Goal: Transaction & Acquisition: Purchase product/service

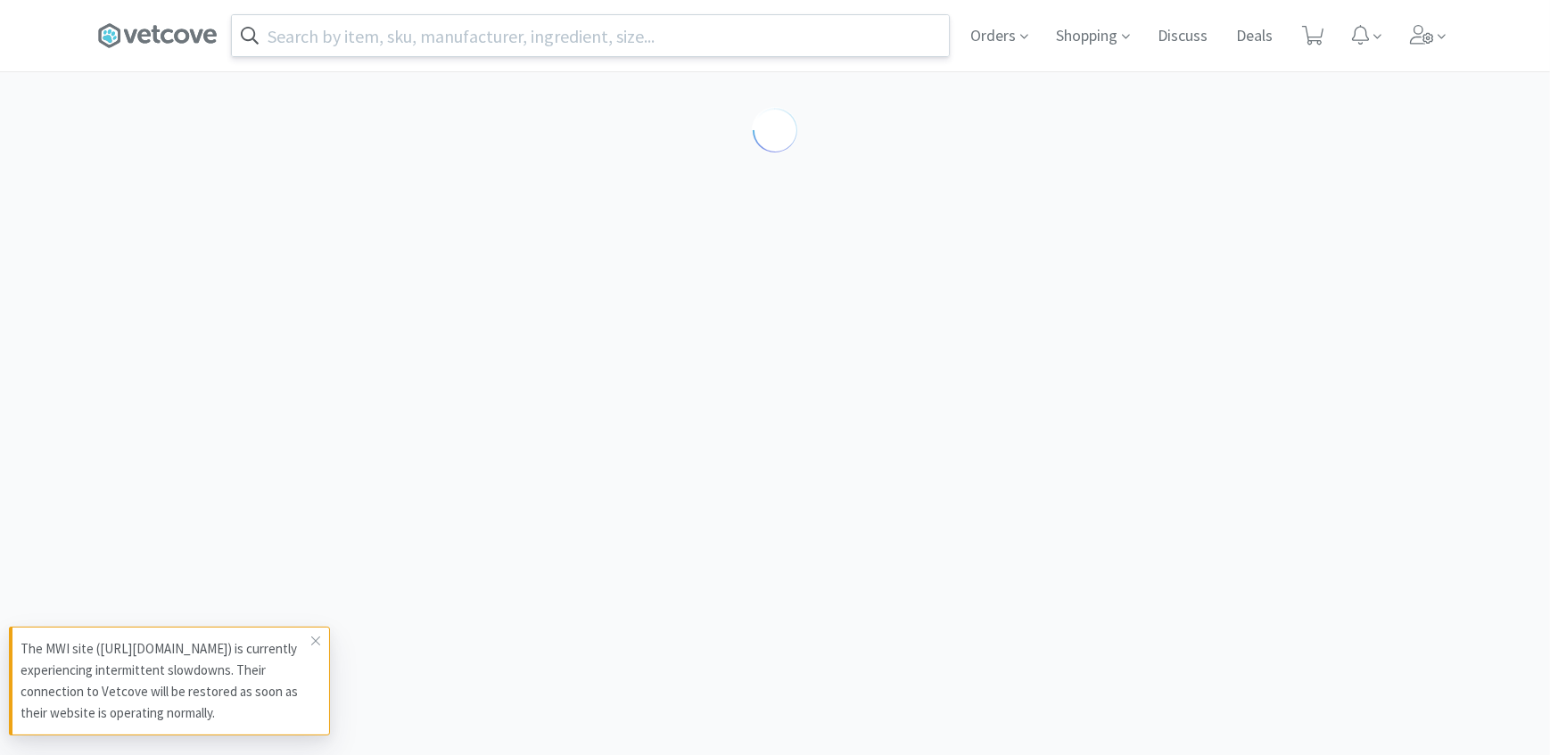
click at [464, 43] on input "text" at bounding box center [590, 35] width 717 height 41
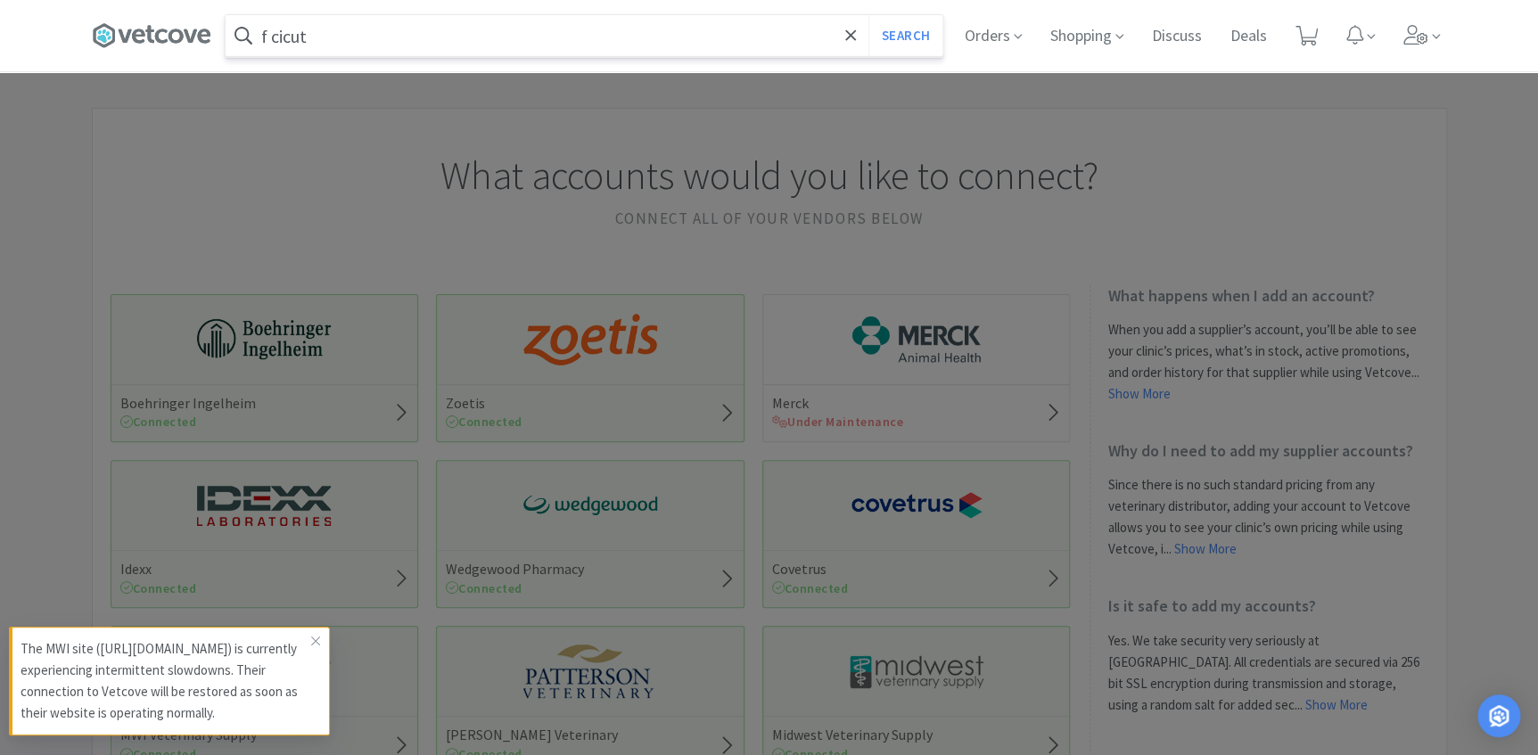
click at [869, 15] on button "Search" at bounding box center [906, 35] width 74 height 41
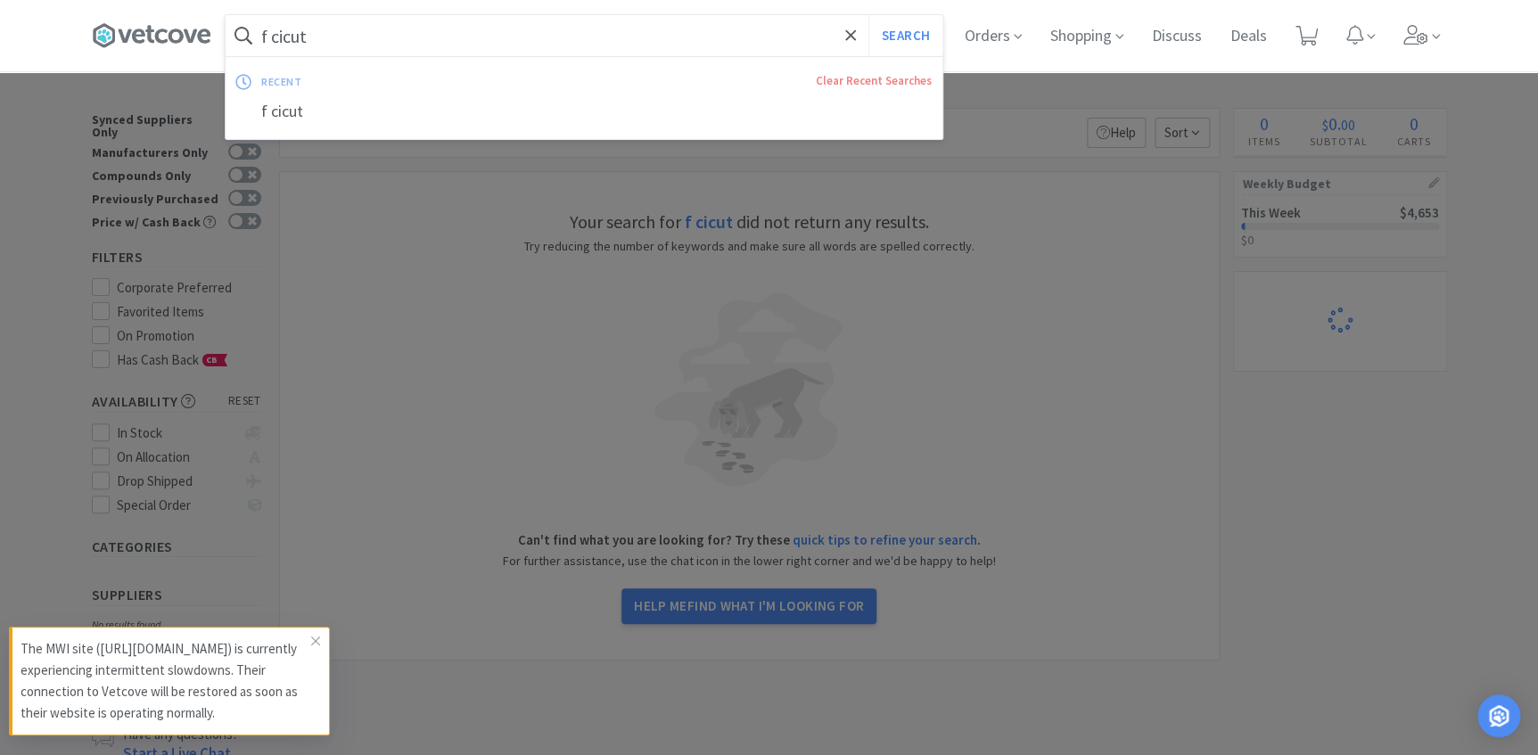
click at [375, 36] on input "f cicut" at bounding box center [584, 35] width 717 height 41
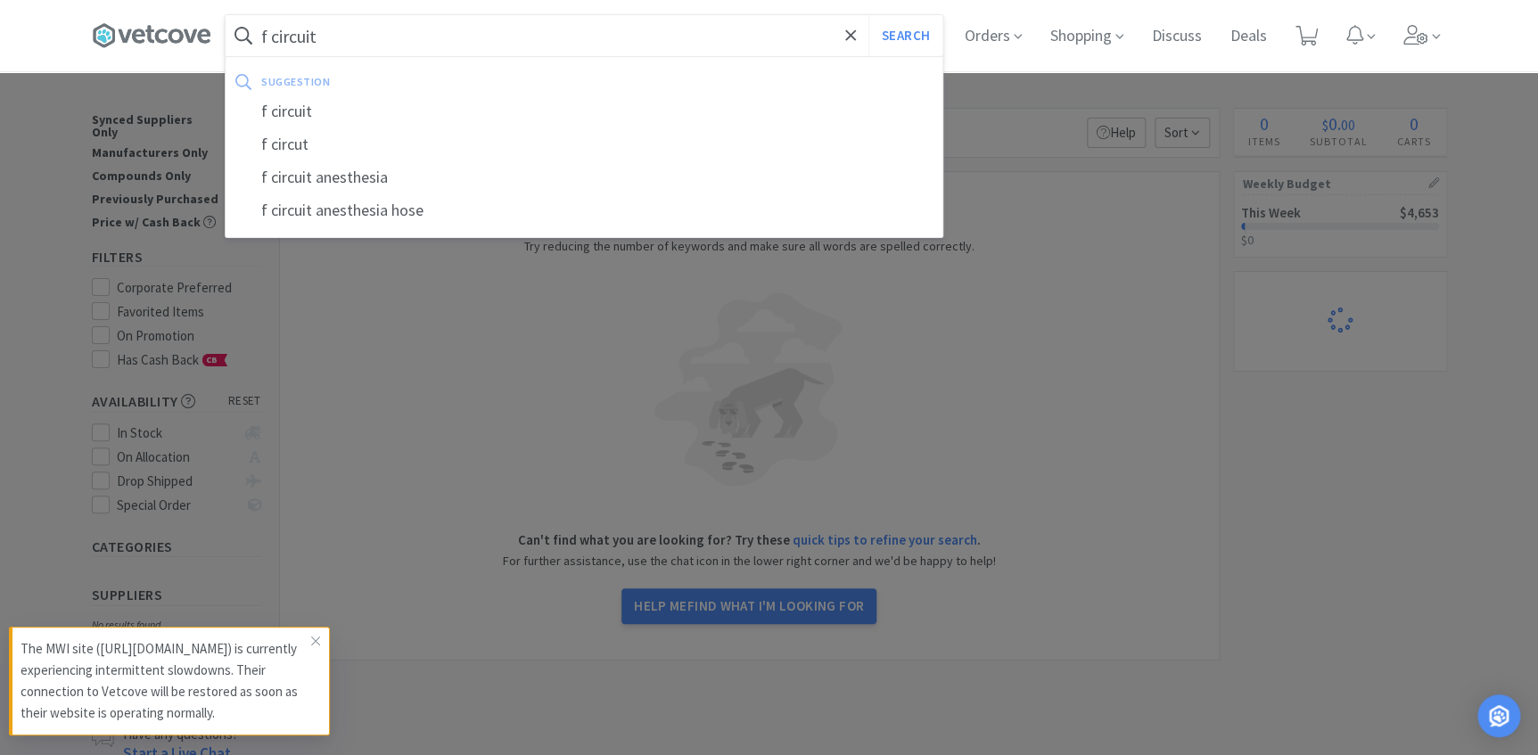
type input "f circuit"
click at [869, 15] on button "Search" at bounding box center [906, 35] width 74 height 41
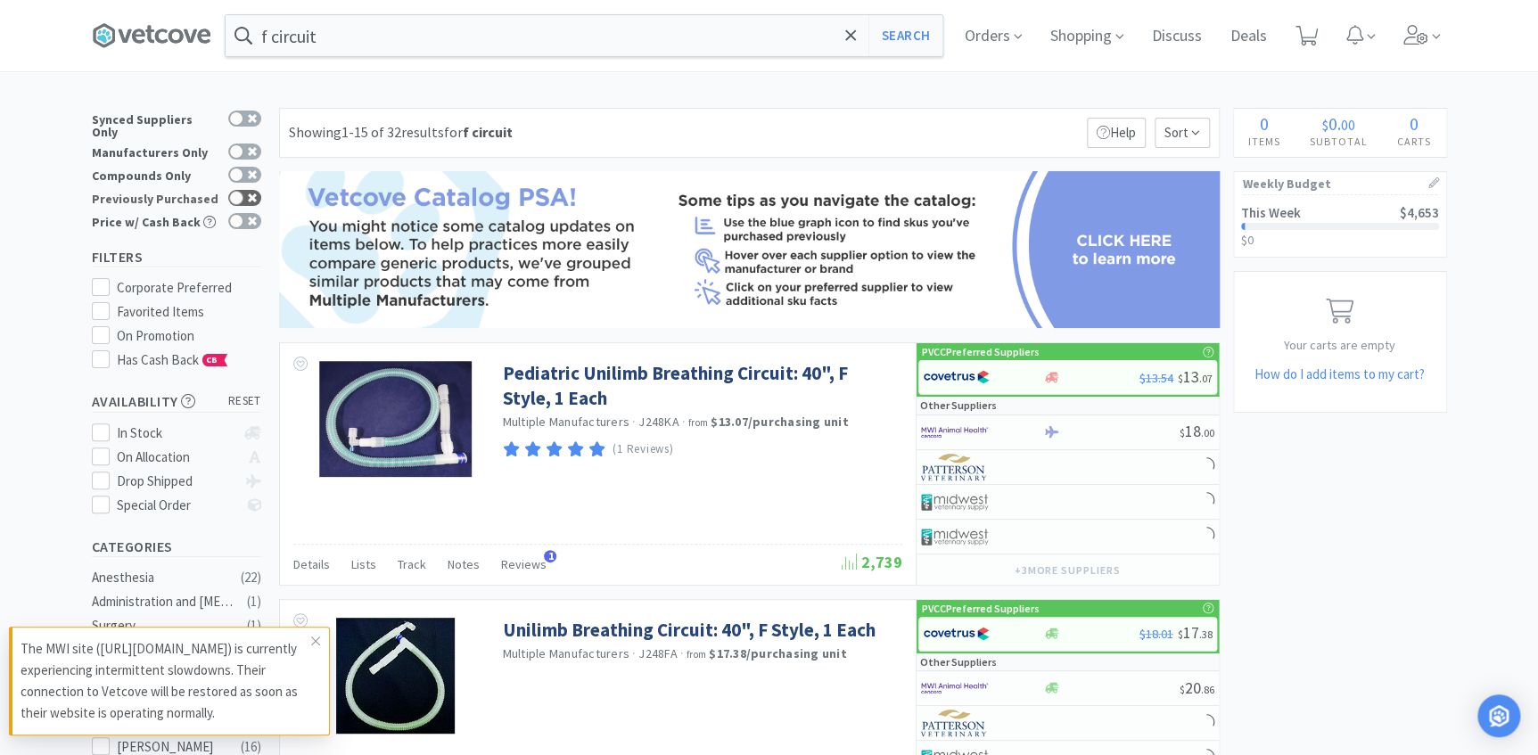
click at [245, 190] on div at bounding box center [244, 198] width 33 height 16
checkbox input "true"
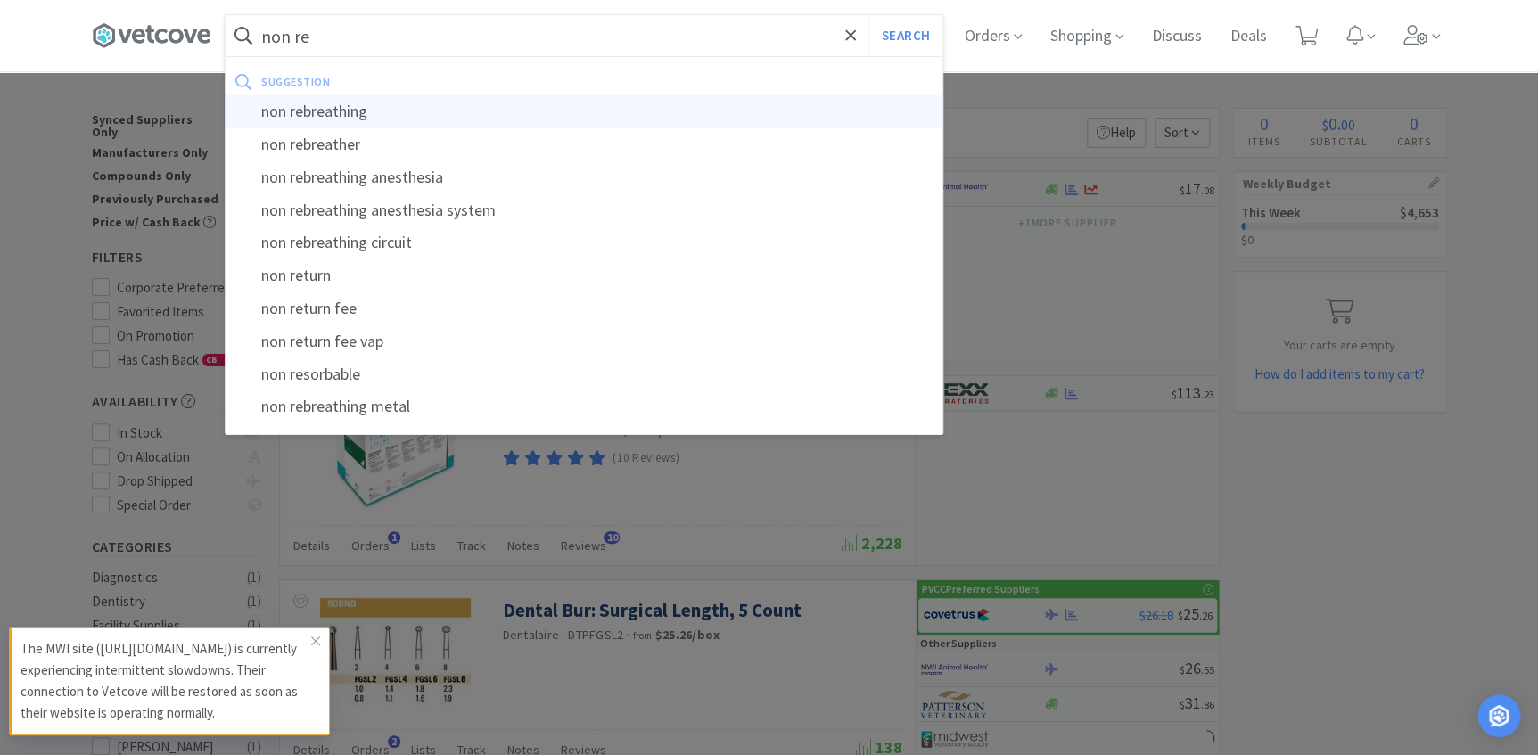
click at [314, 112] on div "non rebreathing" at bounding box center [584, 111] width 717 height 33
type input "non rebreathing"
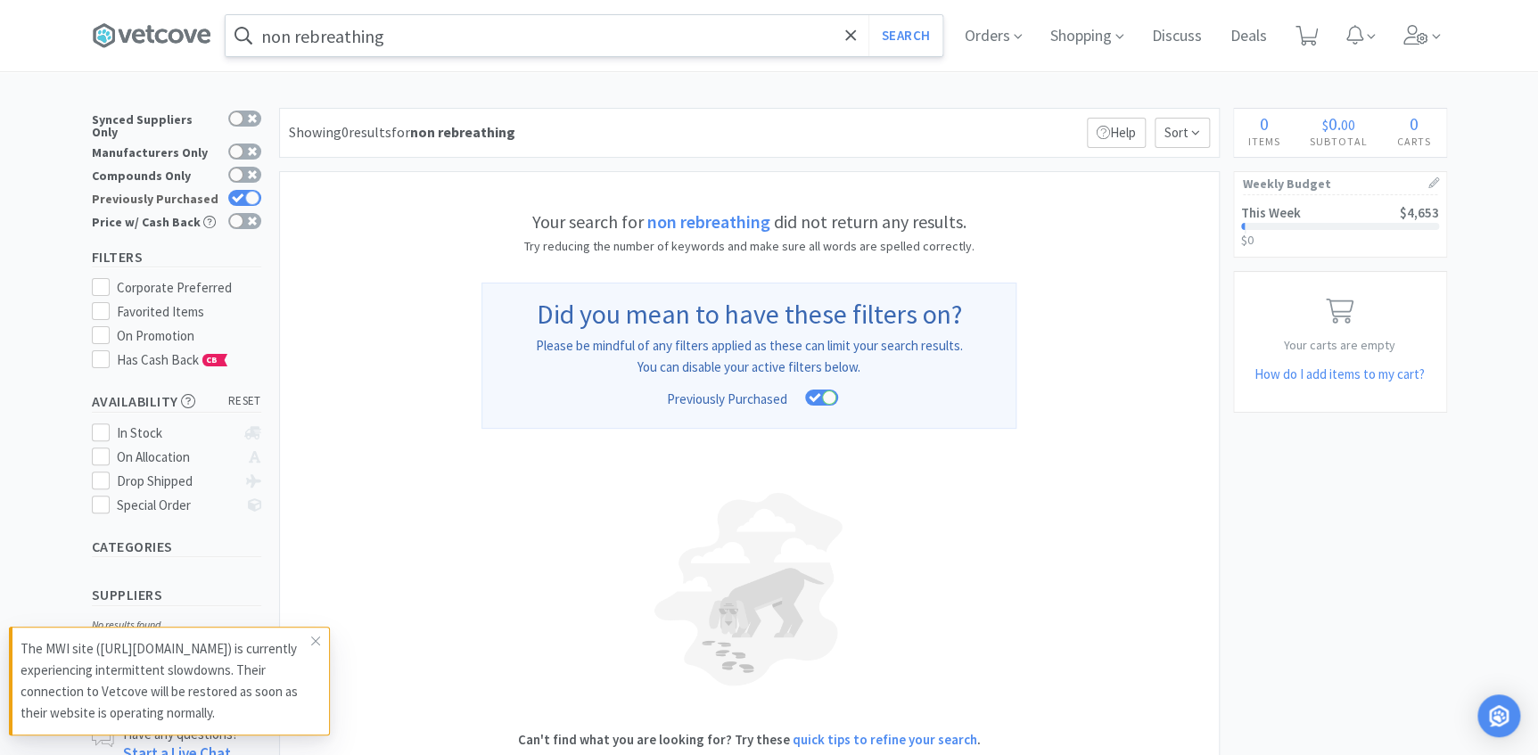
click at [243, 194] on icon at bounding box center [238, 199] width 12 height 10
checkbox input "false"
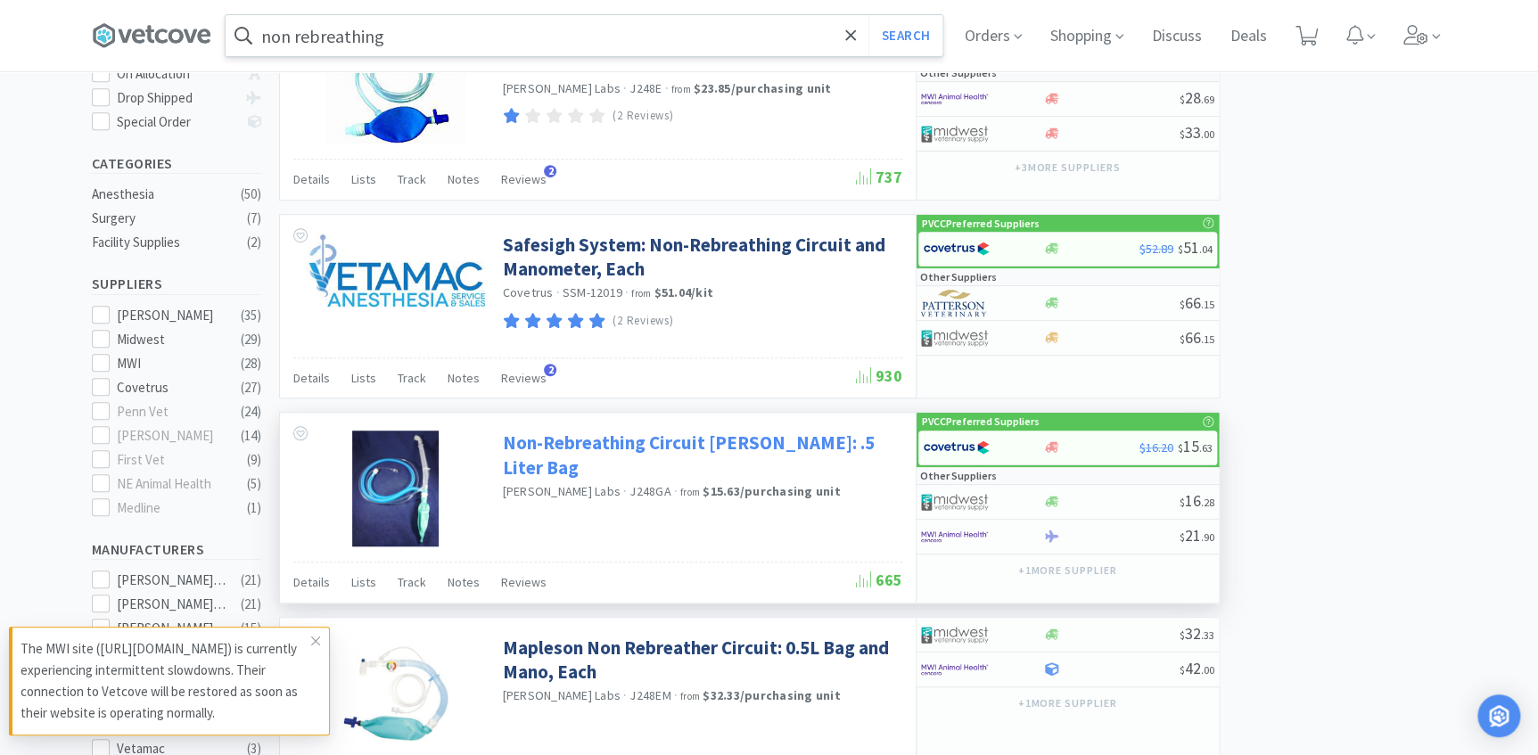
scroll to position [405, 0]
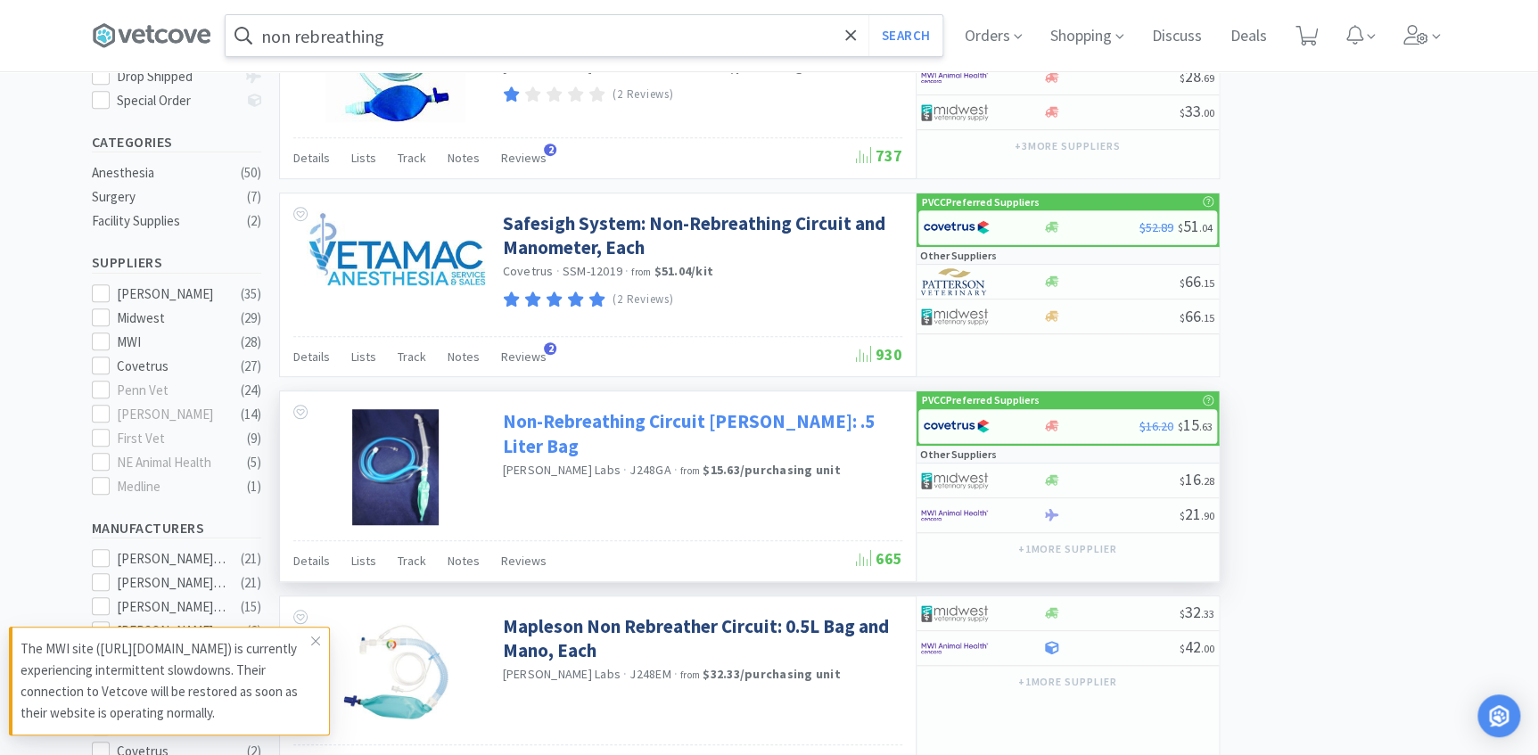
click at [618, 420] on link "Non-Rebreathing Circuit [PERSON_NAME]: .5 Liter Bag" at bounding box center [700, 433] width 395 height 49
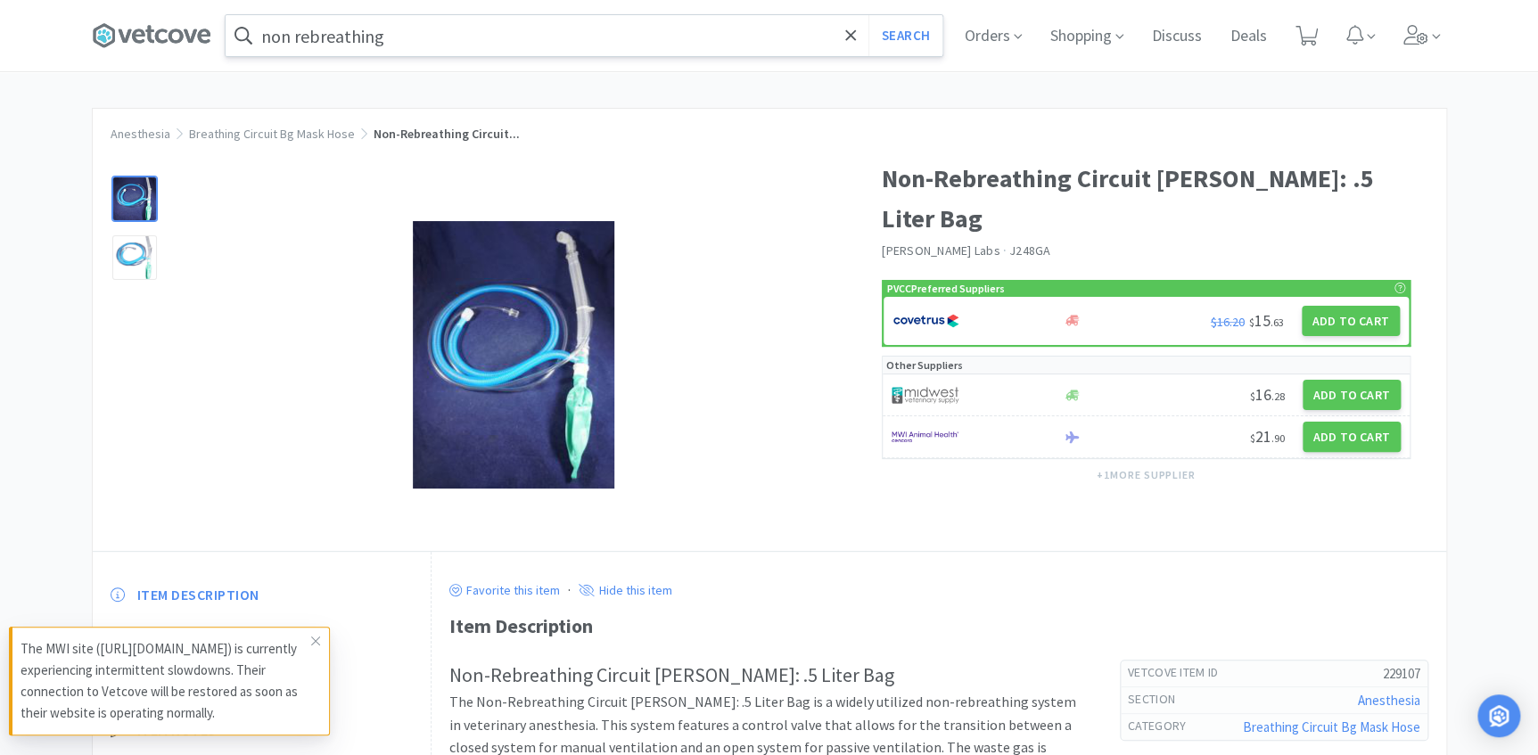
click at [138, 204] on div at bounding box center [134, 199] width 45 height 45
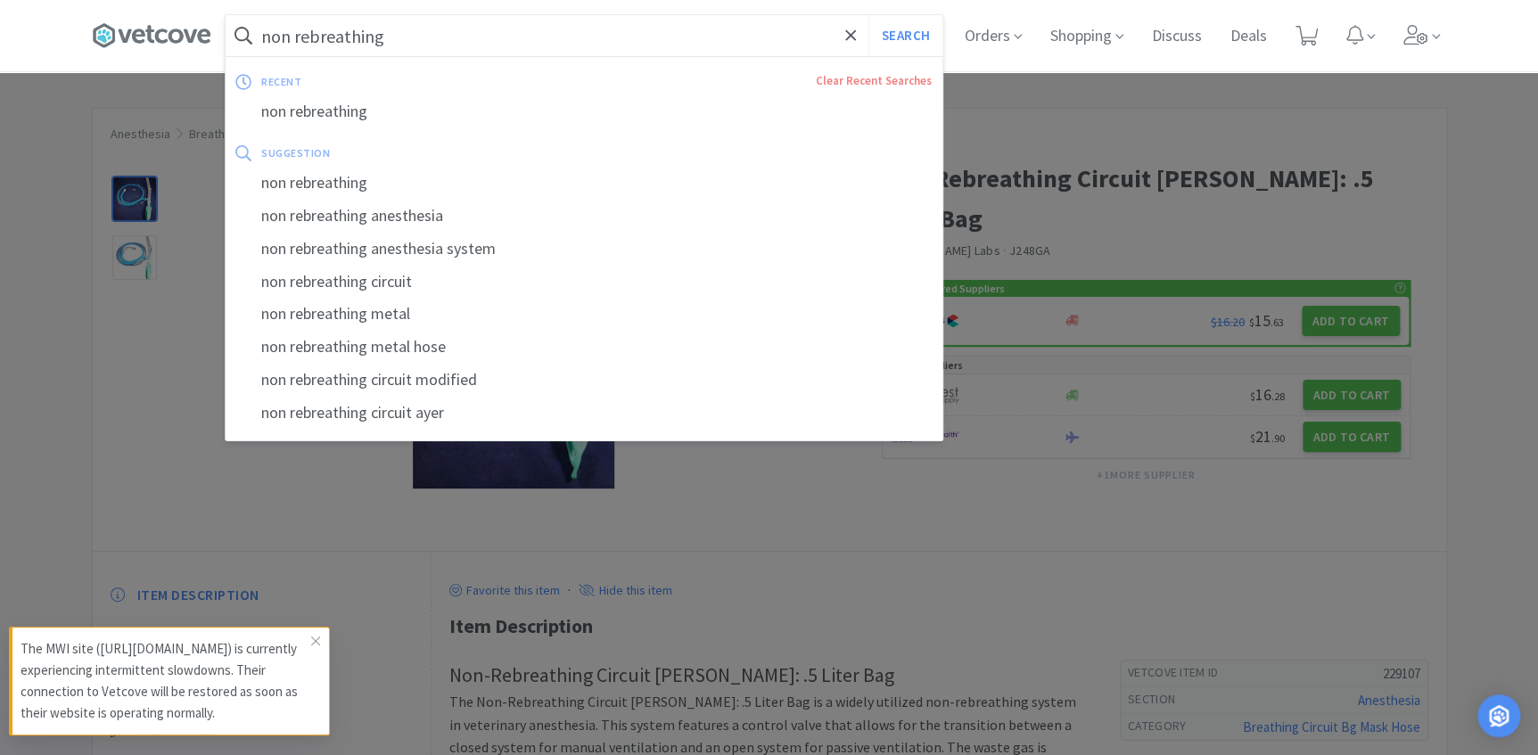
click at [420, 36] on input "non rebreathing" at bounding box center [584, 35] width 717 height 41
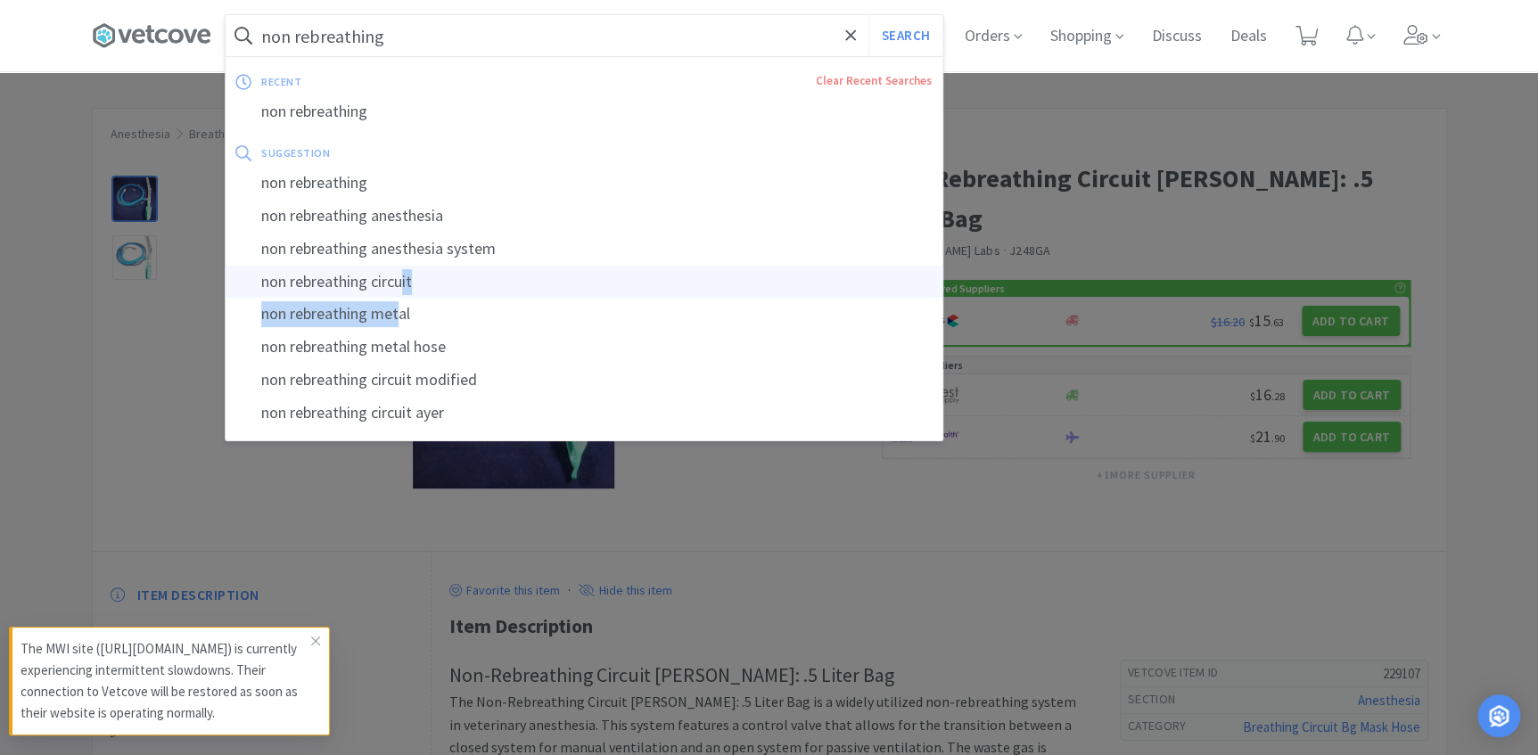
drag, startPoint x: 402, startPoint y: 300, endPoint x: 410, endPoint y: 284, distance: 17.9
click at [410, 284] on div "suggestion non rebreathing non rebreathing anesthesia non rebreathing anesthesi…" at bounding box center [584, 284] width 717 height 291
drag, startPoint x: 410, startPoint y: 284, endPoint x: 383, endPoint y: 284, distance: 27.7
click at [383, 284] on div "non rebreathing circuit" at bounding box center [584, 282] width 717 height 33
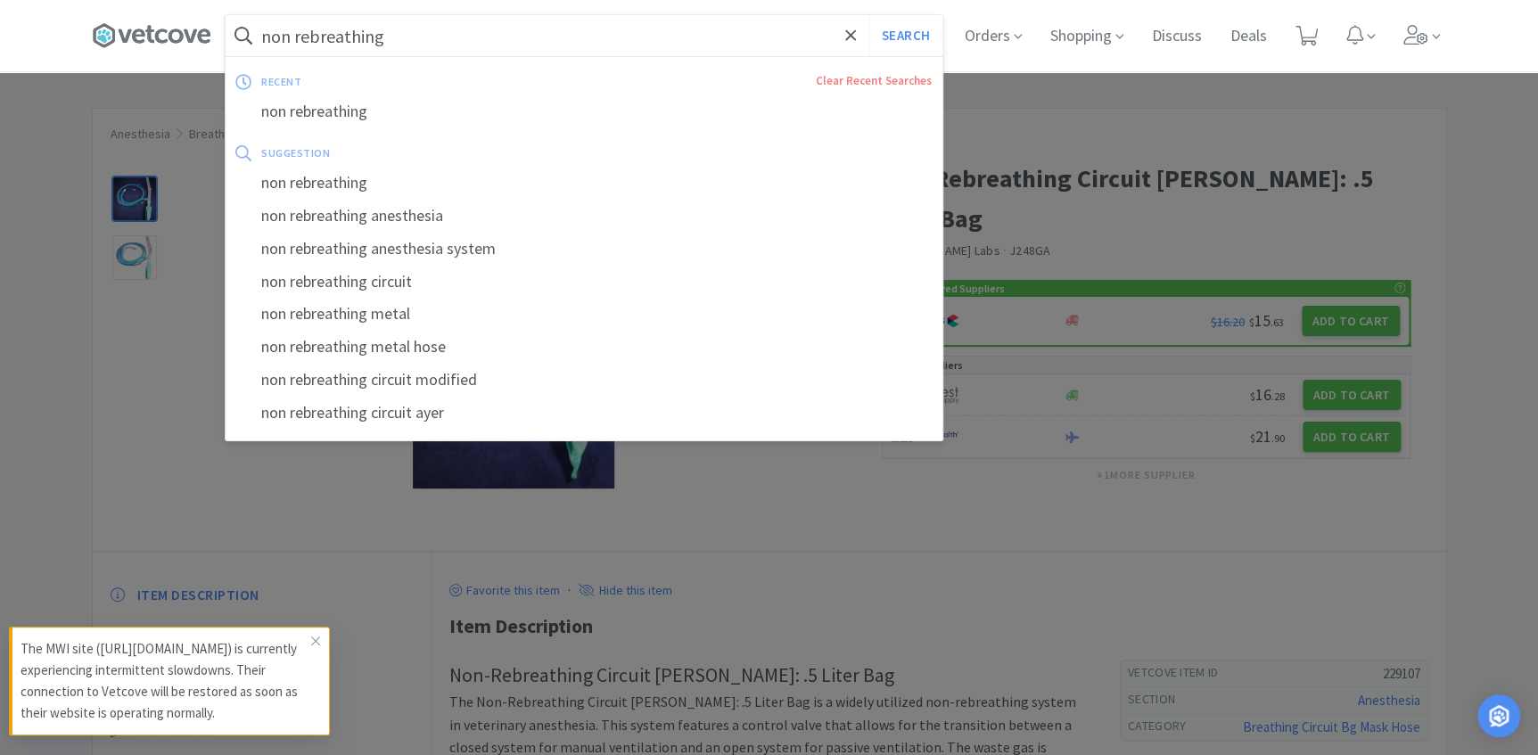
type input "non rebreathing circuit"
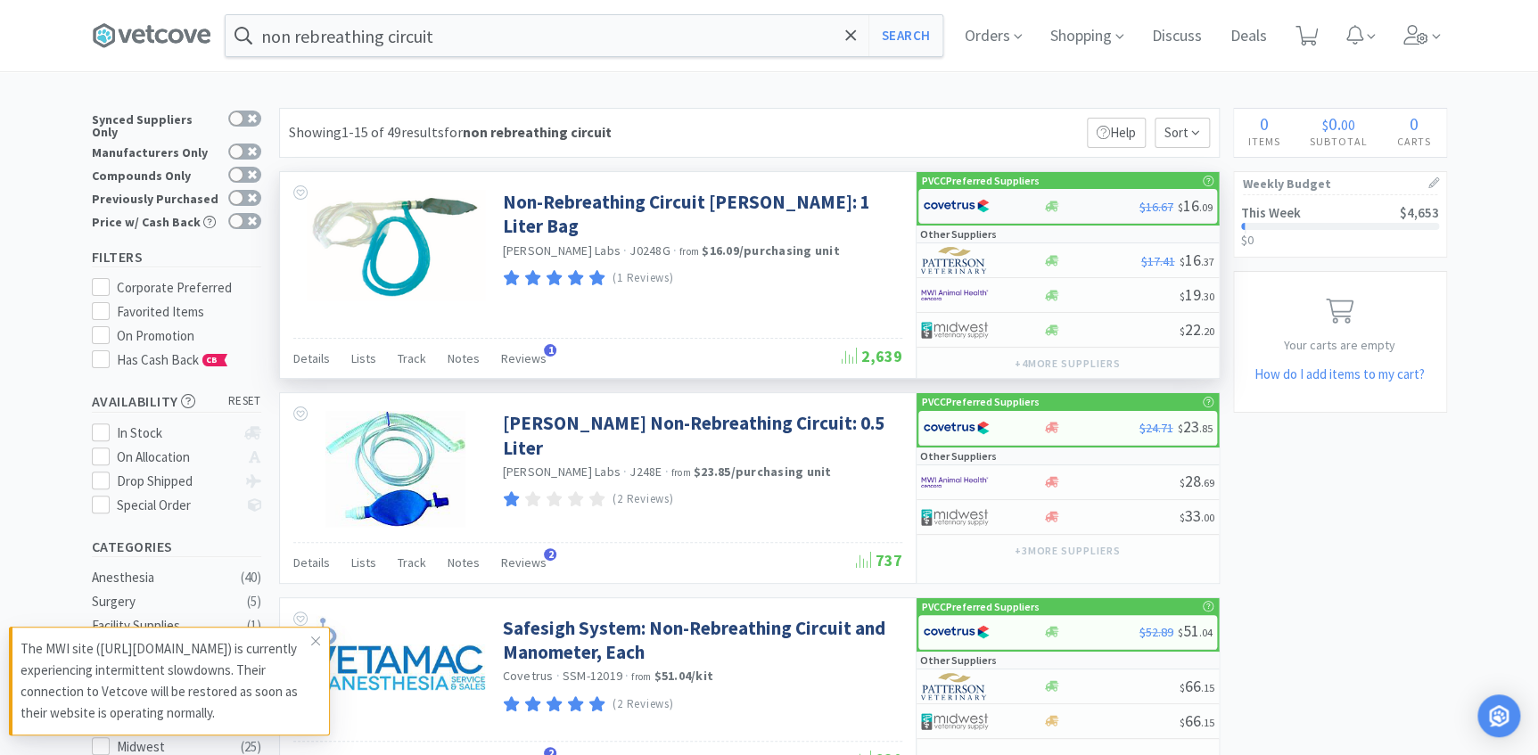
click at [1067, 207] on div at bounding box center [1091, 206] width 96 height 13
select select "1"
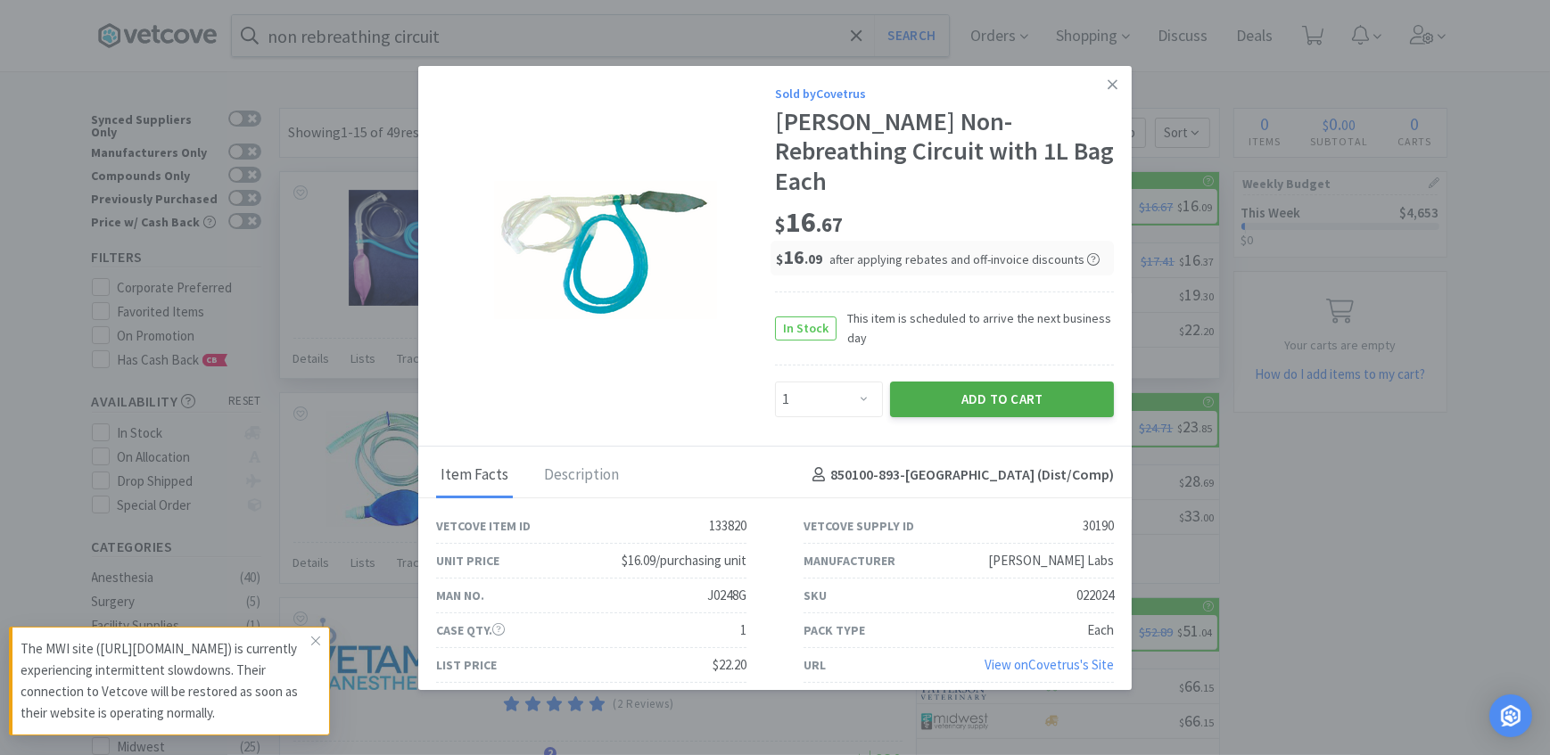
click at [940, 382] on button "Add to Cart" at bounding box center [1002, 400] width 224 height 36
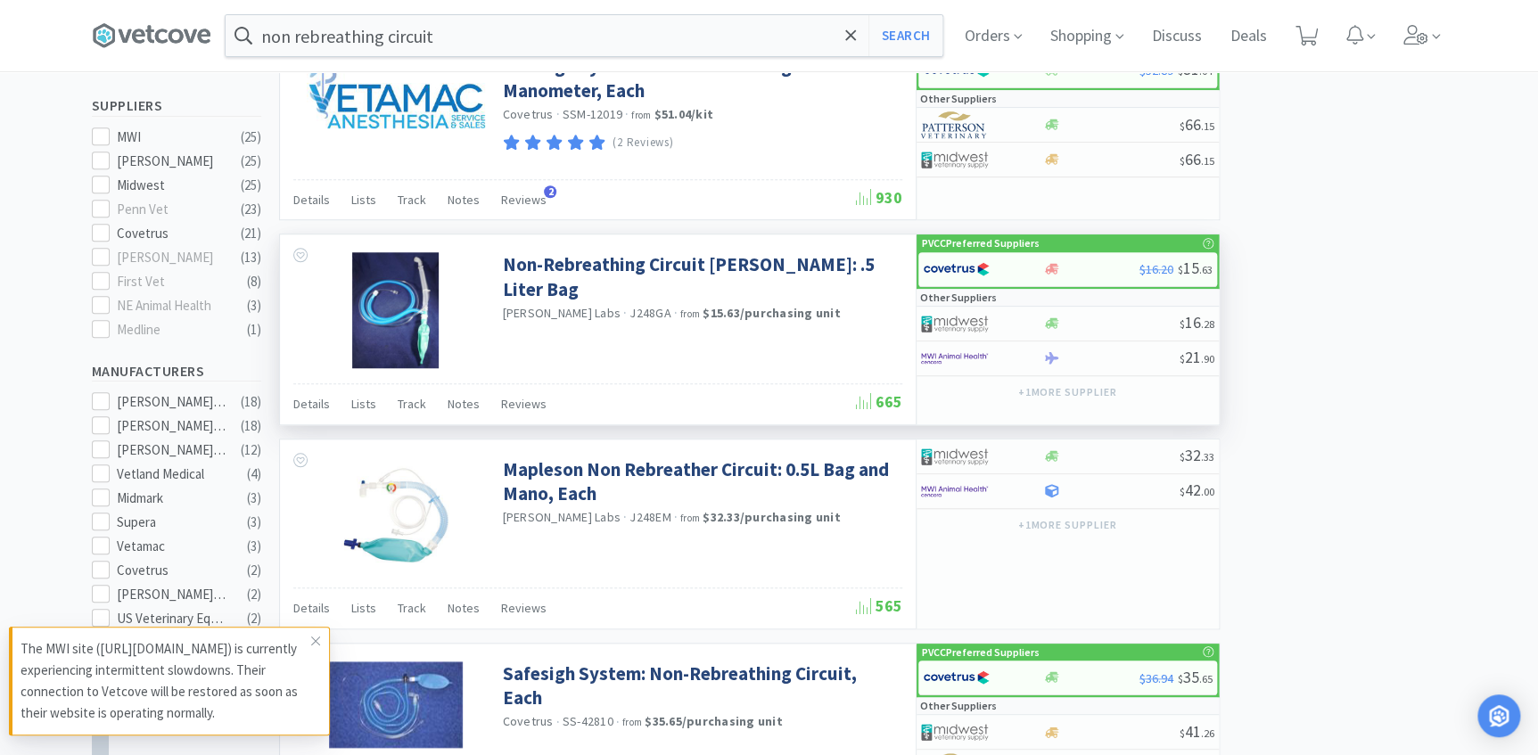
scroll to position [567, 0]
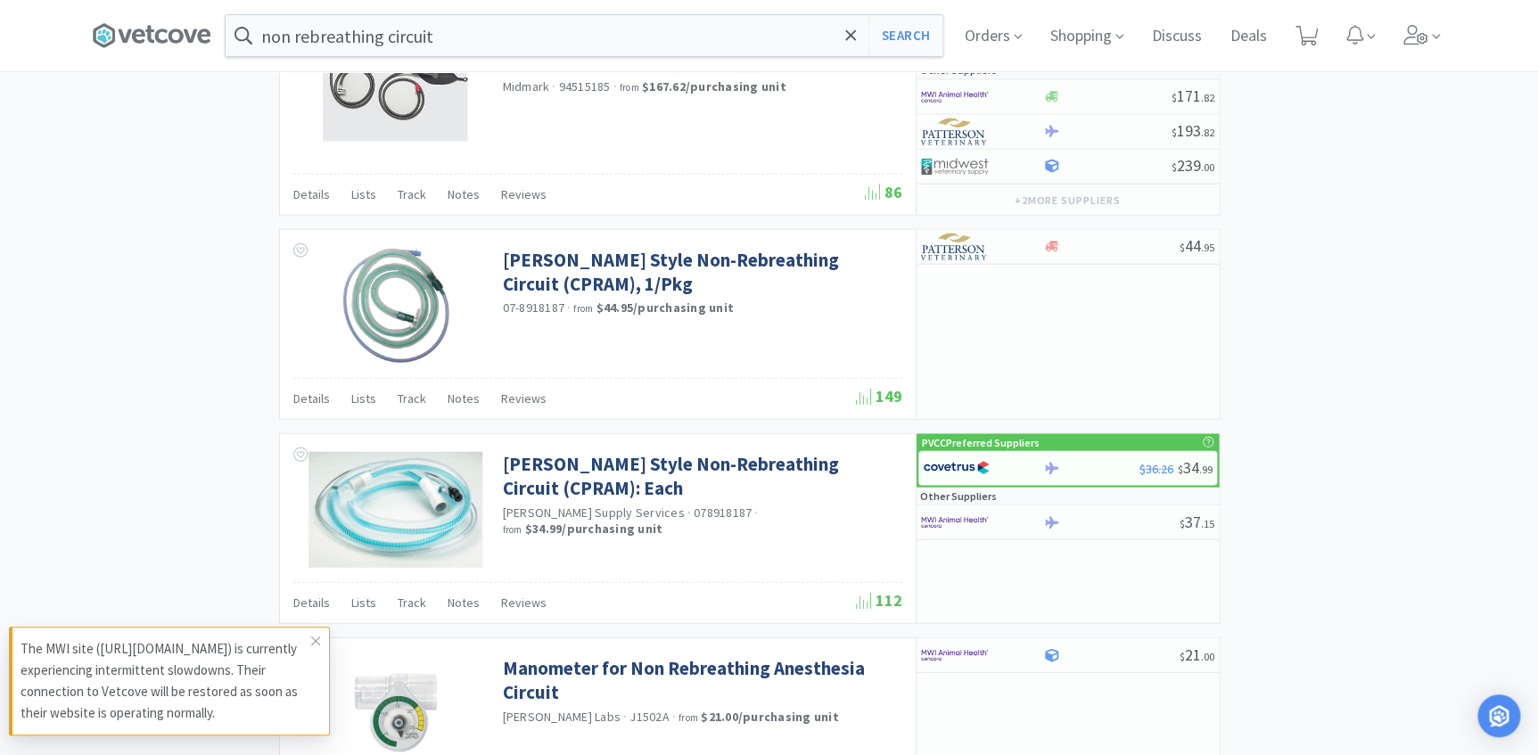
select select "1"
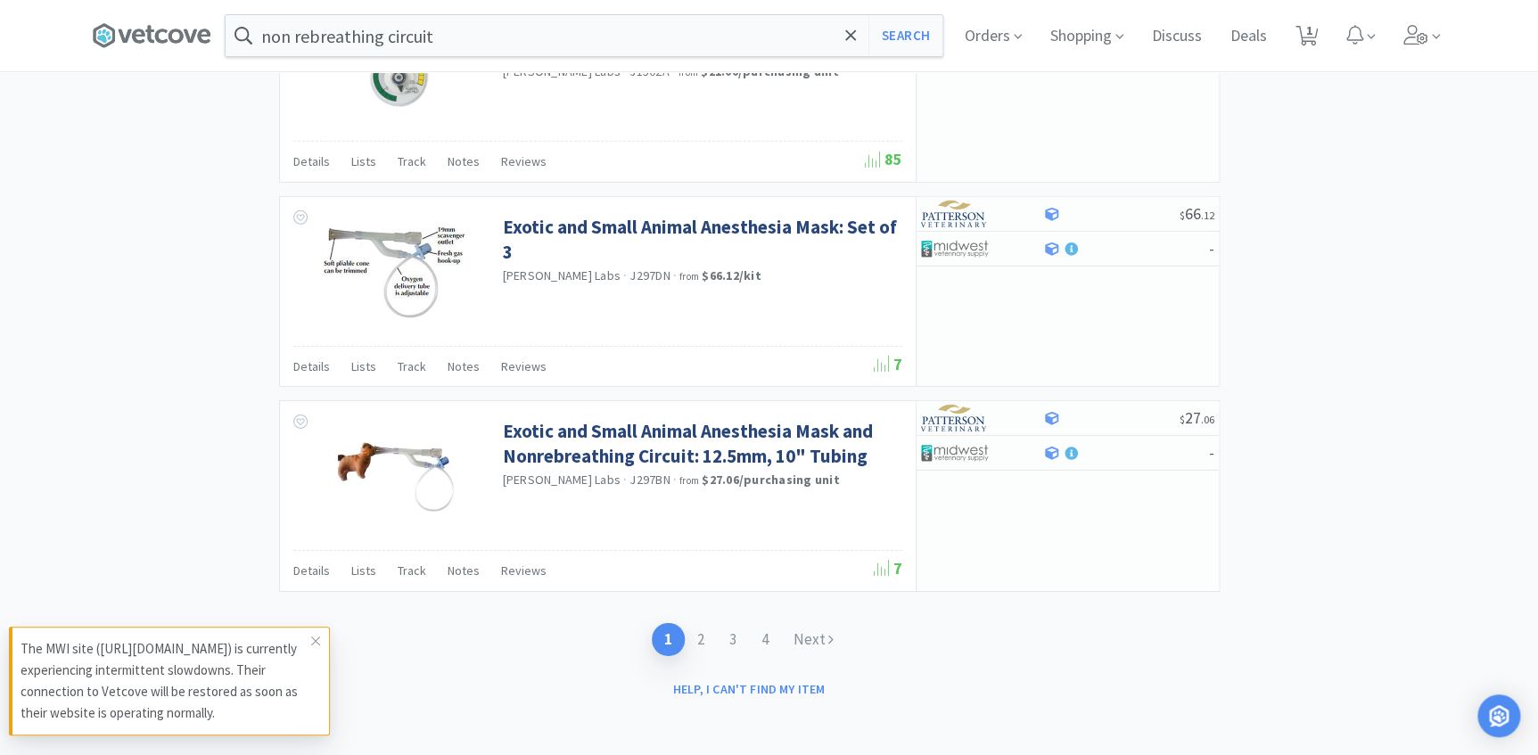
scroll to position [2673, 0]
click at [705, 637] on link "2" at bounding box center [701, 638] width 32 height 33
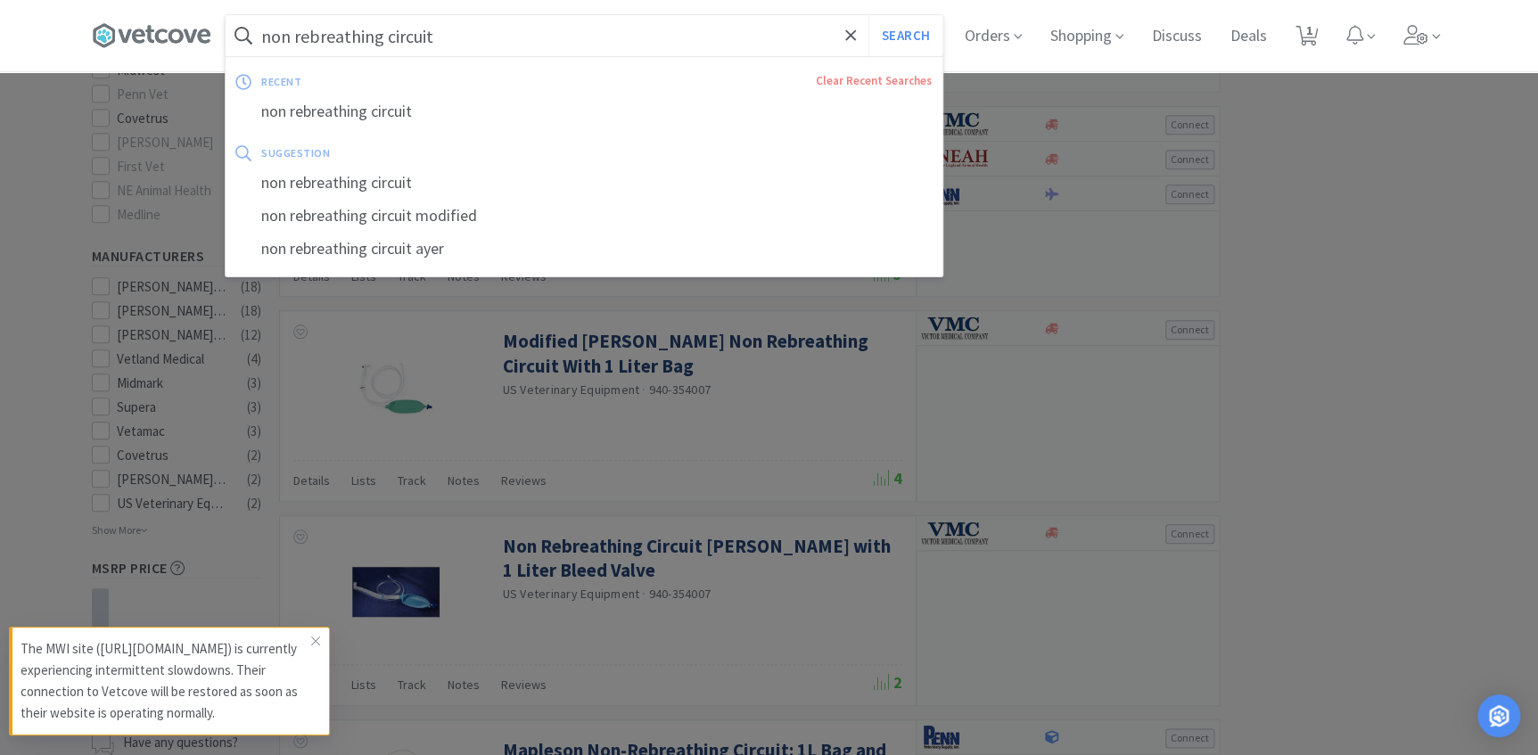
scroll to position [648, 0]
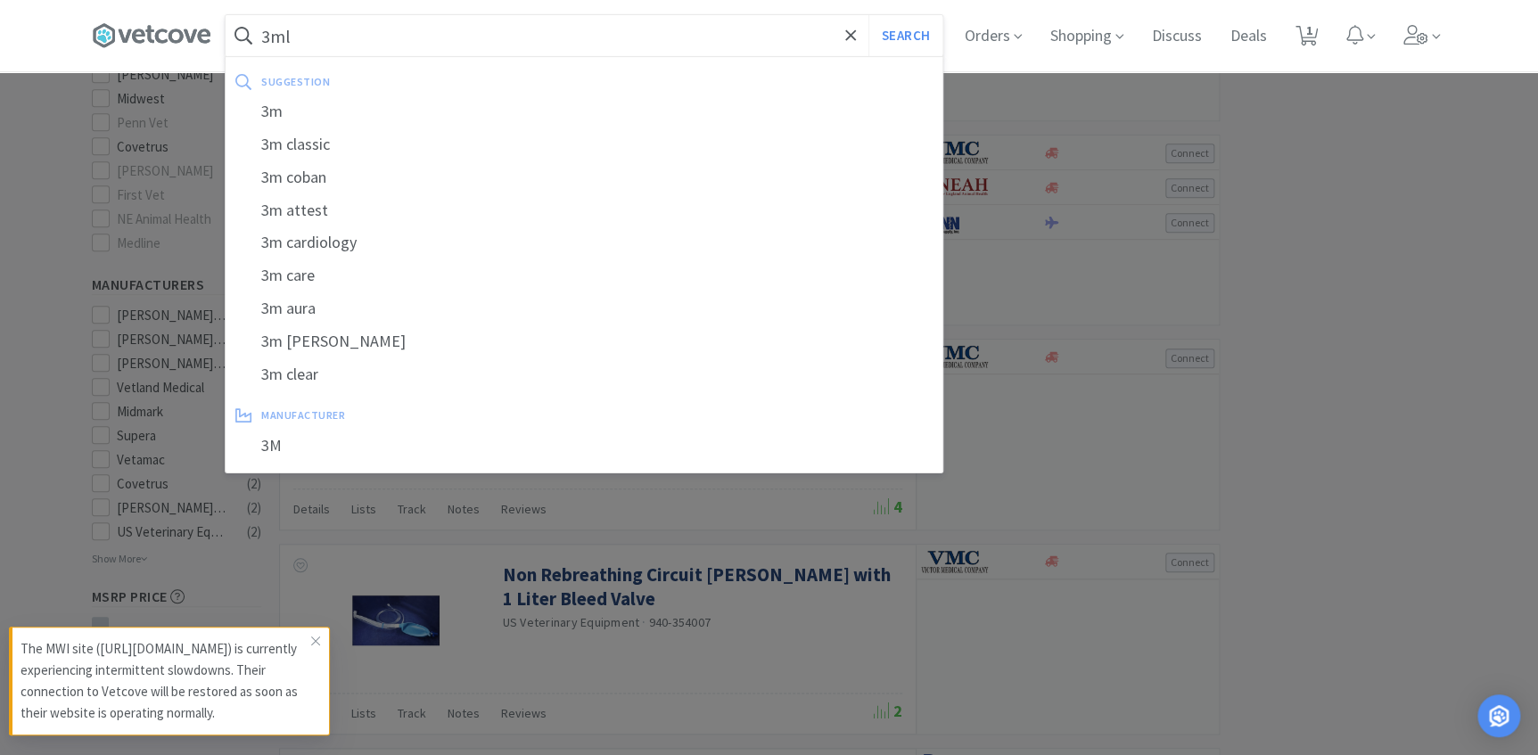
type input "3ml"
click at [869, 15] on button "Search" at bounding box center [906, 35] width 74 height 41
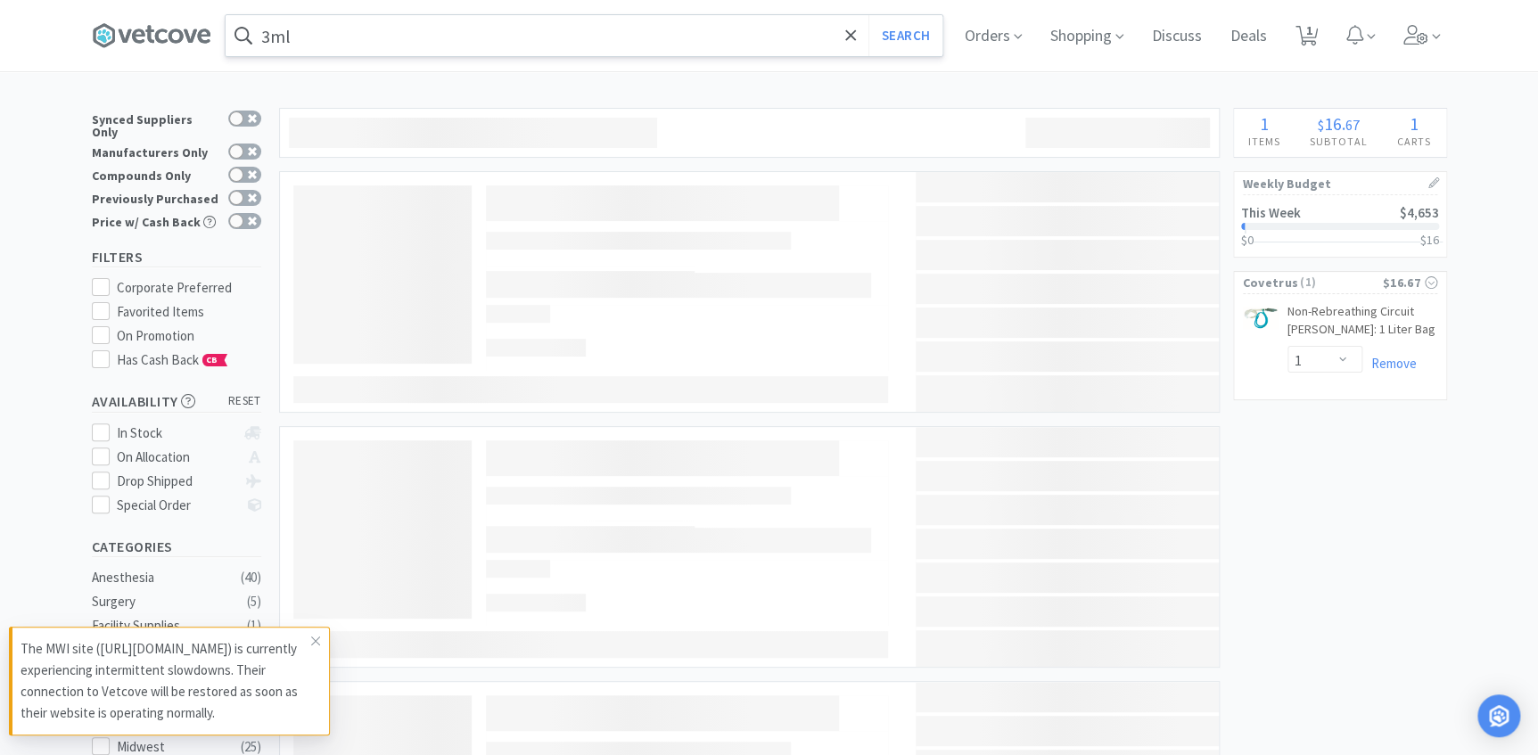
click at [350, 37] on input "3ml" at bounding box center [584, 35] width 717 height 41
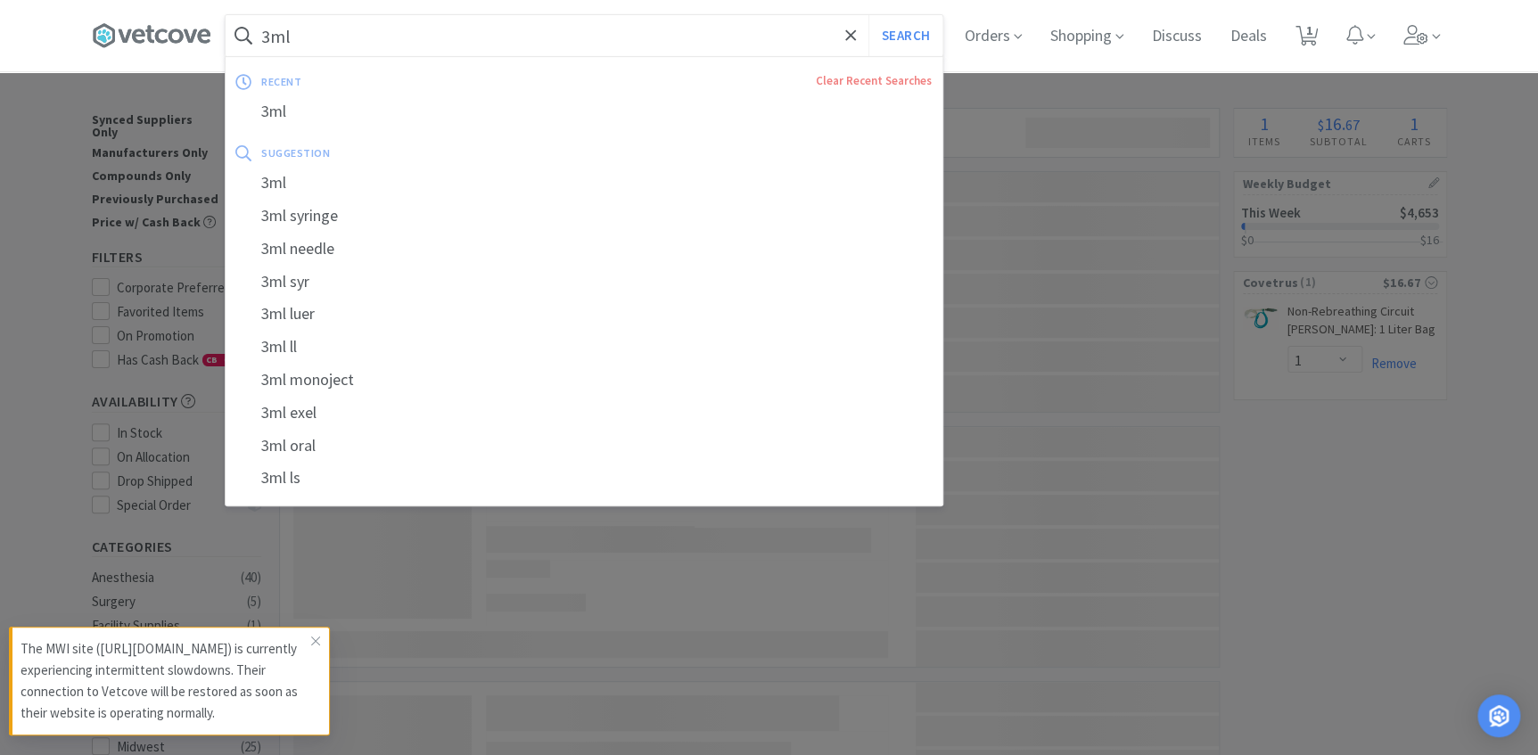
click at [560, 46] on input "3ml" at bounding box center [584, 35] width 717 height 41
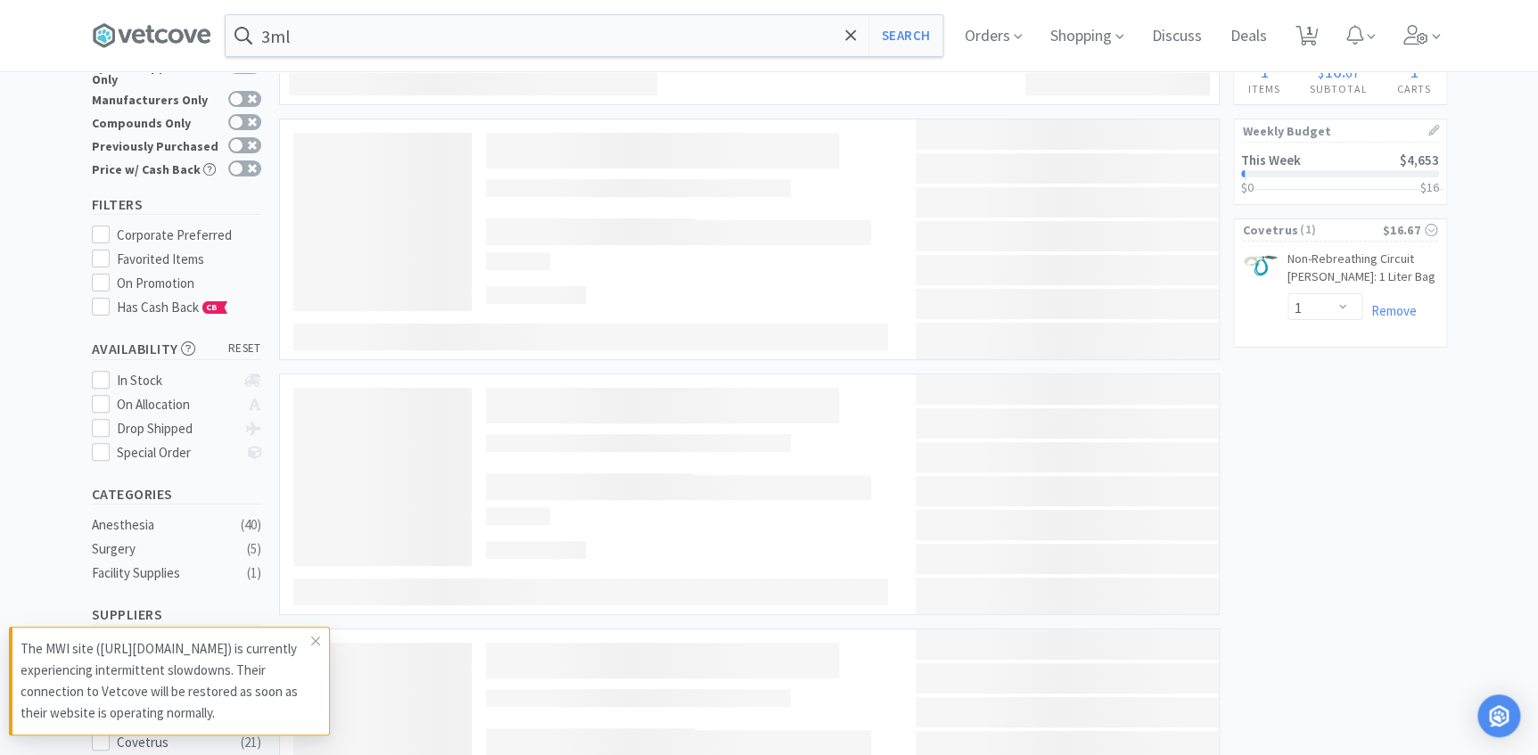
click at [1349, 517] on div at bounding box center [769, 377] width 1538 height 755
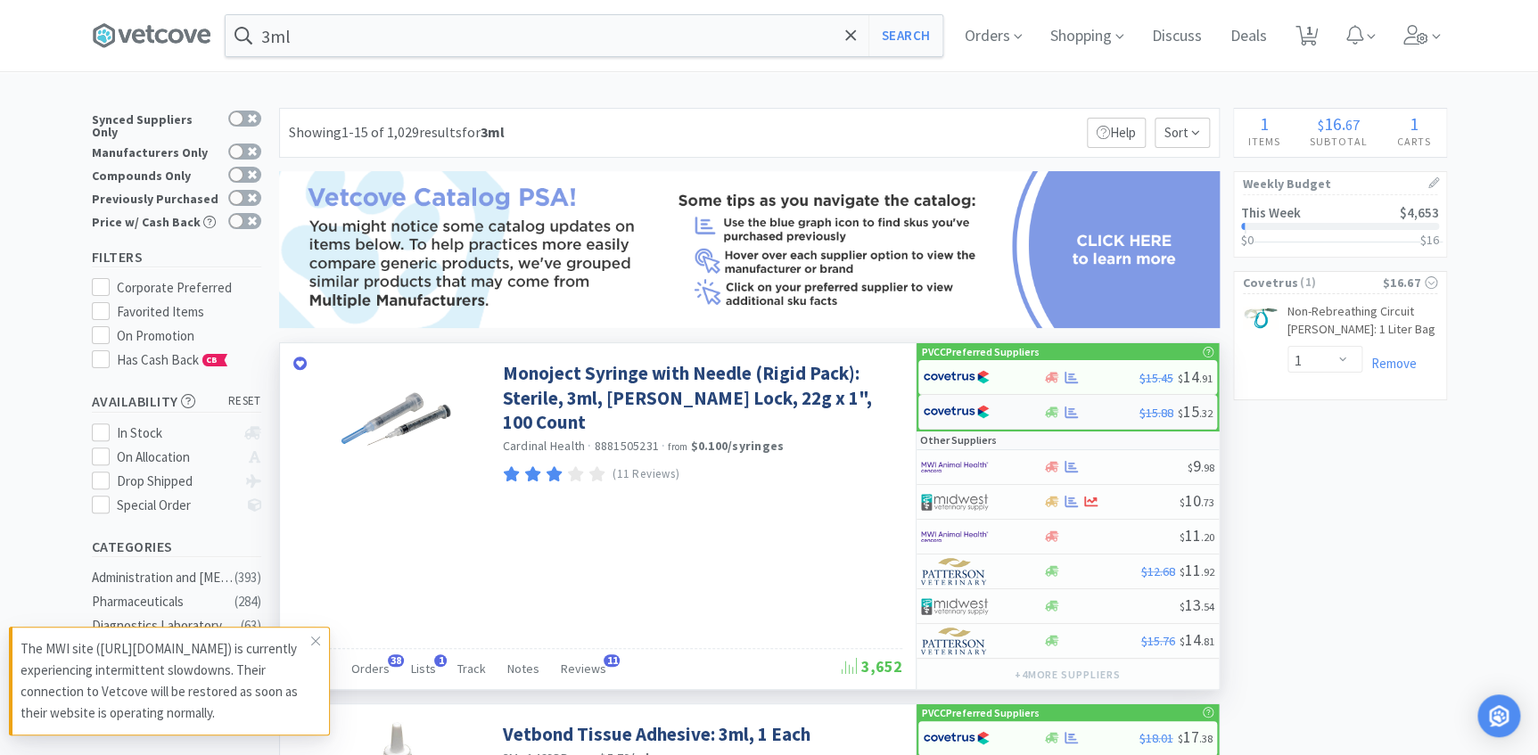
click at [1090, 415] on div at bounding box center [1091, 412] width 96 height 13
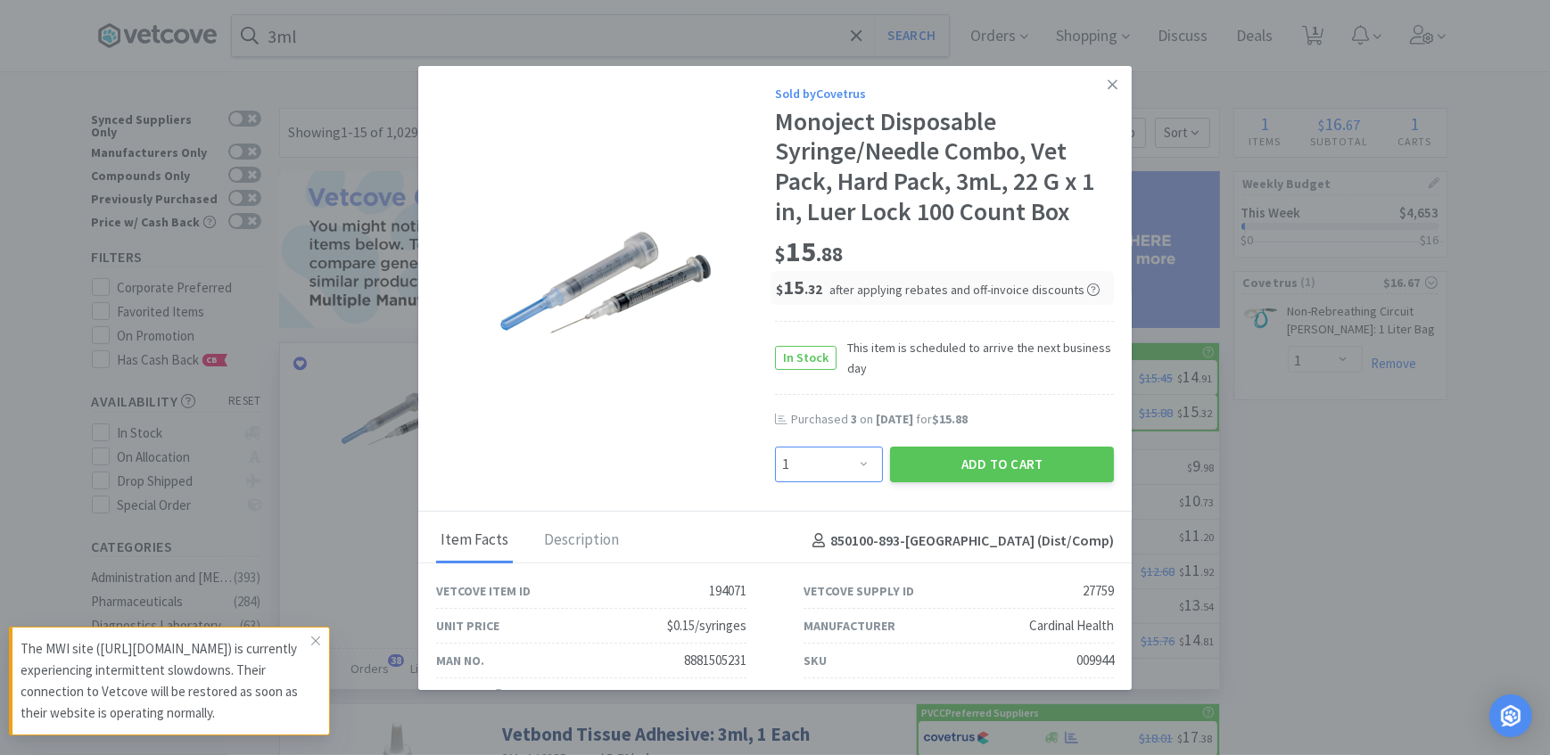
drag, startPoint x: 839, startPoint y: 454, endPoint x: 983, endPoint y: 330, distance: 189.7
click at [839, 454] on select "Enter Quantity 1 2 3 4 5 6 7 8 9 10 11 12 13 14 15 16 17 18 19 20 Enter Quantity" at bounding box center [829, 465] width 108 height 36
select select "3"
click at [775, 447] on select "Enter Quantity 1 2 3 4 5 6 7 8 9 10 11 12 13 14 15 16 17 18 19 20 Enter Quantity" at bounding box center [829, 465] width 108 height 36
click at [959, 473] on button "Add to Cart" at bounding box center [1002, 465] width 224 height 36
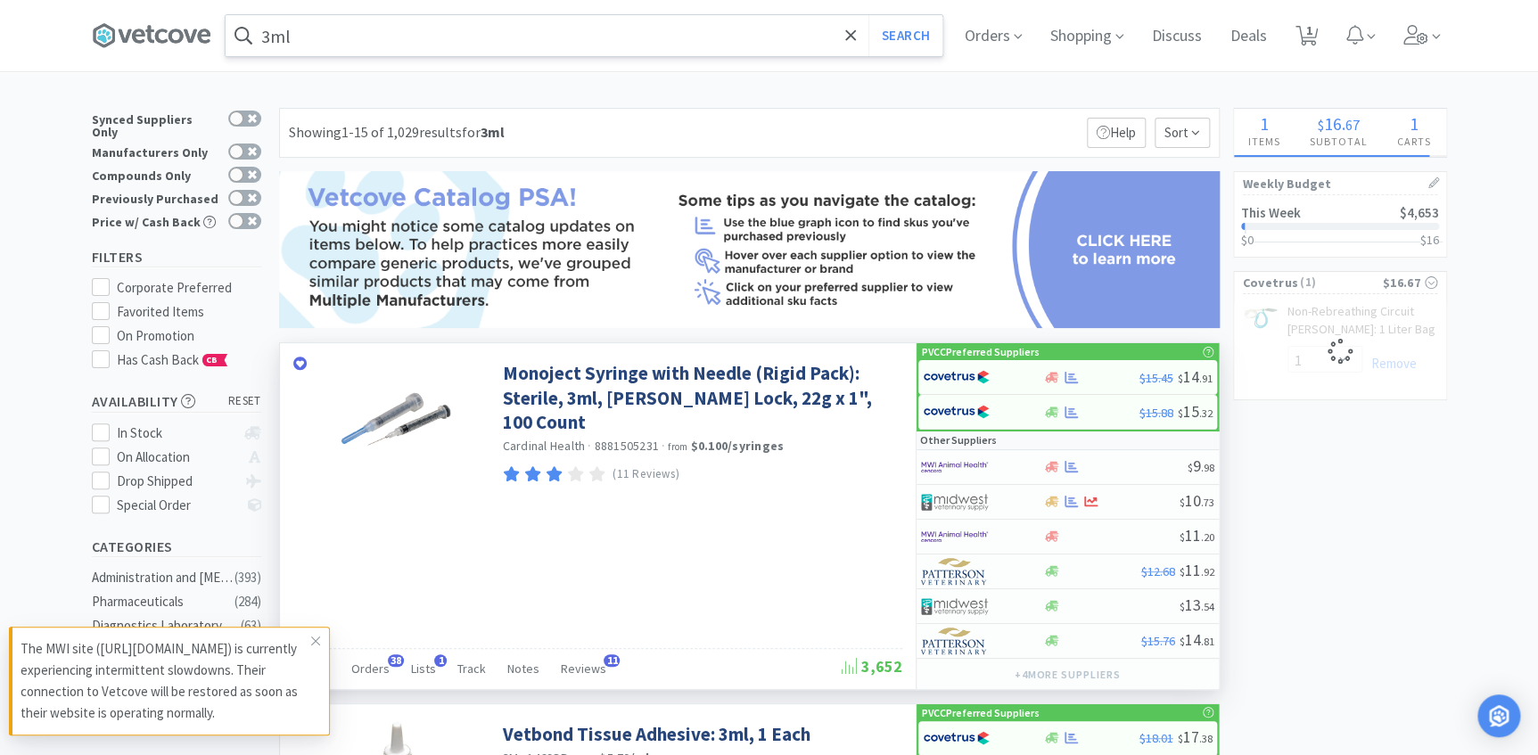
click at [366, 35] on input "3ml" at bounding box center [584, 35] width 717 height 41
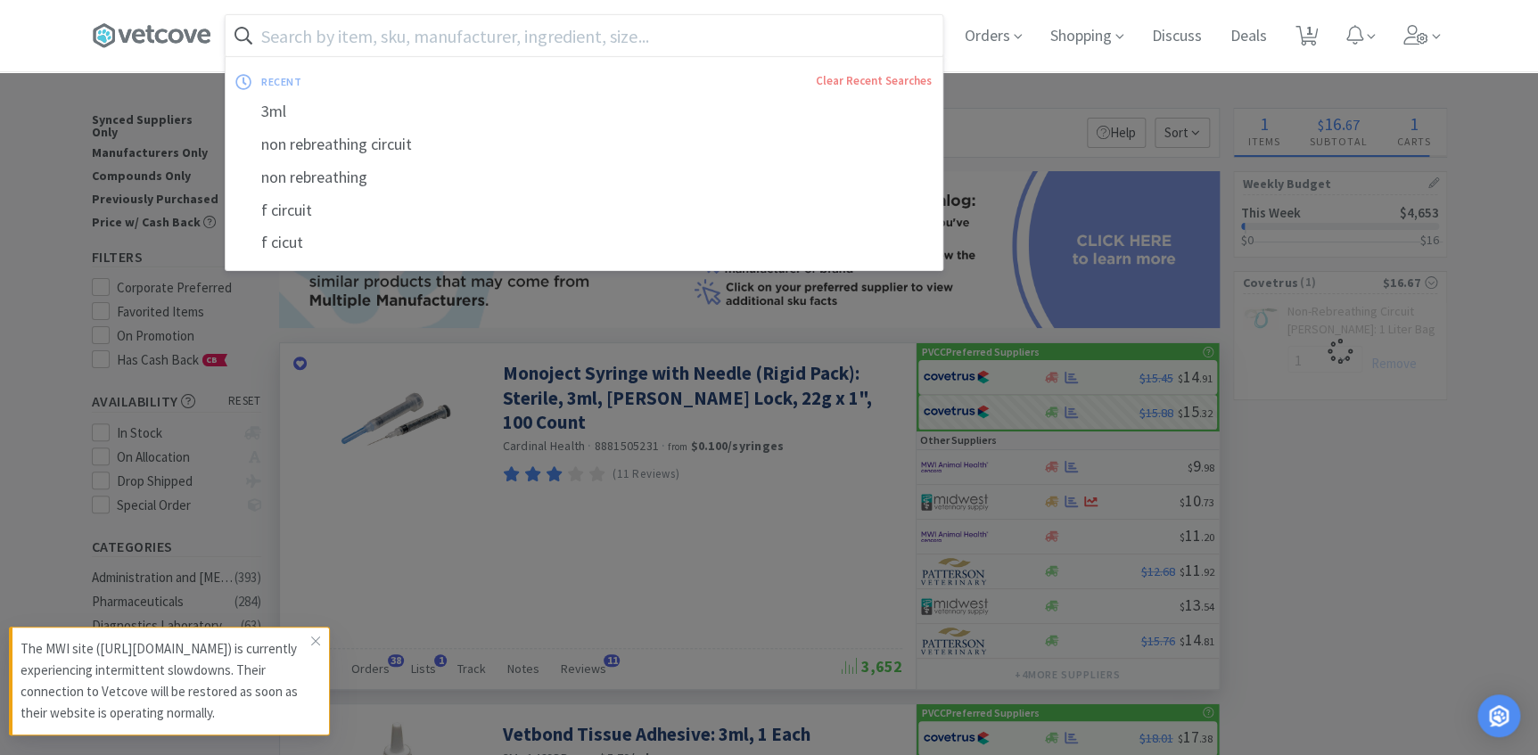
select select "3"
select select "1"
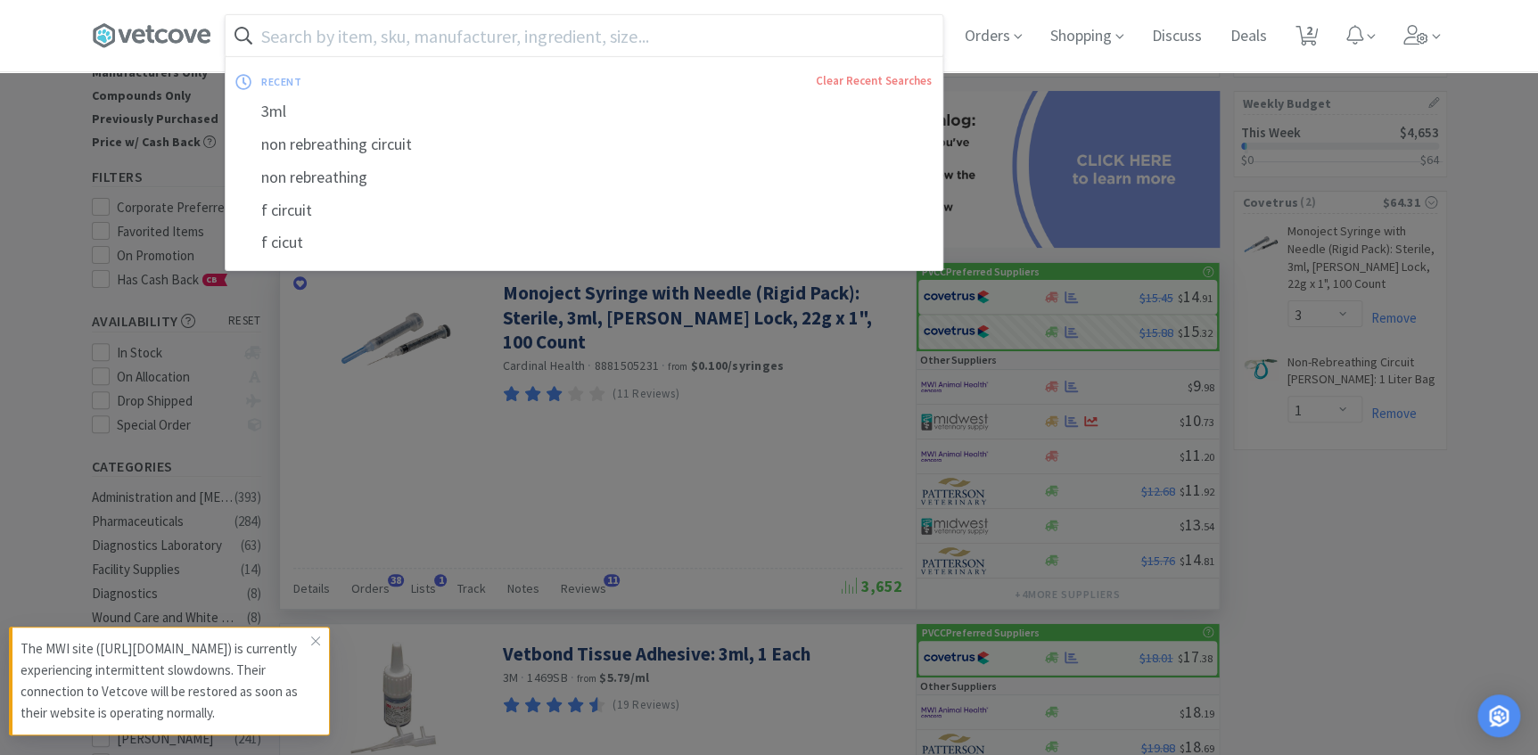
click at [310, 39] on input "text" at bounding box center [584, 35] width 717 height 41
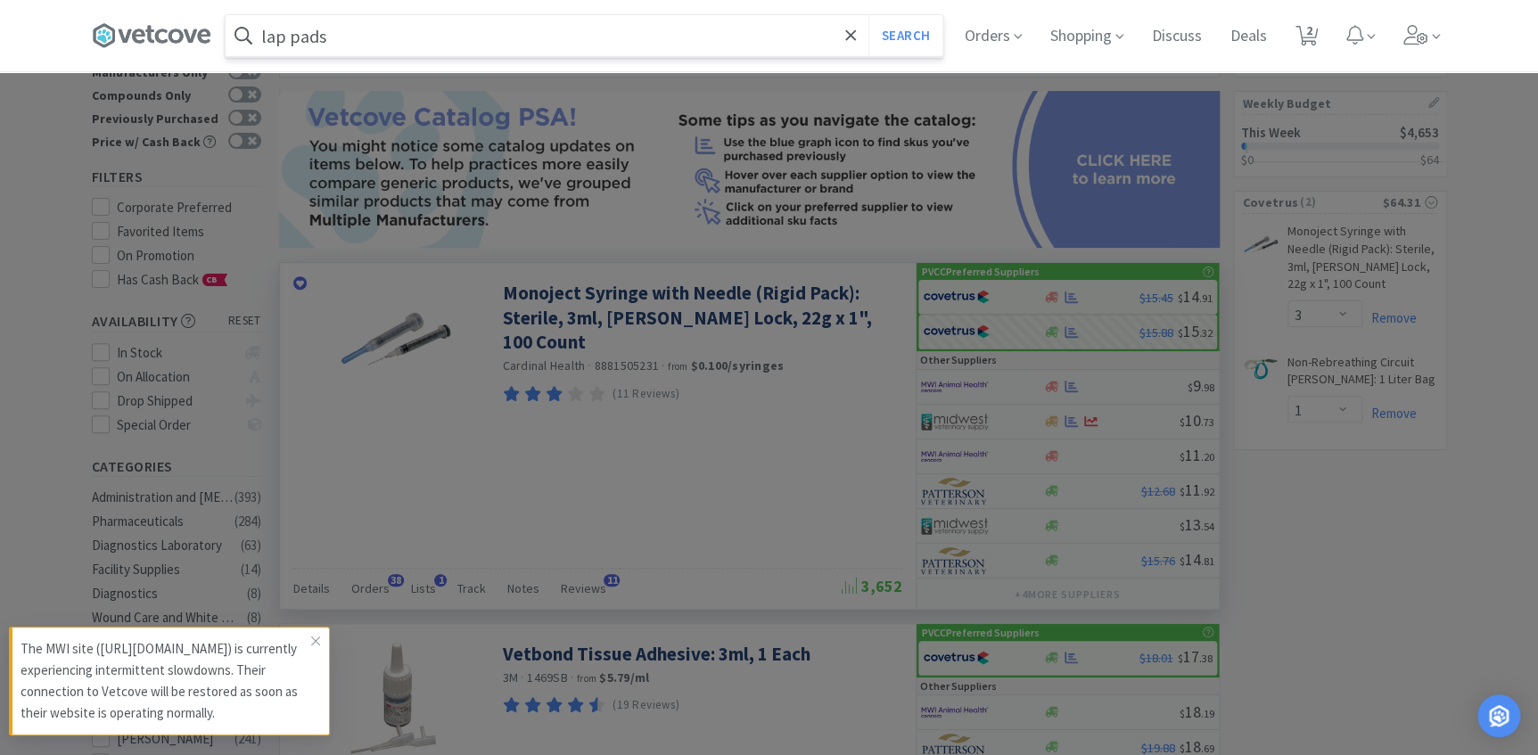
type input "lap pads"
click at [869, 15] on button "Search" at bounding box center [906, 35] width 74 height 41
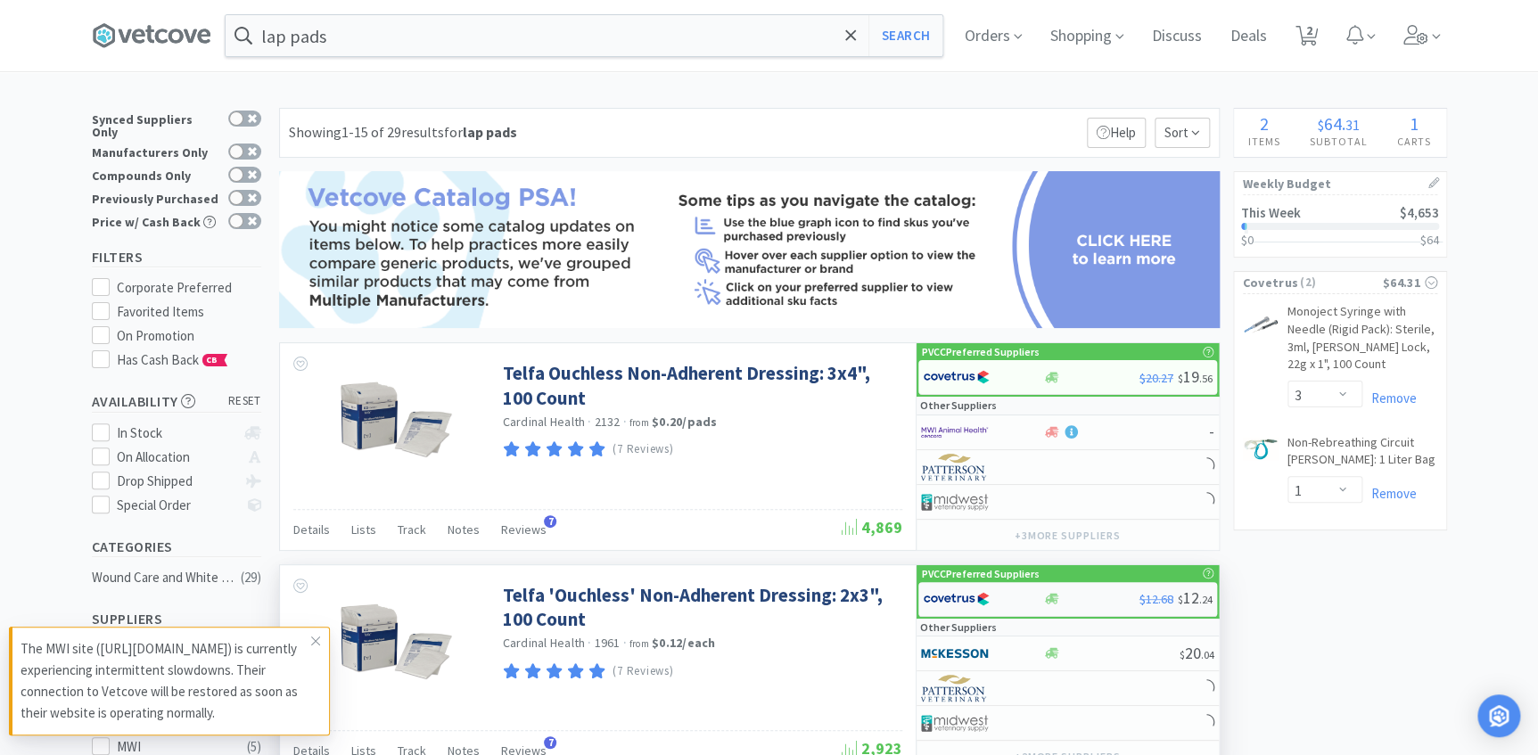
click at [1029, 599] on div at bounding box center [983, 599] width 120 height 30
select select "1"
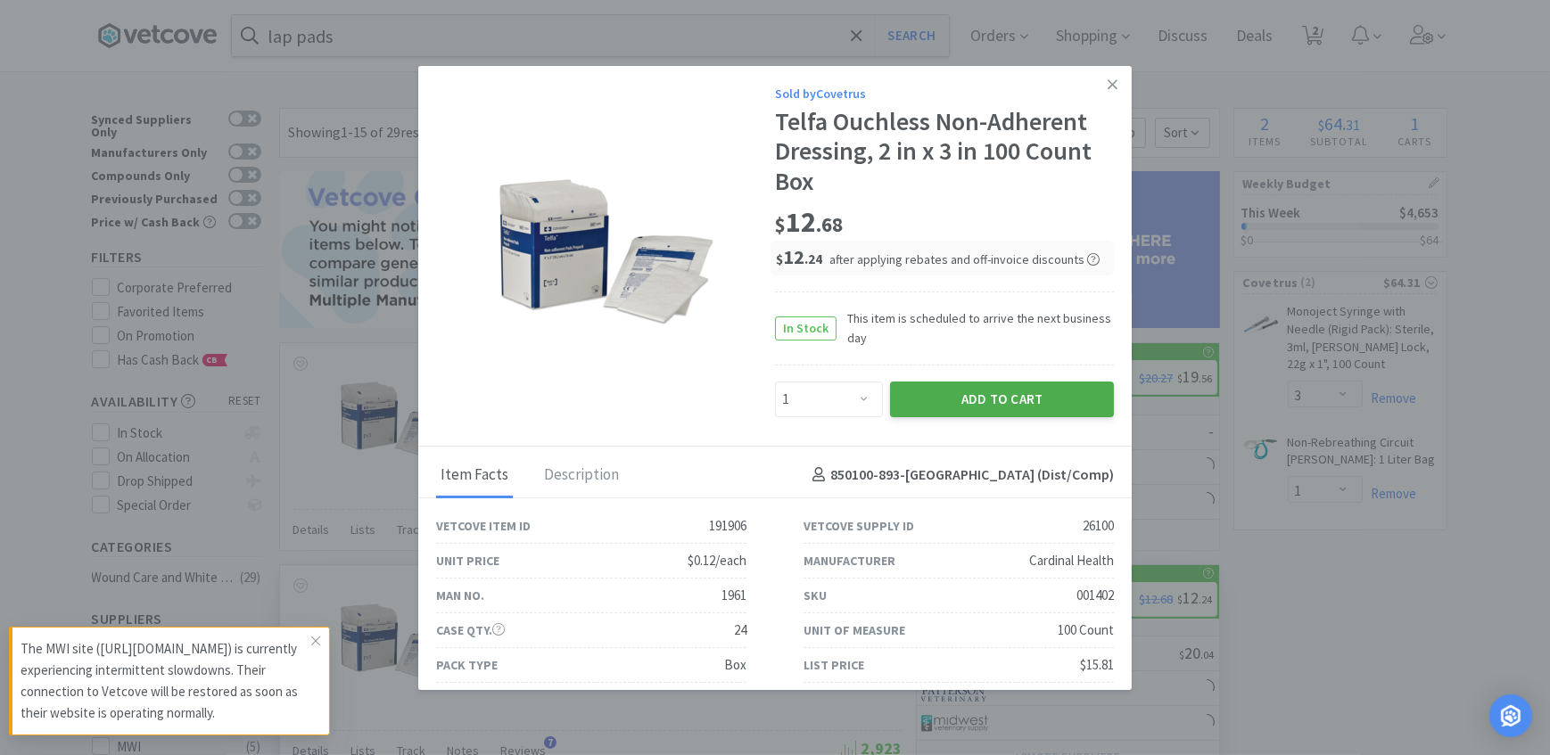
drag, startPoint x: 965, startPoint y: 386, endPoint x: 803, endPoint y: 300, distance: 183.9
click at [965, 385] on button "Add to Cart" at bounding box center [1002, 400] width 224 height 36
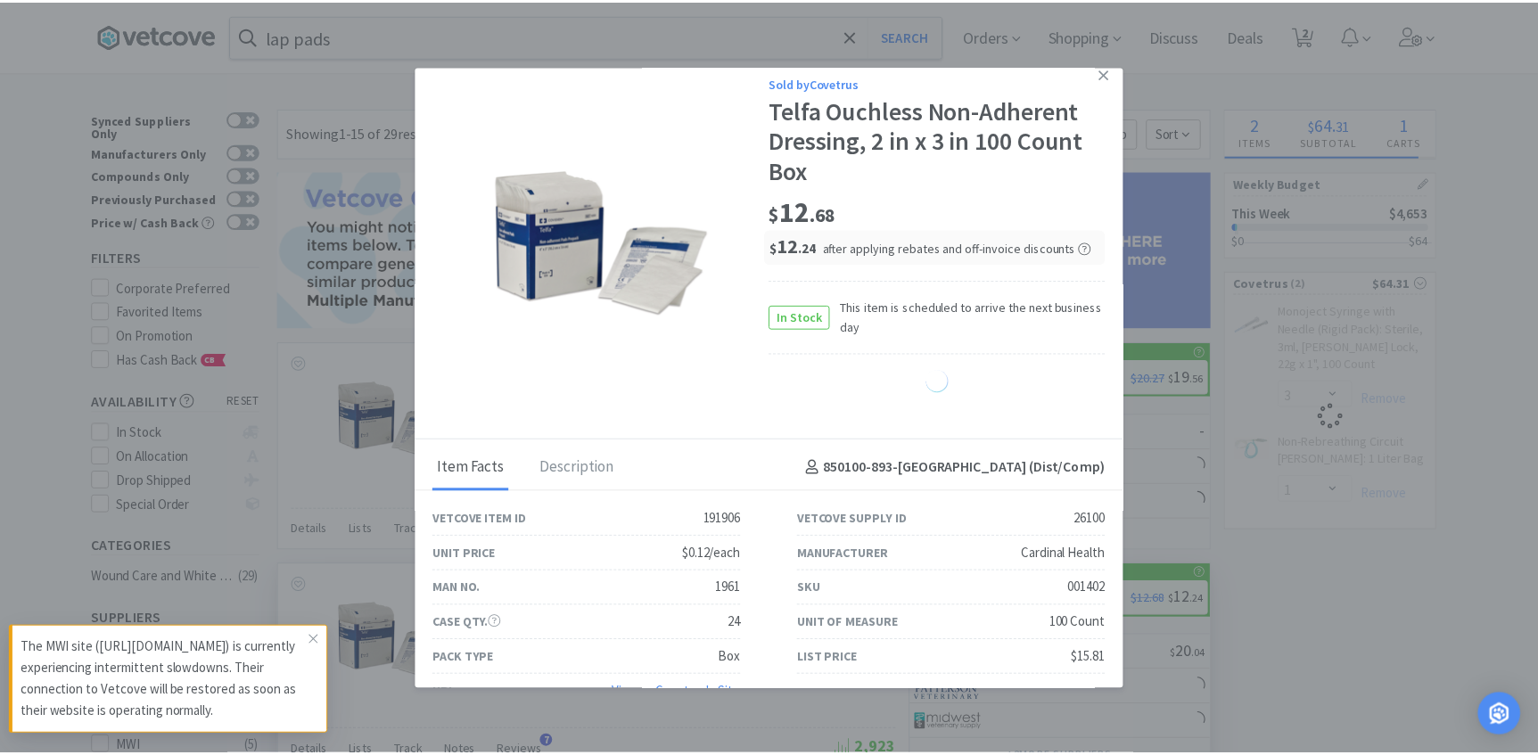
scroll to position [48, 0]
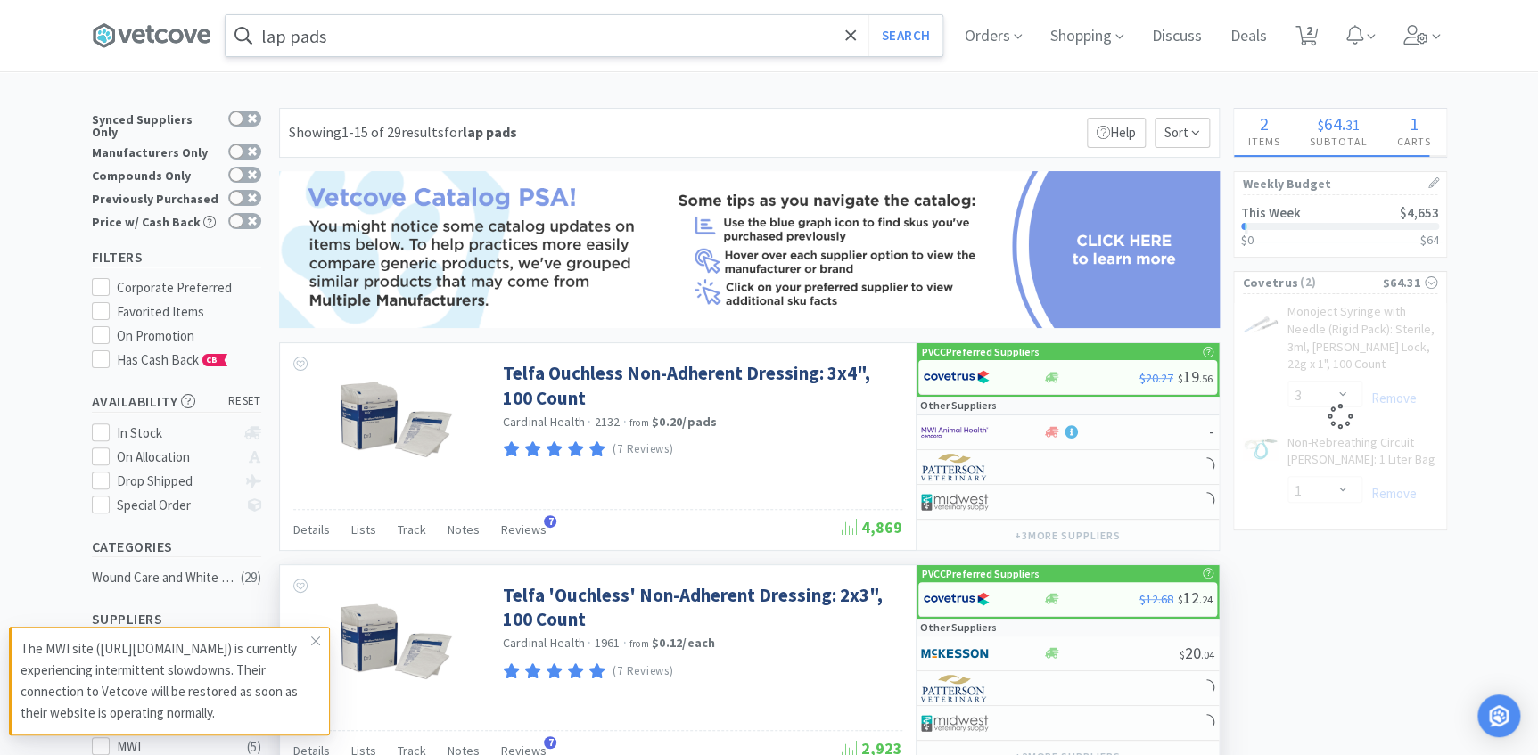
click at [366, 39] on input "lap pads" at bounding box center [584, 35] width 717 height 41
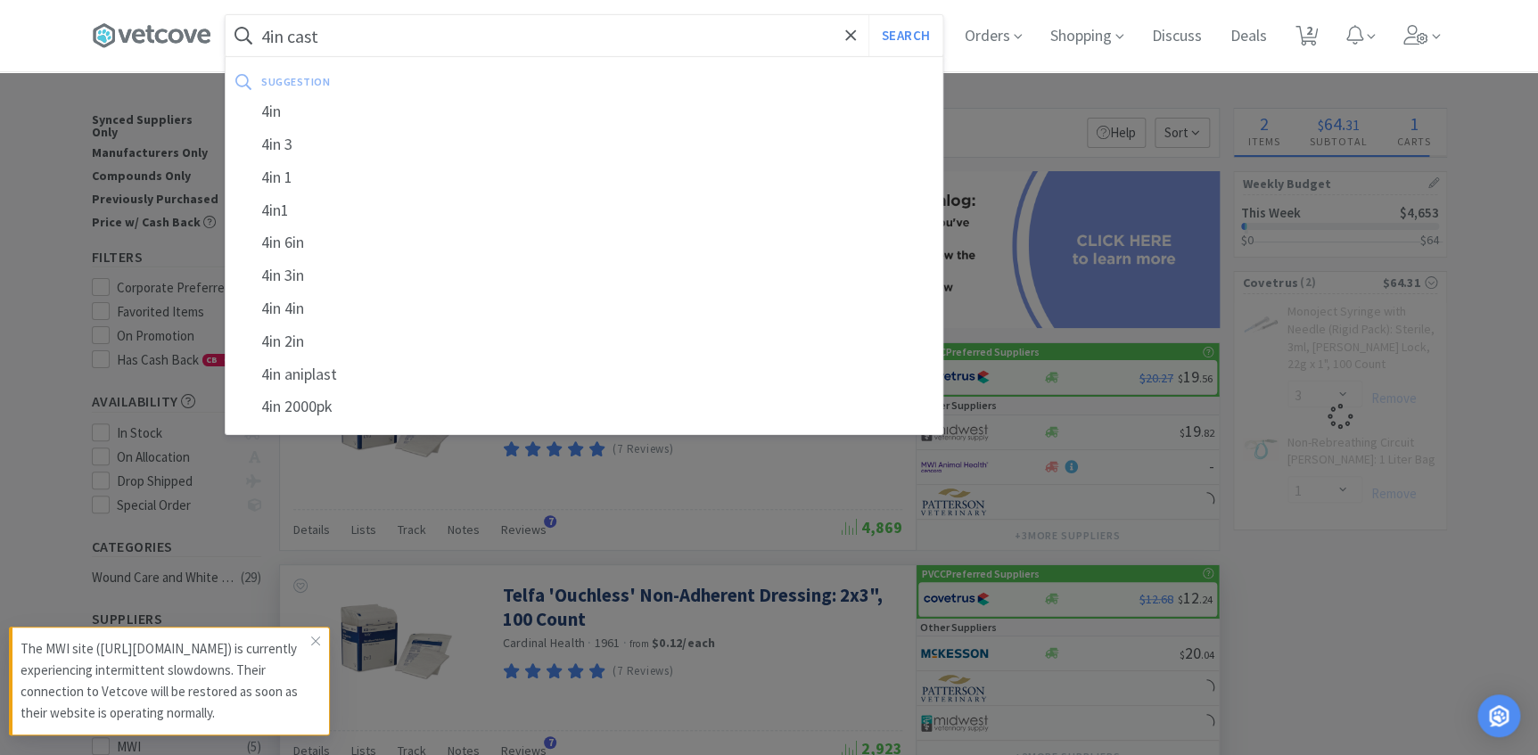
type input "4in cast"
click at [869, 15] on button "Search" at bounding box center [906, 35] width 74 height 41
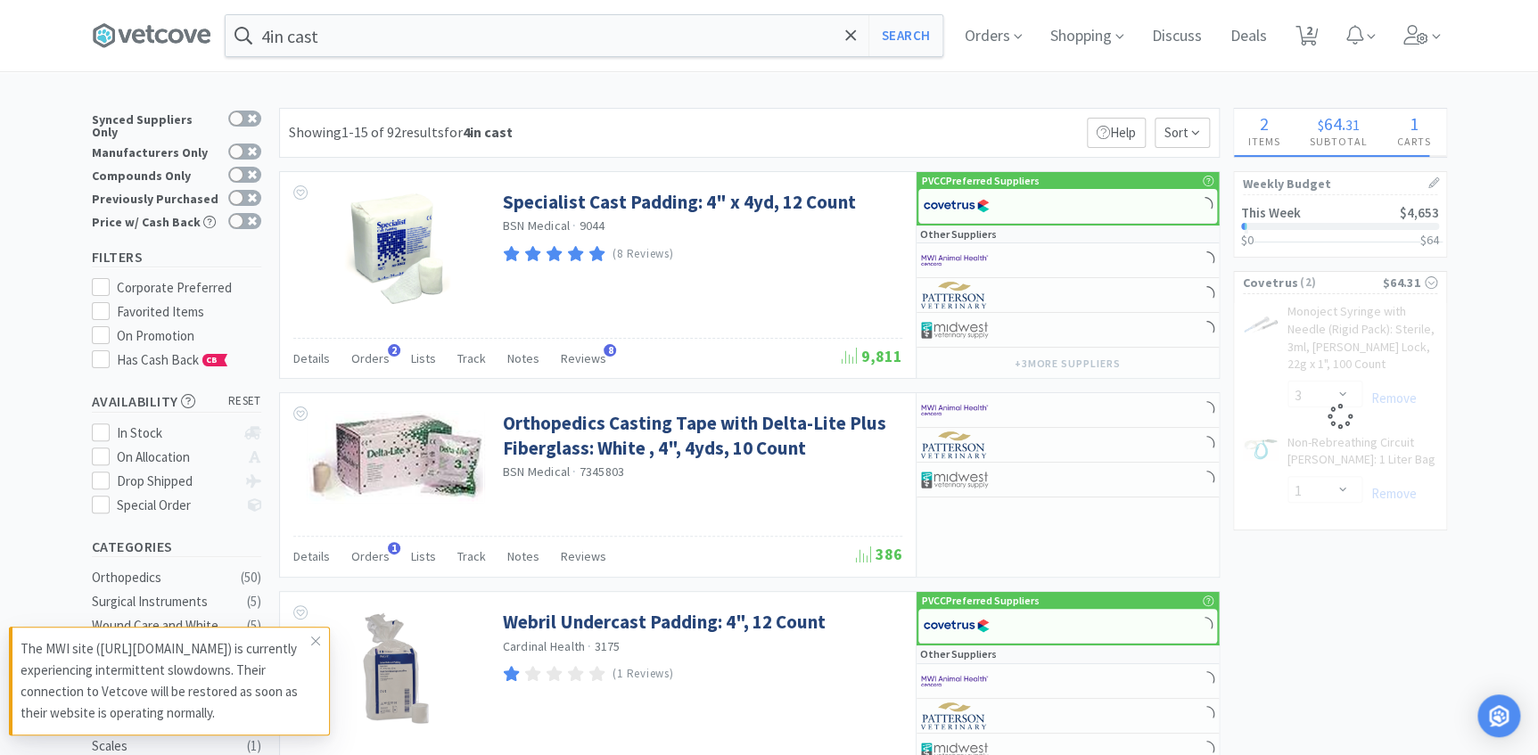
select select "1"
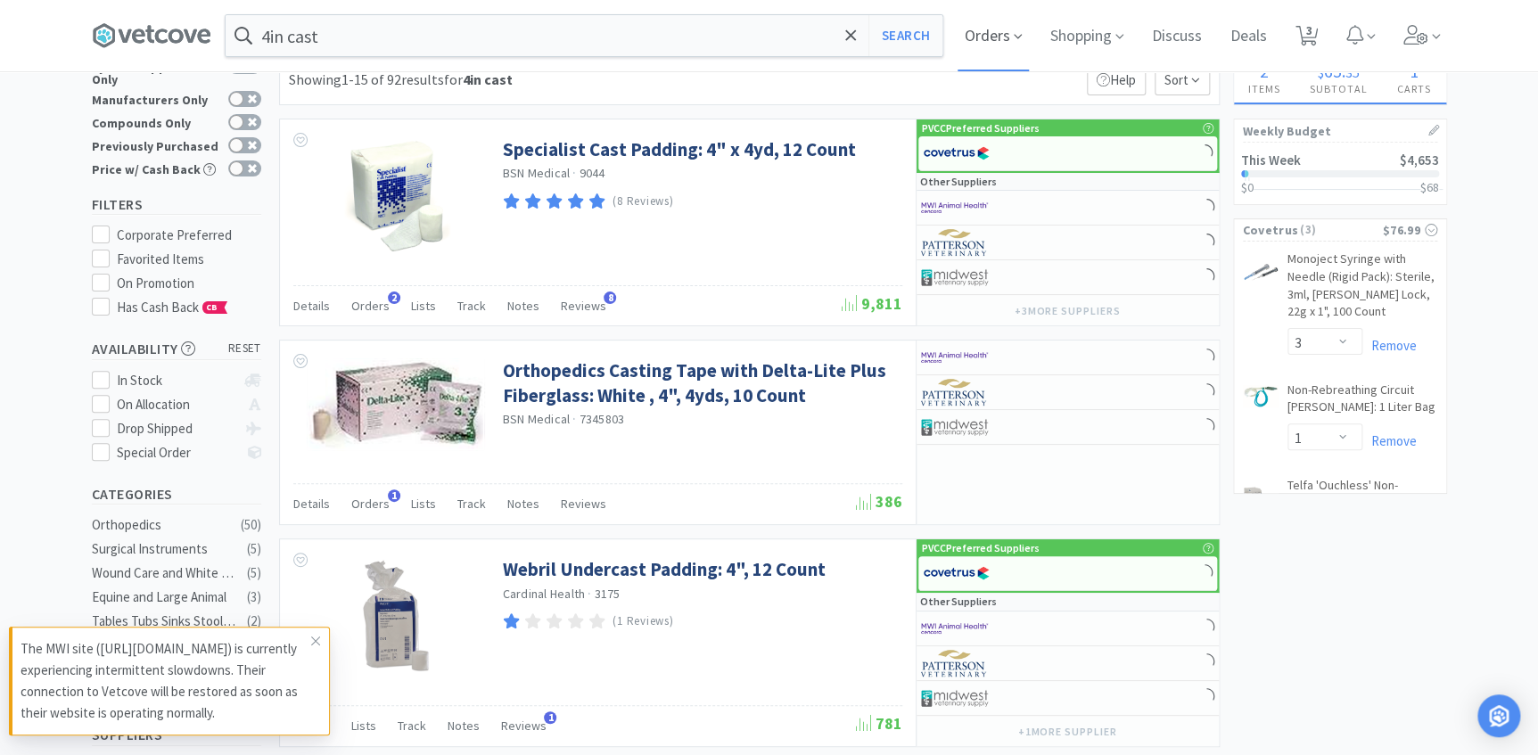
scroll to position [80, 0]
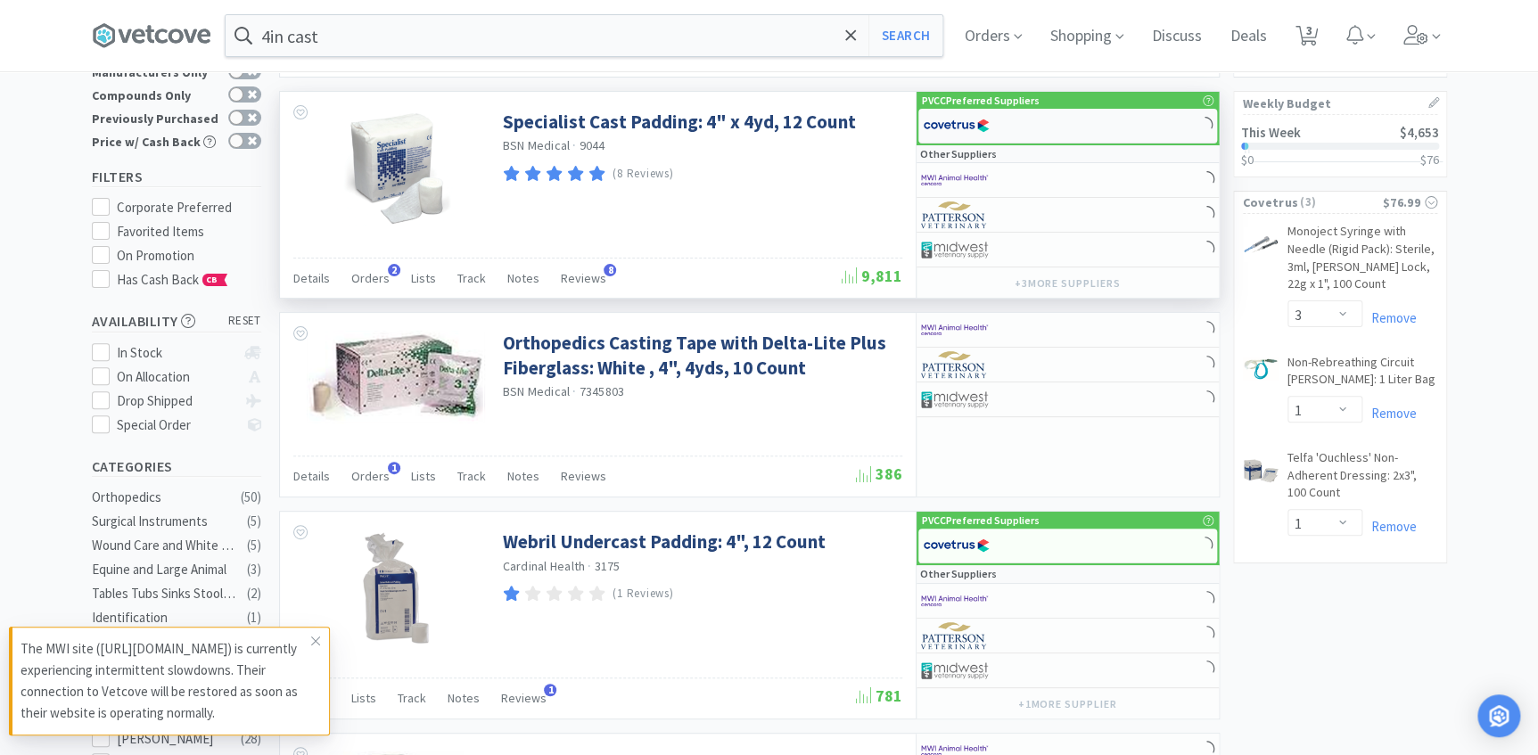
click at [1082, 128] on div at bounding box center [1068, 126] width 299 height 35
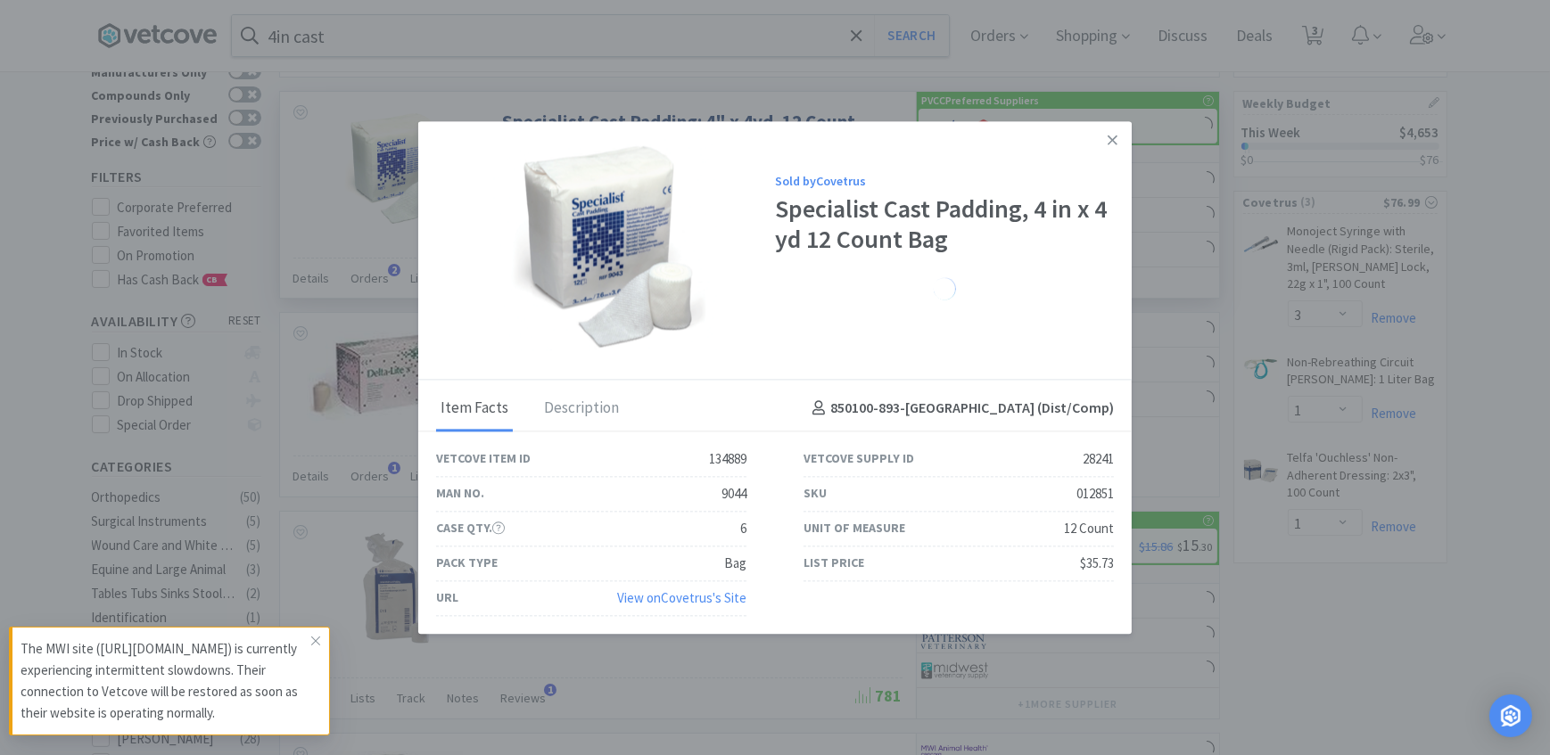
select select "1"
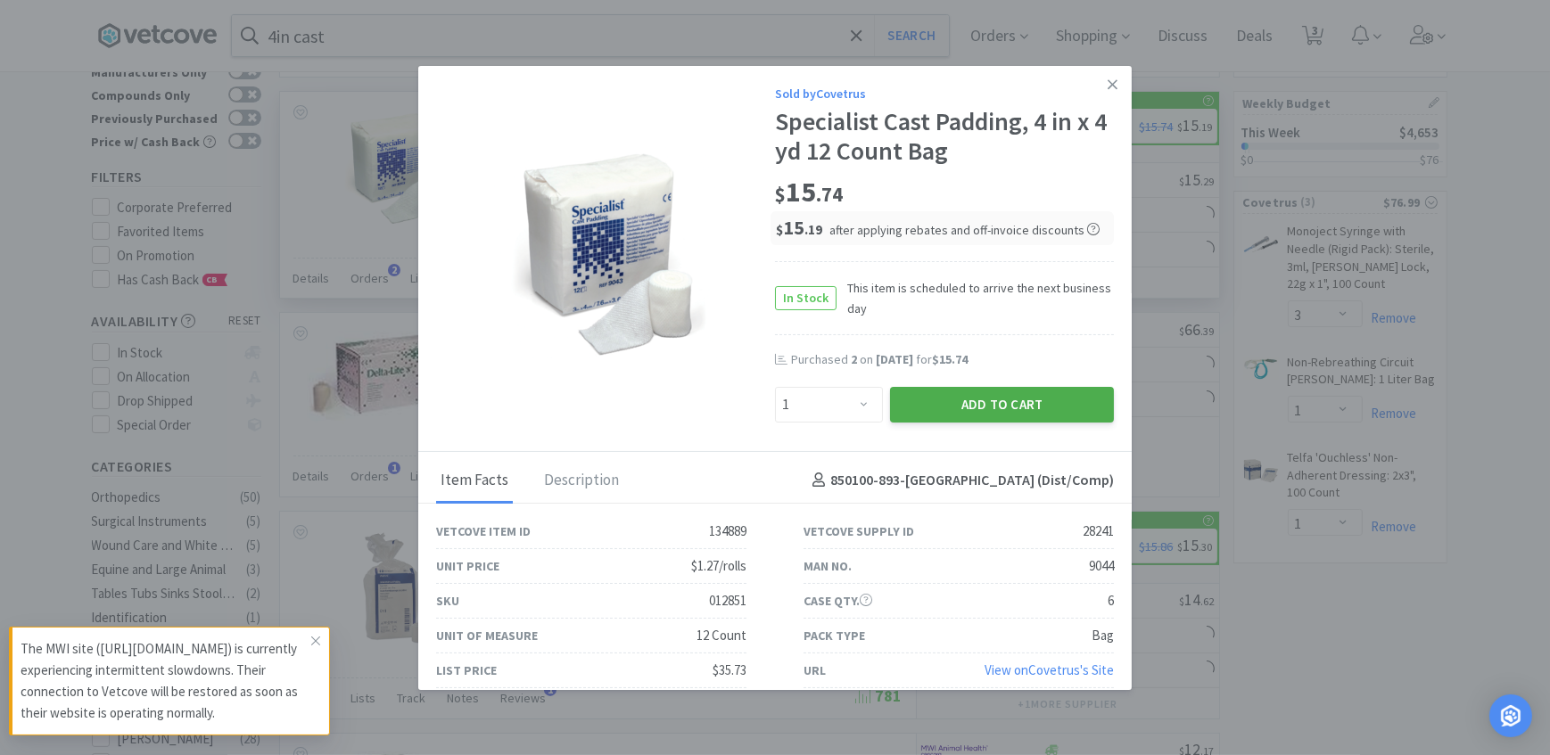
click at [954, 398] on button "Add to Cart" at bounding box center [1002, 405] width 224 height 36
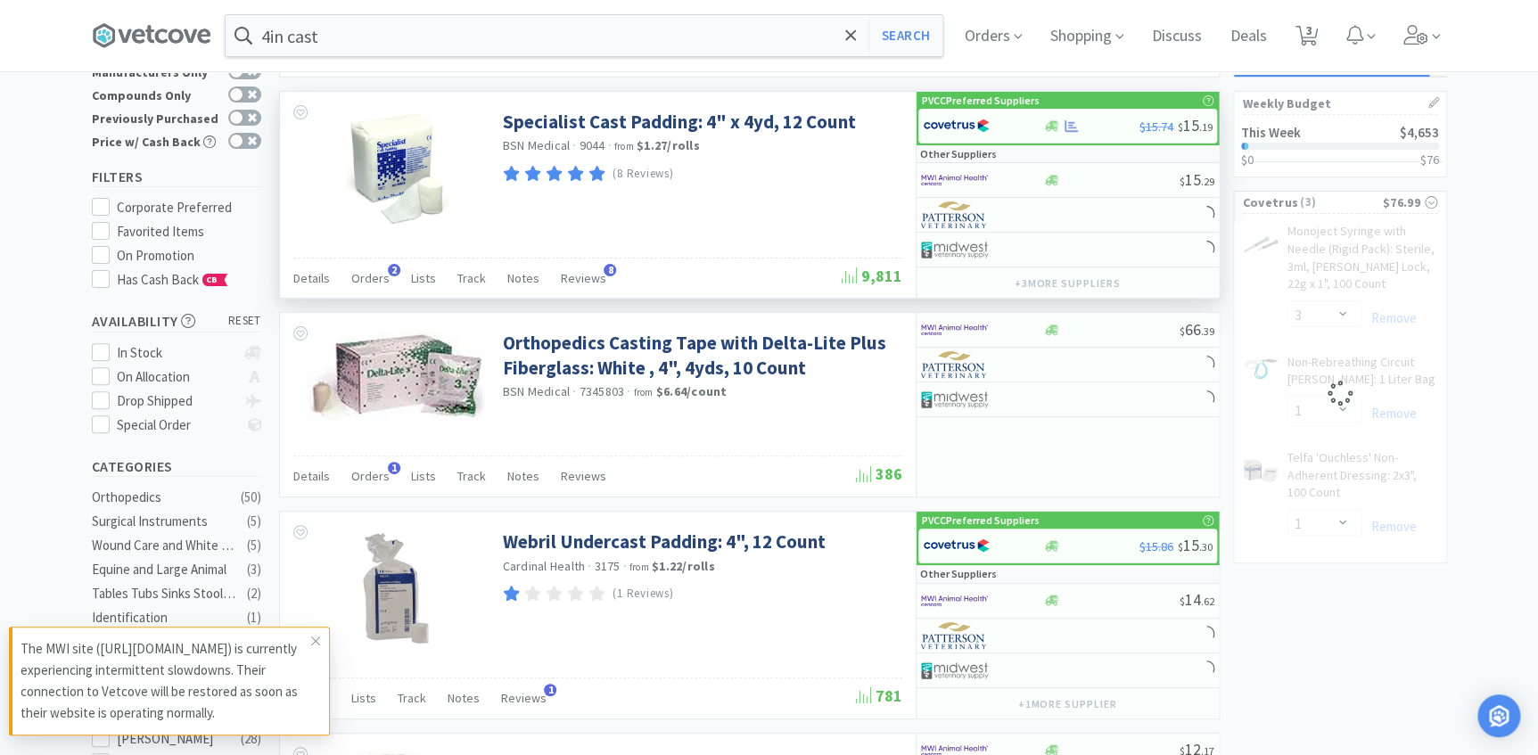
click at [380, 40] on input "4in cast" at bounding box center [584, 35] width 717 height 41
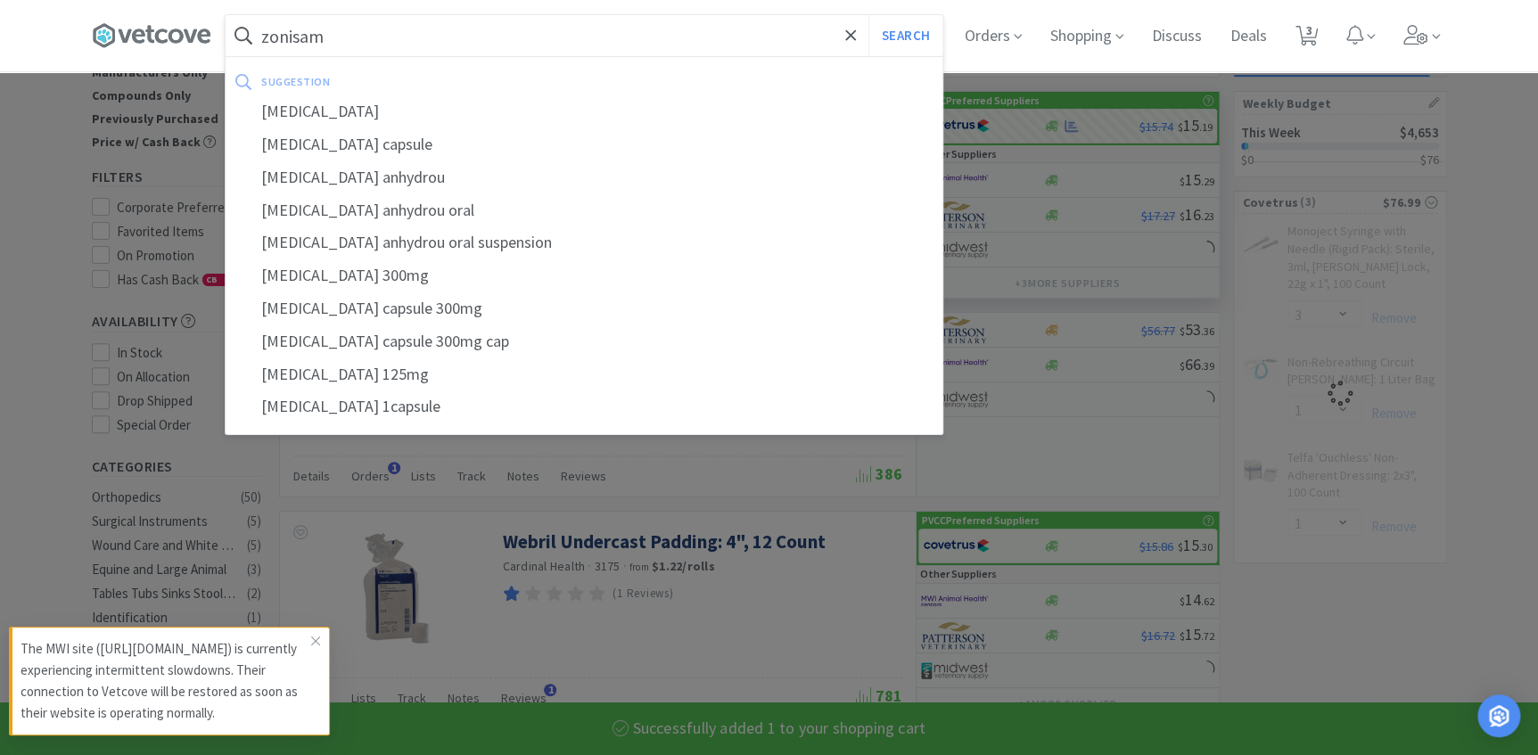
type input "zonisam"
click at [869, 15] on button "Search" at bounding box center [906, 35] width 74 height 41
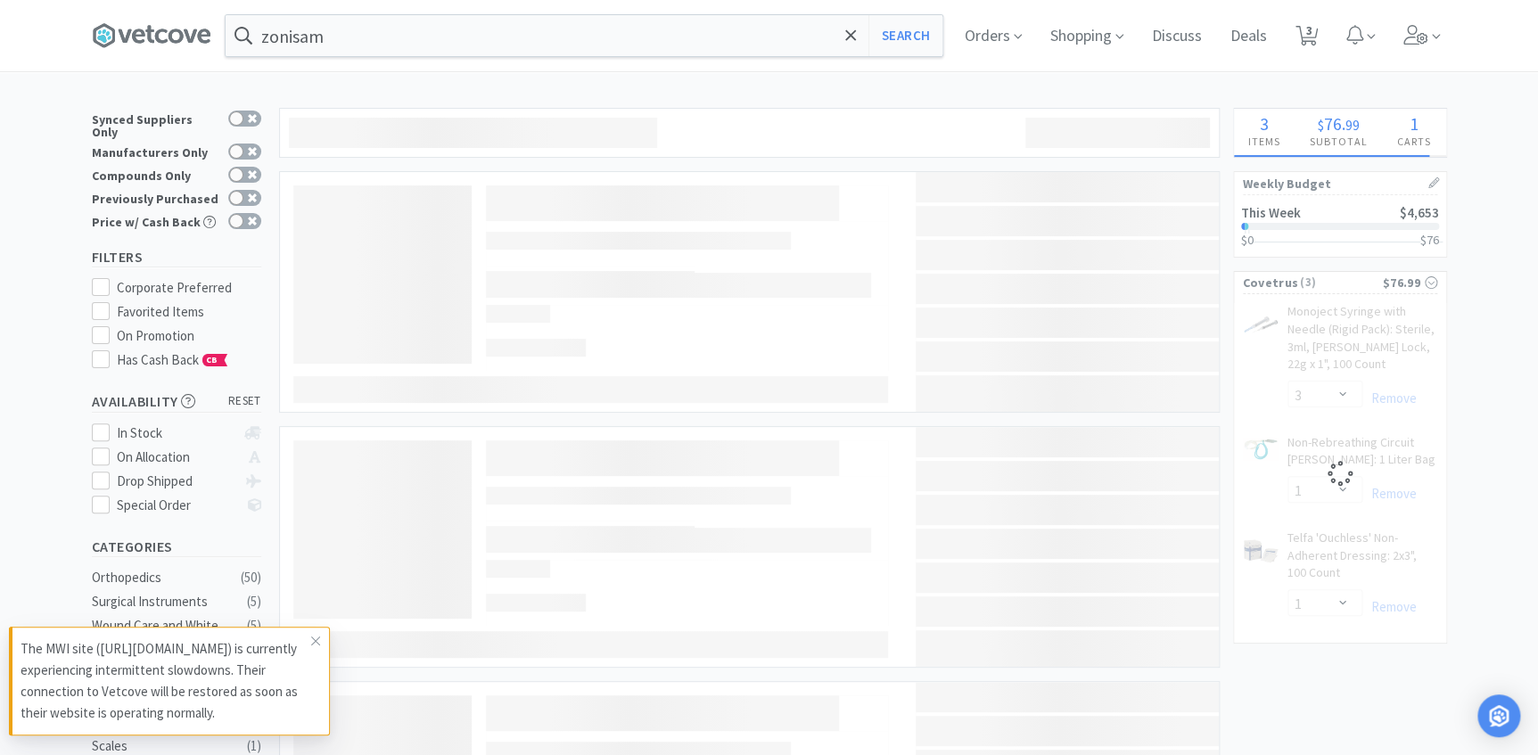
select select "1"
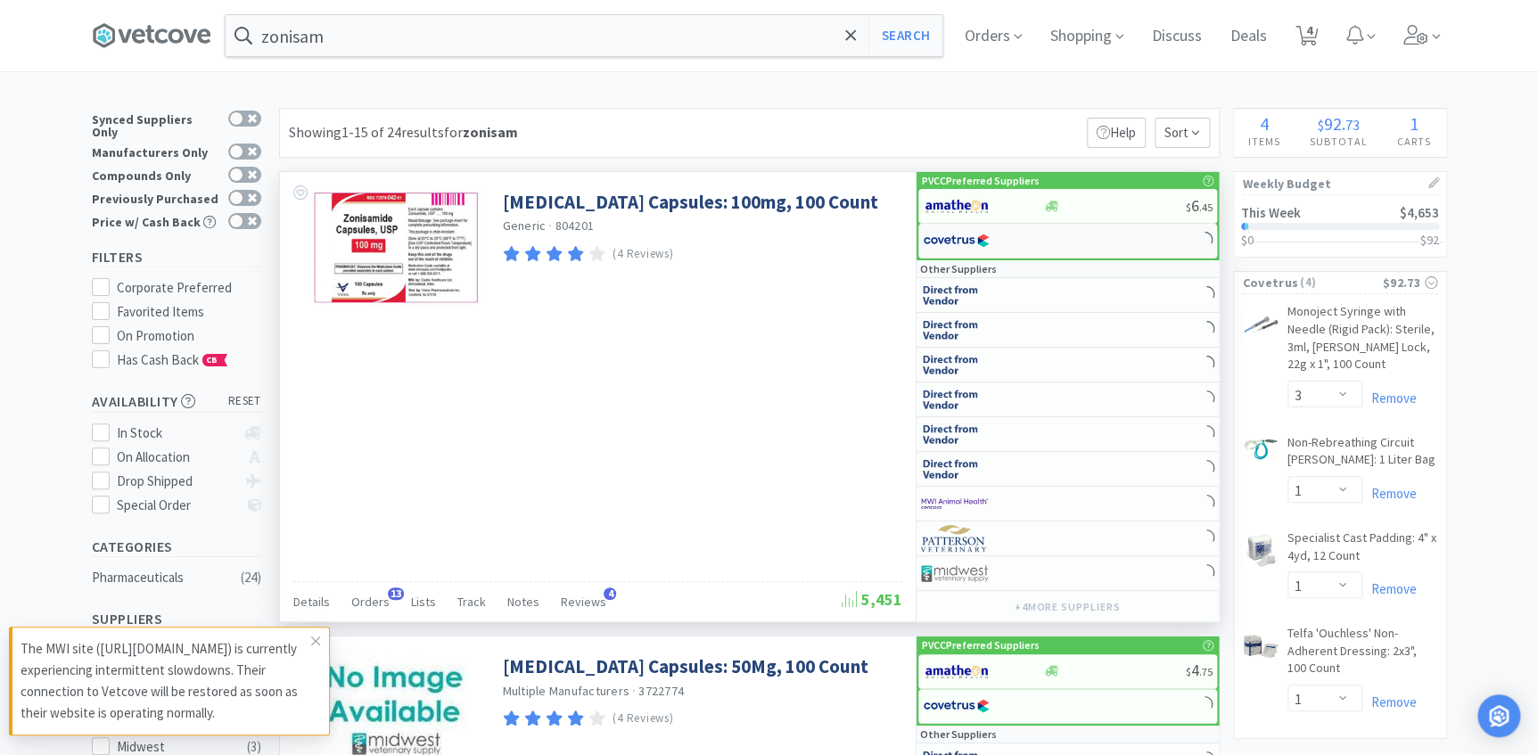
click at [976, 245] on img at bounding box center [956, 240] width 67 height 27
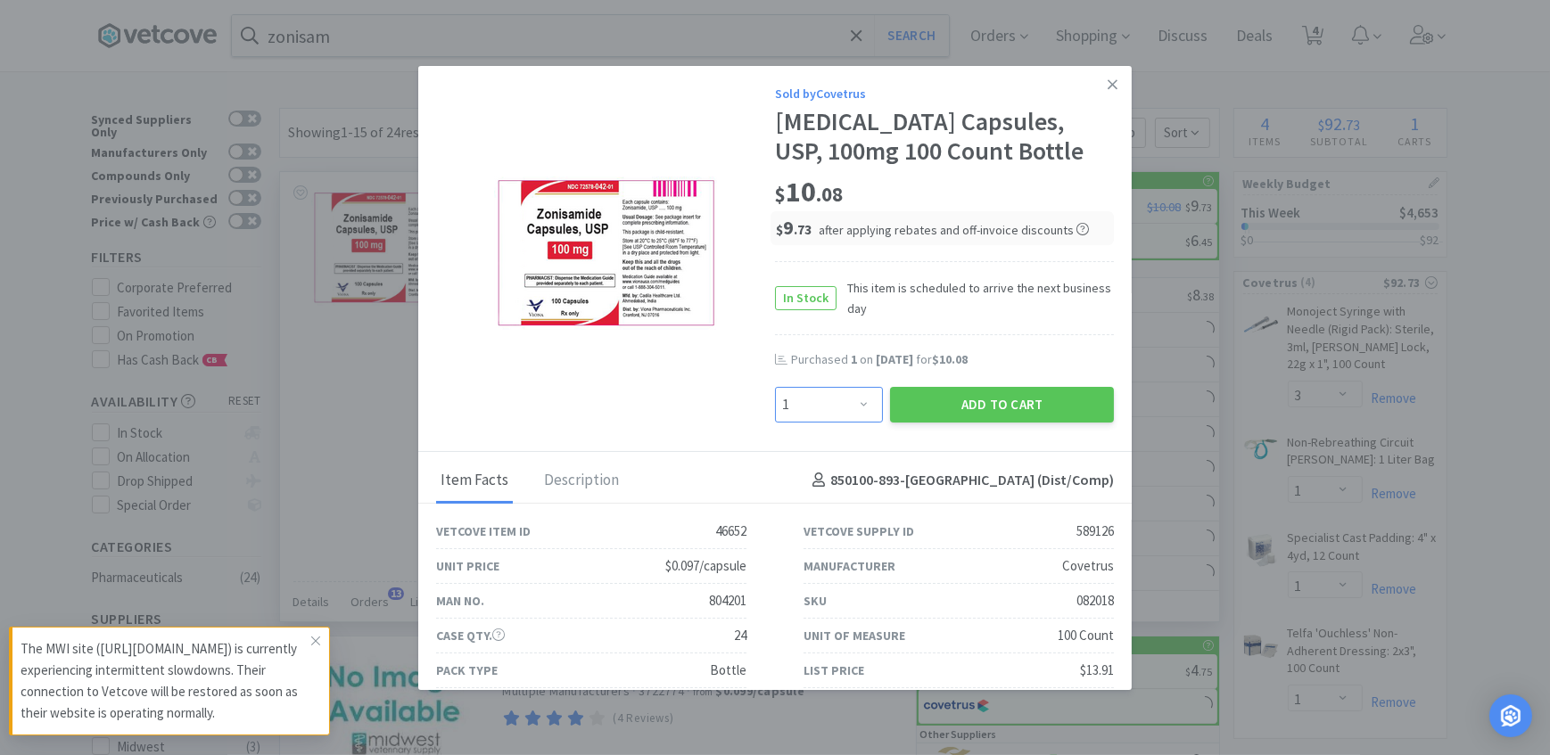
click at [857, 405] on select "Enter Quantity 1 2 3 4 5 6 7 8 9 10 11 12 13 14 15 16 17 18 19 20 Enter Quantity" at bounding box center [829, 405] width 108 height 36
select select "3"
click at [775, 387] on select "Enter Quantity 1 2 3 4 5 6 7 8 9 10 11 12 13 14 15 16 17 18 19 20 Enter Quantity" at bounding box center [829, 405] width 108 height 36
click at [943, 403] on button "Add to Cart" at bounding box center [1002, 405] width 224 height 36
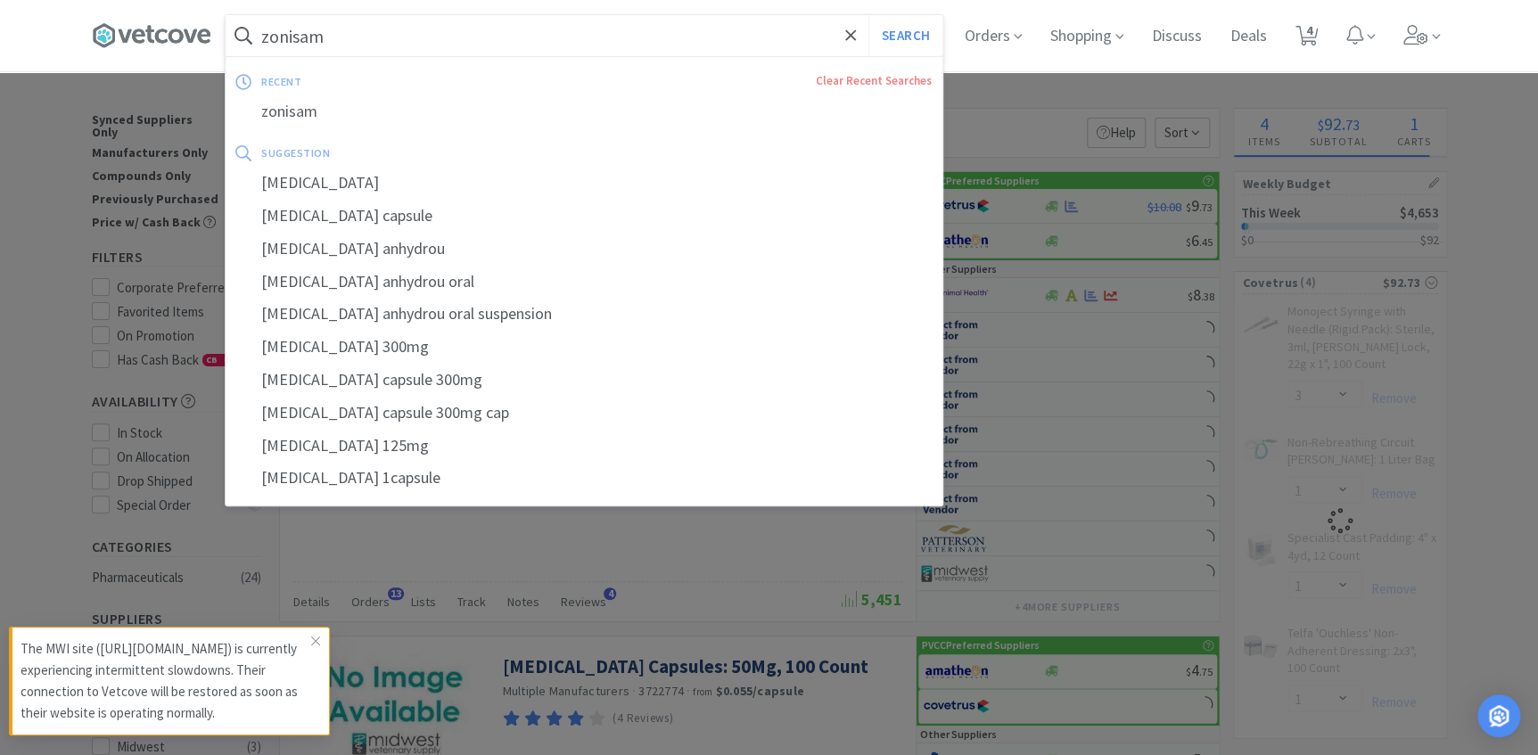
click at [362, 38] on input "zonisam" at bounding box center [584, 35] width 717 height 41
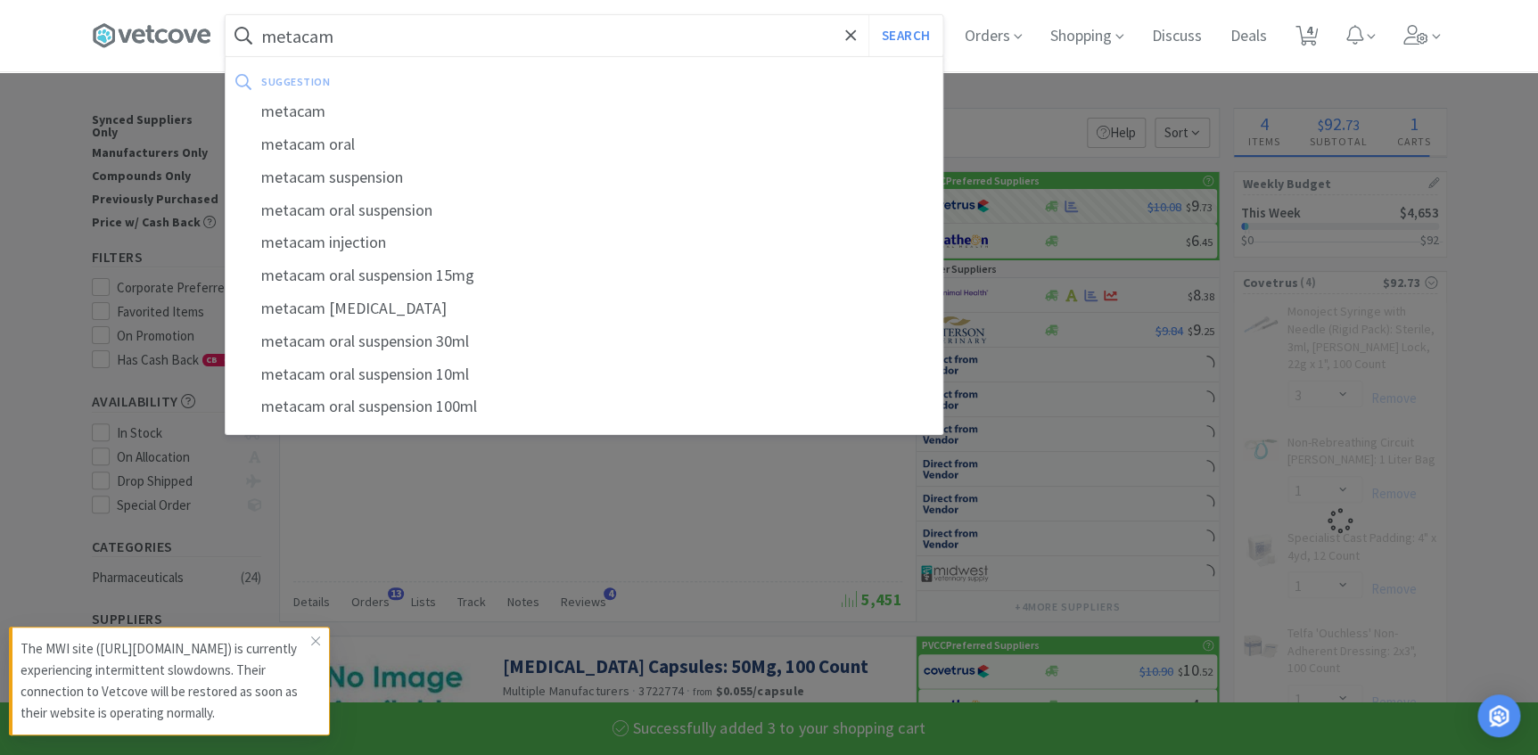
type input "metacam"
click at [869, 15] on button "Search" at bounding box center [906, 35] width 74 height 41
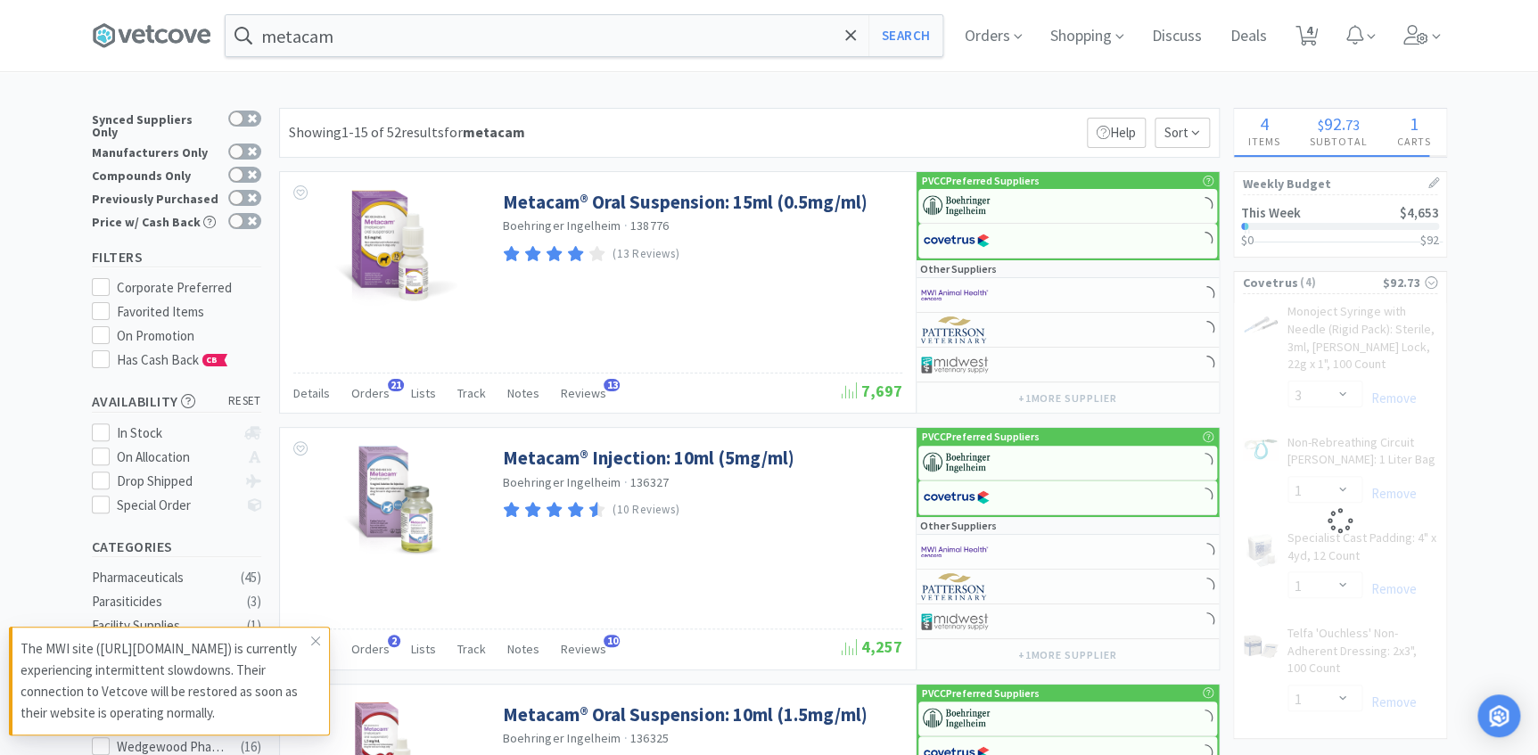
select select "3"
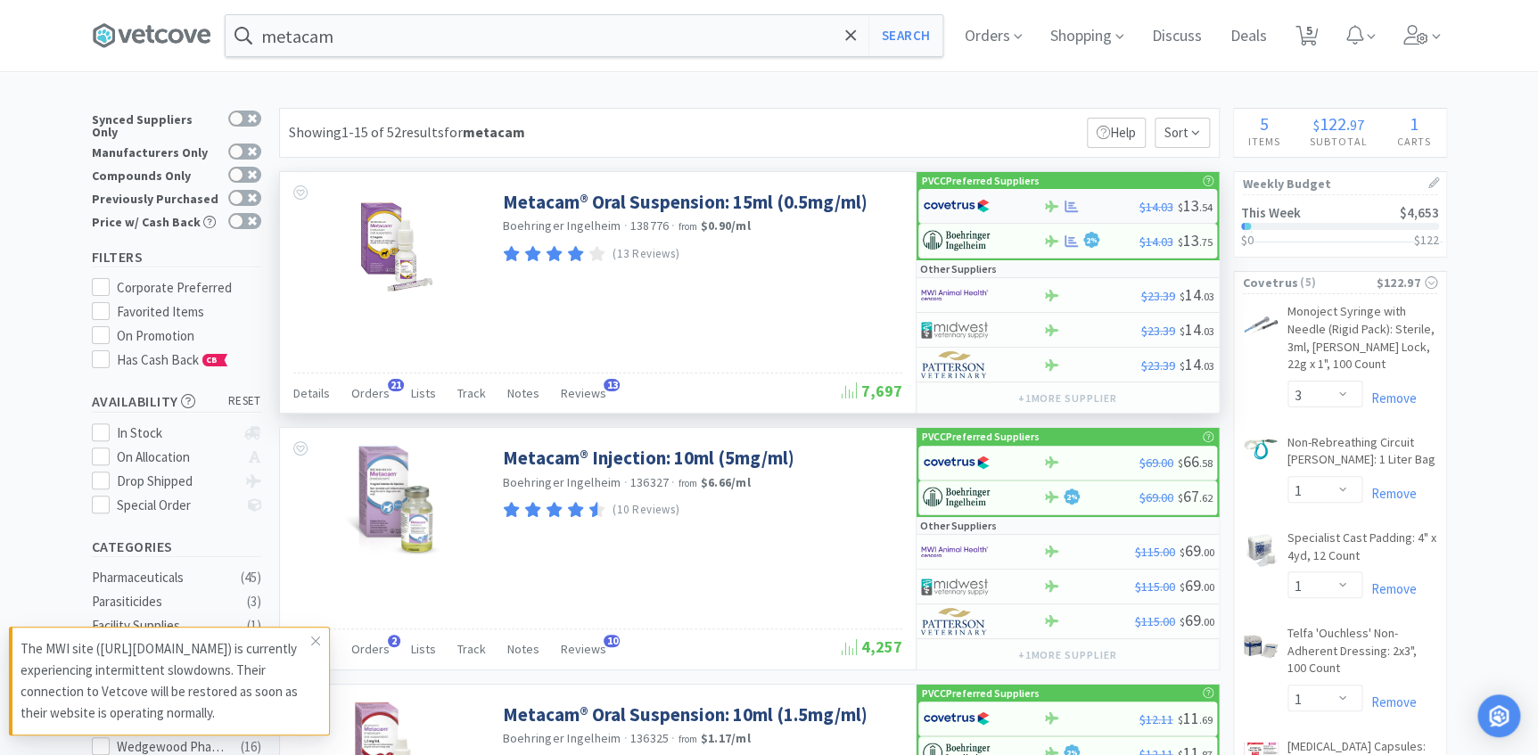
click at [1038, 205] on div at bounding box center [983, 206] width 120 height 30
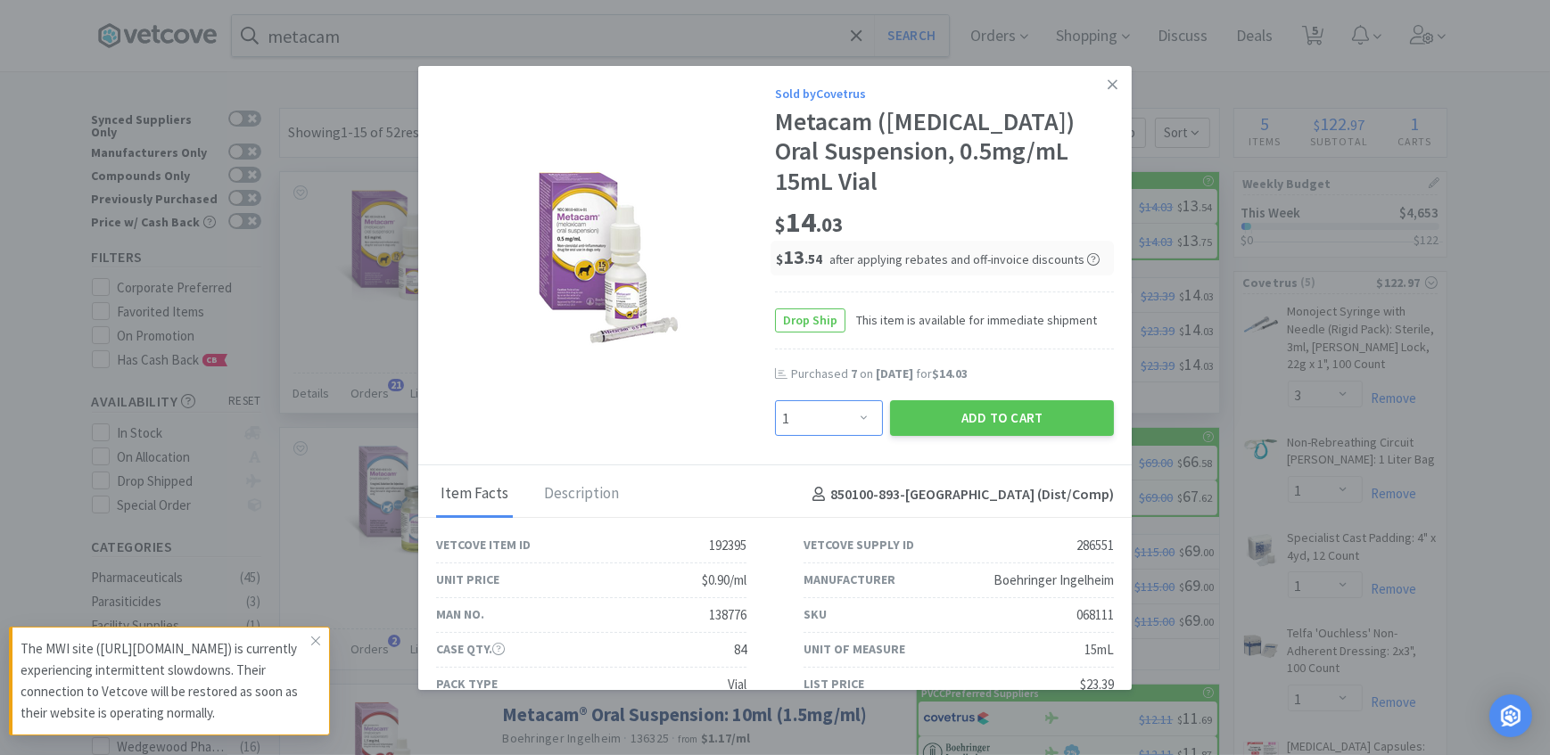
drag, startPoint x: 838, startPoint y: 427, endPoint x: 837, endPoint y: 416, distance: 11.6
click at [838, 427] on select "Enter Quantity 1 2 3 4 5 6 7 8 9 10 11 12 13 14 15 16 17 18 19 20 Enter Quantity" at bounding box center [829, 418] width 108 height 36
select select "6"
click at [775, 400] on select "Enter Quantity 1 2 3 4 5 6 7 8 9 10 11 12 13 14 15 16 17 18 19 20 Enter Quantity" at bounding box center [829, 418] width 108 height 36
click at [940, 416] on button "Add to Cart" at bounding box center [1002, 418] width 224 height 36
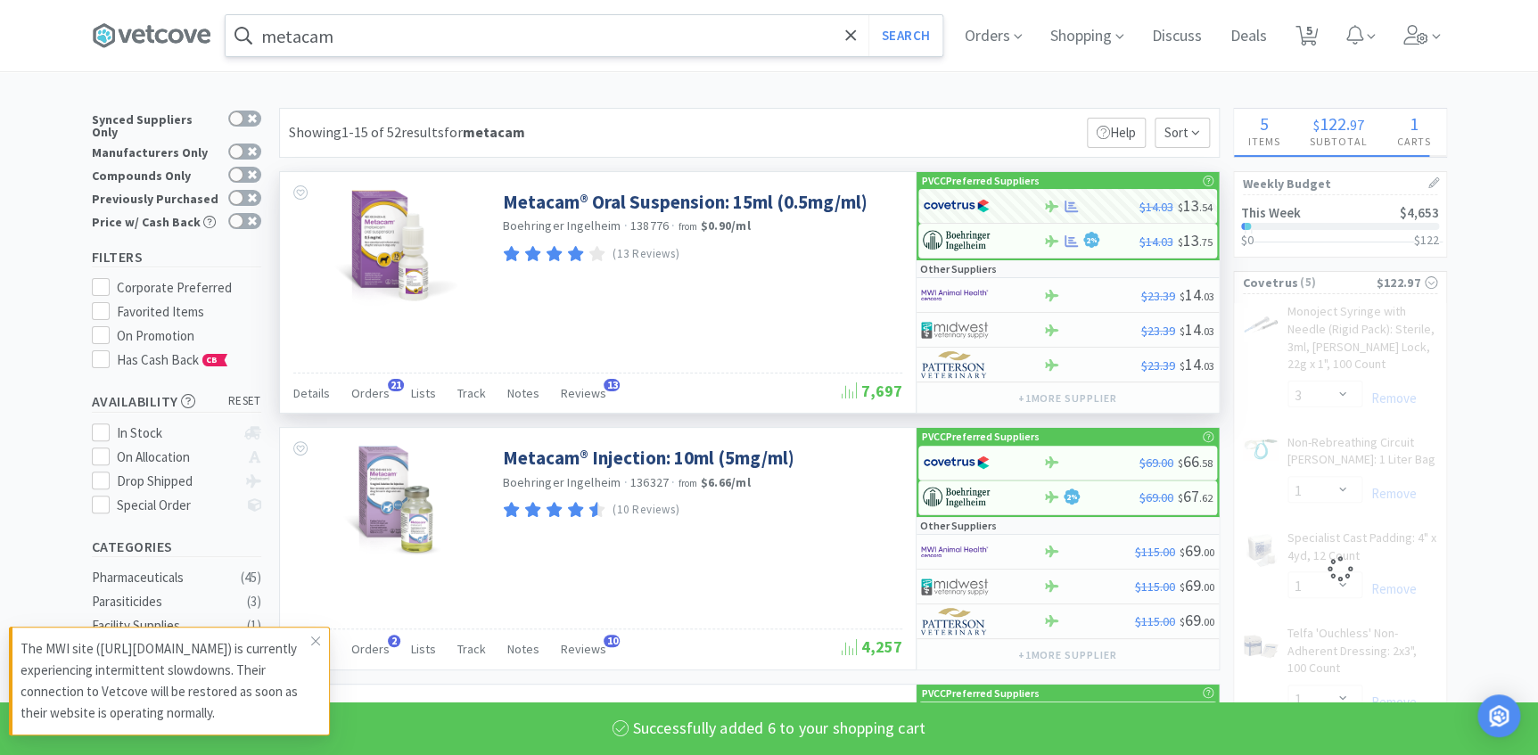
click at [543, 50] on input "metacam" at bounding box center [584, 35] width 717 height 41
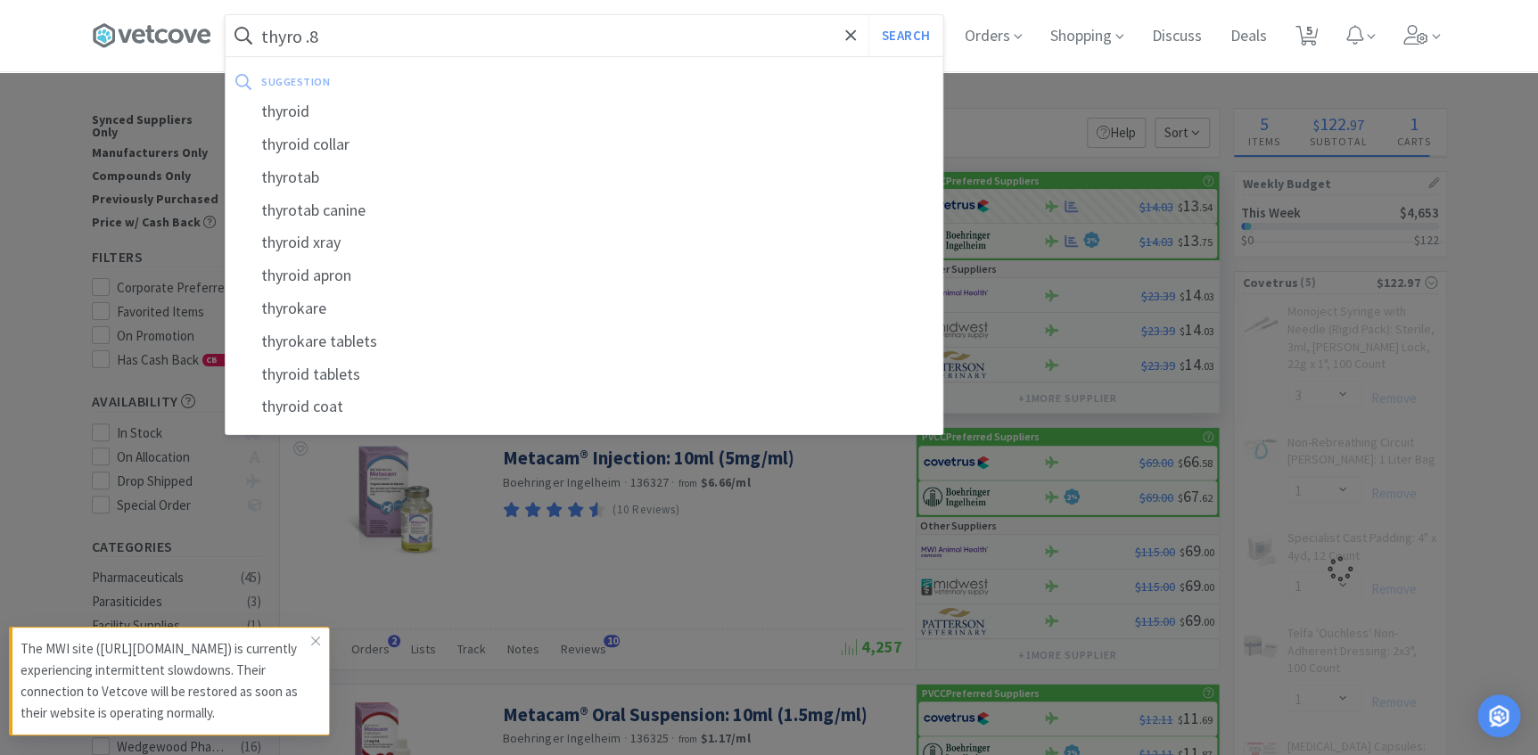
type input "thyro .8"
click at [869, 15] on button "Search" at bounding box center [906, 35] width 74 height 41
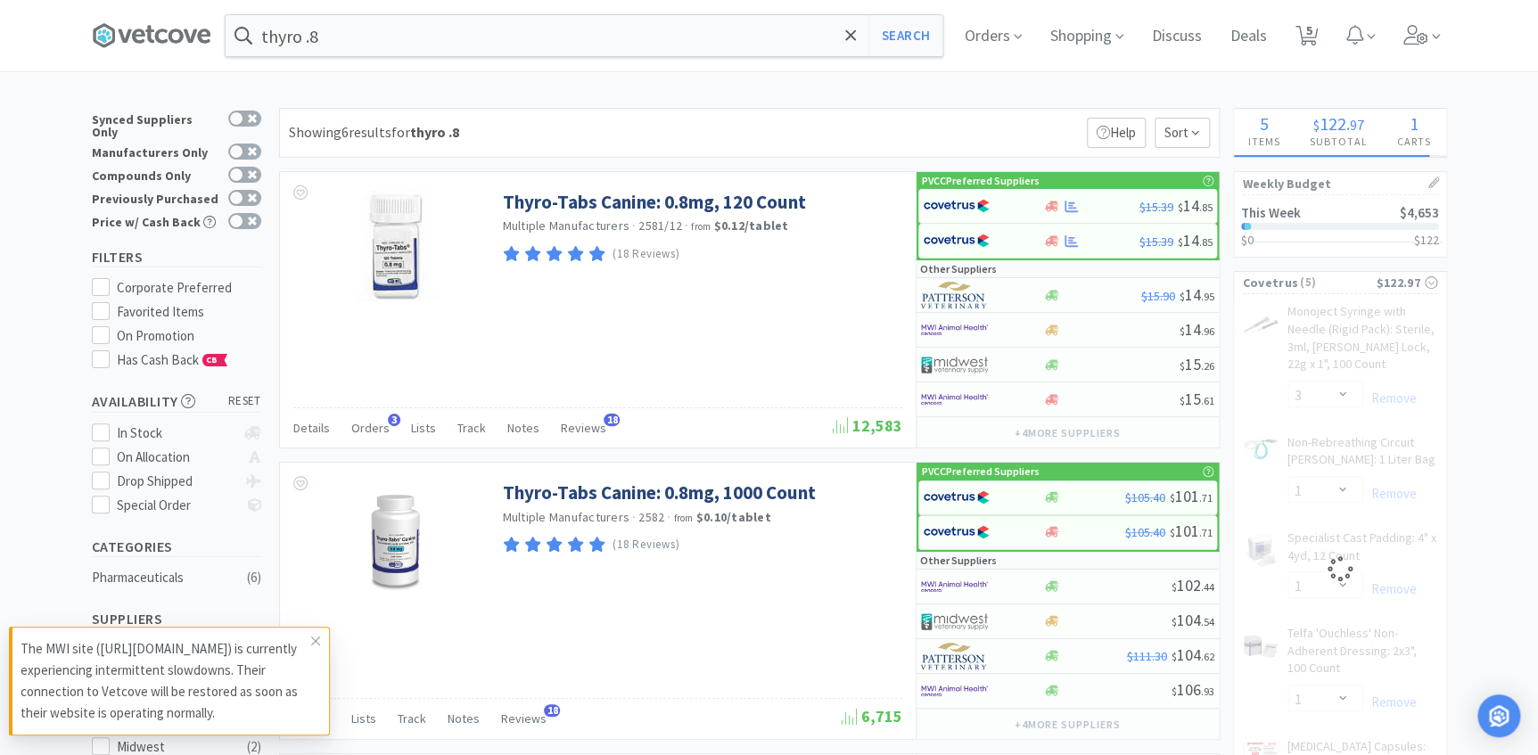
select select "6"
select select "3"
select select "1"
select select "3"
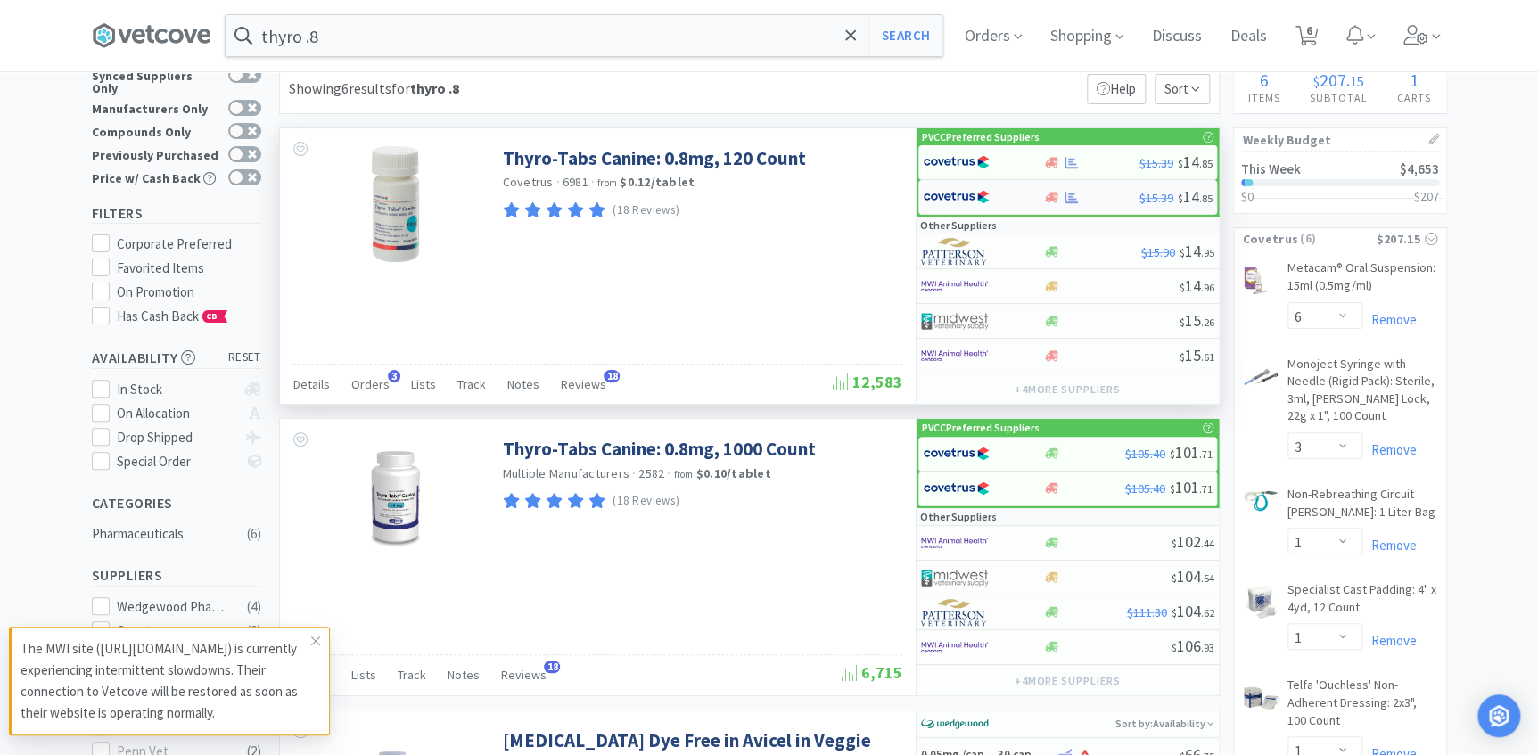
scroll to position [80, 0]
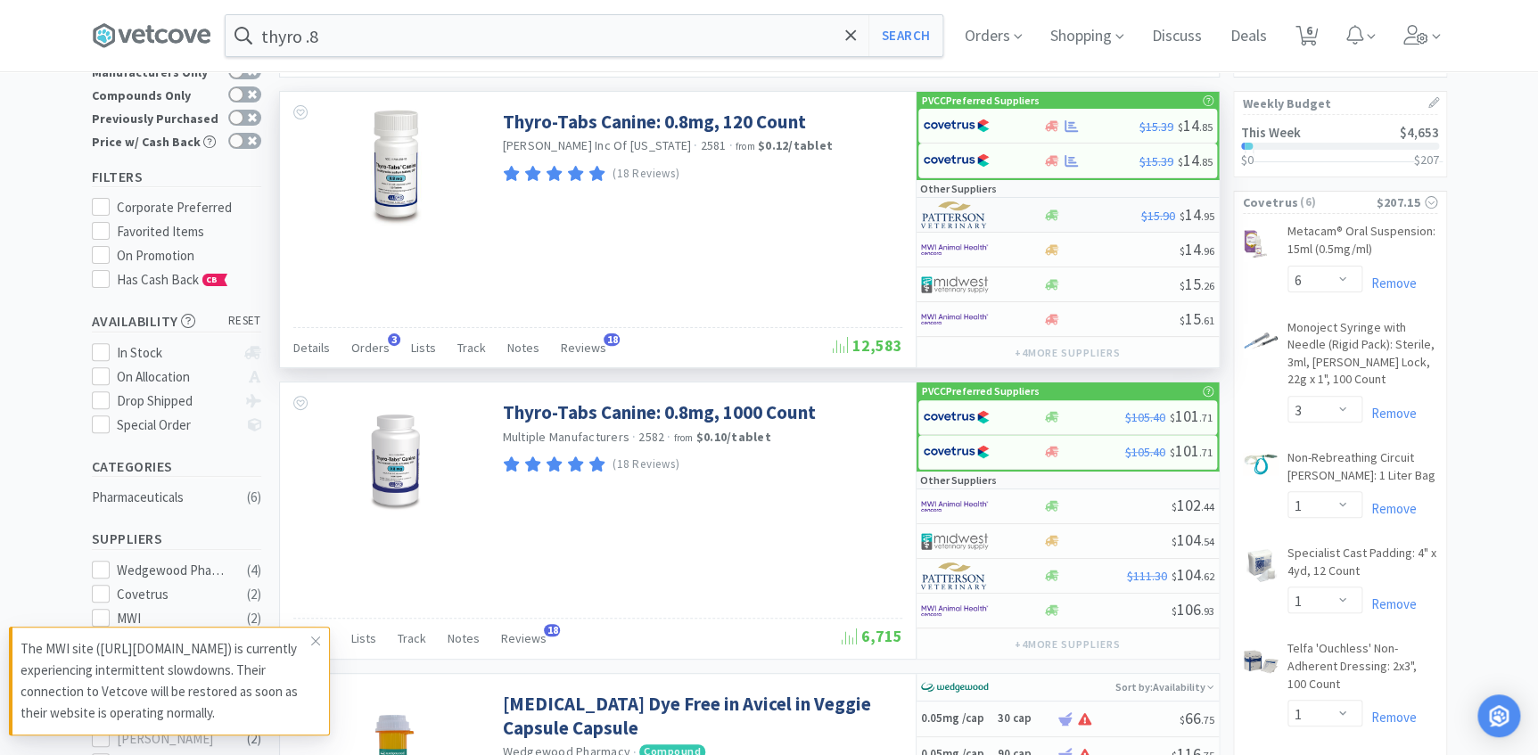
click at [990, 213] on div at bounding box center [970, 215] width 98 height 30
select select "1"
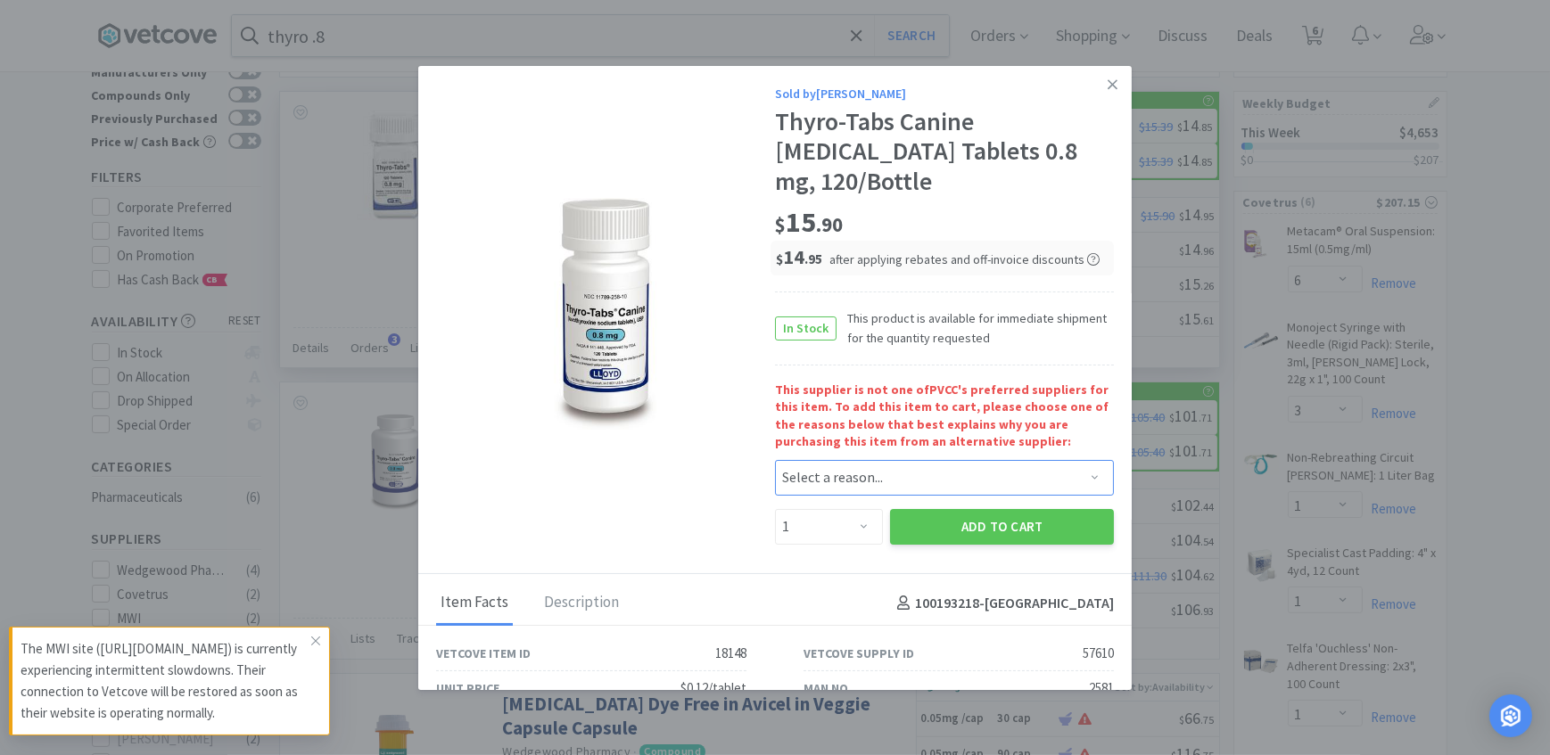
click at [855, 481] on select "Select a reason... Availability - This item is out of stock at the preferred su…" at bounding box center [944, 478] width 339 height 36
select select "availability"
click at [775, 460] on select "Select a reason... Availability - This item is out of stock at the preferred su…" at bounding box center [944, 478] width 339 height 36
click at [985, 517] on button "Add to Cart" at bounding box center [1002, 527] width 224 height 36
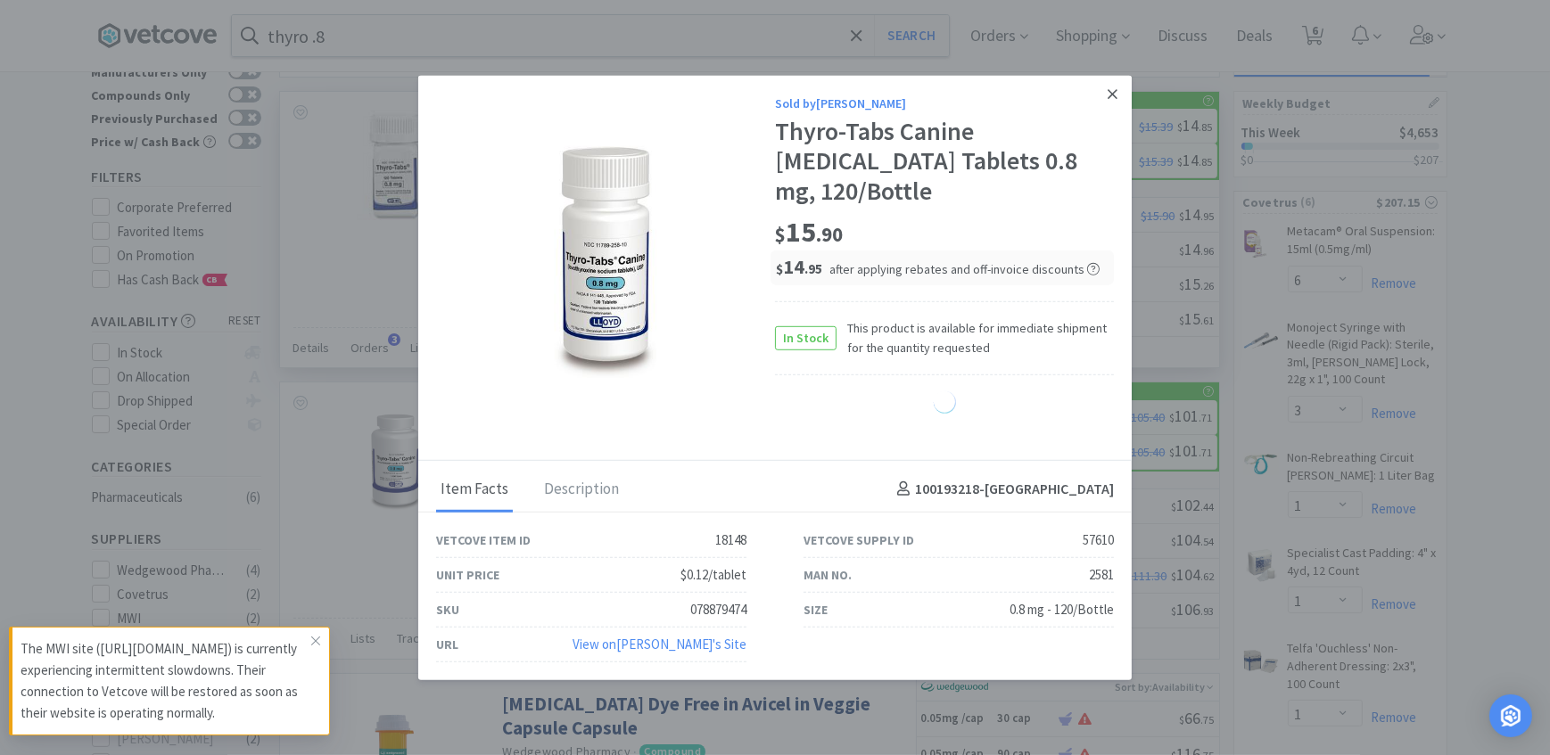
click at [1114, 90] on icon at bounding box center [1113, 94] width 10 height 16
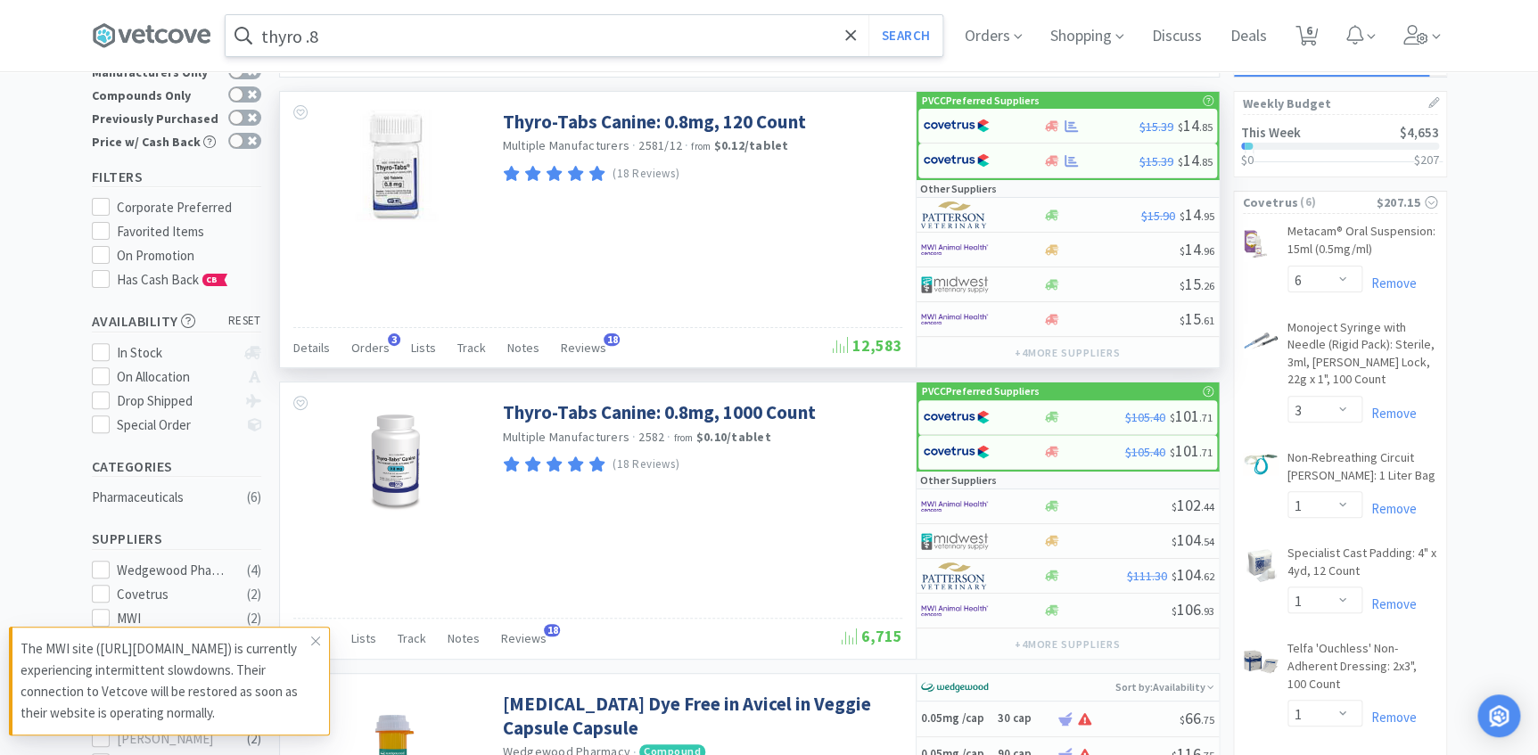
click at [587, 47] on input "thyro .8" at bounding box center [584, 35] width 717 height 41
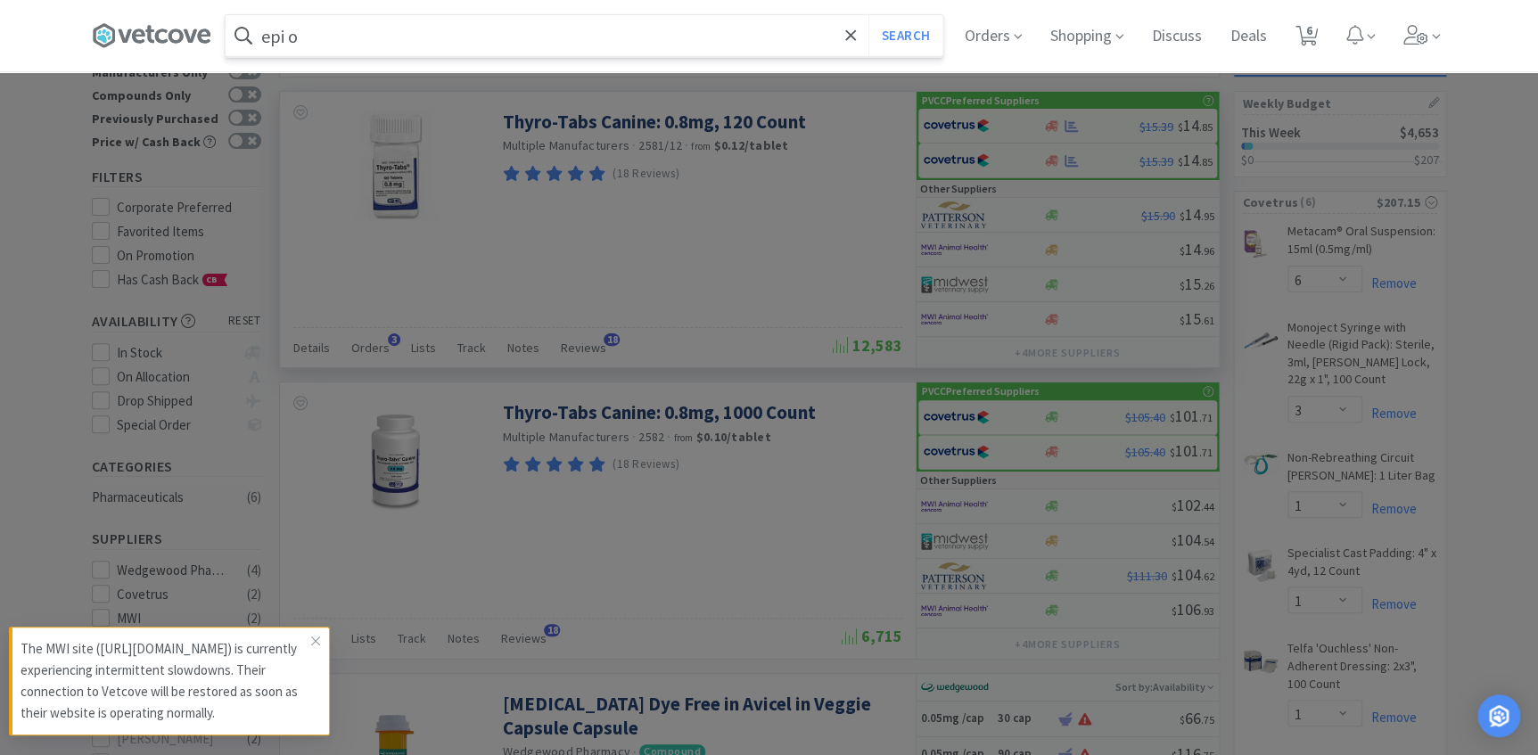
type input "epi o"
click at [869, 15] on button "Search" at bounding box center [906, 35] width 74 height 41
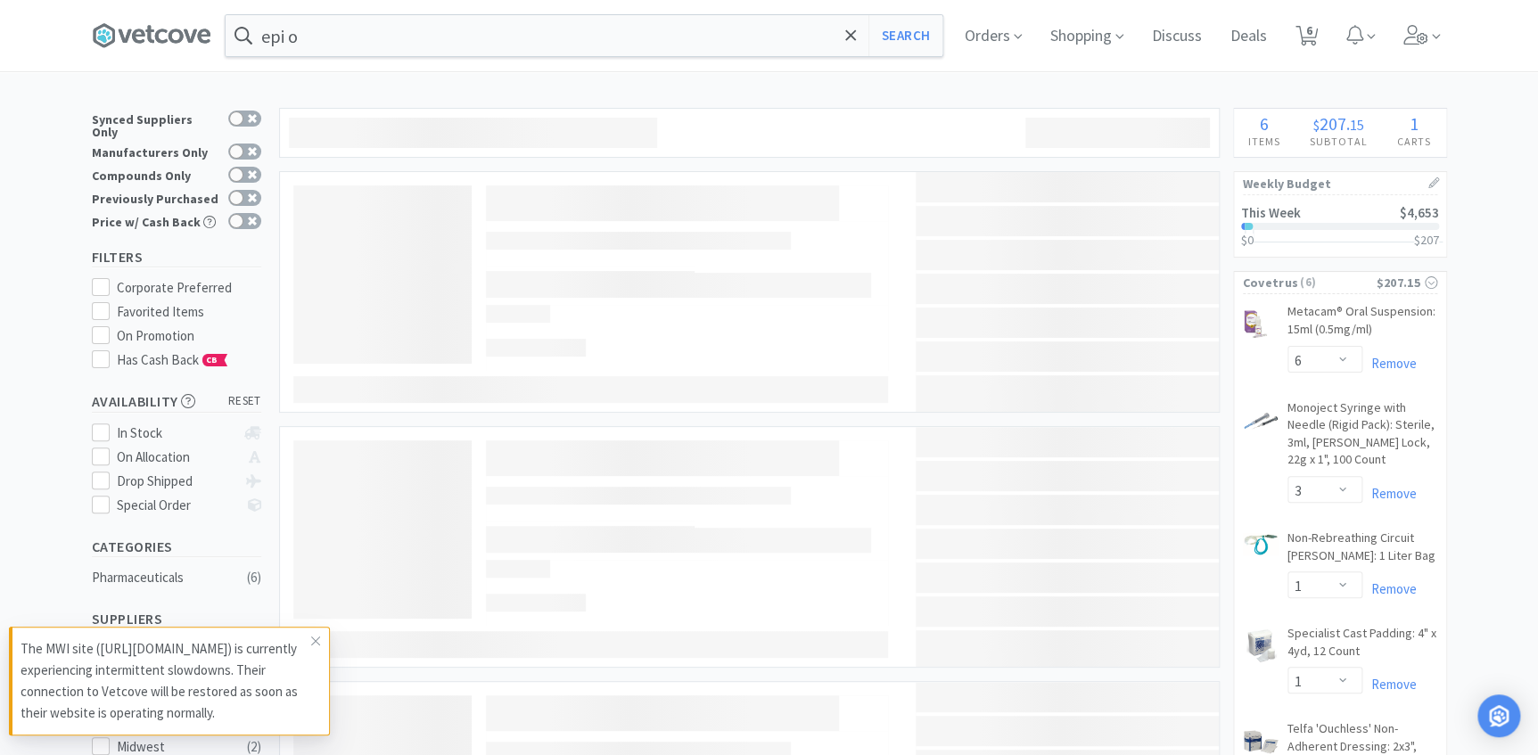
select select "1"
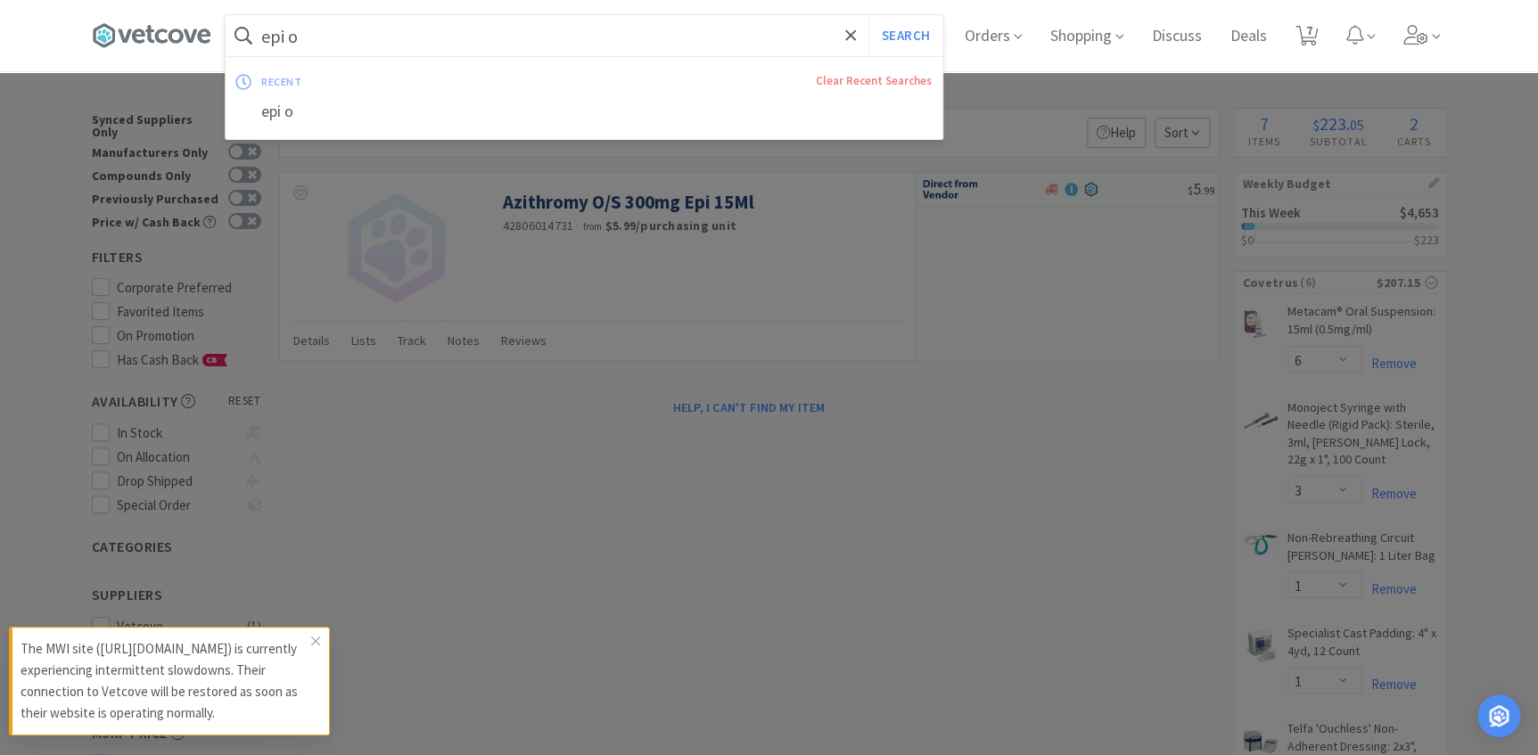
click at [367, 32] on input "epi o" at bounding box center [584, 35] width 717 height 41
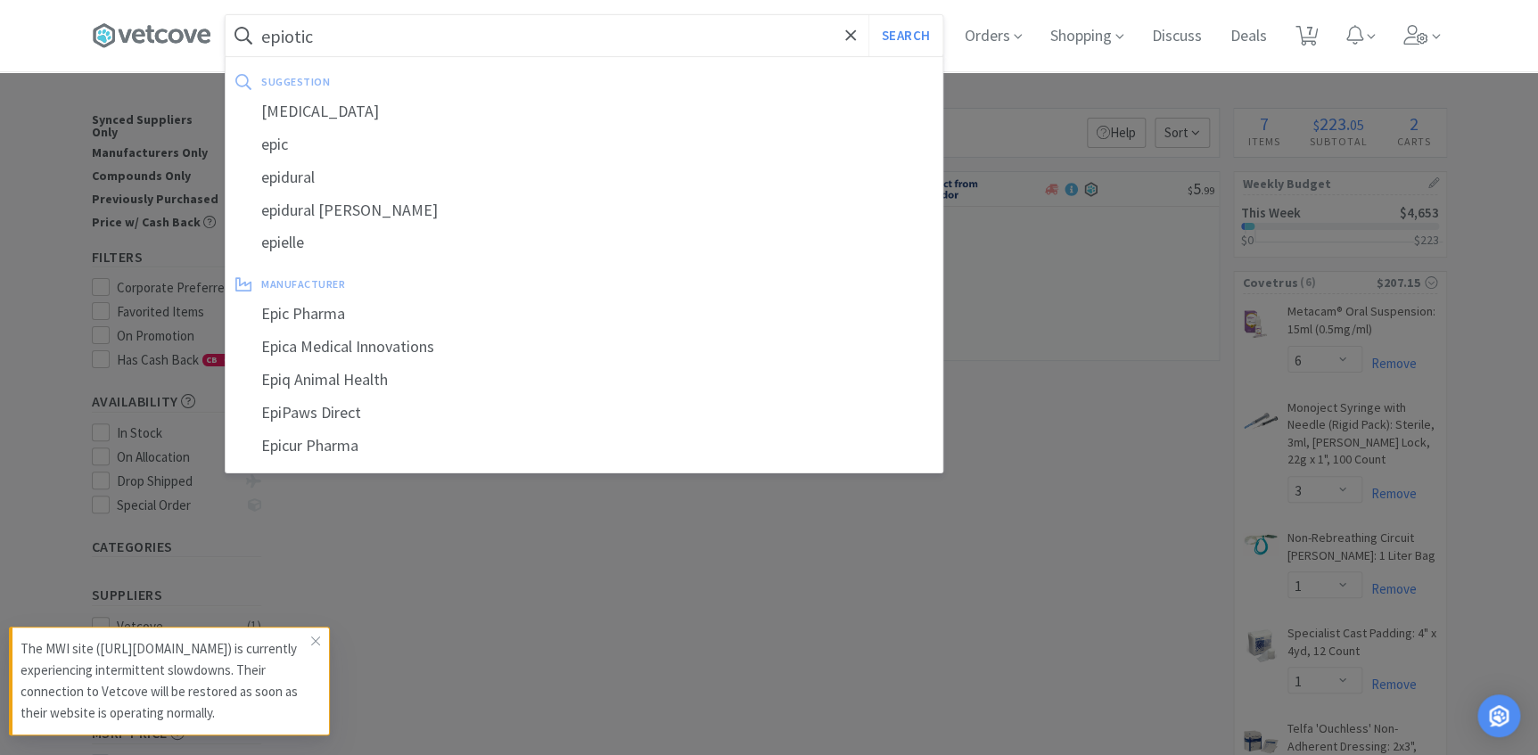
type input "epiotic"
click at [869, 15] on button "Search" at bounding box center [906, 35] width 74 height 41
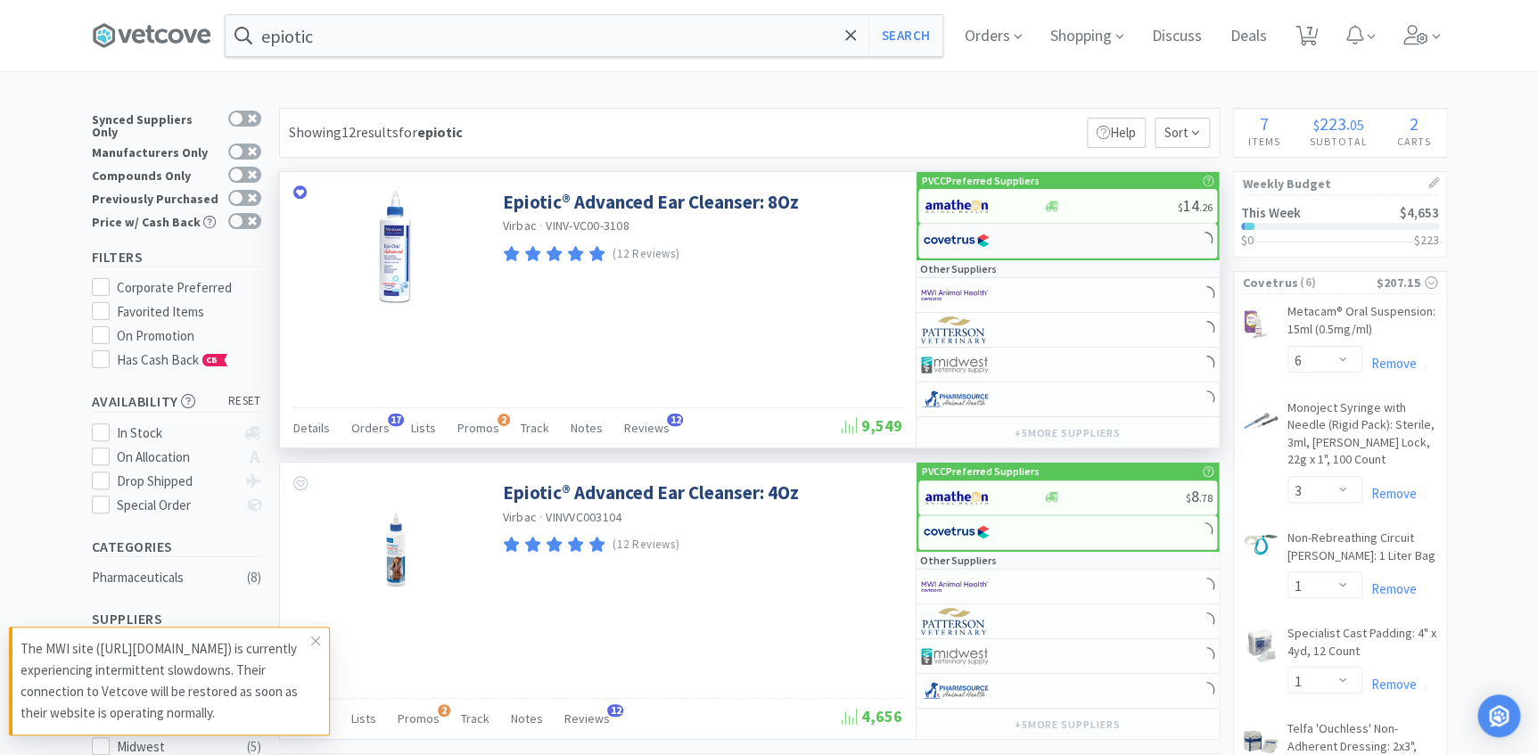
click at [1019, 244] on div at bounding box center [972, 241] width 98 height 30
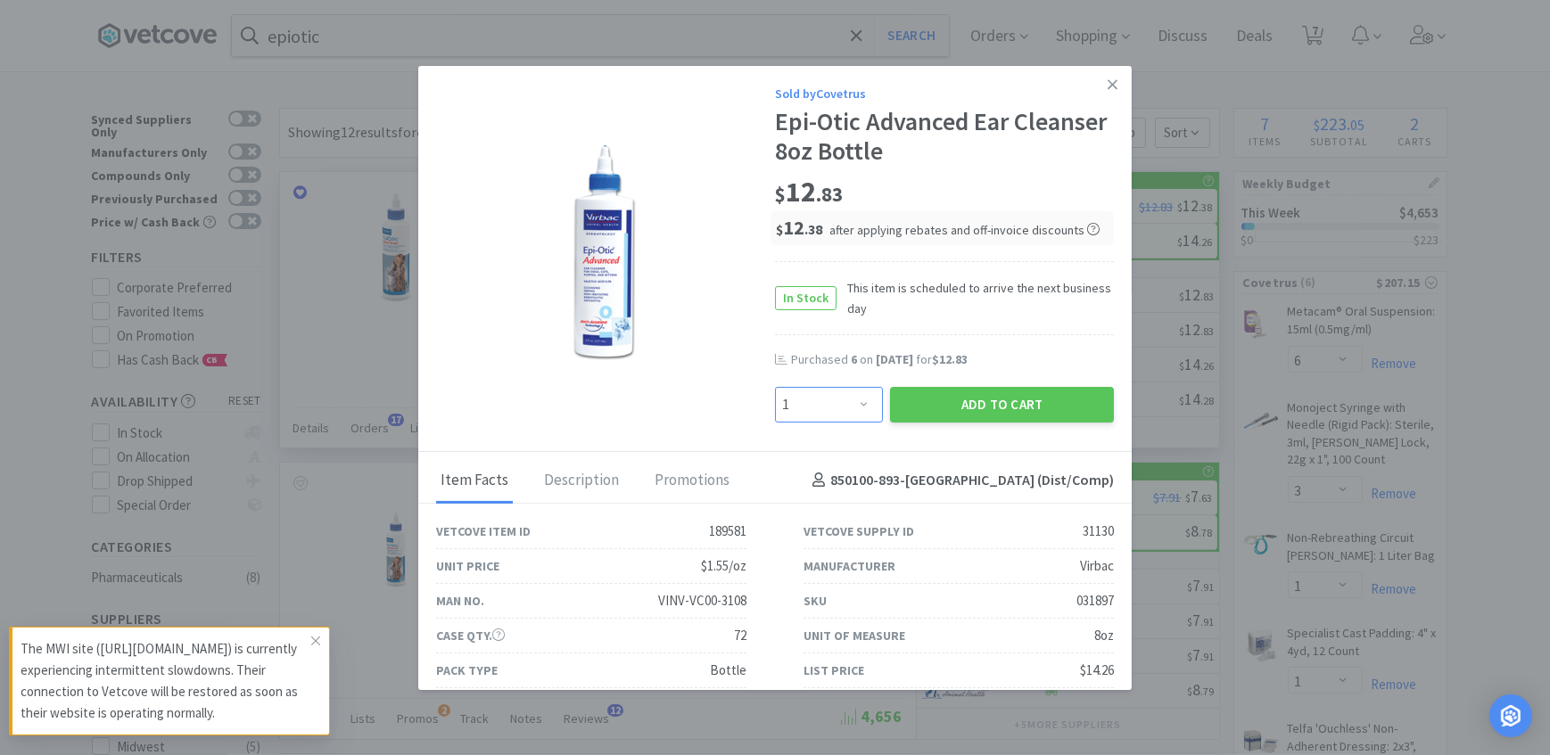
click at [851, 406] on select "Enter Quantity 1 2 3 4 5 6 7 8 9 10 11 12 13 14 15 16 17 18 19 20 Enter Quantity" at bounding box center [829, 405] width 108 height 36
select select "6"
click at [775, 387] on select "Enter Quantity 1 2 3 4 5 6 7 8 9 10 11 12 13 14 15 16 17 18 19 20 Enter Quantity" at bounding box center [829, 405] width 108 height 36
drag, startPoint x: 925, startPoint y: 392, endPoint x: 915, endPoint y: 374, distance: 20.4
click at [927, 392] on button "Add to Cart" at bounding box center [1002, 405] width 224 height 36
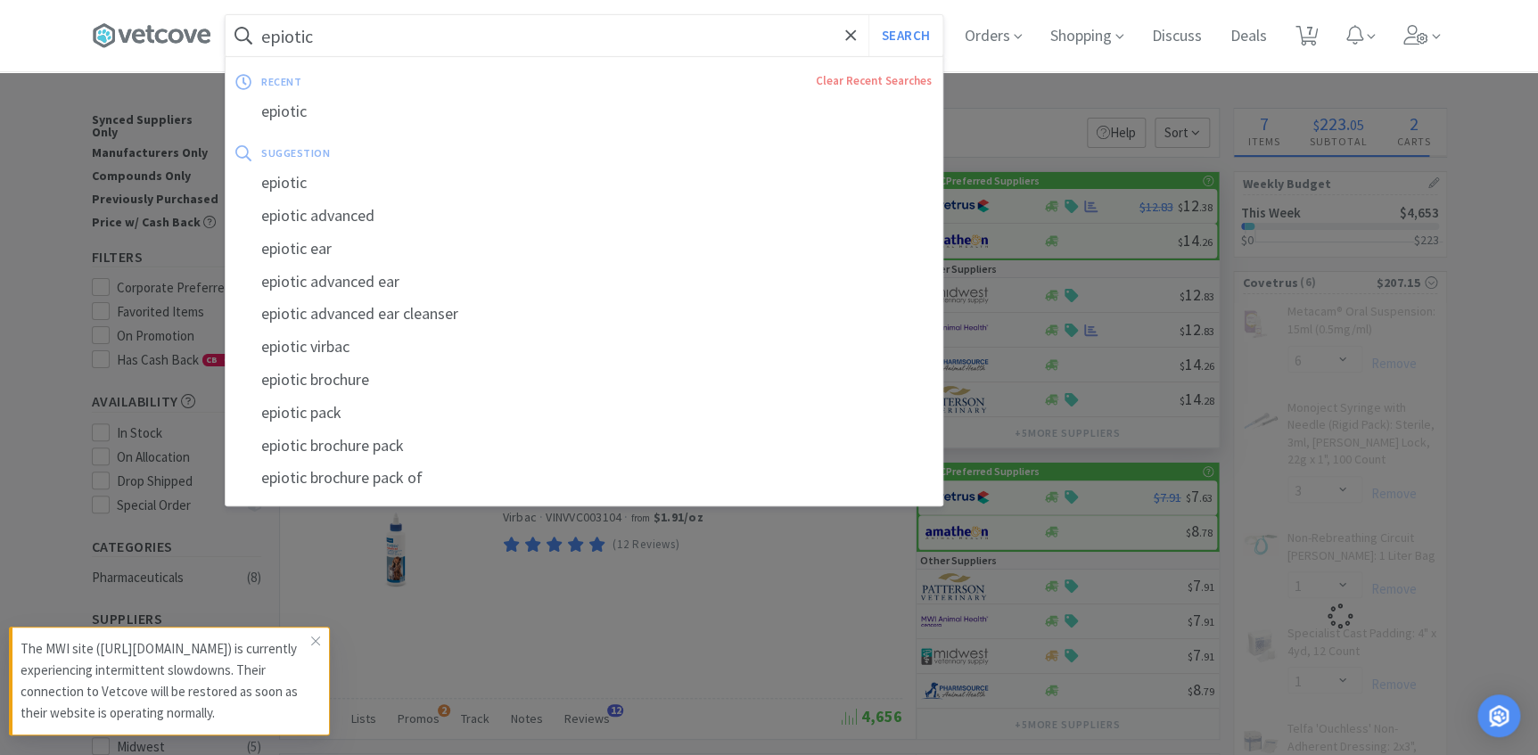
click at [372, 29] on input "epiotic" at bounding box center [584, 35] width 717 height 41
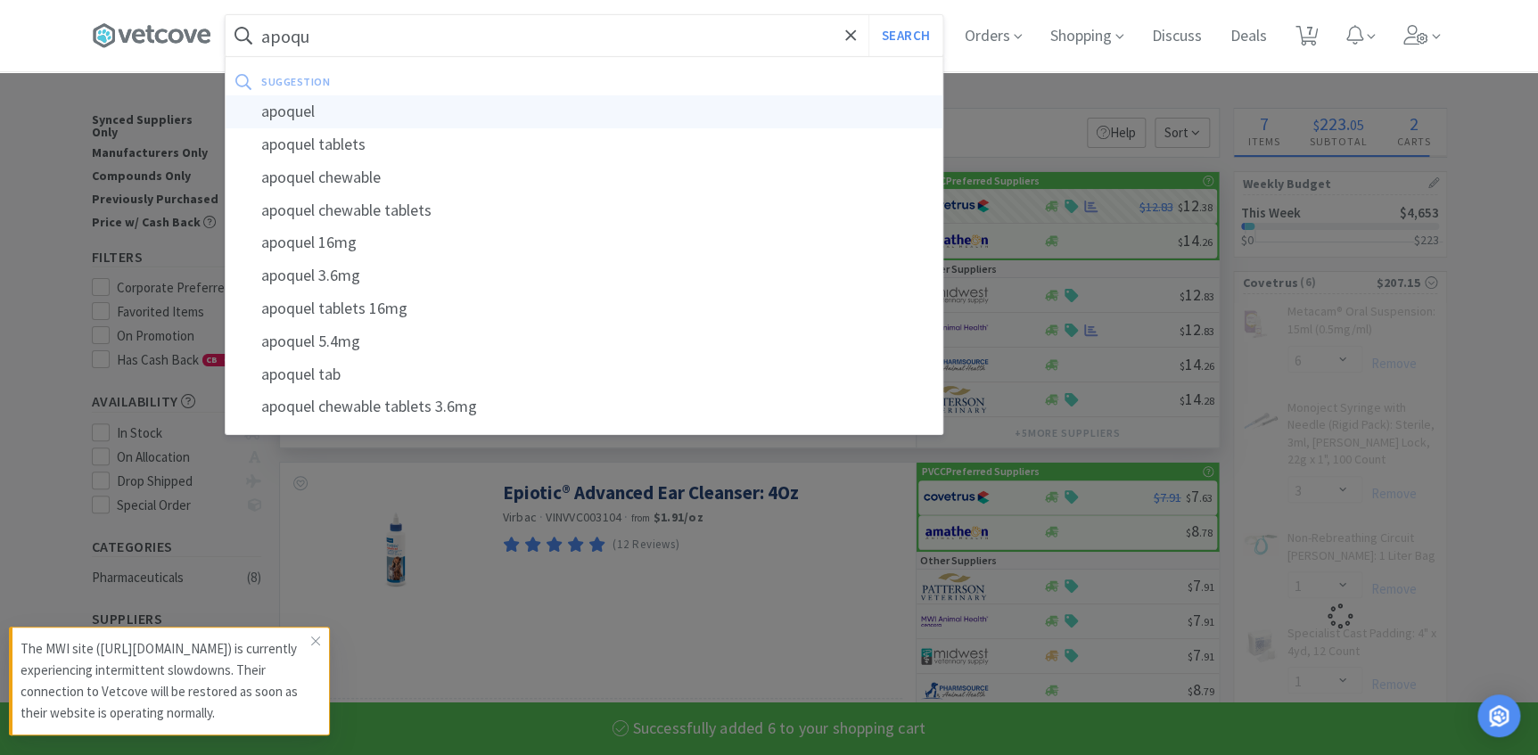
drag, startPoint x: 341, startPoint y: 102, endPoint x: 812, endPoint y: 196, distance: 481.2
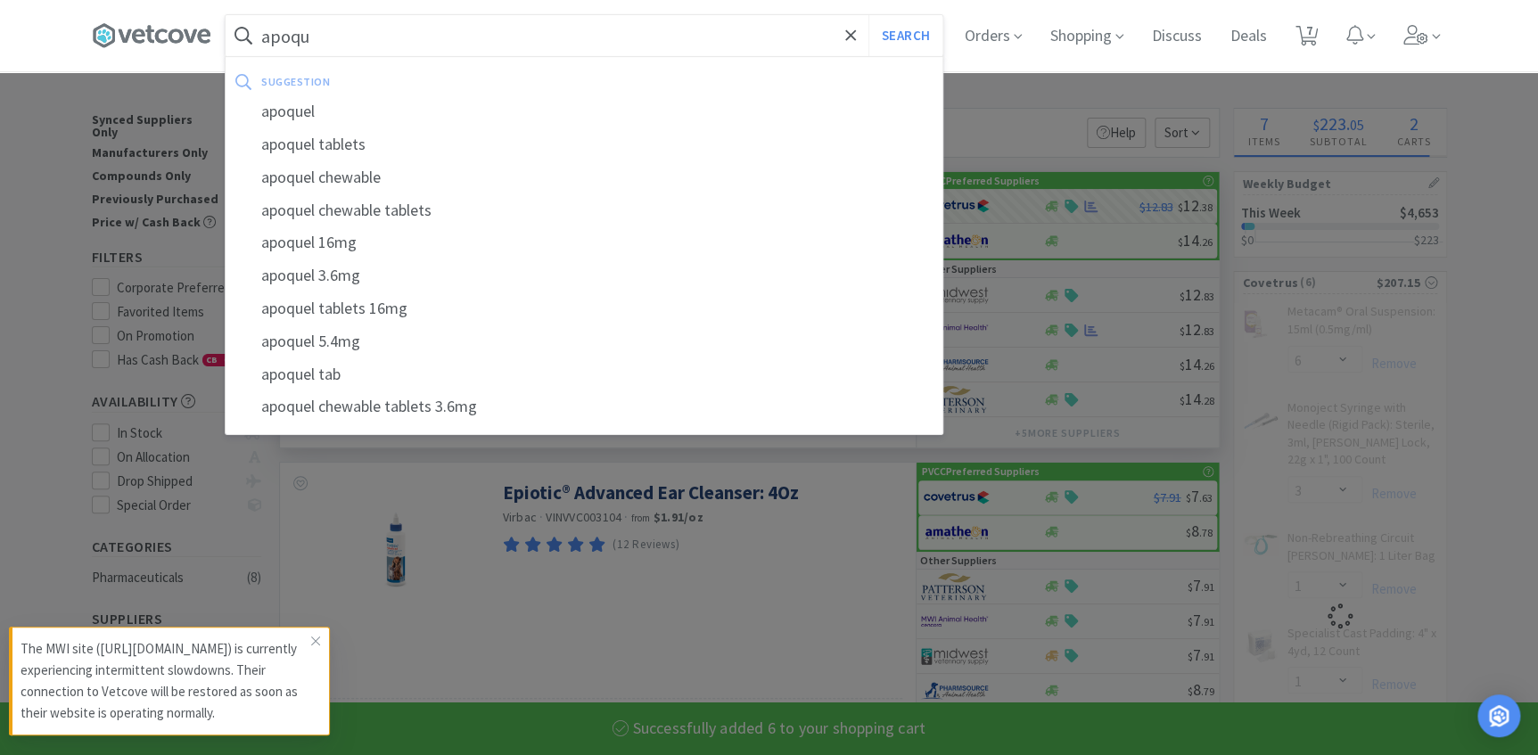
click at [342, 102] on div "apoquel" at bounding box center [584, 111] width 717 height 33
type input "apoquel"
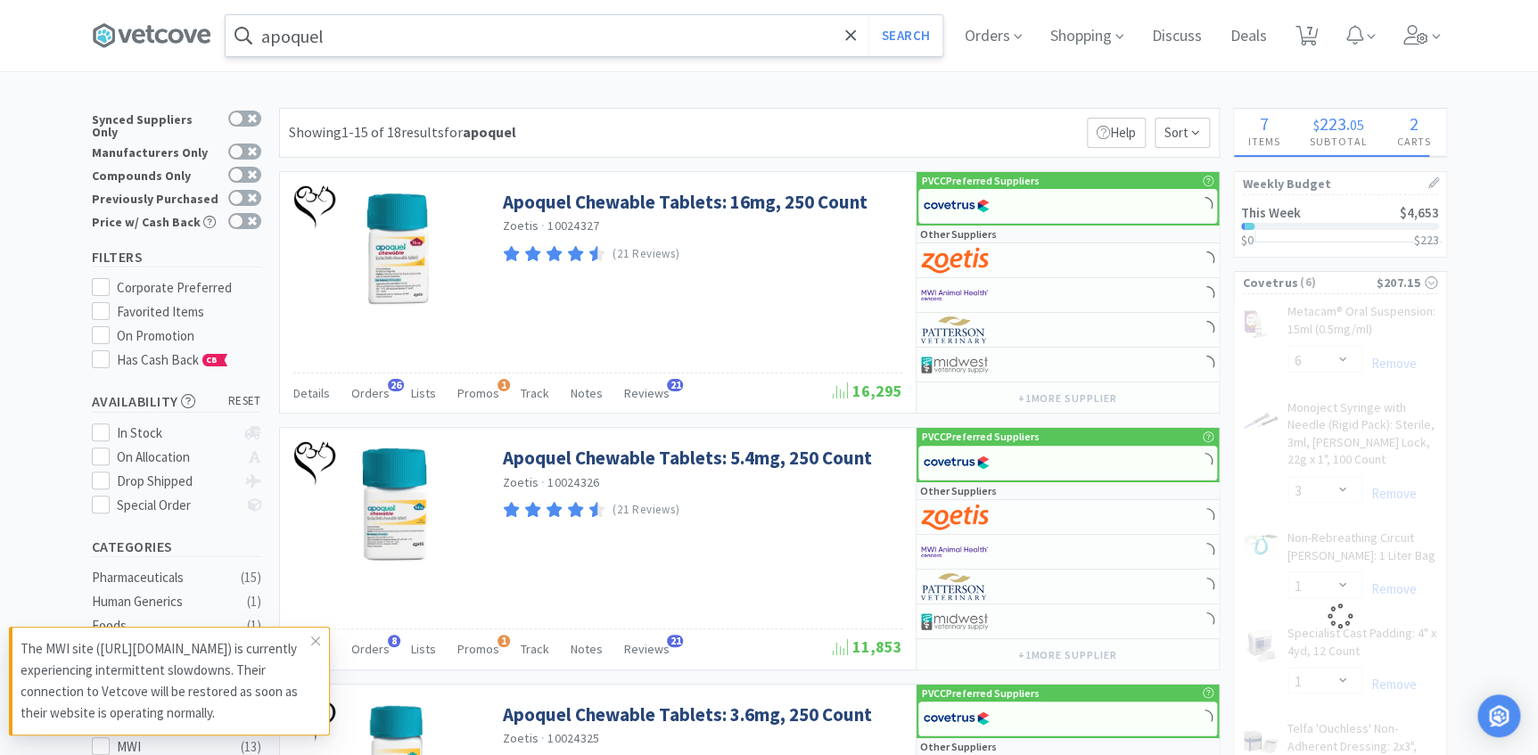
select select "6"
select select "3"
select select "1"
select select "3"
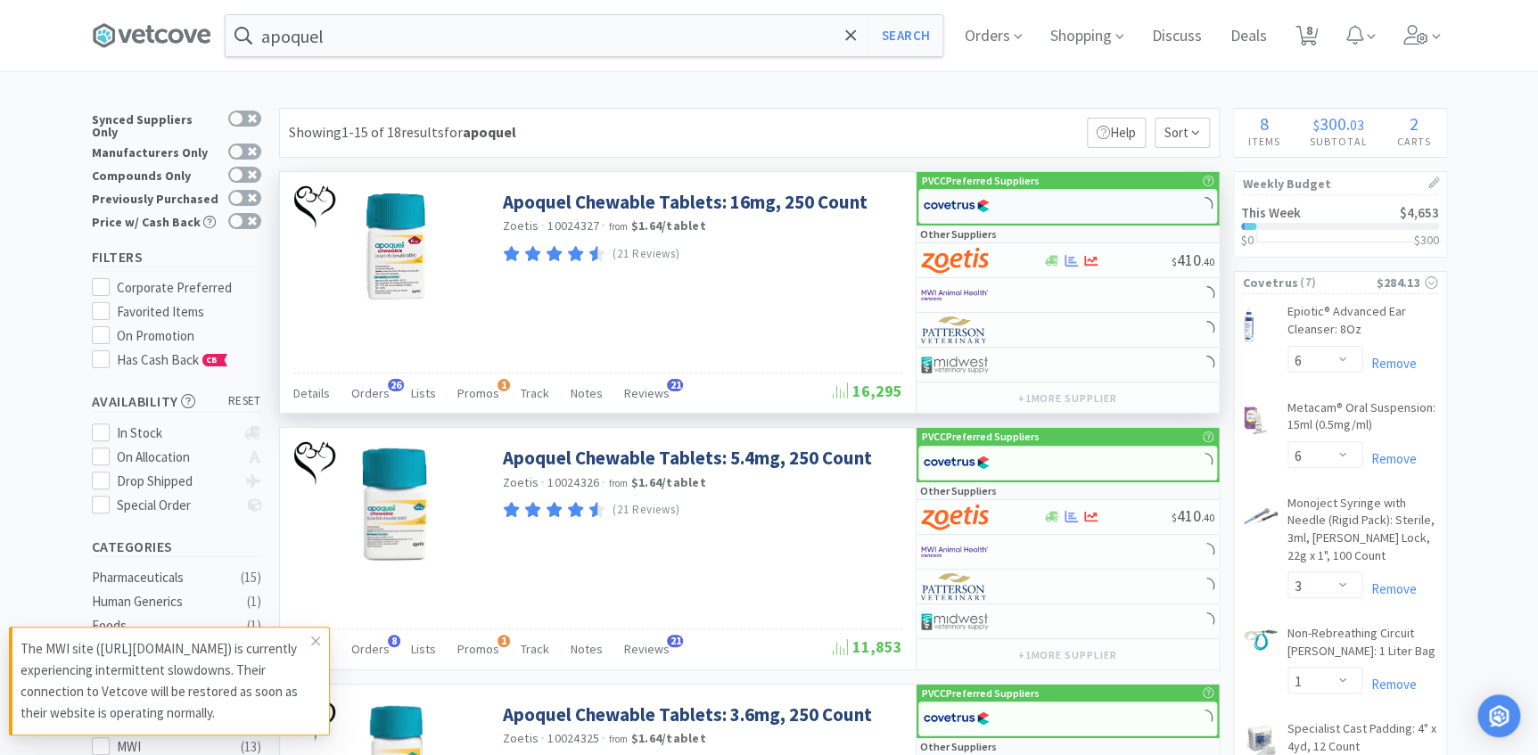
click at [959, 193] on img at bounding box center [956, 206] width 67 height 27
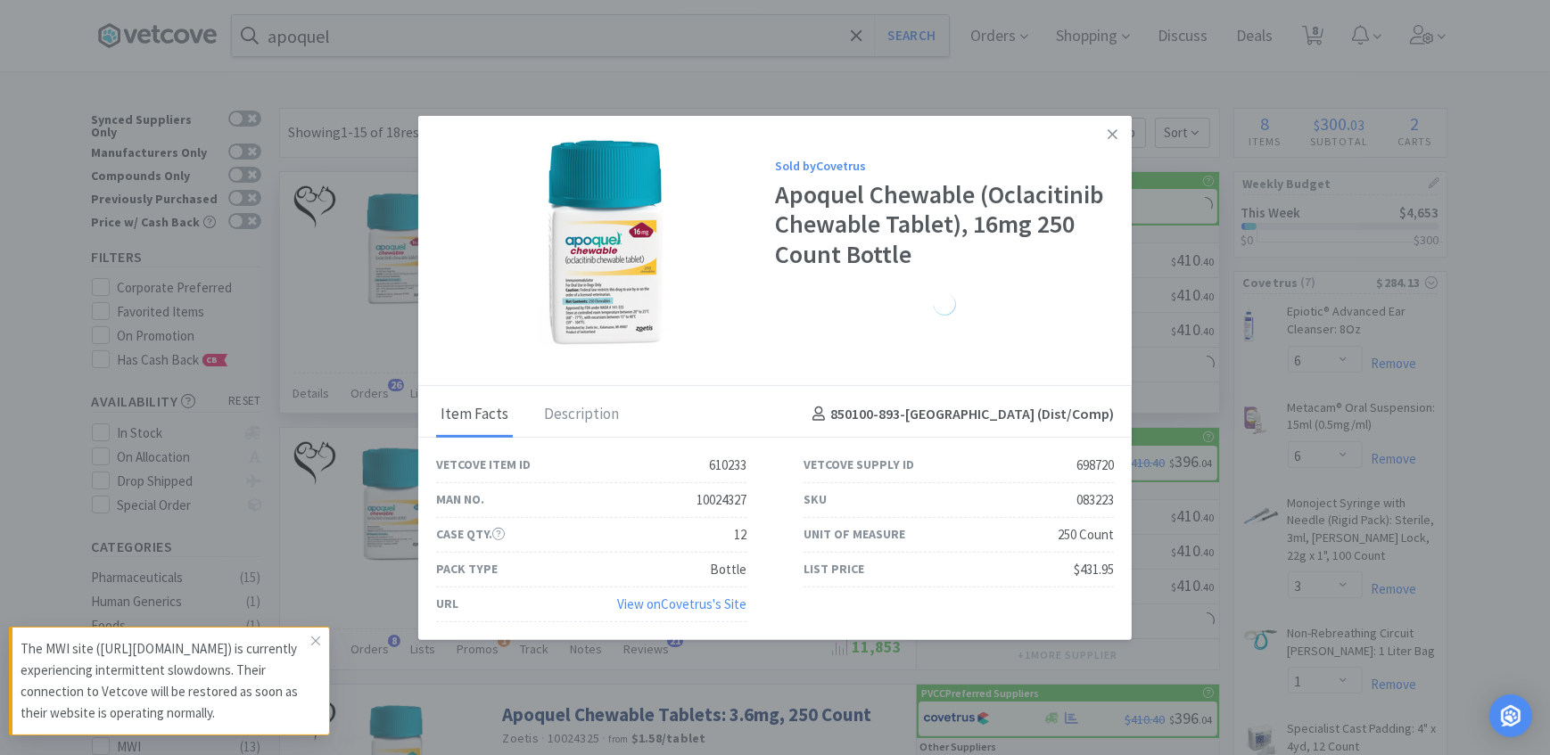
select select "1"
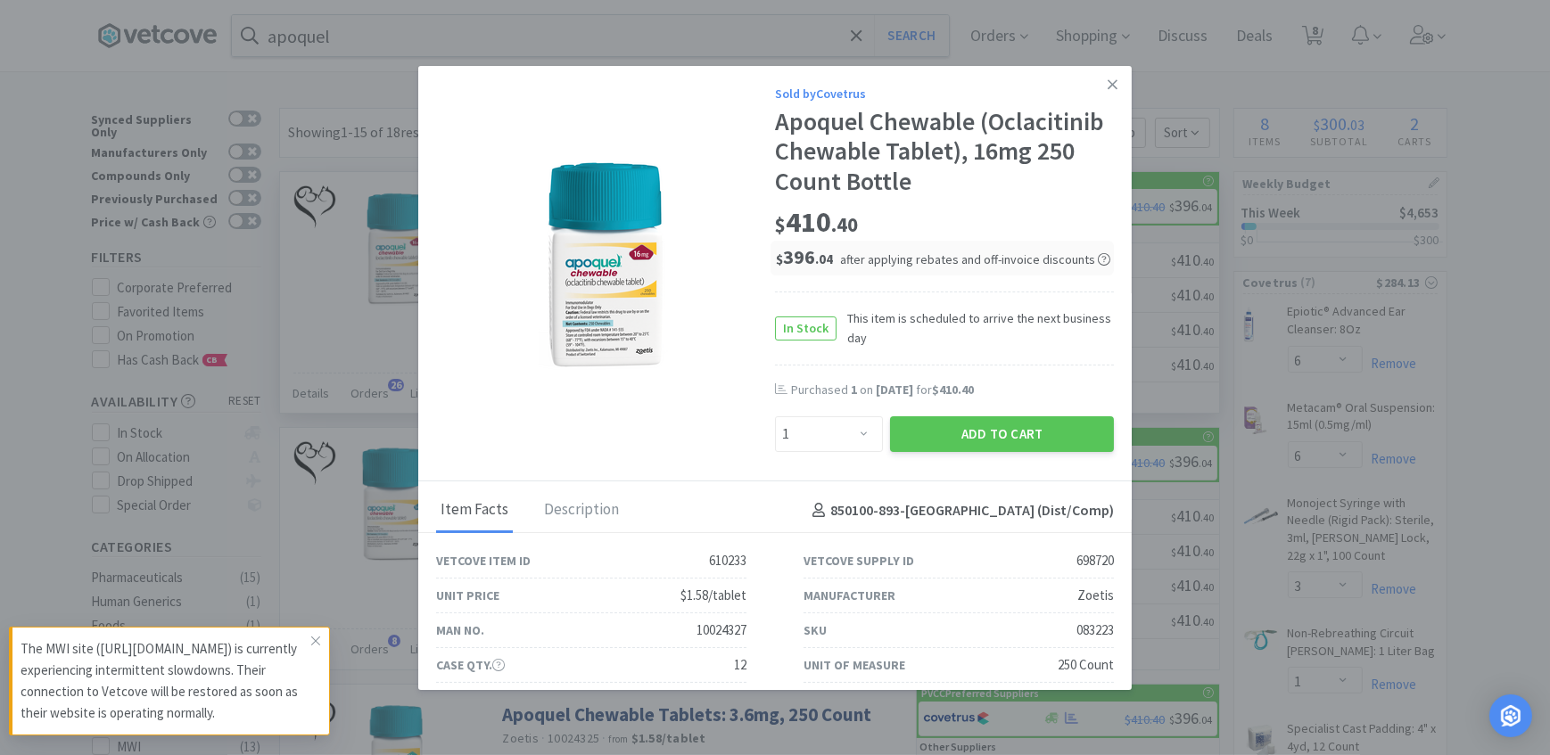
drag, startPoint x: 913, startPoint y: 435, endPoint x: 887, endPoint y: 376, distance: 64.3
click at [915, 433] on button "Add to Cart" at bounding box center [1002, 434] width 224 height 36
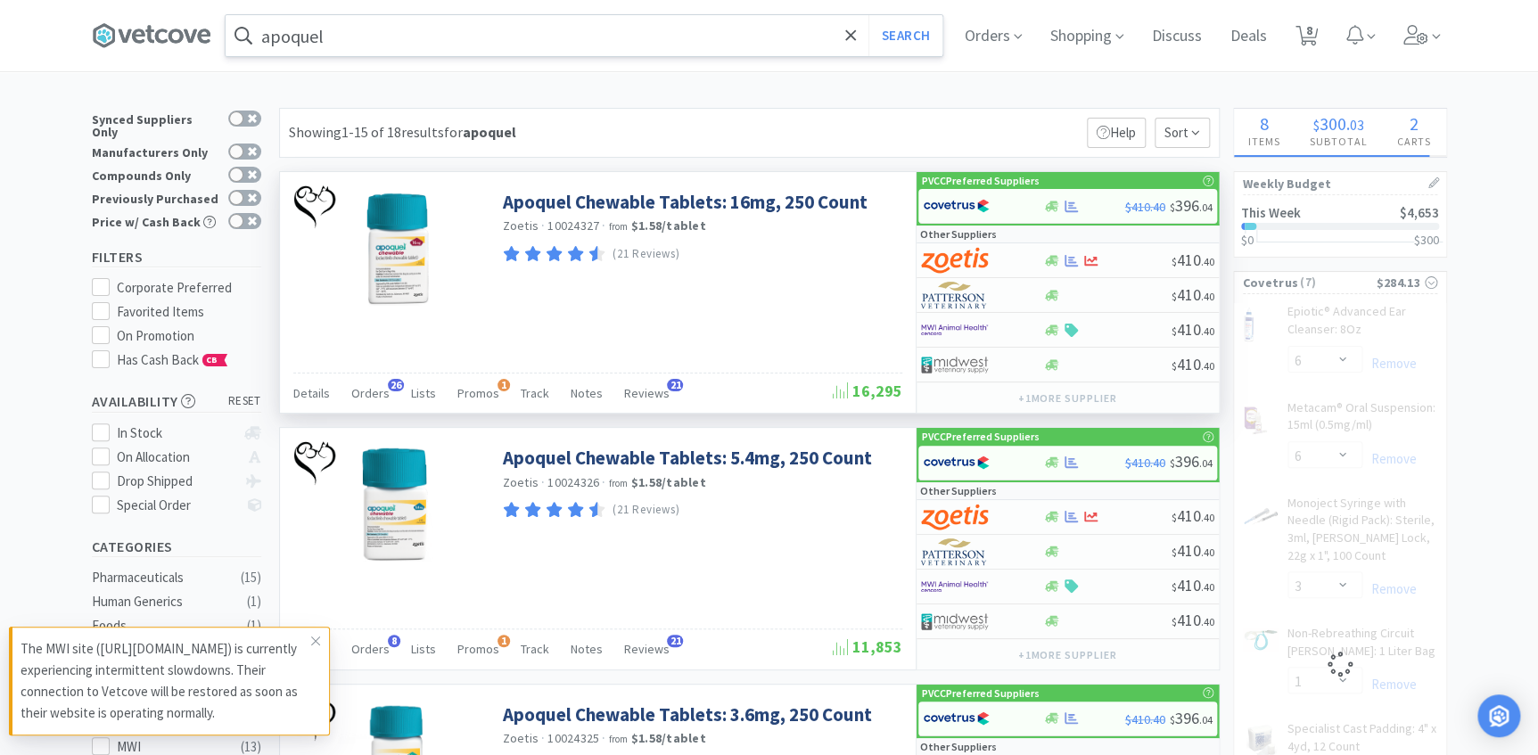
click at [372, 34] on input "apoquel" at bounding box center [584, 35] width 717 height 41
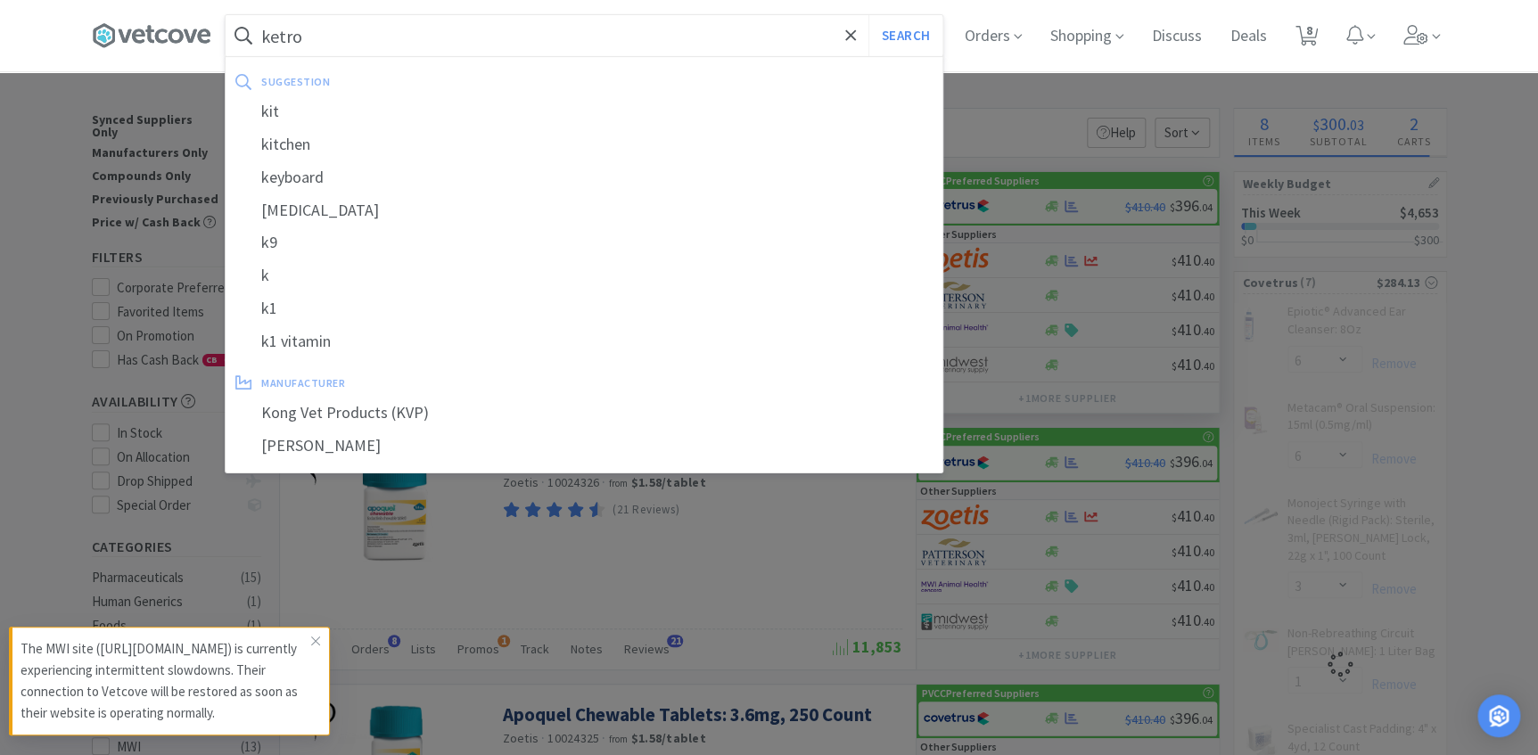
click at [869, 15] on button "Search" at bounding box center [906, 35] width 74 height 41
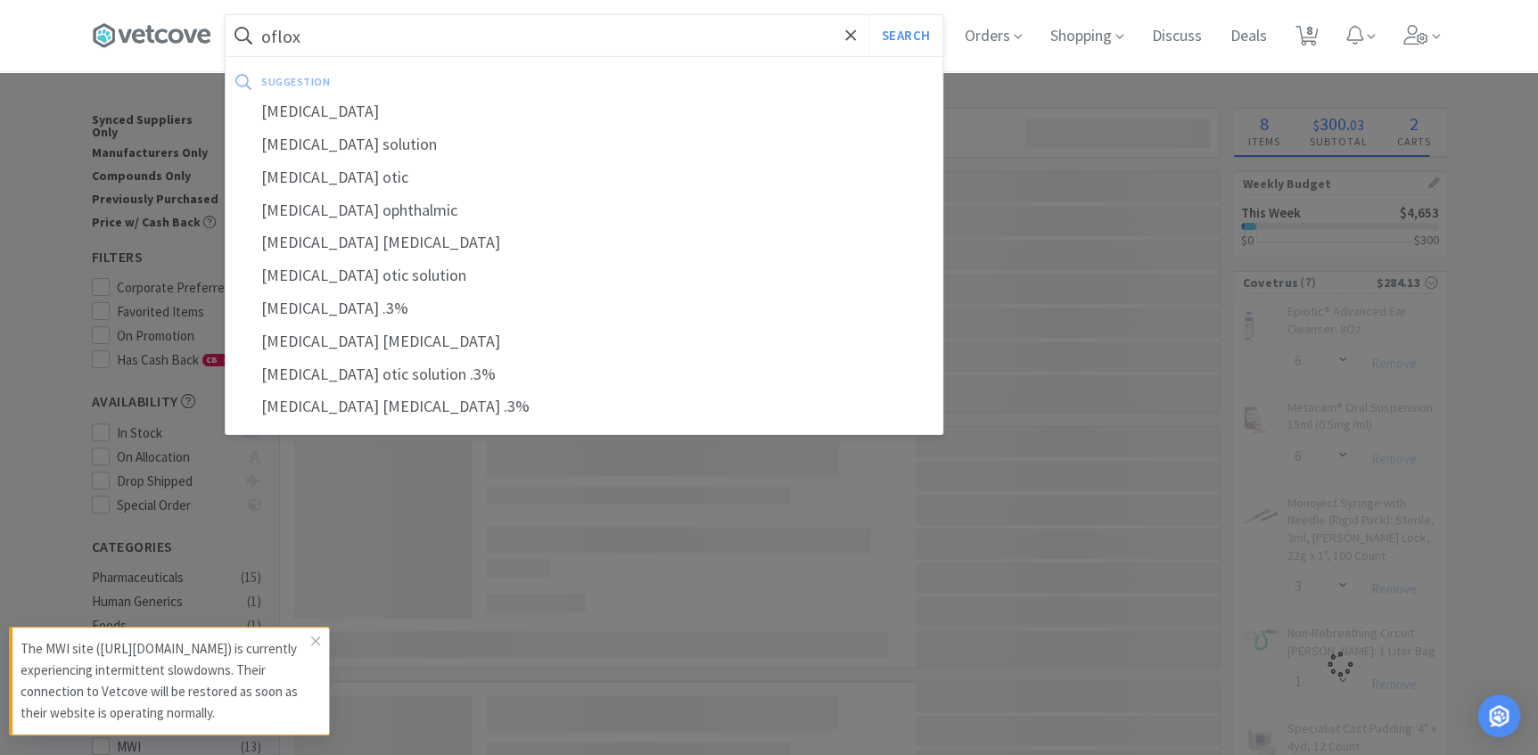
type input "oflox"
click at [869, 15] on button "Search" at bounding box center [906, 35] width 74 height 41
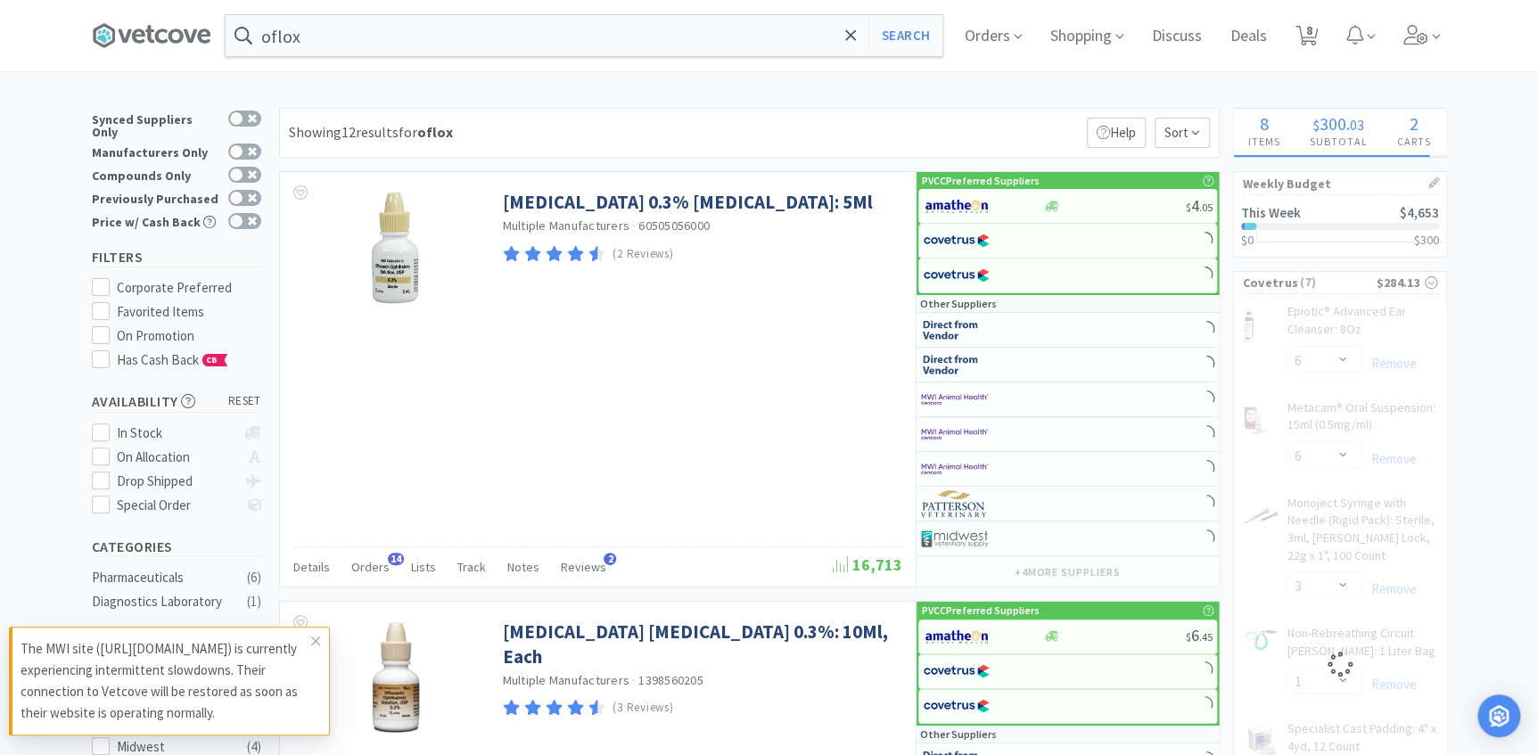
select select "1"
select select "6"
select select "3"
select select "1"
select select "3"
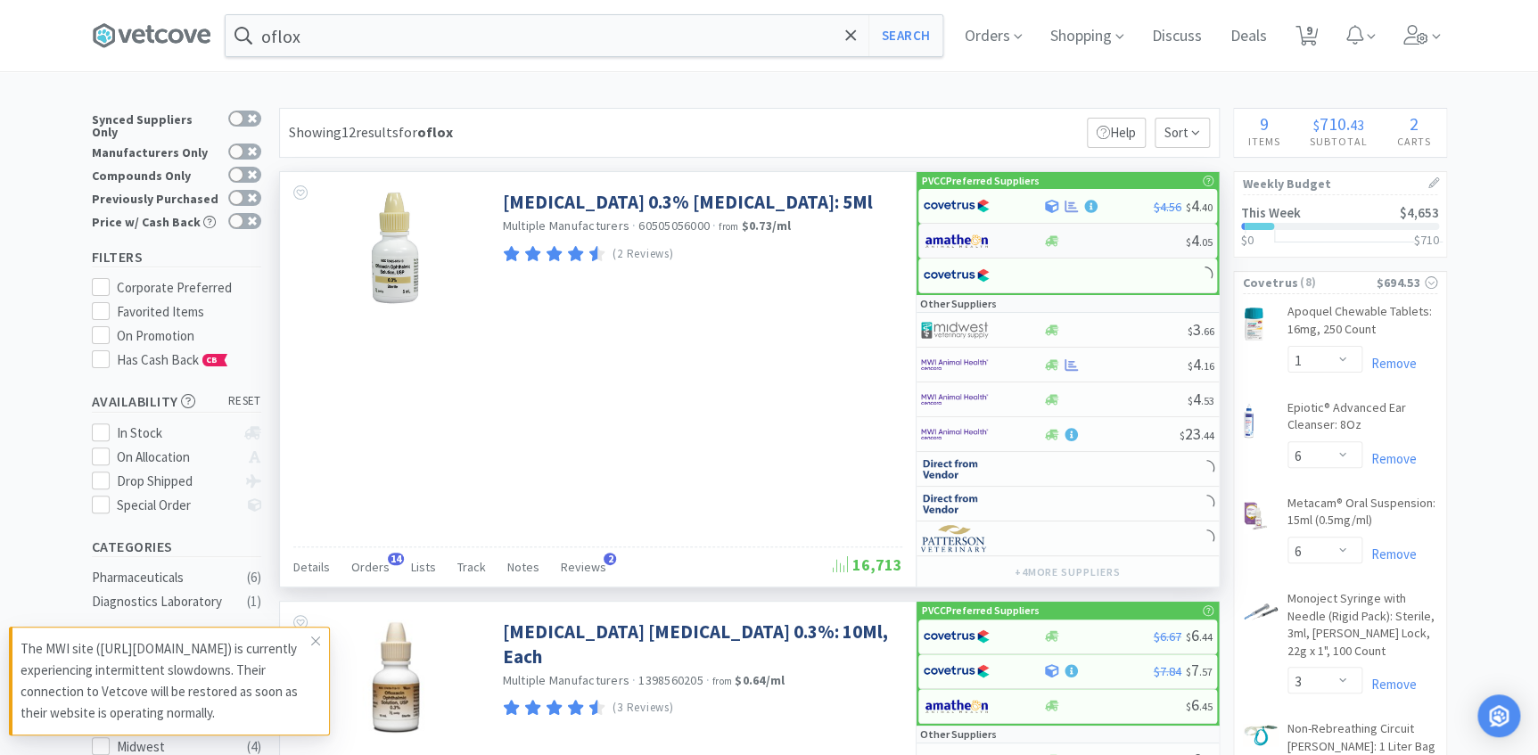
click at [970, 238] on img at bounding box center [956, 240] width 67 height 27
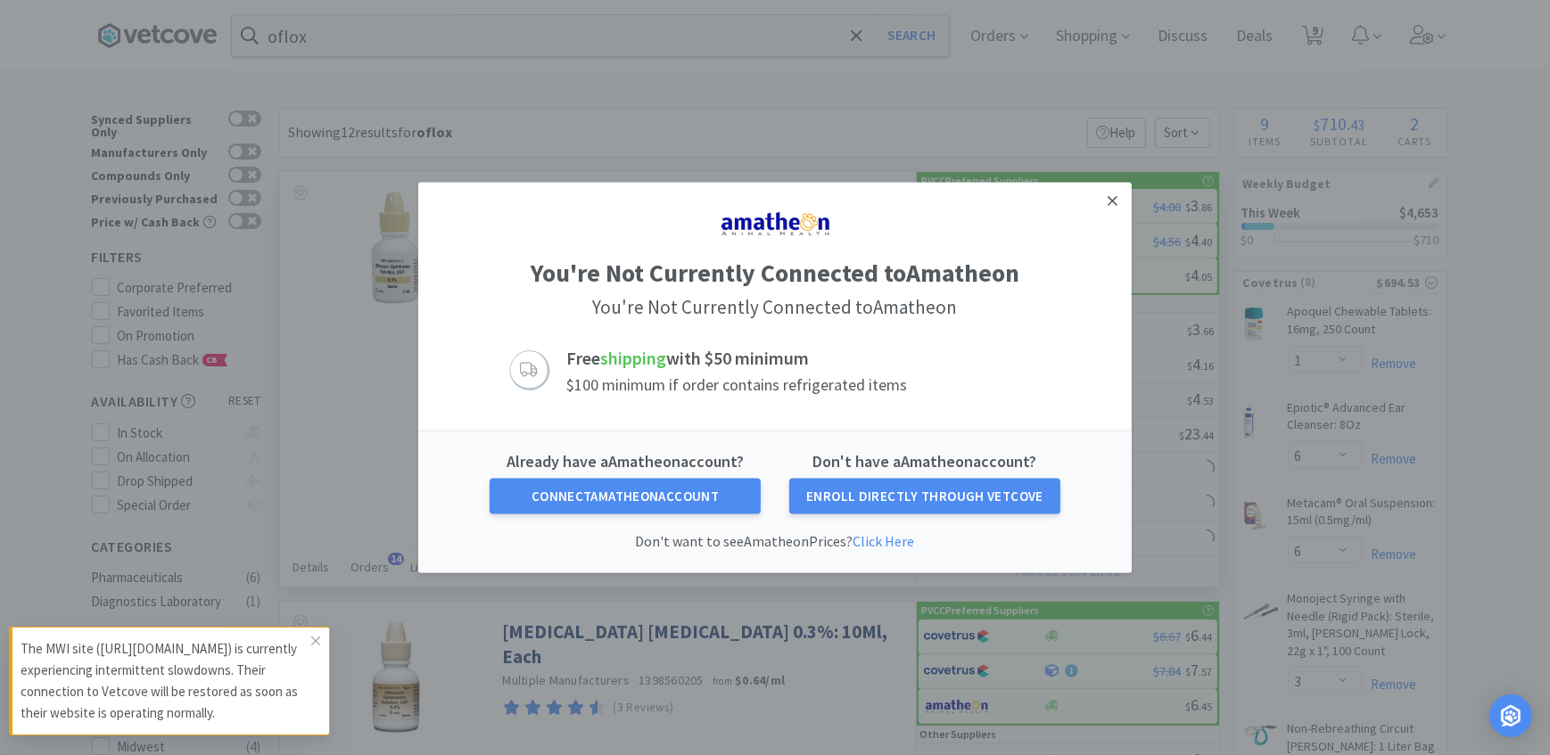
click at [1106, 195] on link at bounding box center [1112, 201] width 31 height 38
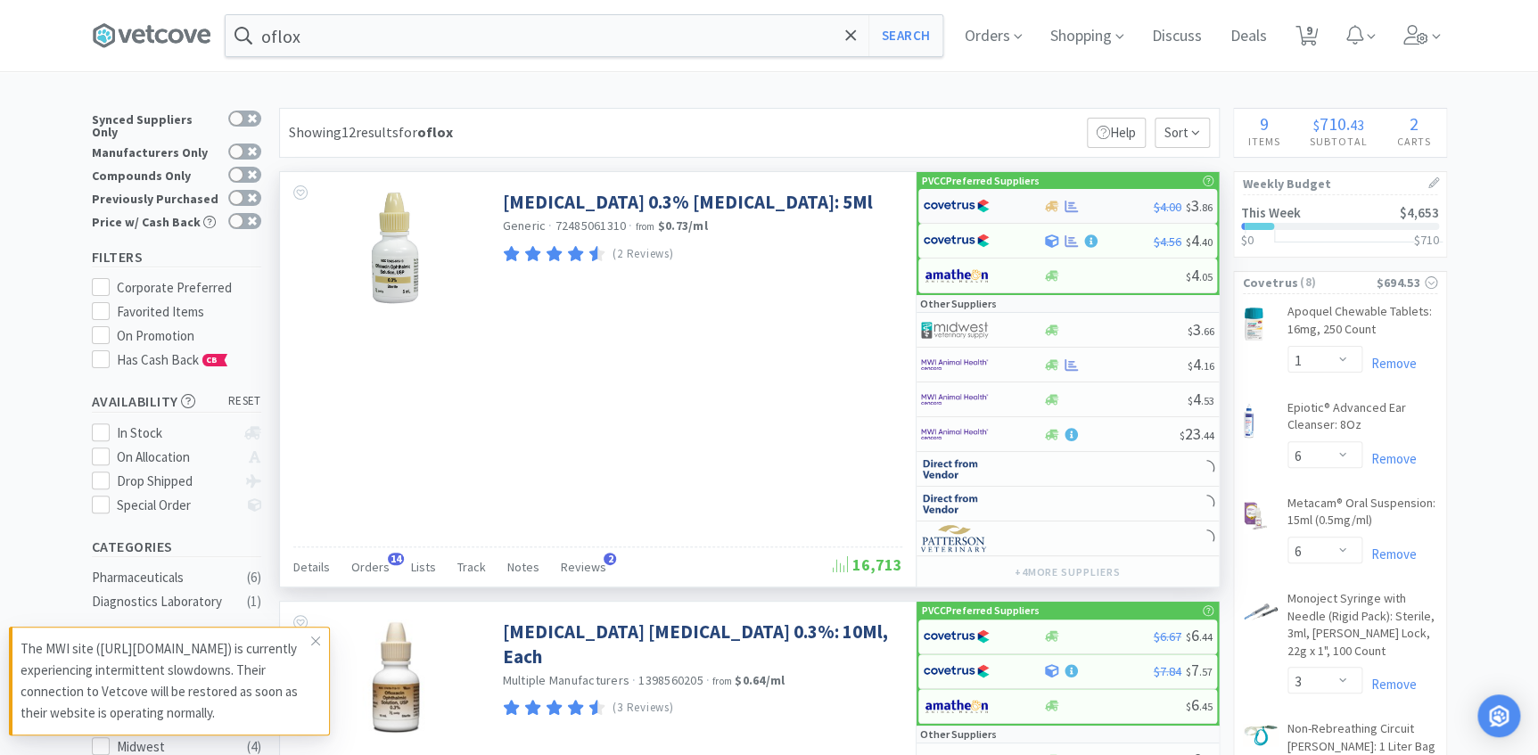
click at [951, 204] on img at bounding box center [956, 206] width 67 height 27
select select "1"
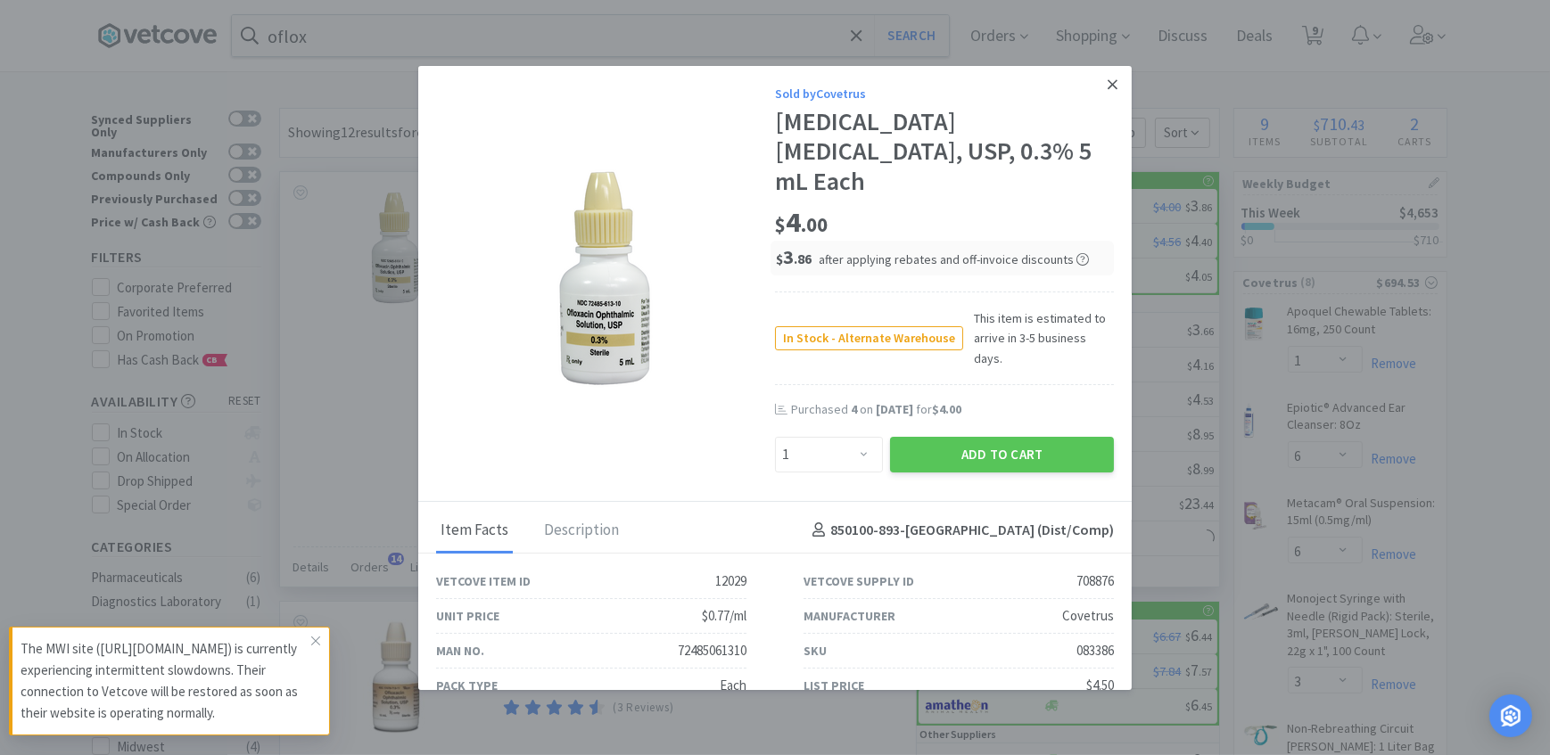
click at [1108, 90] on icon at bounding box center [1113, 85] width 10 height 16
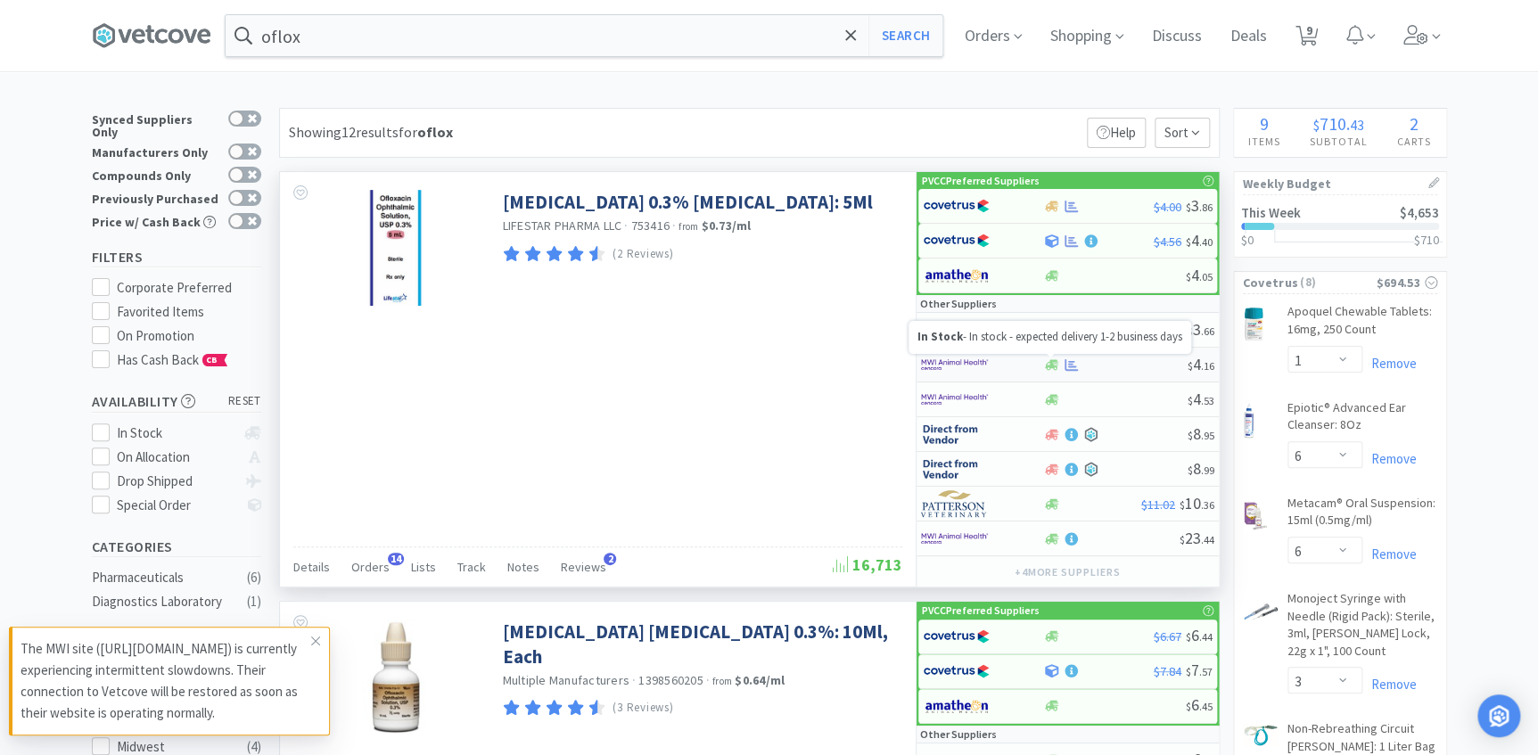
click at [1056, 365] on icon at bounding box center [1051, 364] width 13 height 11
select select "1"
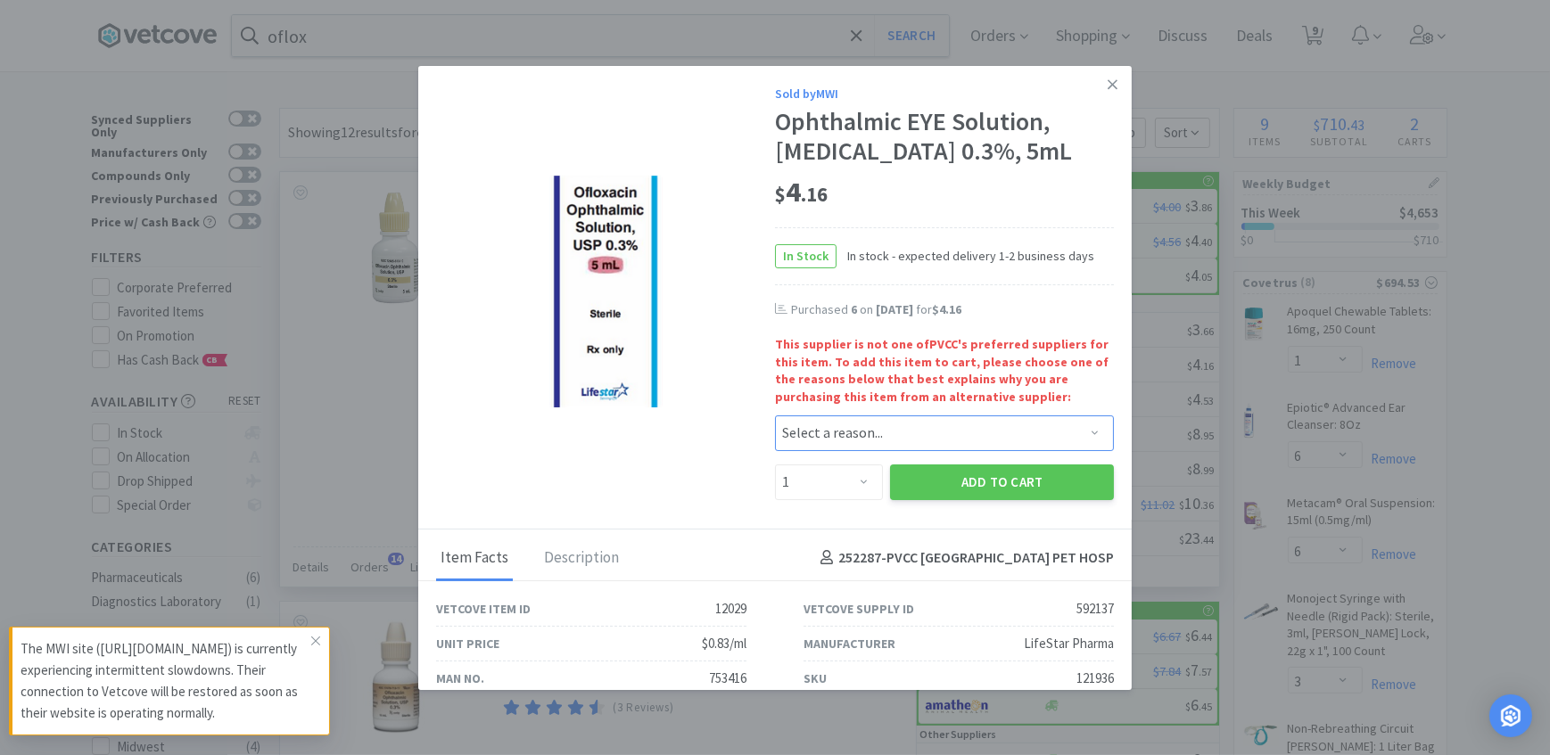
click at [898, 427] on select "Select a reason... Availability - This item is out of stock at the preferred su…" at bounding box center [944, 434] width 339 height 36
select select "availability"
click at [775, 416] on select "Select a reason... Availability - This item is out of stock at the preferred su…" at bounding box center [944, 434] width 339 height 36
click at [844, 465] on select "Enter Quantity 1 2 3 4 5 6 7 8 9 10 11 12 13 14 15 16 17 18 19 20 Enter Quantity" at bounding box center [829, 483] width 108 height 36
select select "3"
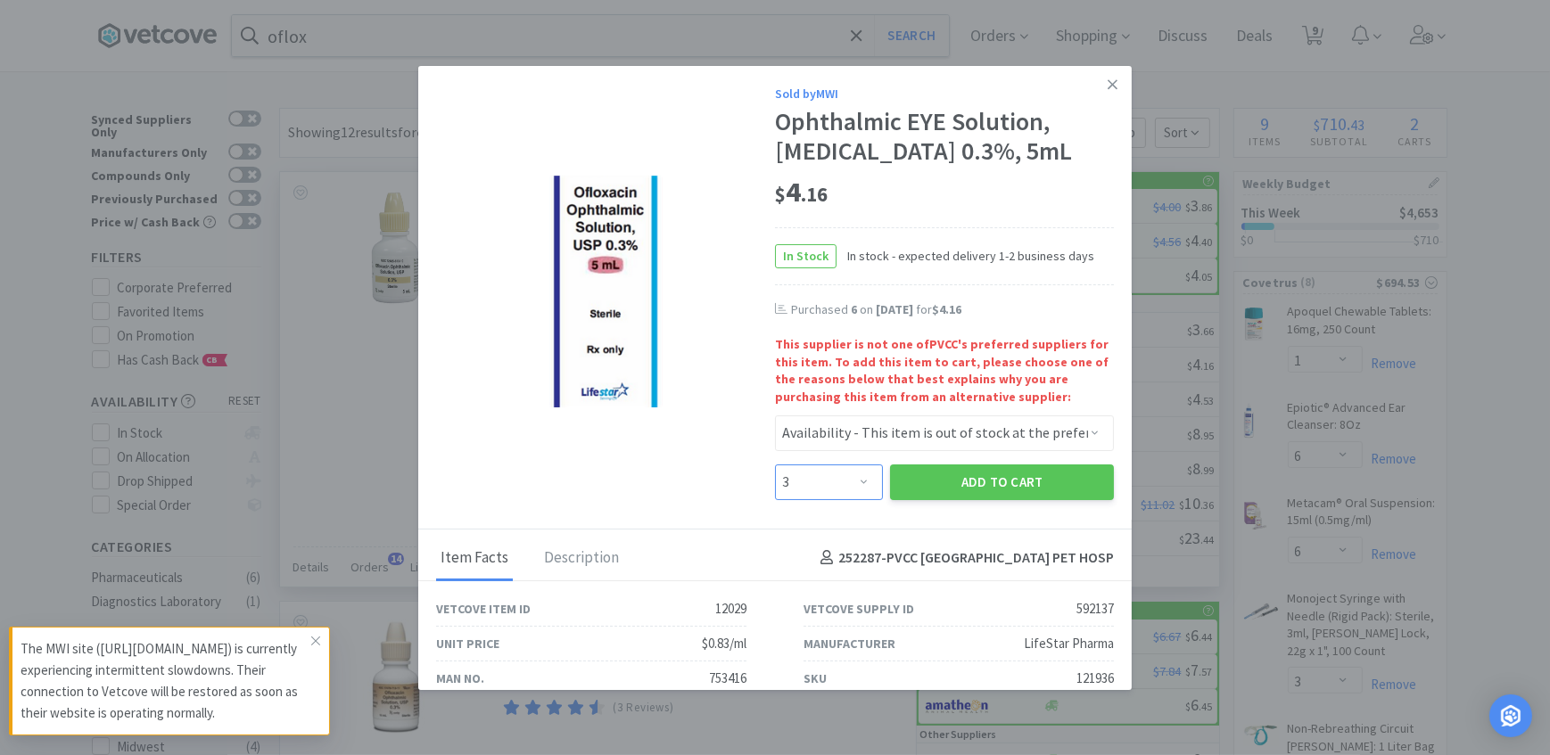
click at [775, 465] on select "Enter Quantity 1 2 3 4 5 6 7 8 9 10 11 12 13 14 15 16 17 18 19 20 Enter Quantity" at bounding box center [829, 483] width 108 height 36
click at [920, 481] on button "Add to Cart" at bounding box center [1002, 483] width 224 height 36
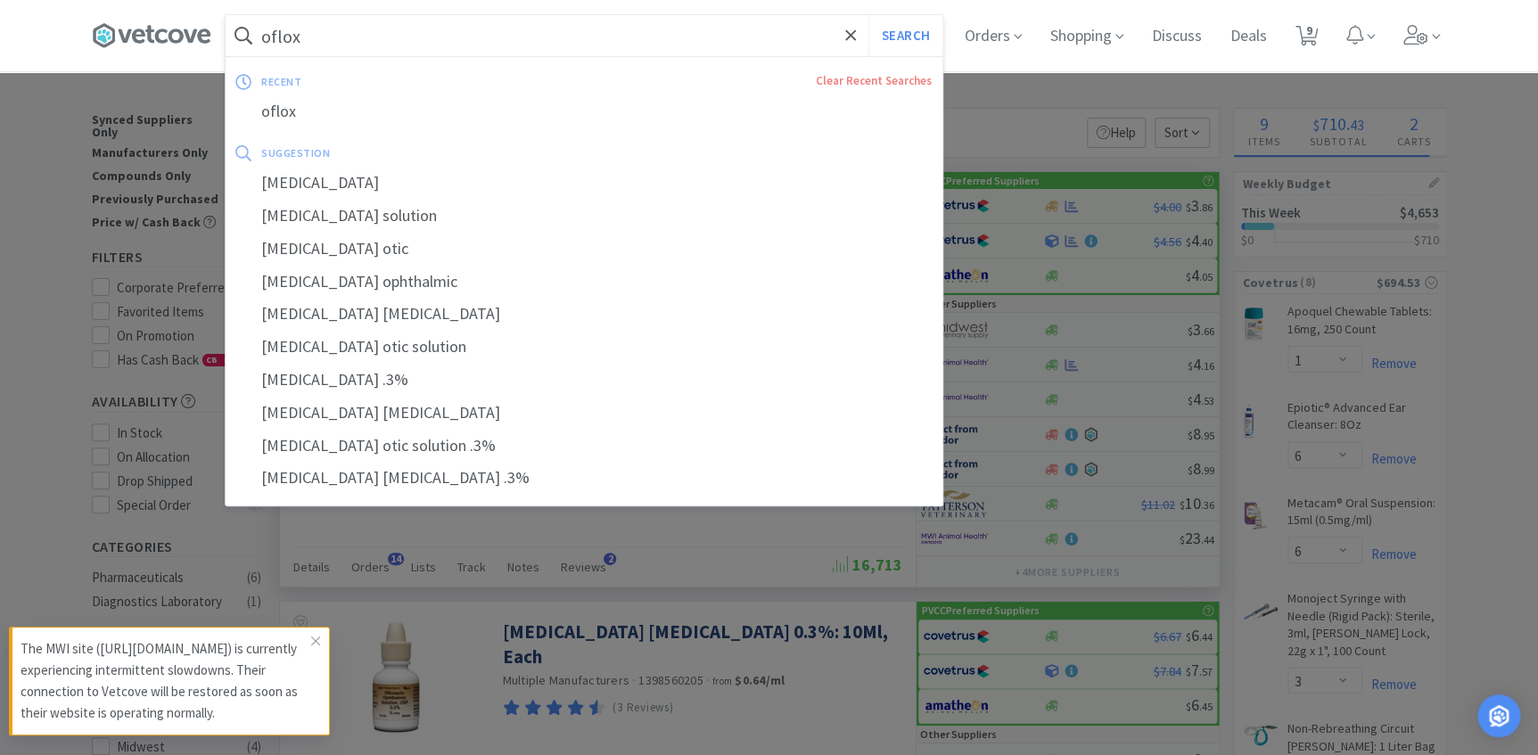
click at [327, 30] on input "oflox" at bounding box center [584, 35] width 717 height 41
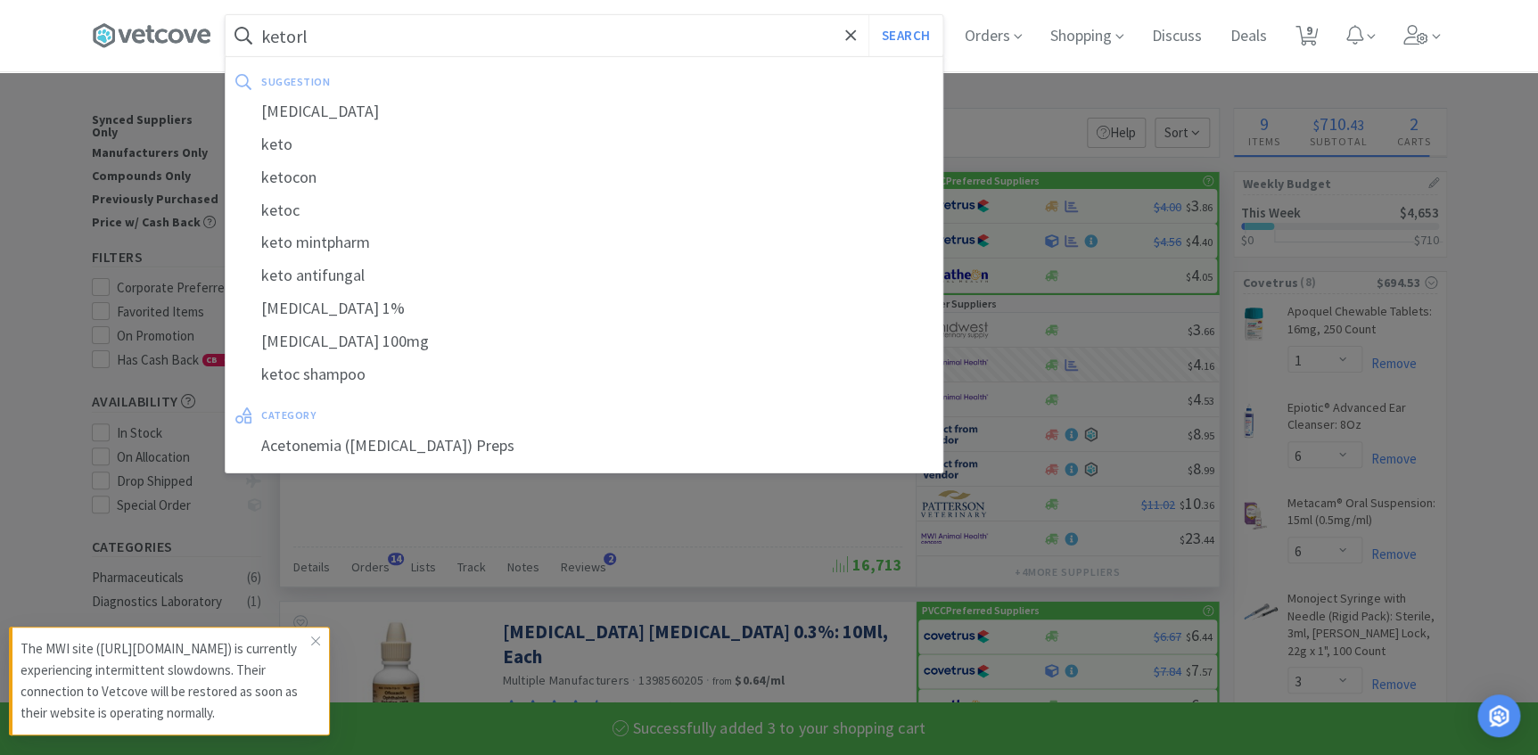
type input "ketorl"
click at [869, 15] on button "Search" at bounding box center [906, 35] width 74 height 41
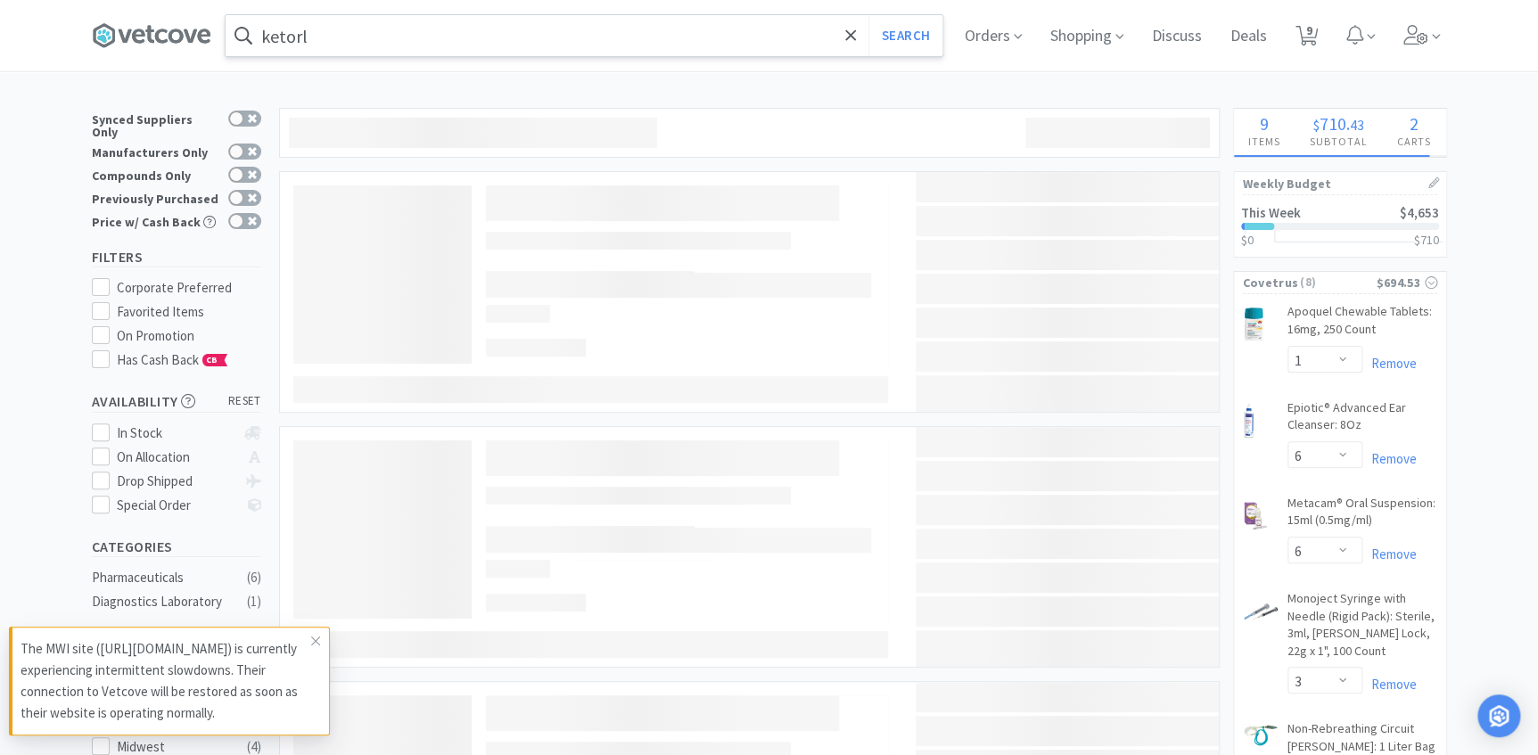
select select "3"
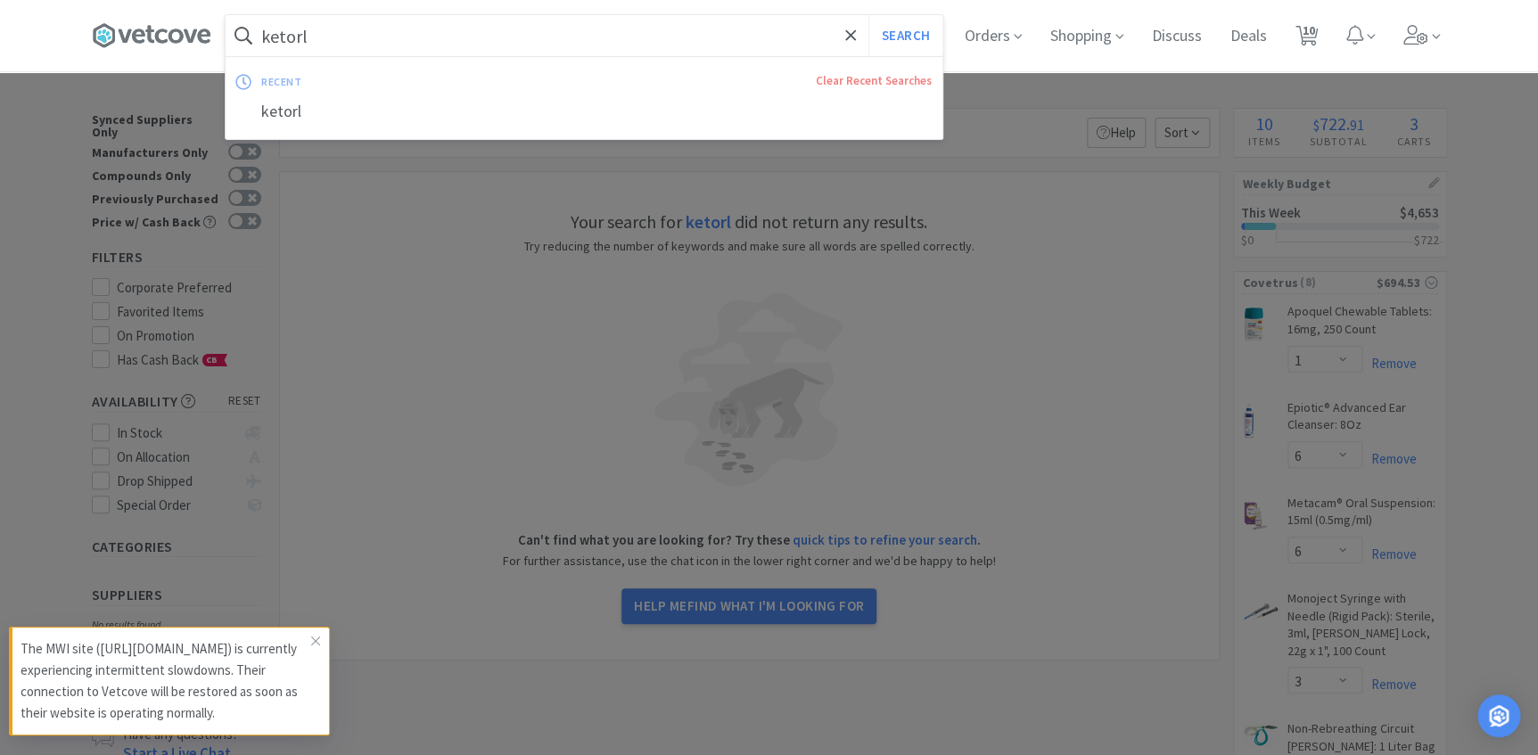
click at [324, 40] on input "ketorl" at bounding box center [584, 35] width 717 height 41
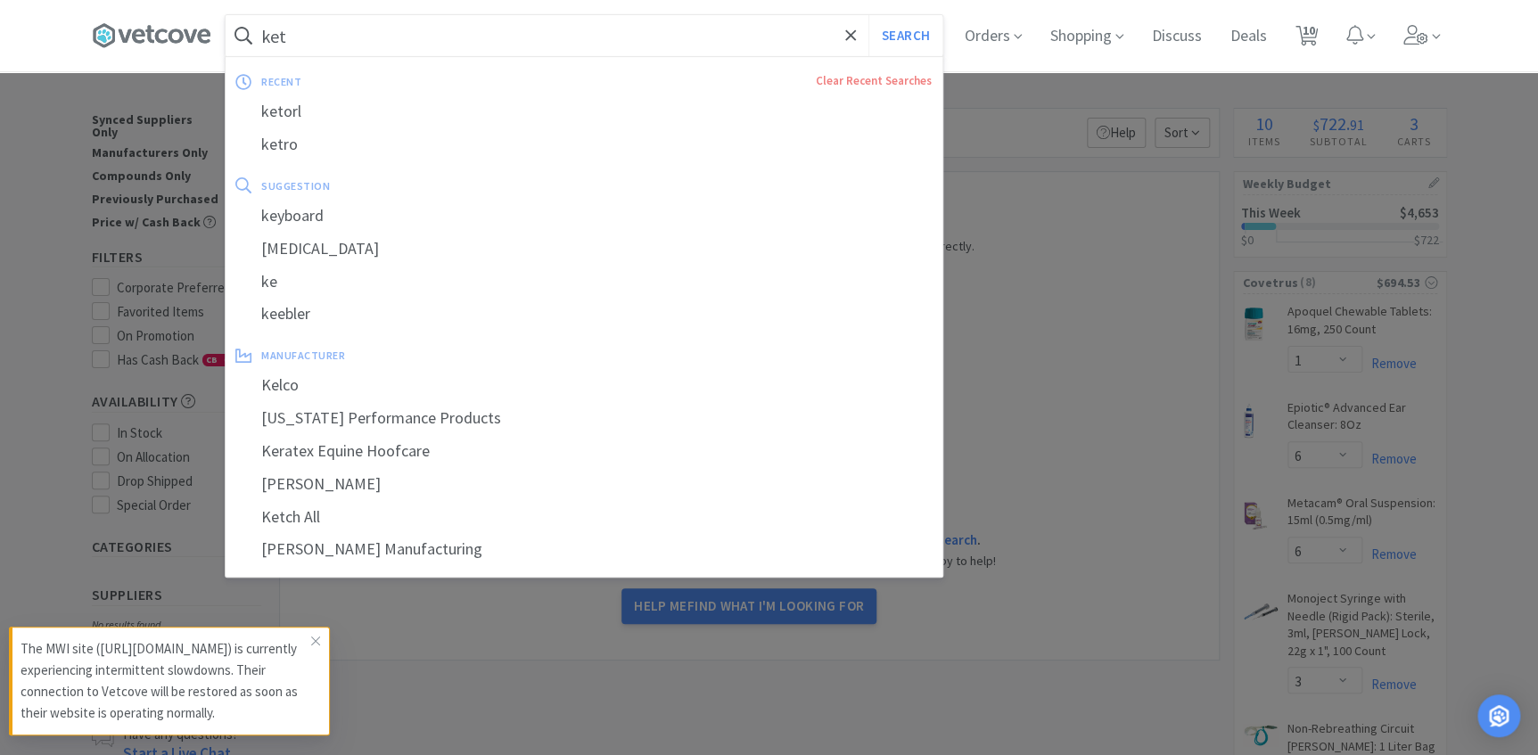
type input "ket"
click at [869, 15] on button "Search" at bounding box center [906, 35] width 74 height 41
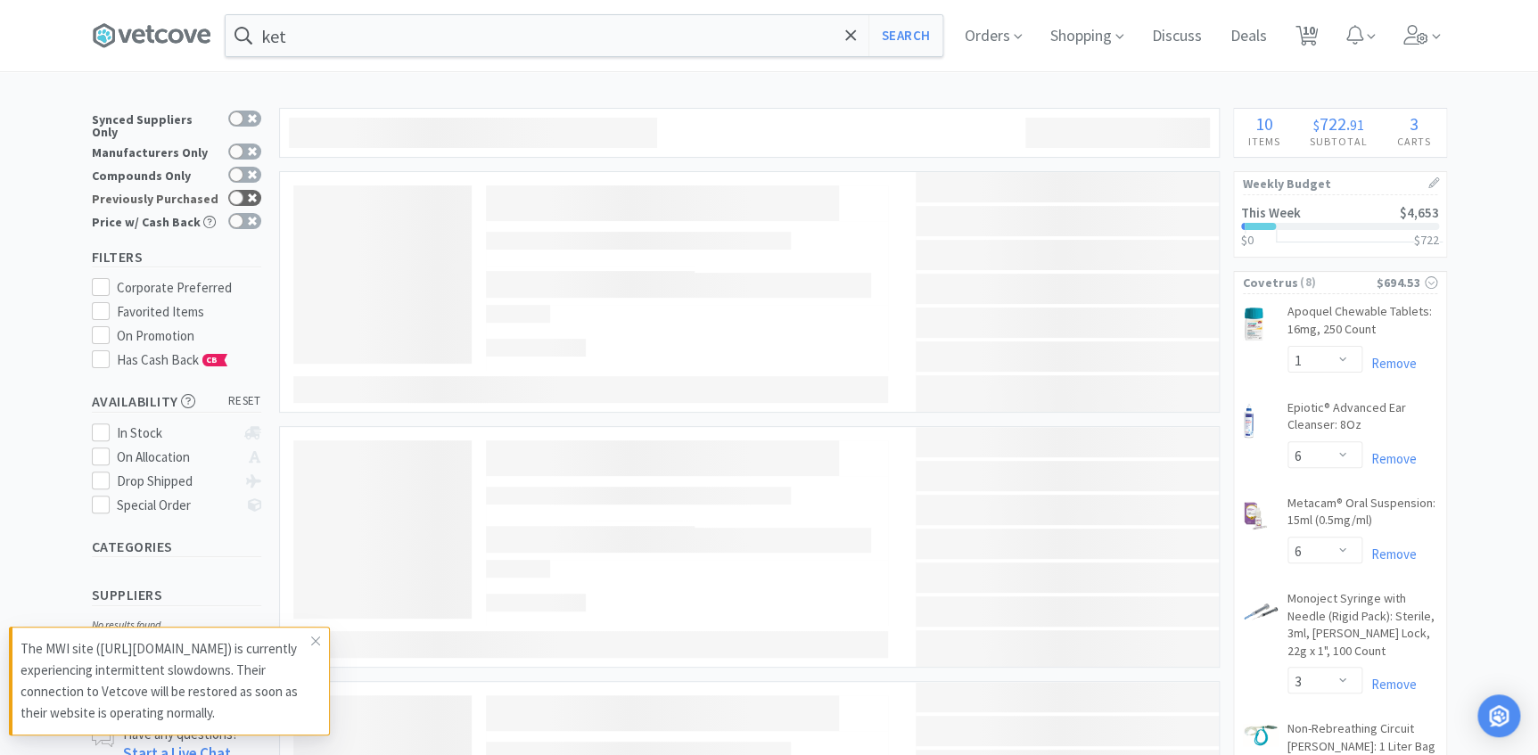
click at [251, 194] on icon at bounding box center [252, 198] width 9 height 9
checkbox input "true"
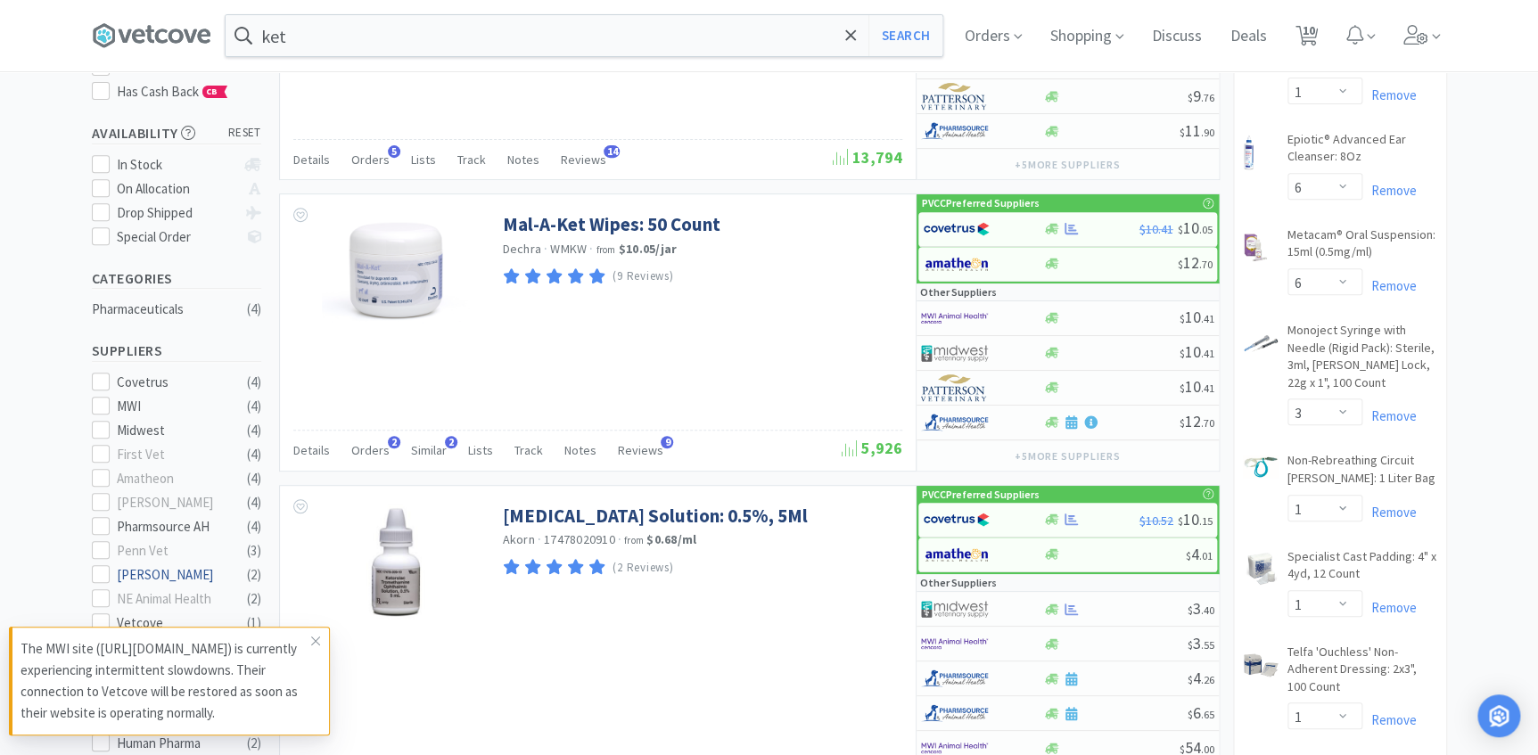
scroll to position [243, 0]
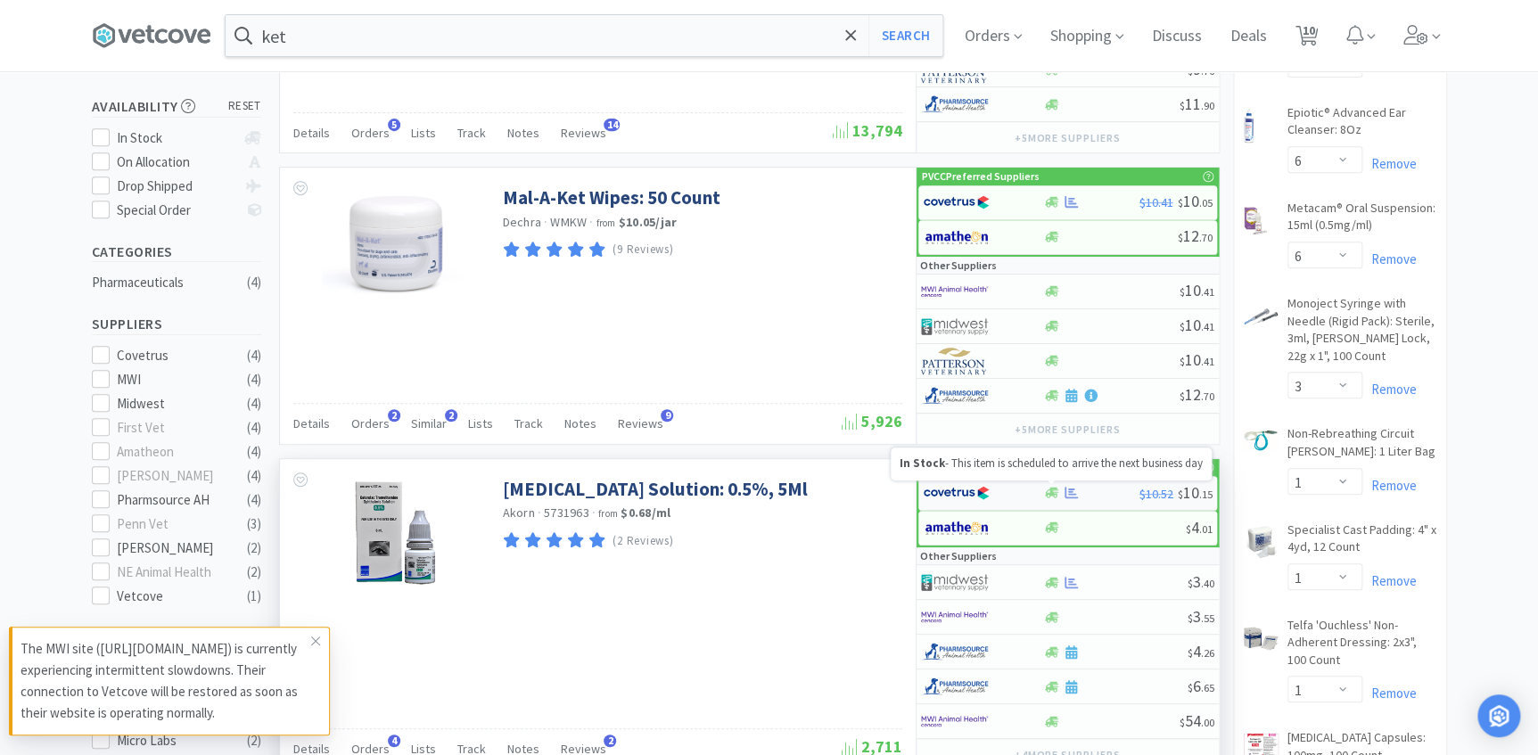
click at [1057, 538] on div "PVCC Preferred Suppliers $10.52 $ 10 . 15 $ 4 . 01 Other Suppliers $ 3 . 40 $ 3…" at bounding box center [1068, 599] width 302 height 280
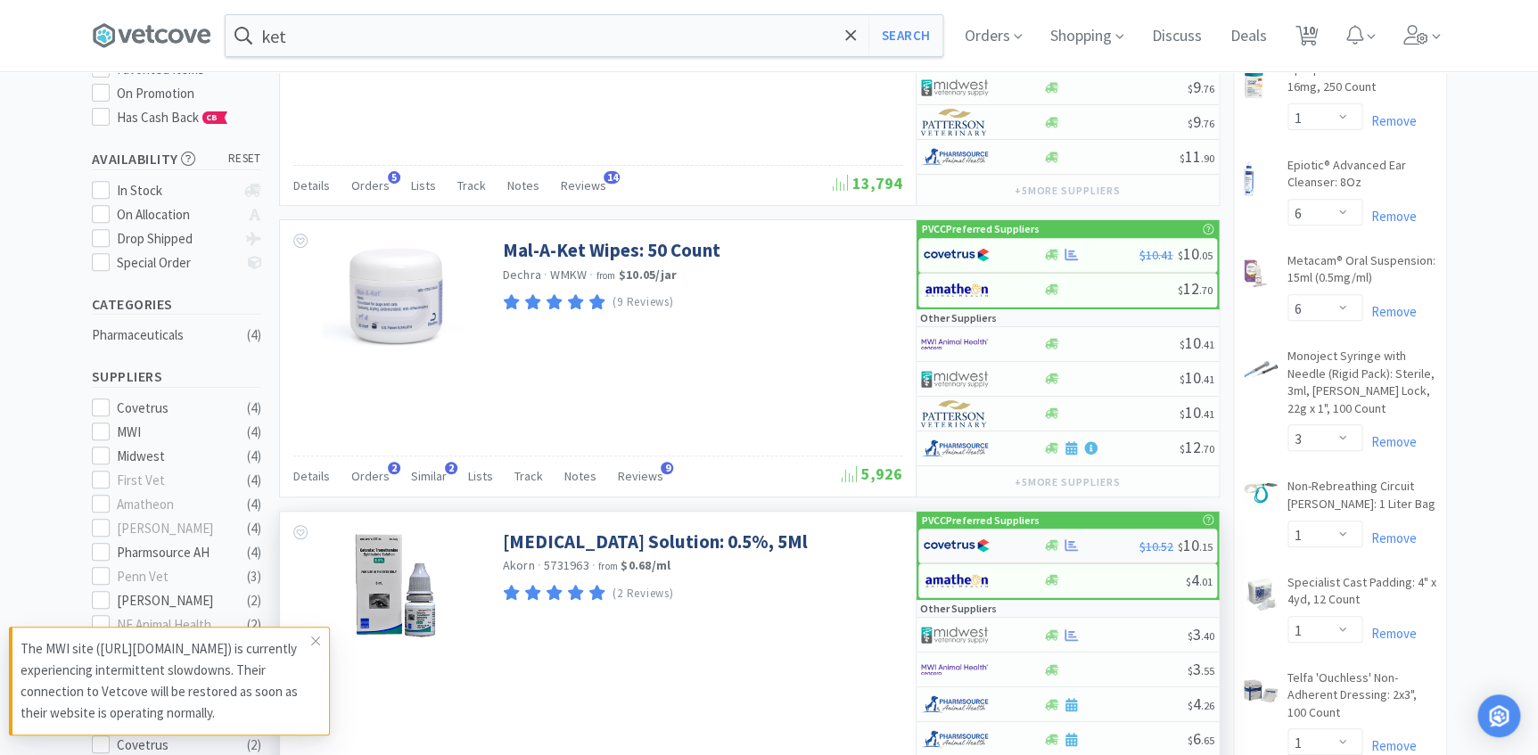
click at [1043, 548] on div "$10.52 $ 10 . 15" at bounding box center [1068, 546] width 299 height 35
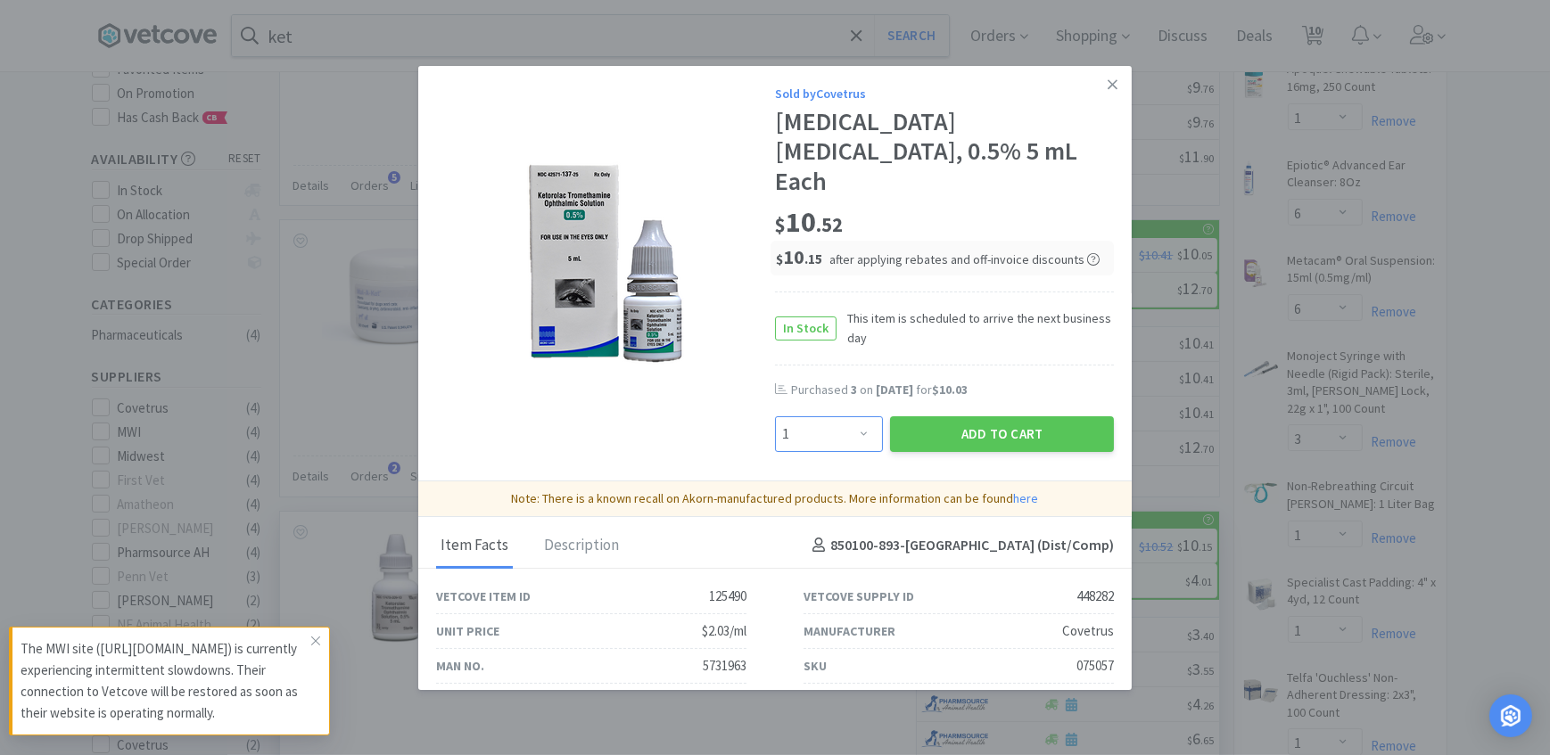
drag, startPoint x: 851, startPoint y: 441, endPoint x: 846, endPoint y: 429, distance: 12.4
click at [851, 441] on select "Enter Quantity 1 2 3 4 5 6 7 8 9 10 11 12 13 14 15 16 17 18 19 20 Enter Quantity" at bounding box center [829, 434] width 108 height 36
select select "2"
click at [775, 416] on select "Enter Quantity 1 2 3 4 5 6 7 8 9 10 11 12 13 14 15 16 17 18 19 20 Enter Quantity" at bounding box center [829, 434] width 108 height 36
click at [957, 430] on button "Add to Cart" at bounding box center [1002, 434] width 224 height 36
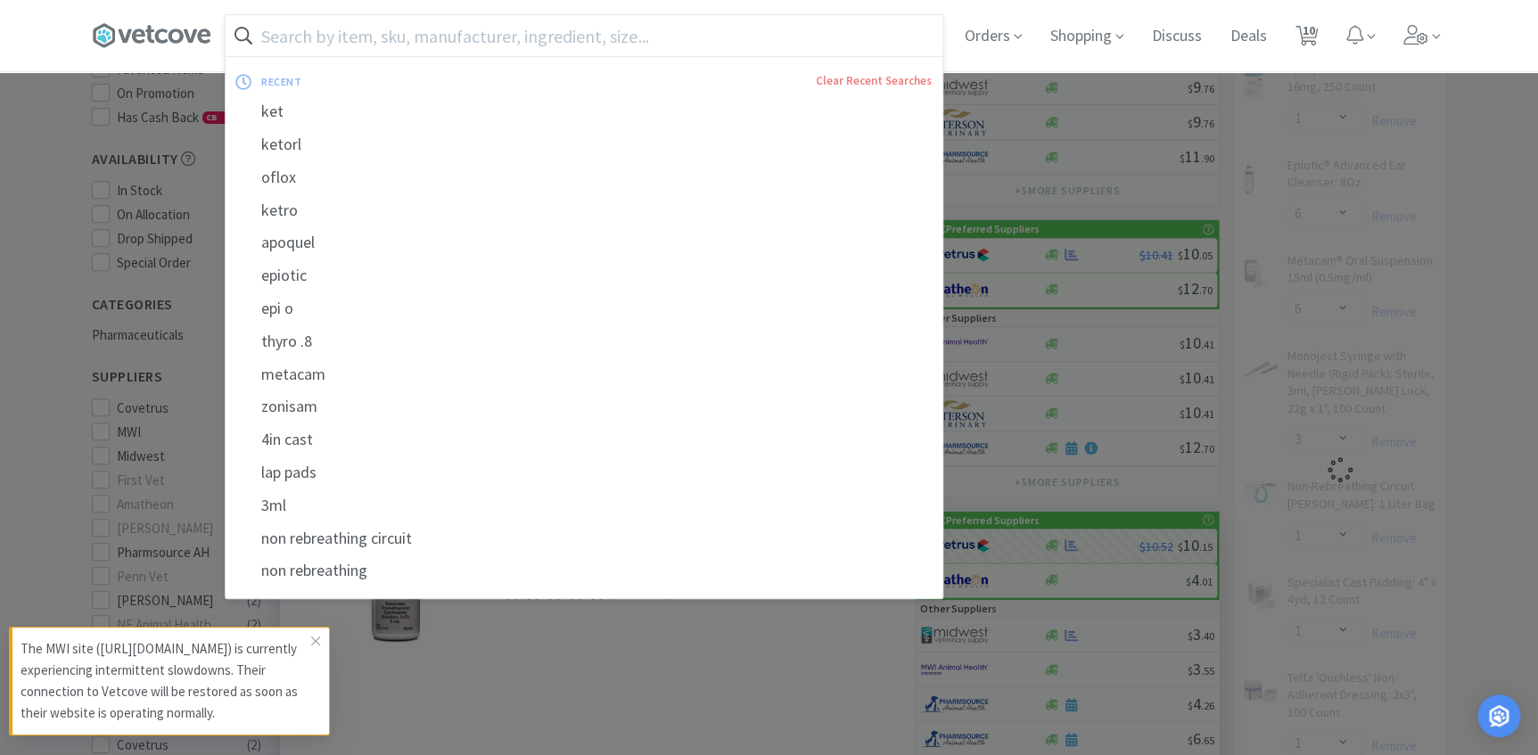
click at [334, 32] on input "text" at bounding box center [584, 35] width 717 height 41
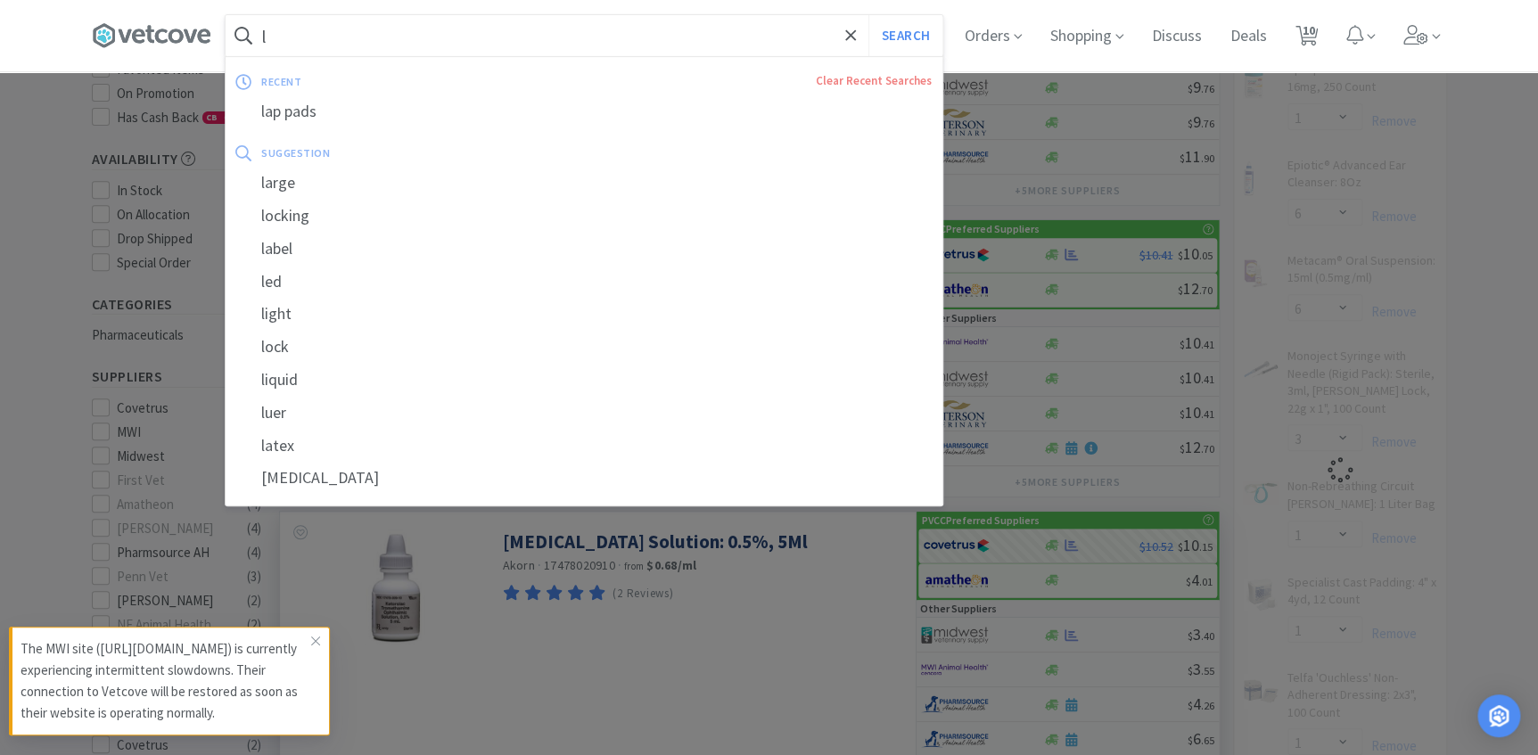
type input "la"
select select "2"
select select "6"
select select "3"
select select "1"
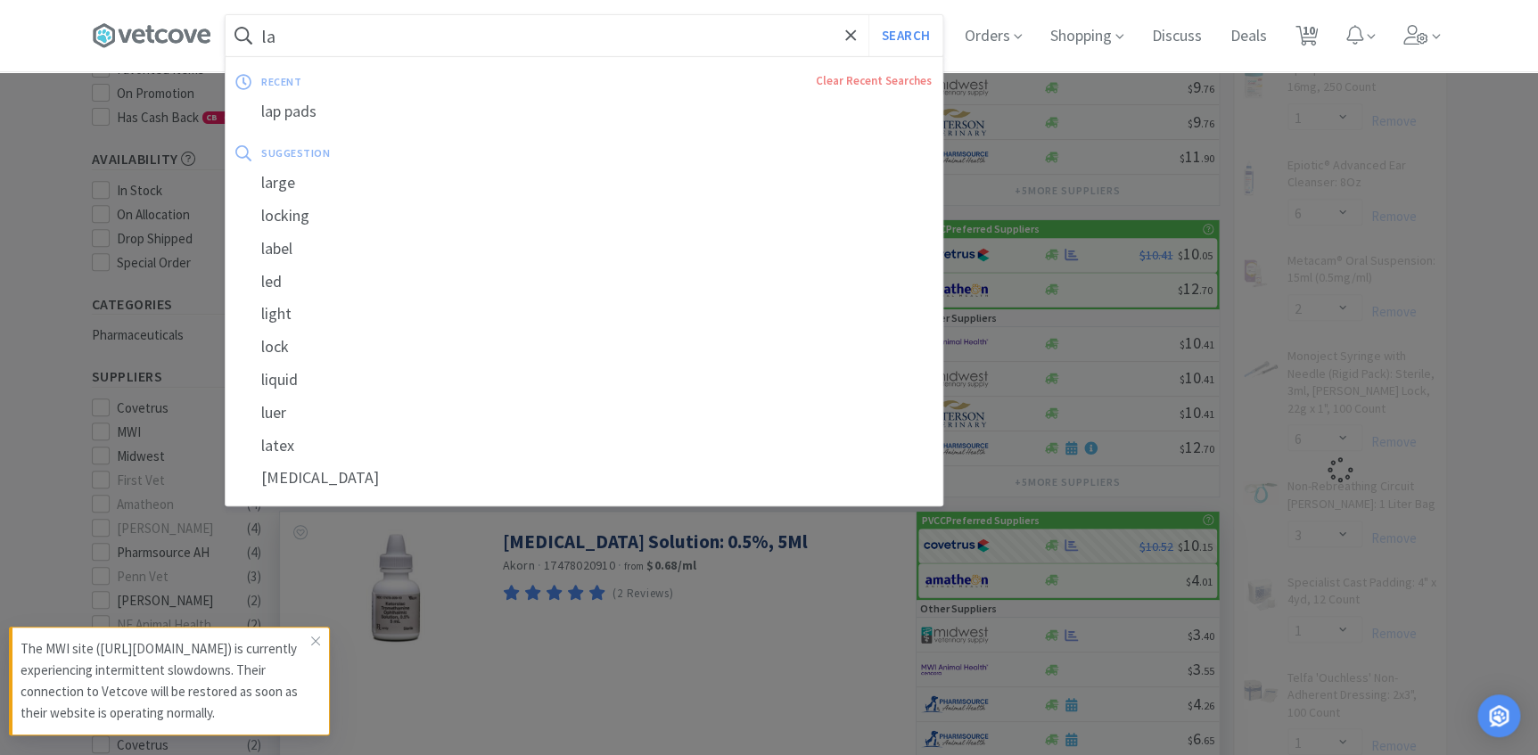
select select "3"
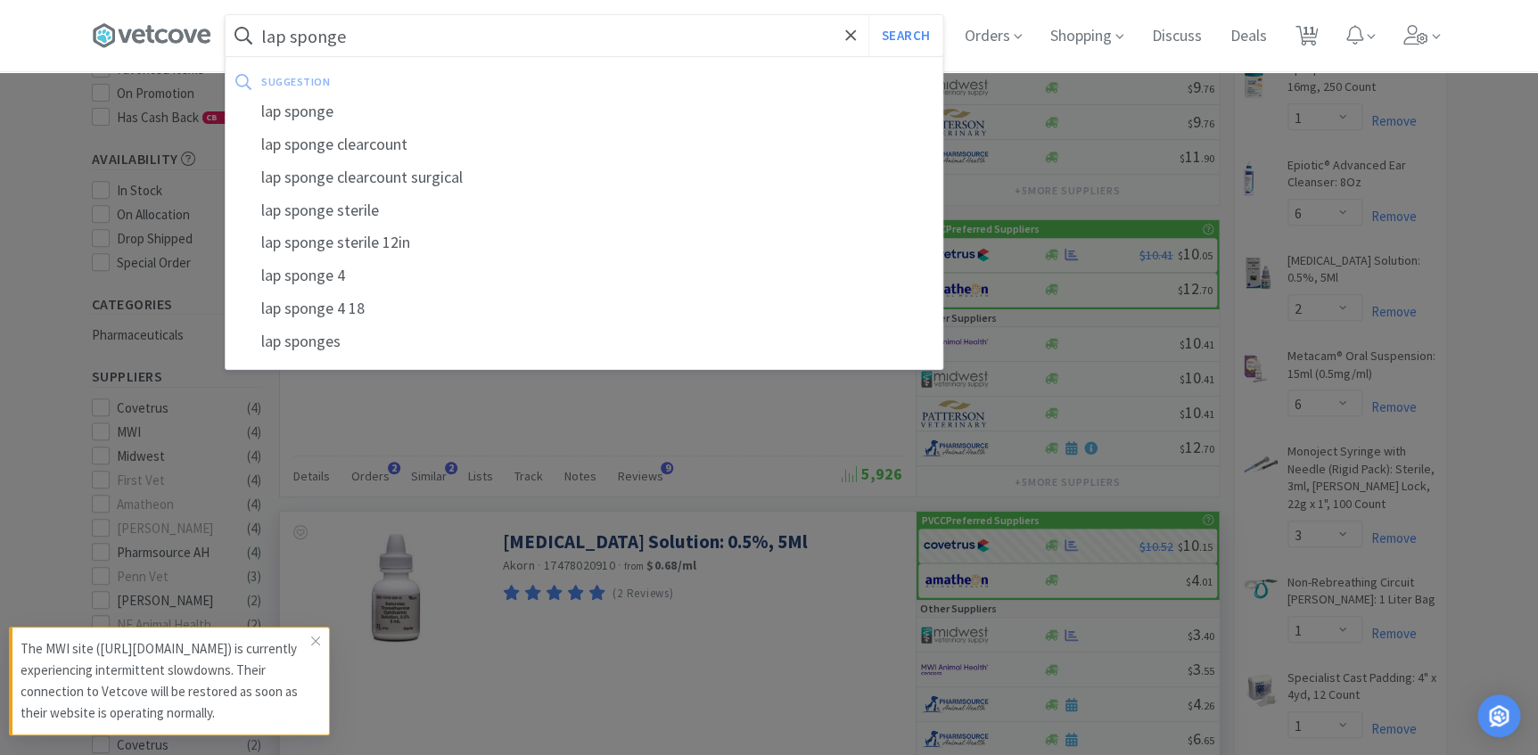
type input "lap sponge"
click at [869, 15] on button "Search" at bounding box center [906, 35] width 74 height 41
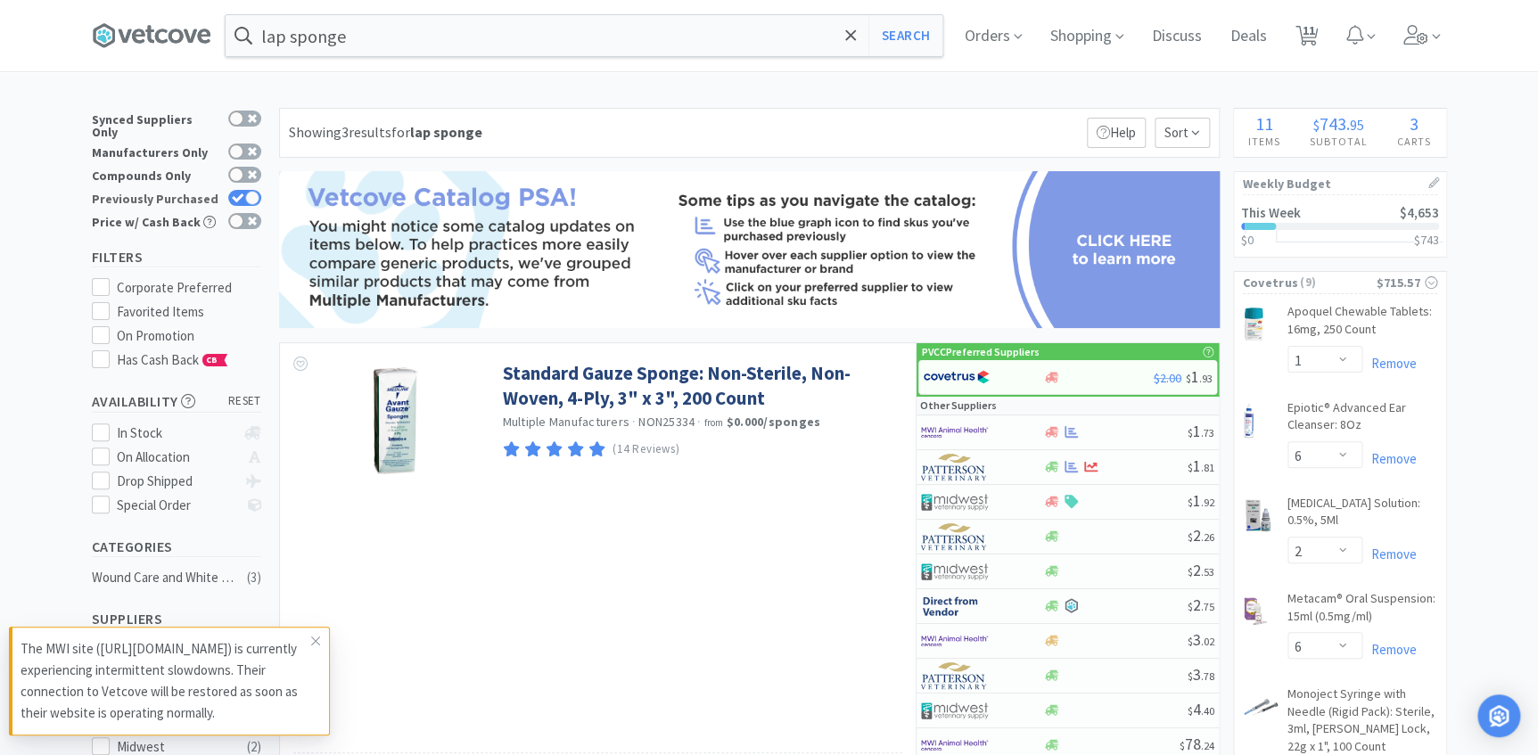
click at [250, 193] on div at bounding box center [252, 198] width 14 height 14
checkbox input "false"
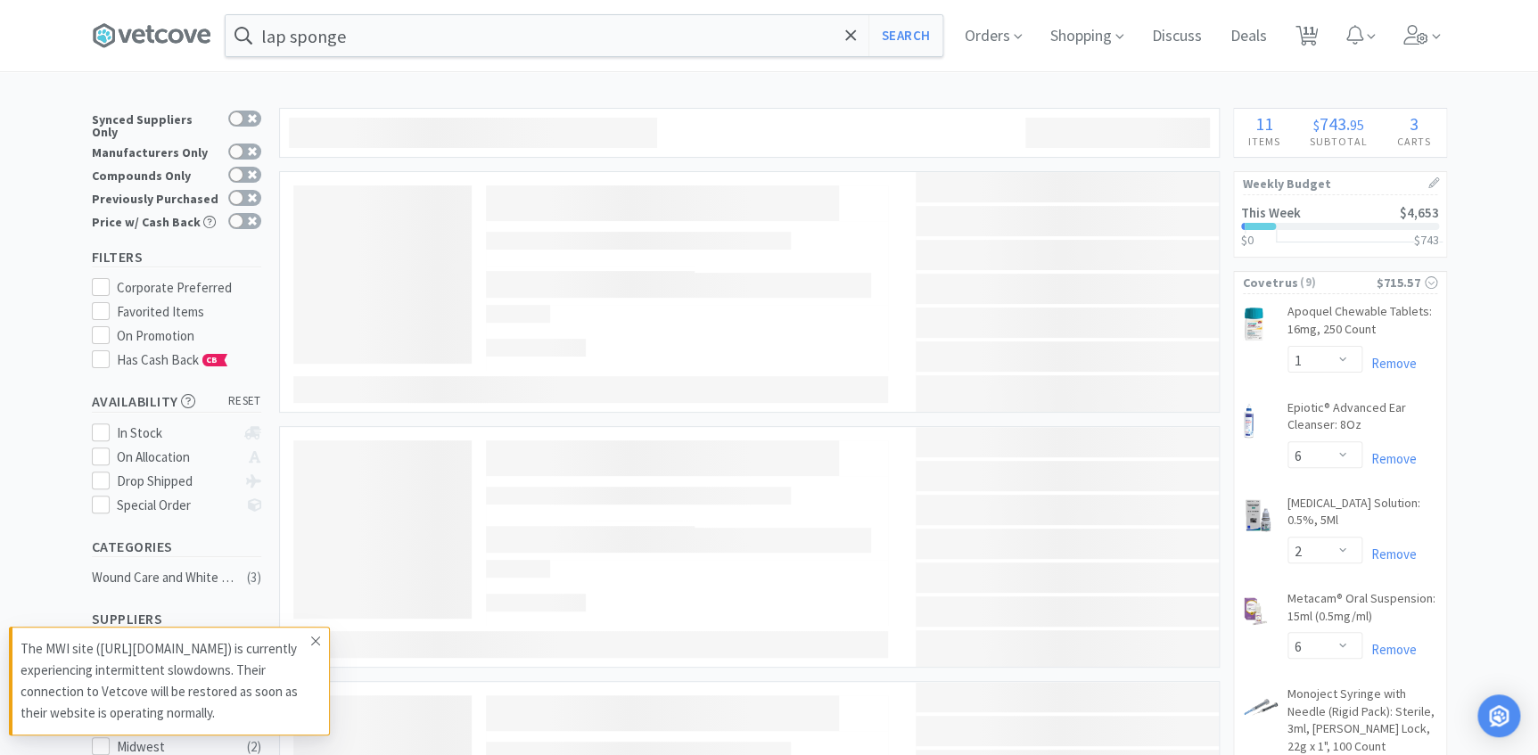
click at [312, 639] on icon at bounding box center [315, 641] width 9 height 9
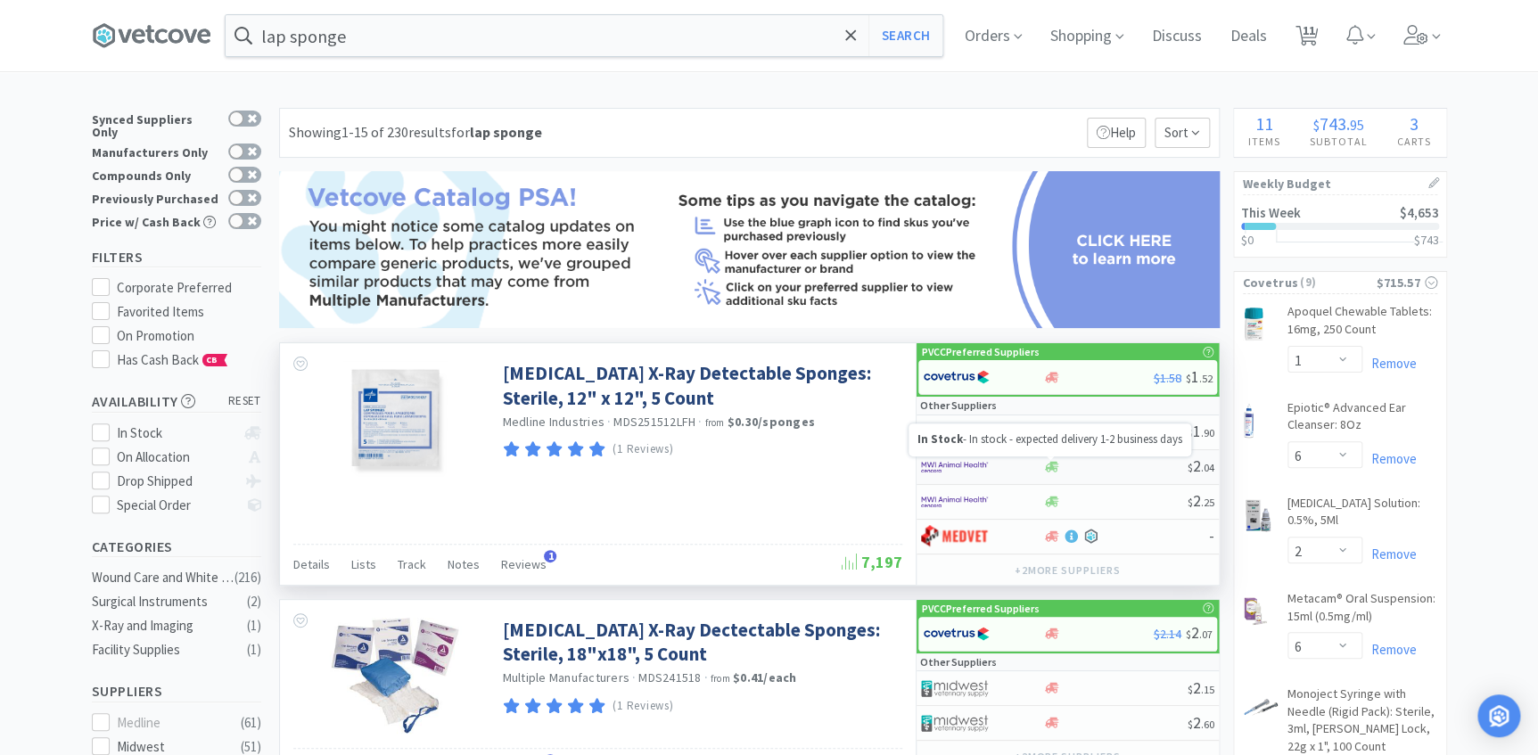
click at [1052, 466] on icon at bounding box center [1051, 467] width 13 height 11
select select "1"
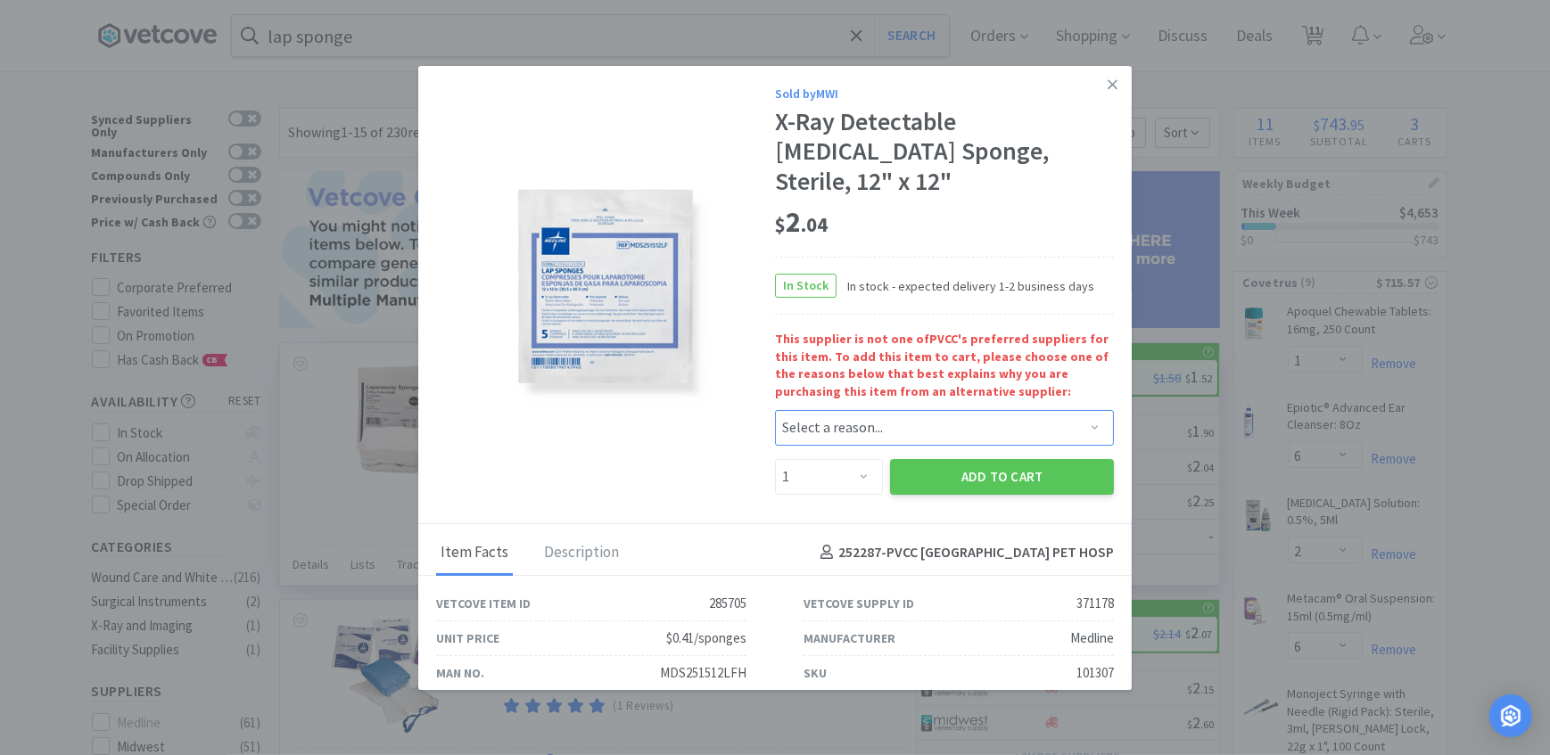
click at [836, 410] on select "Select a reason... Availability - This item is out of stock at the preferred su…" at bounding box center [944, 428] width 339 height 36
select select "availability"
click at [775, 410] on select "Select a reason... Availability - This item is out of stock at the preferred su…" at bounding box center [944, 428] width 339 height 36
click at [849, 459] on select "Enter Quantity 1 2 3 4 5 6 7 8 9 10 11 12 13 14 15 16 17 18 19 20 Enter Quantity" at bounding box center [829, 477] width 108 height 36
select select "5"
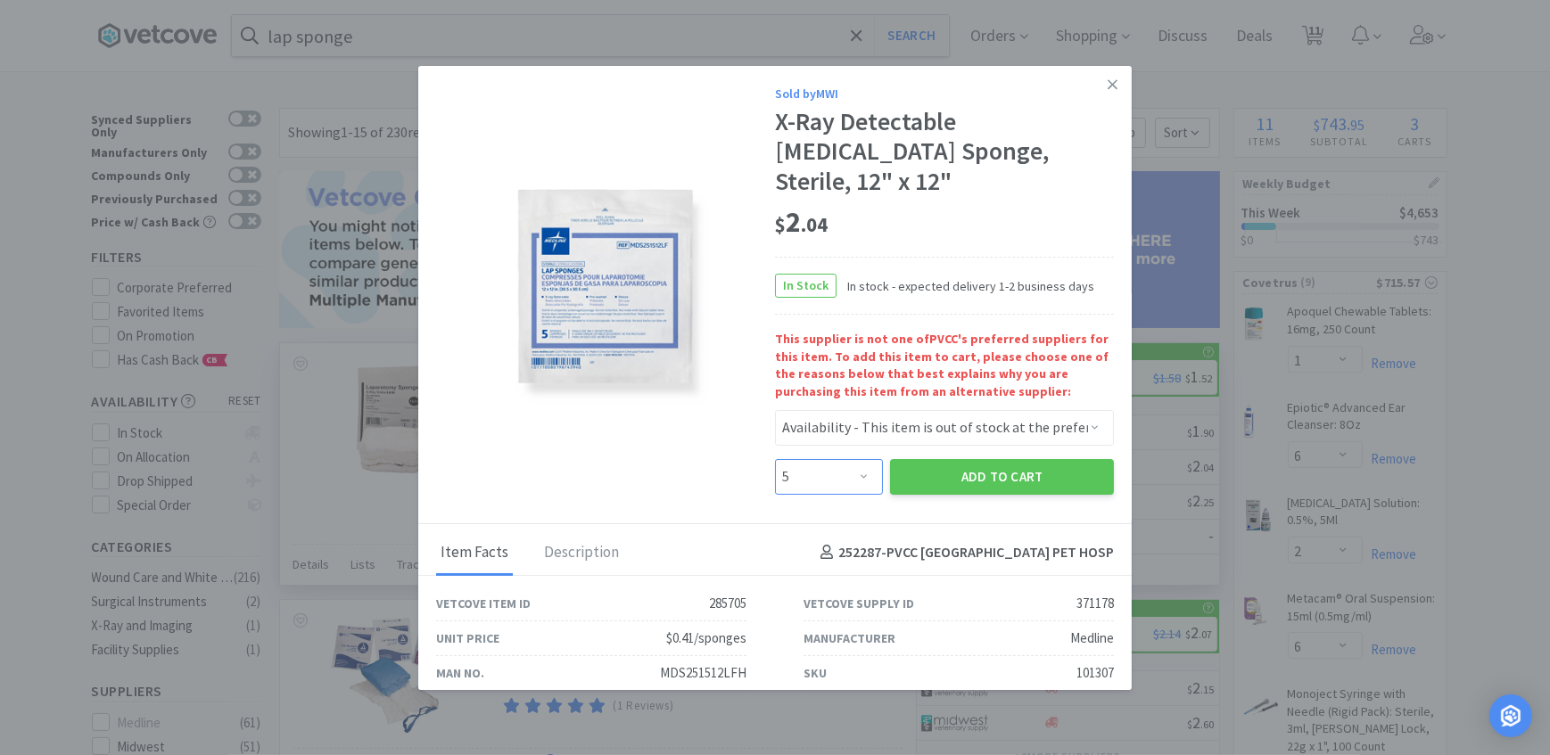
click at [775, 459] on select "Enter Quantity 1 2 3 4 5 6 7 8 9 10 11 12 13 14 15 16 17 18 19 20 Enter Quantity" at bounding box center [829, 477] width 108 height 36
click at [917, 459] on button "Add to Cart" at bounding box center [1002, 477] width 224 height 36
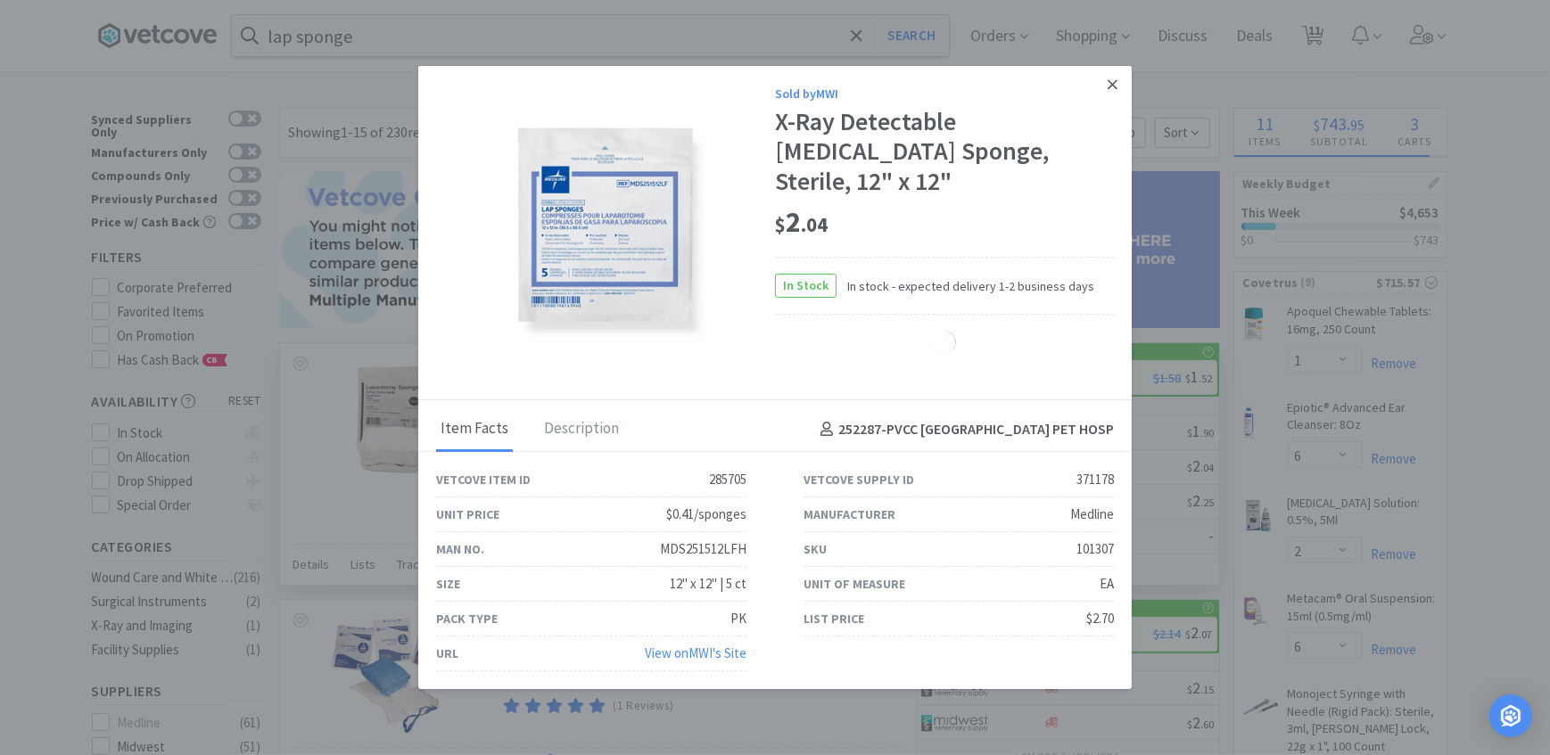
click at [1114, 89] on icon at bounding box center [1113, 84] width 10 height 10
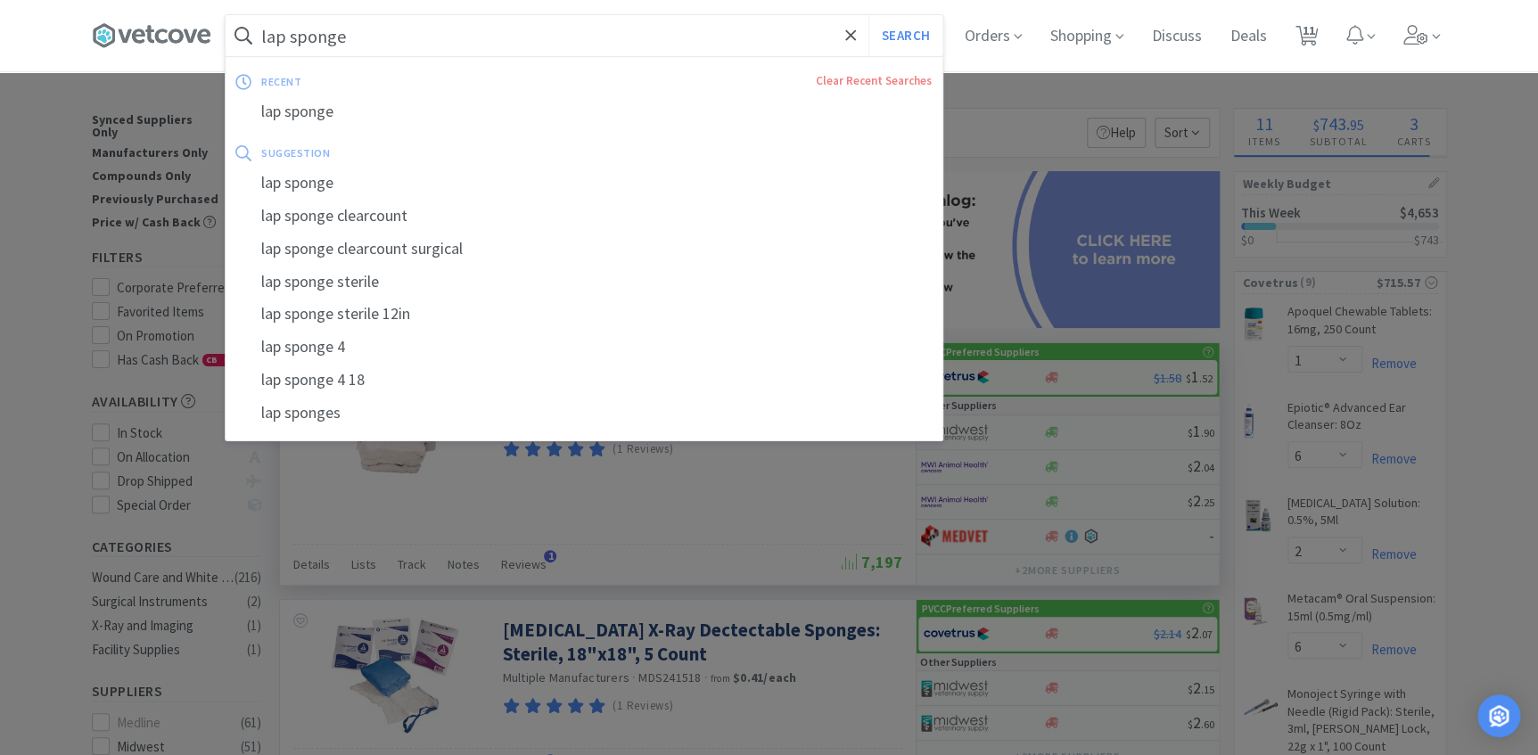
click at [586, 26] on input "lap sponge" at bounding box center [584, 35] width 717 height 41
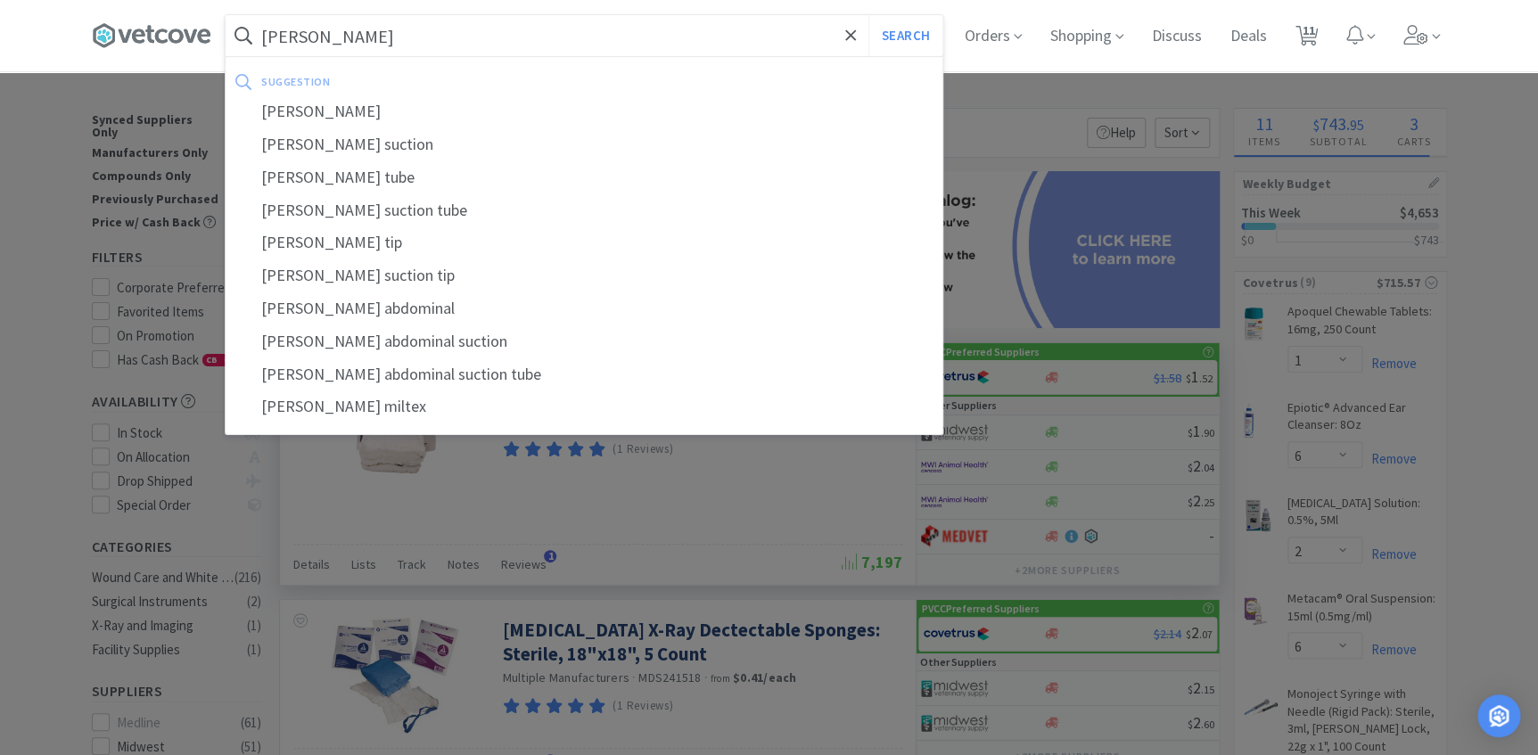
type input "[PERSON_NAME]"
click at [869, 15] on button "Search" at bounding box center [906, 35] width 74 height 41
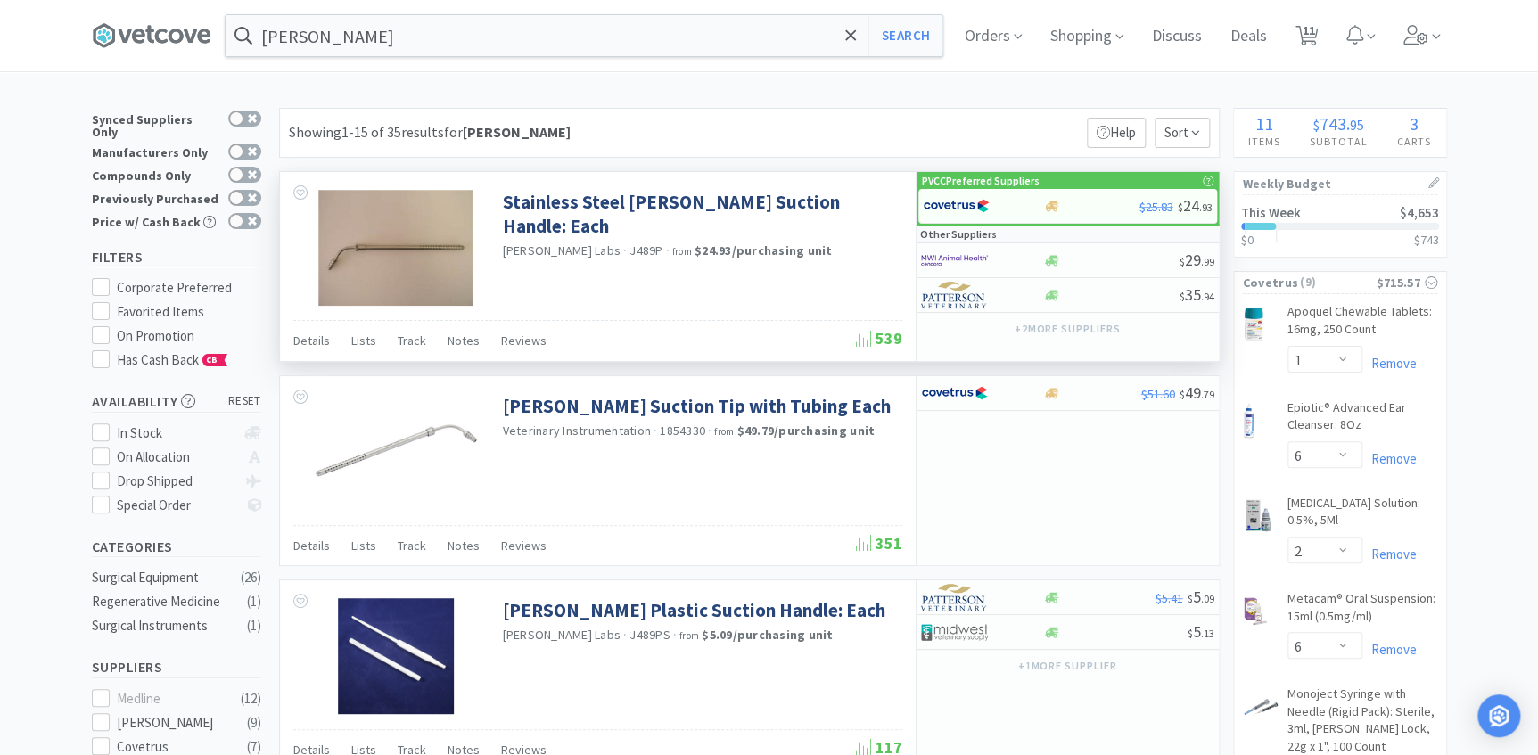
select select "5"
select select "3"
click at [717, 171] on div "Stainless Steel [PERSON_NAME] Suction Handle: Each [PERSON_NAME] Labs · J489P ·…" at bounding box center [749, 266] width 941 height 191
click at [1050, 261] on icon at bounding box center [1051, 260] width 13 height 11
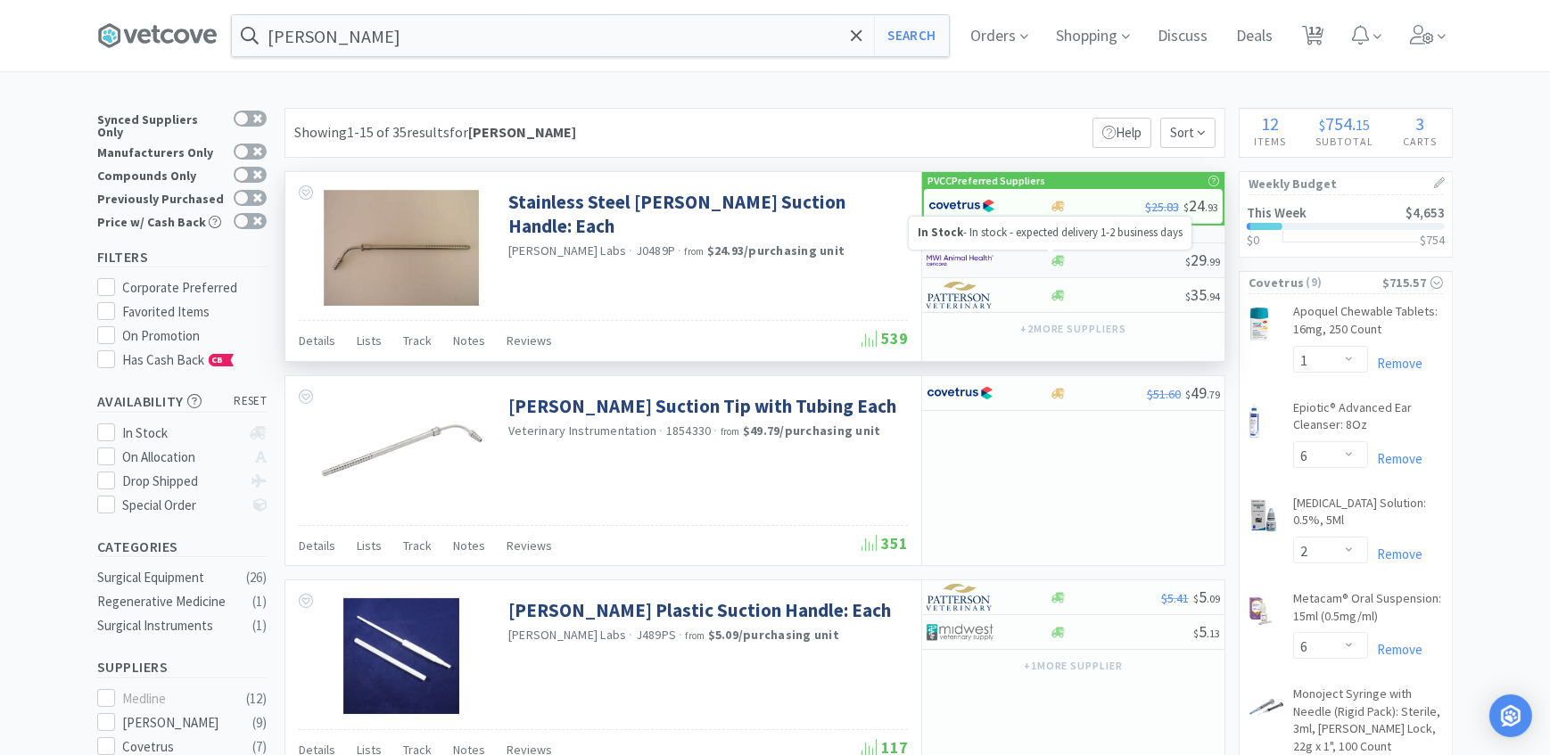
select select "1"
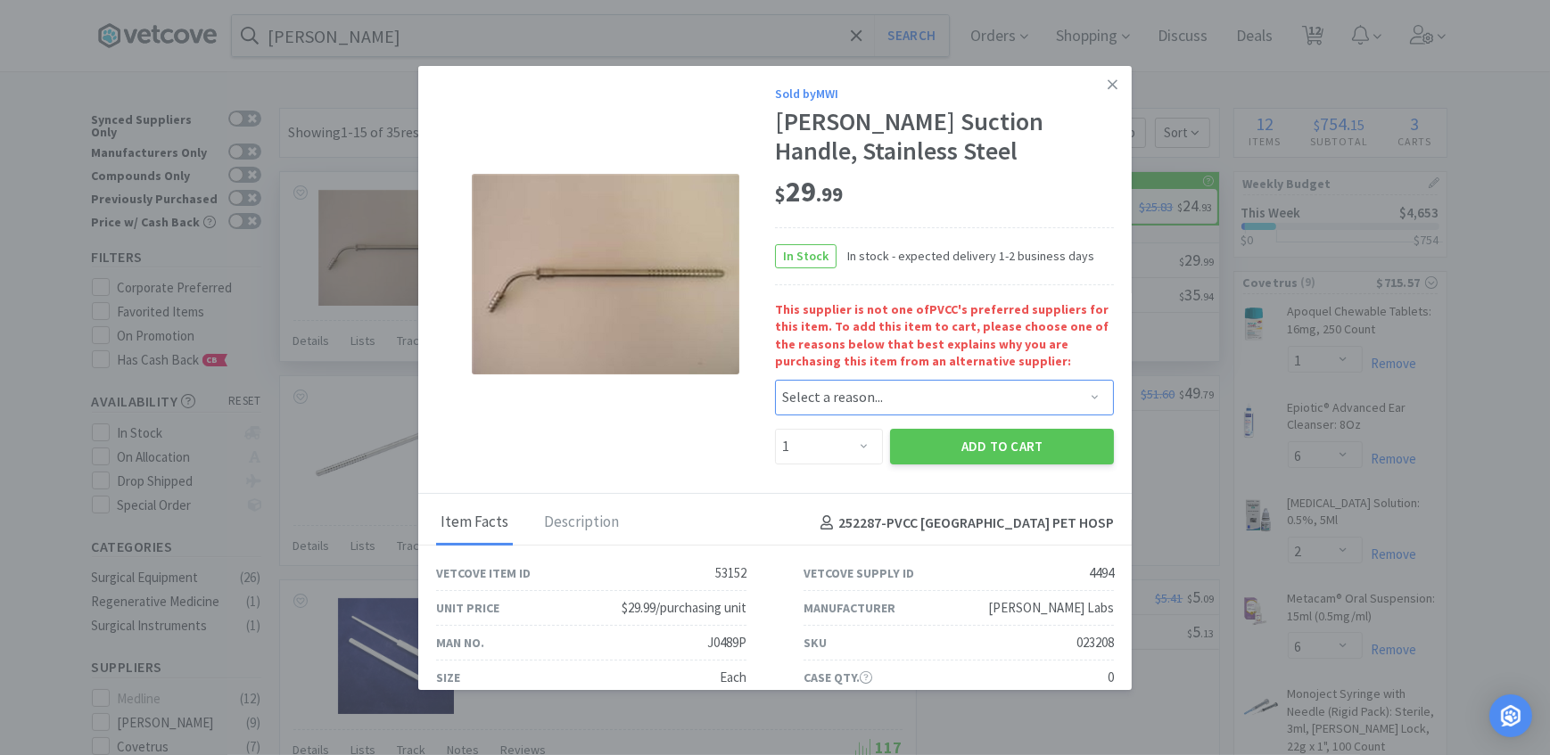
drag, startPoint x: 913, startPoint y: 403, endPoint x: 903, endPoint y: 372, distance: 33.0
click at [913, 403] on select "Select a reason... Availability - This item is out of stock at the preferred su…" at bounding box center [944, 398] width 339 height 36
select select "availability"
click at [775, 380] on select "Select a reason... Availability - This item is out of stock at the preferred su…" at bounding box center [944, 398] width 339 height 36
click at [919, 444] on button "Add to Cart" at bounding box center [1002, 447] width 224 height 36
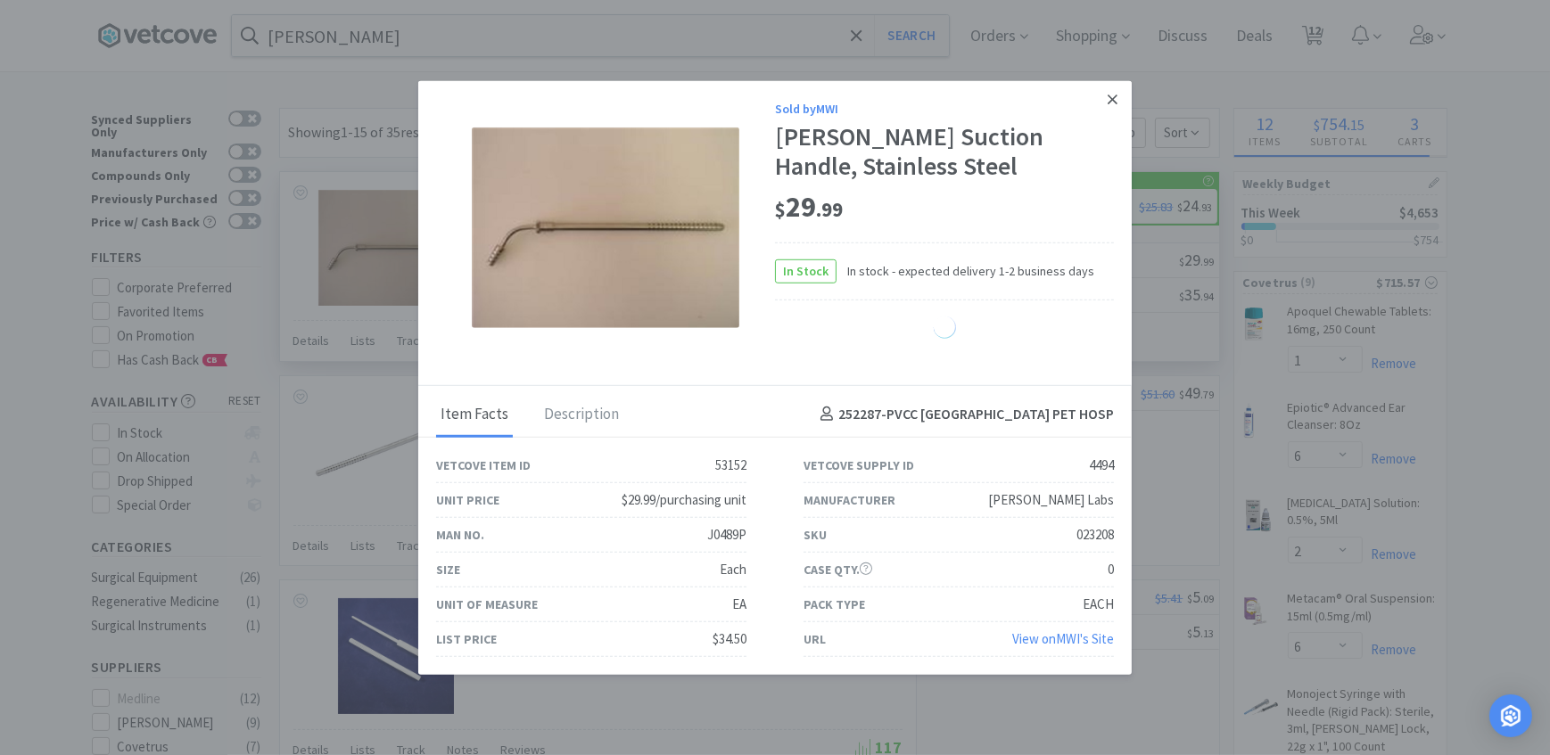
click at [1110, 95] on icon at bounding box center [1113, 99] width 10 height 16
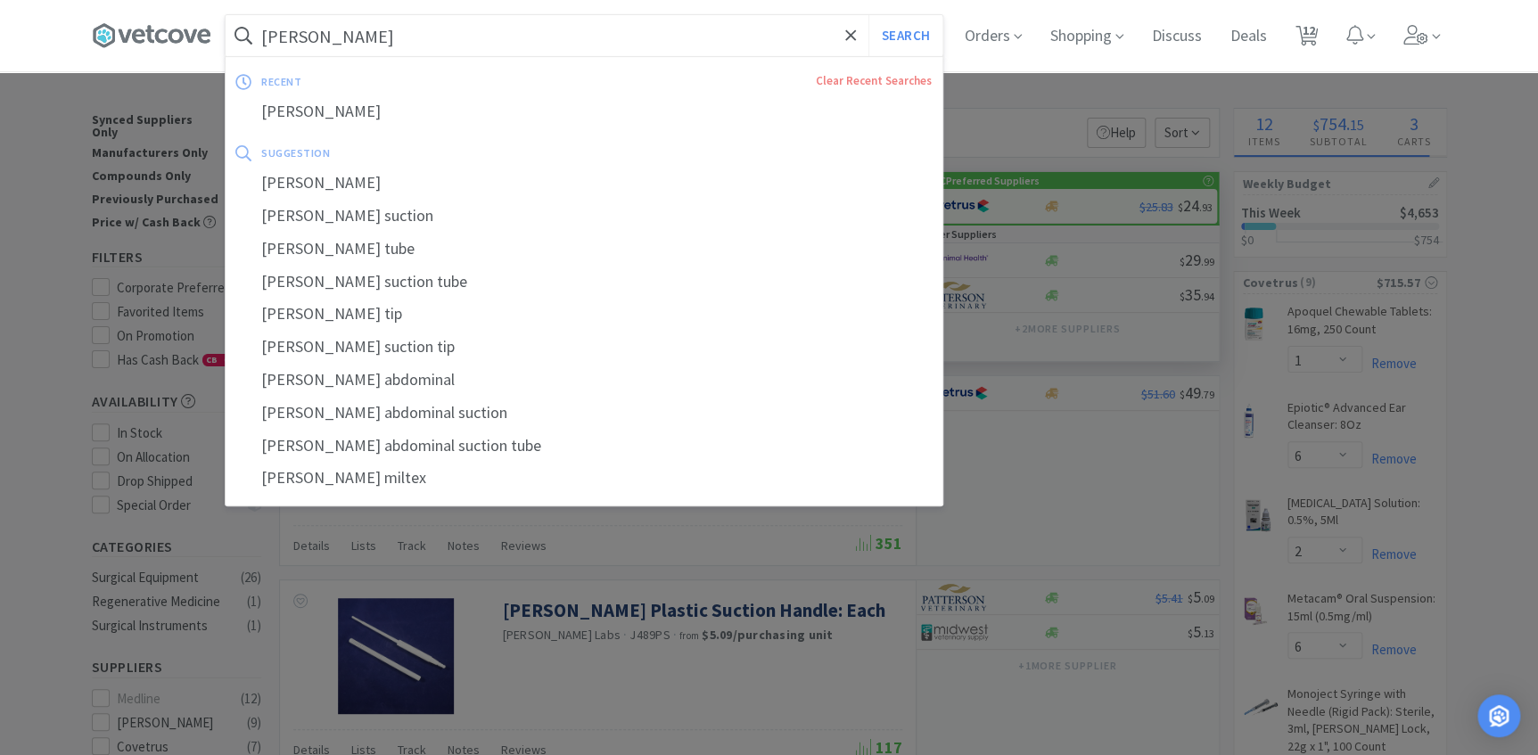
click at [464, 55] on div "[PERSON_NAME] Search recent Clear Recent Searches [PERSON_NAME] suggestion [PER…" at bounding box center [584, 35] width 717 height 41
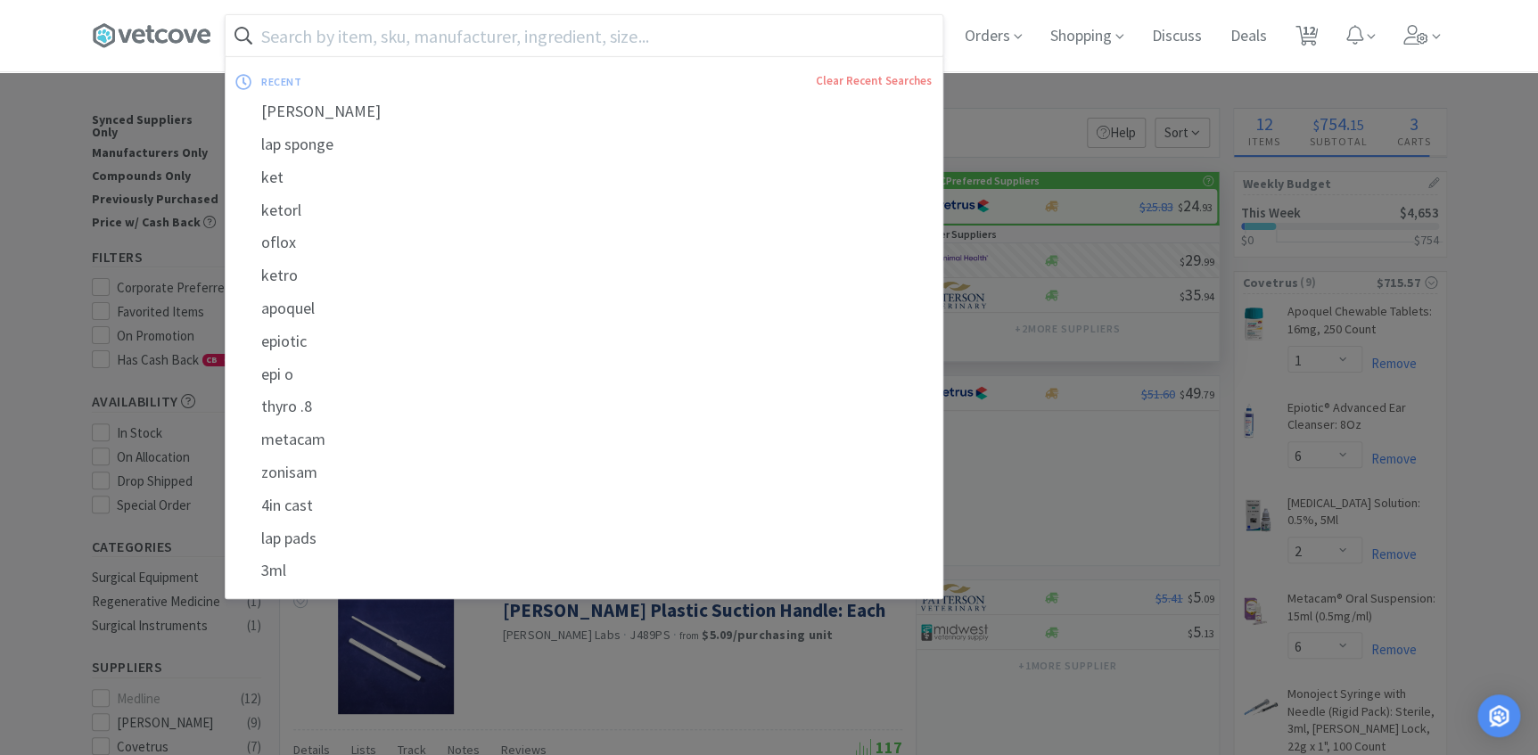
select select "1"
click at [406, 38] on input "text" at bounding box center [584, 35] width 717 height 41
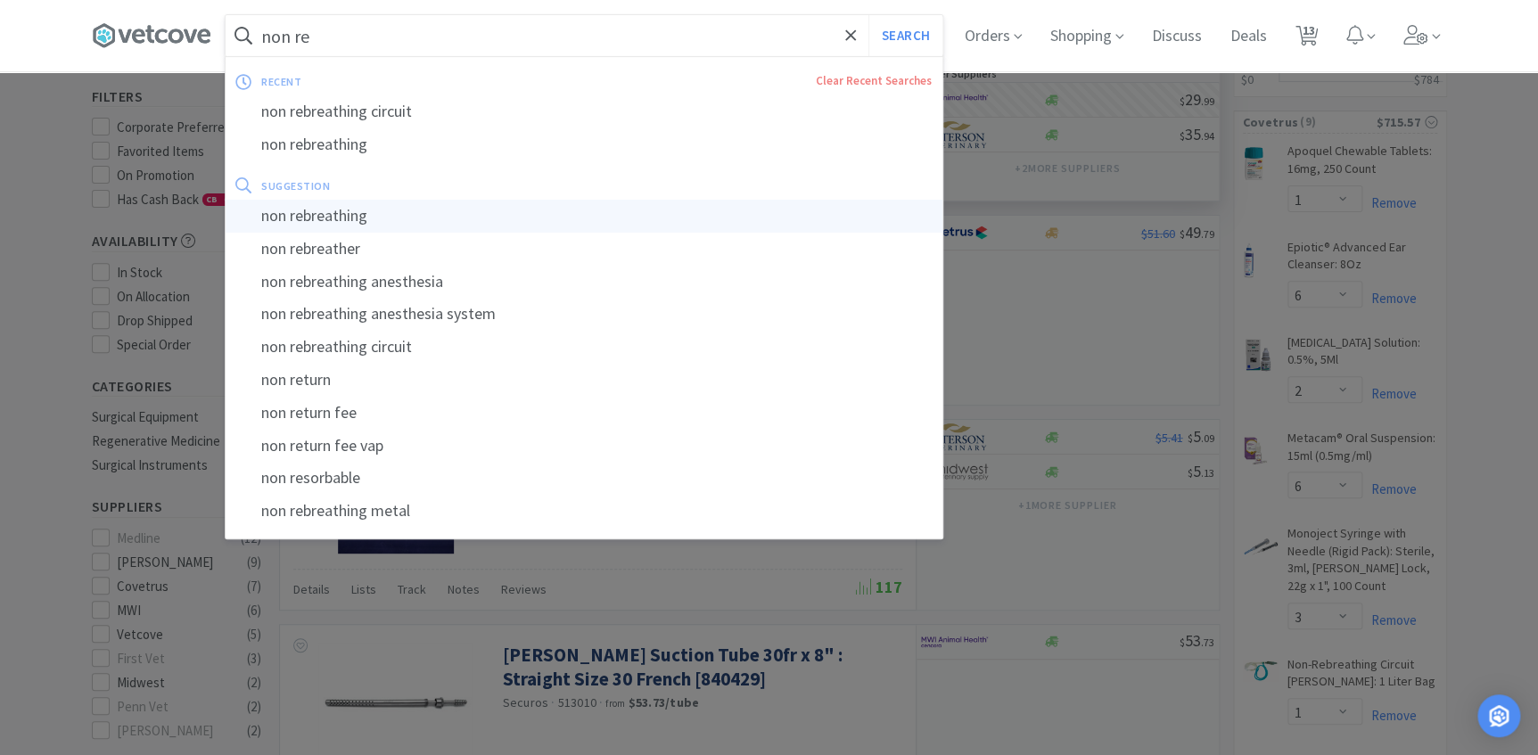
scroll to position [161, 0]
click at [363, 43] on input "non re" at bounding box center [584, 35] width 717 height 41
type input "n"
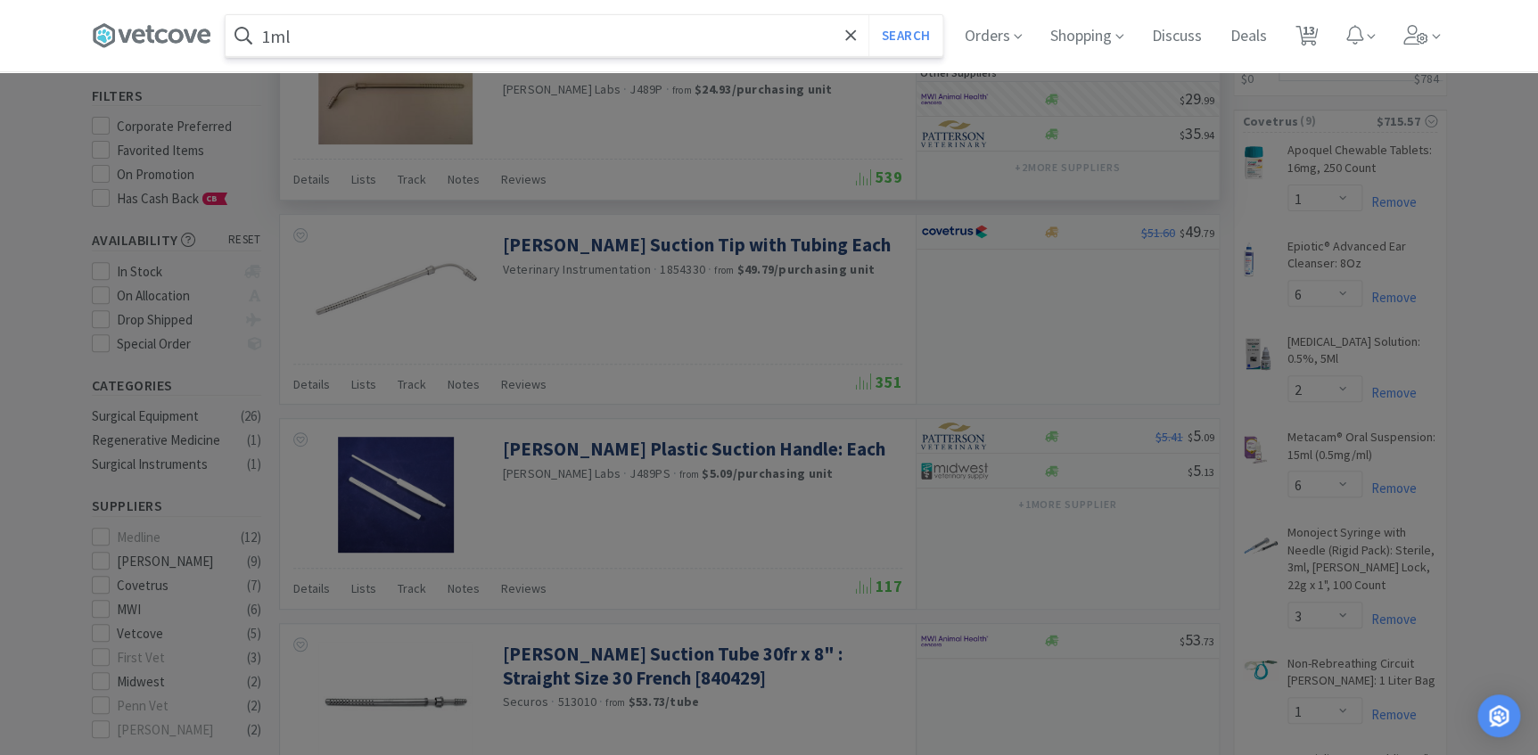
click at [869, 15] on button "Search" at bounding box center [906, 35] width 74 height 41
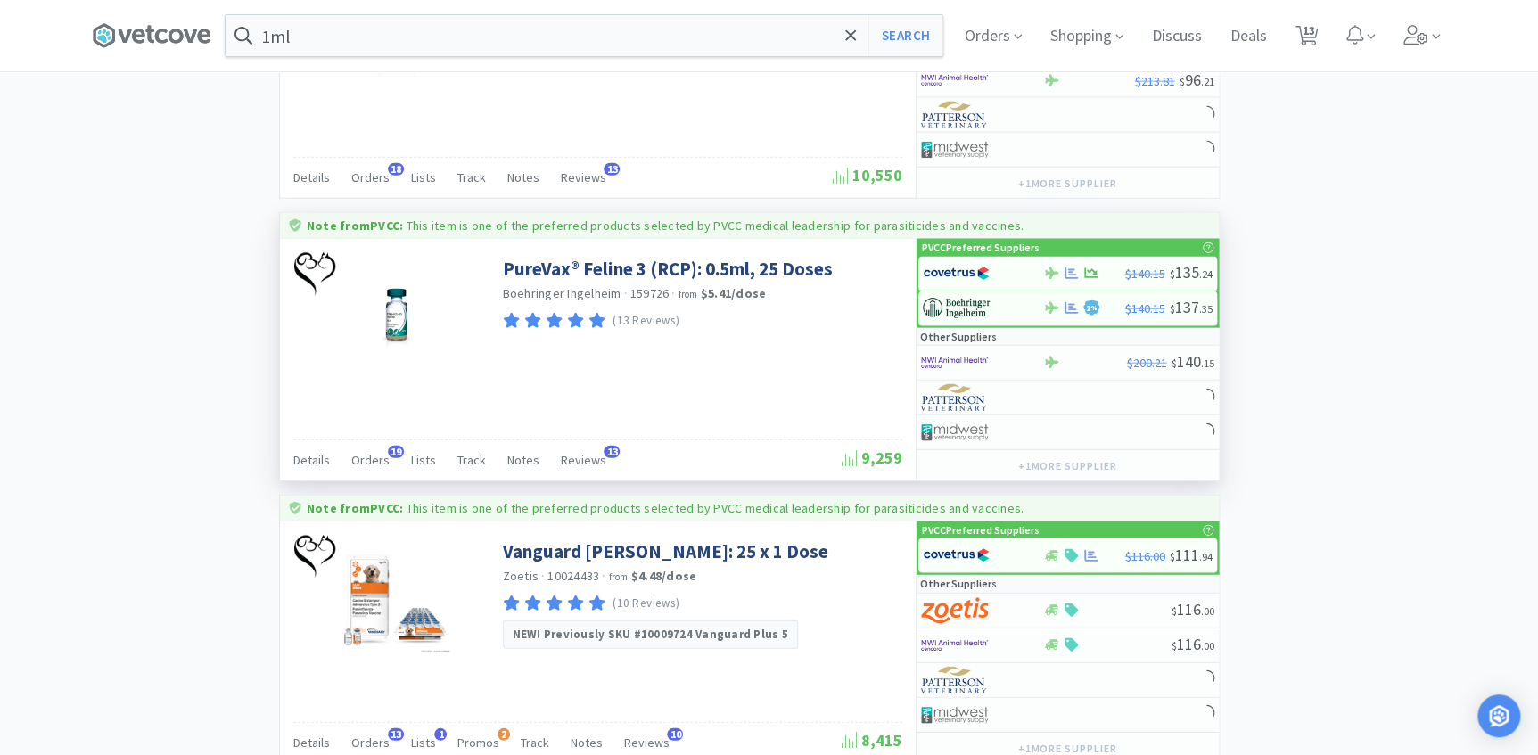
scroll to position [2351, 0]
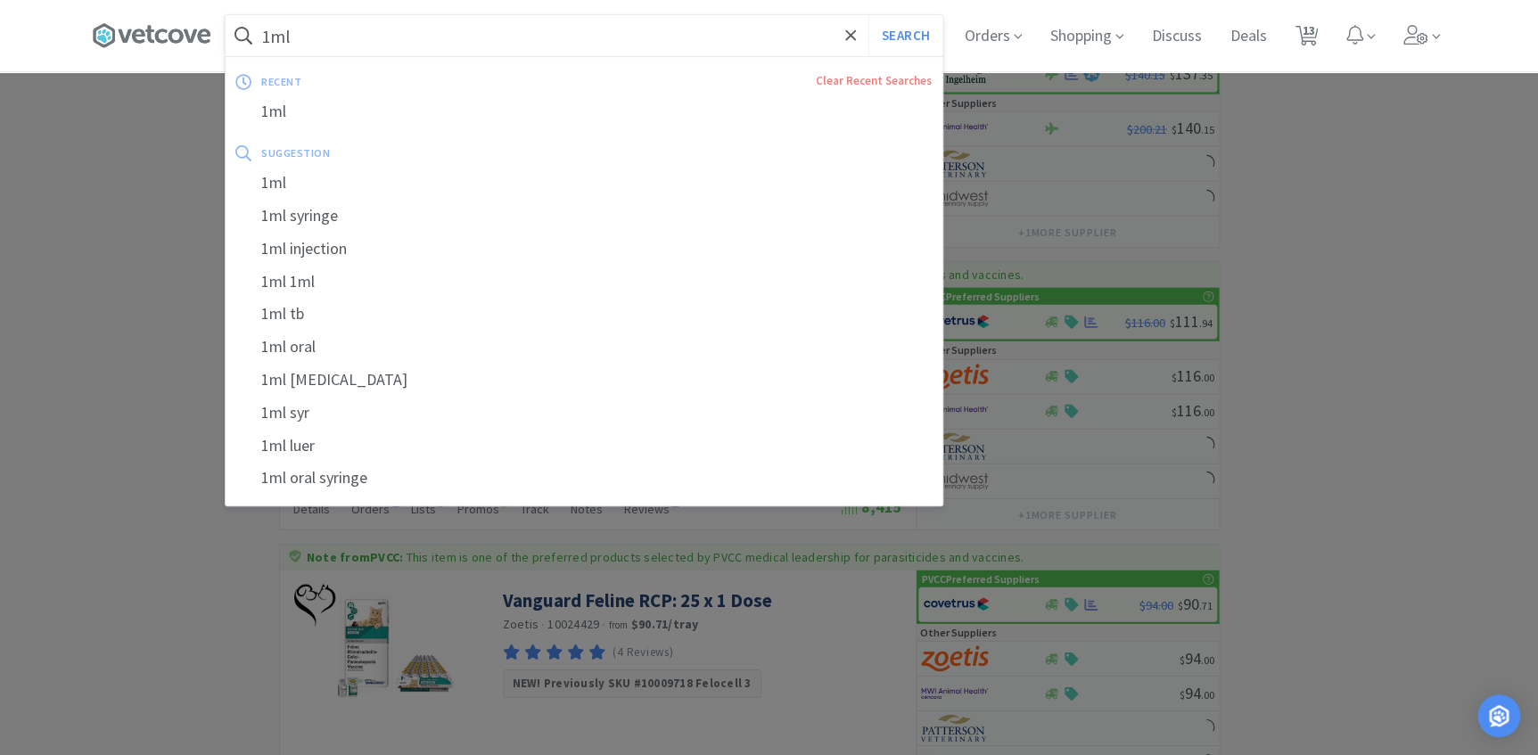
click at [418, 22] on input "1ml" at bounding box center [584, 35] width 717 height 41
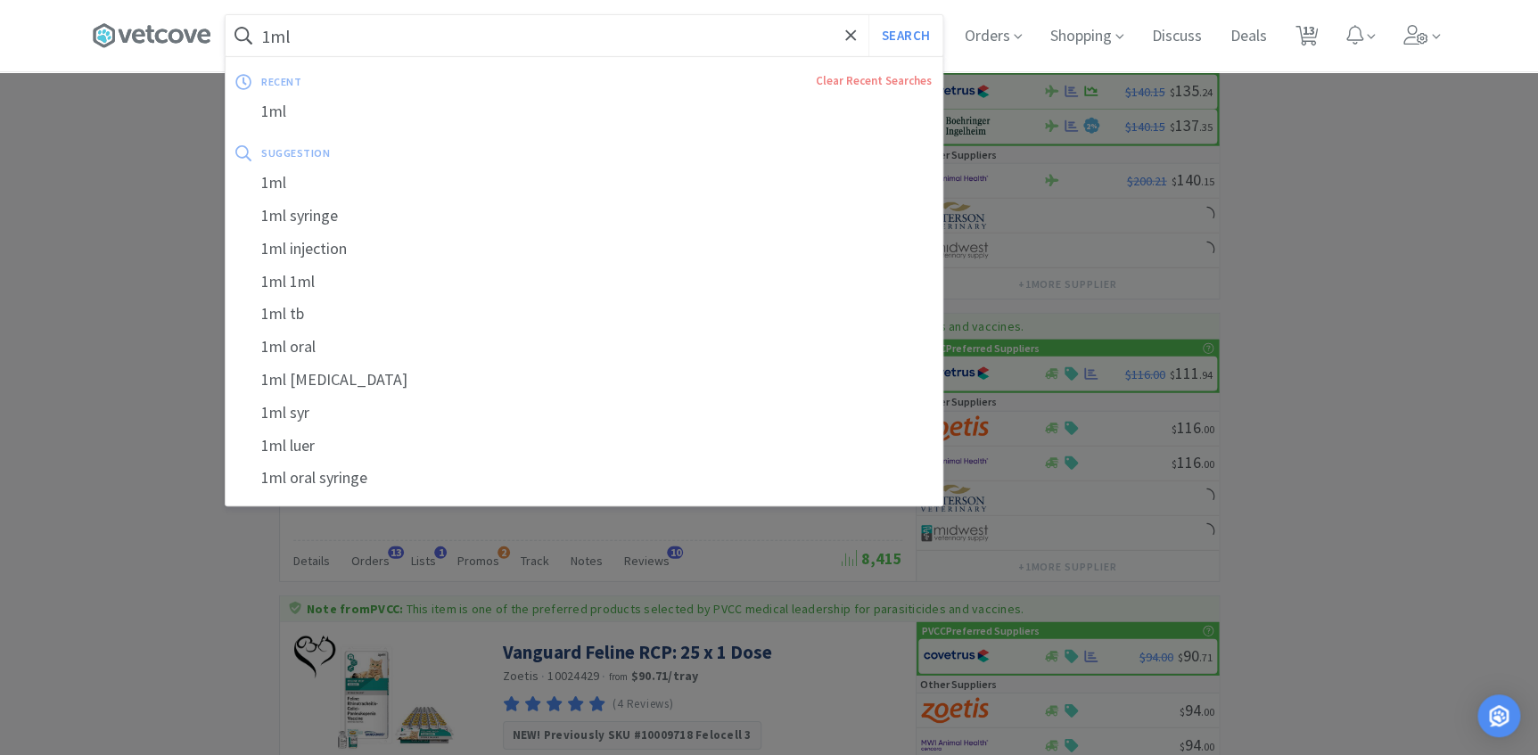
scroll to position [2270, 0]
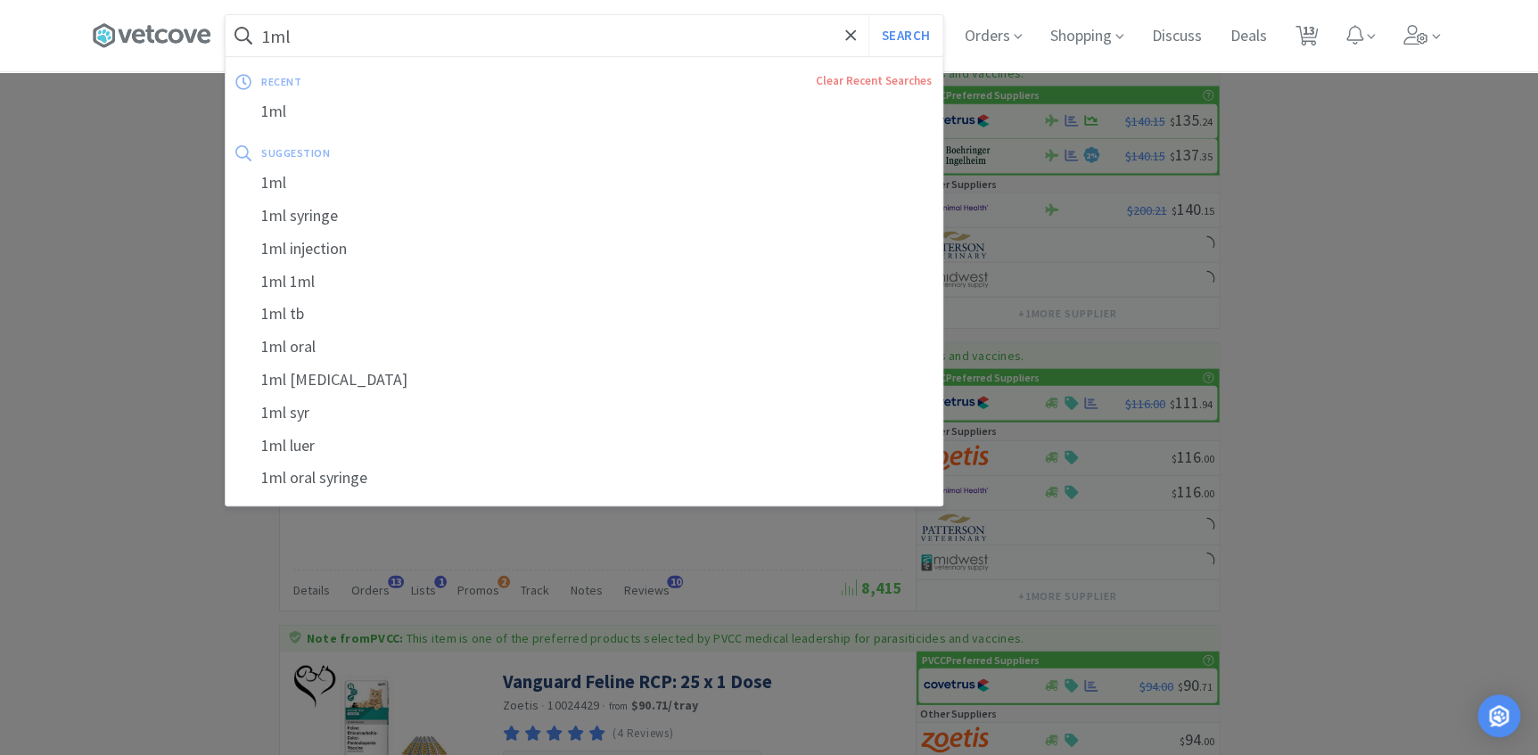
click at [516, 27] on input "1ml" at bounding box center [584, 35] width 717 height 41
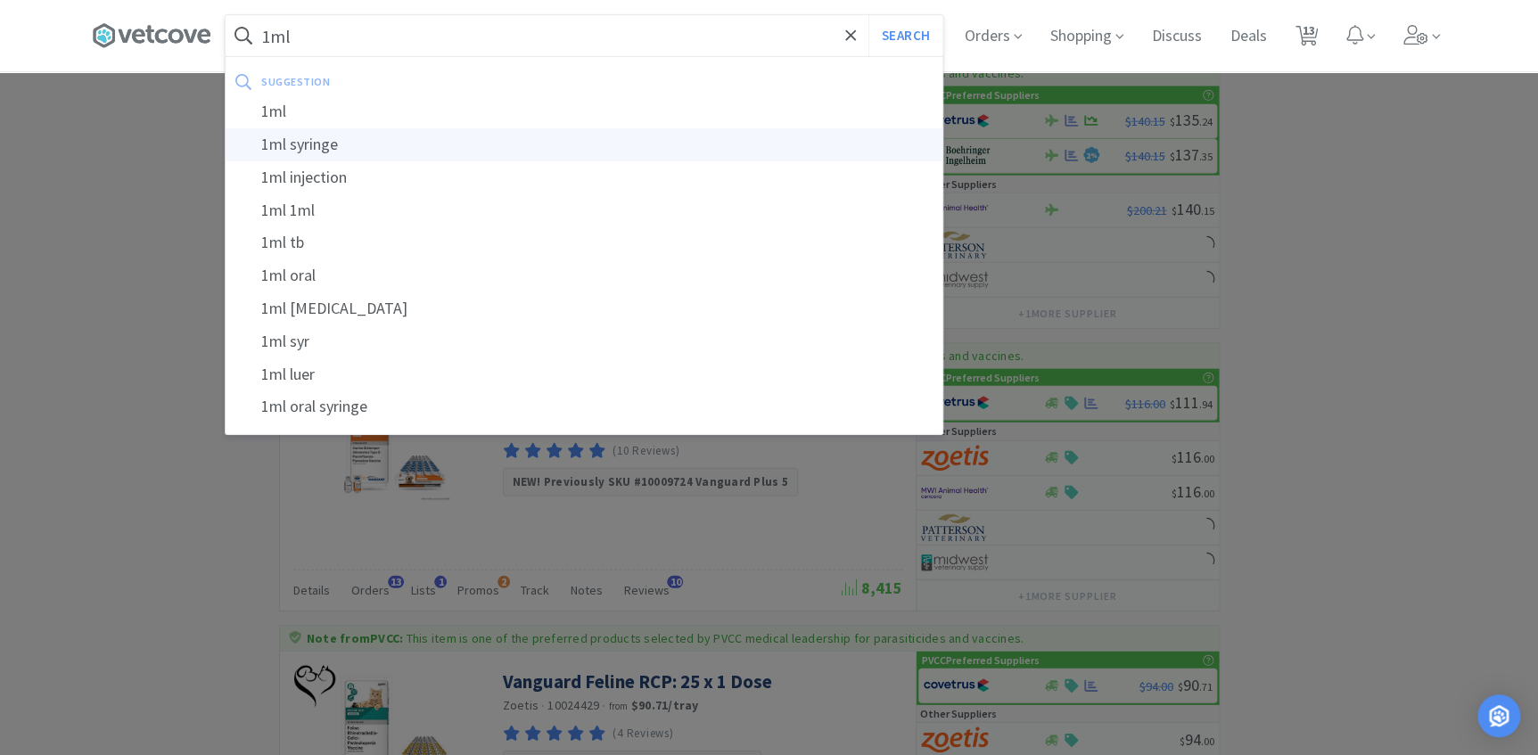
click at [438, 153] on div "1ml syringe" at bounding box center [584, 144] width 717 height 33
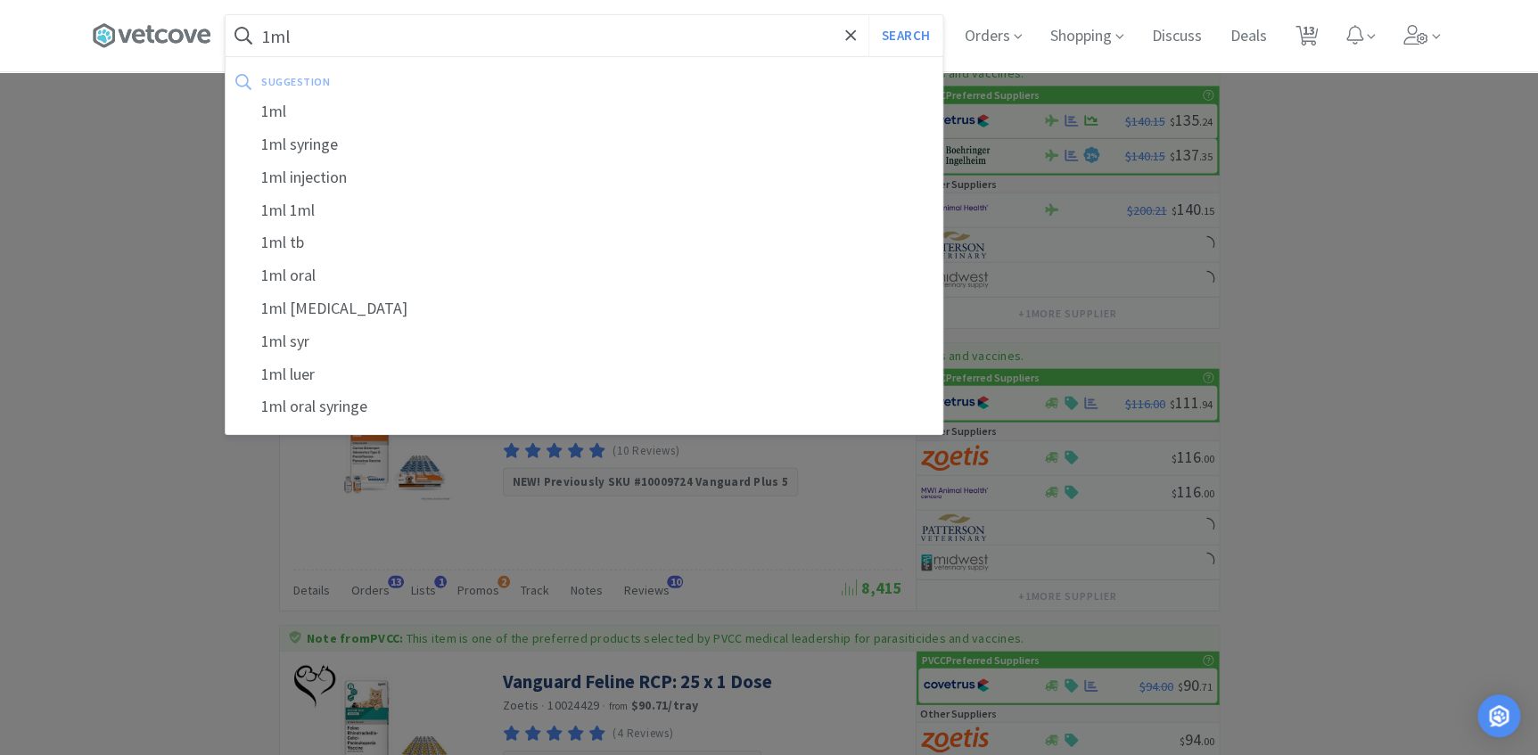
type input "1ml syringe"
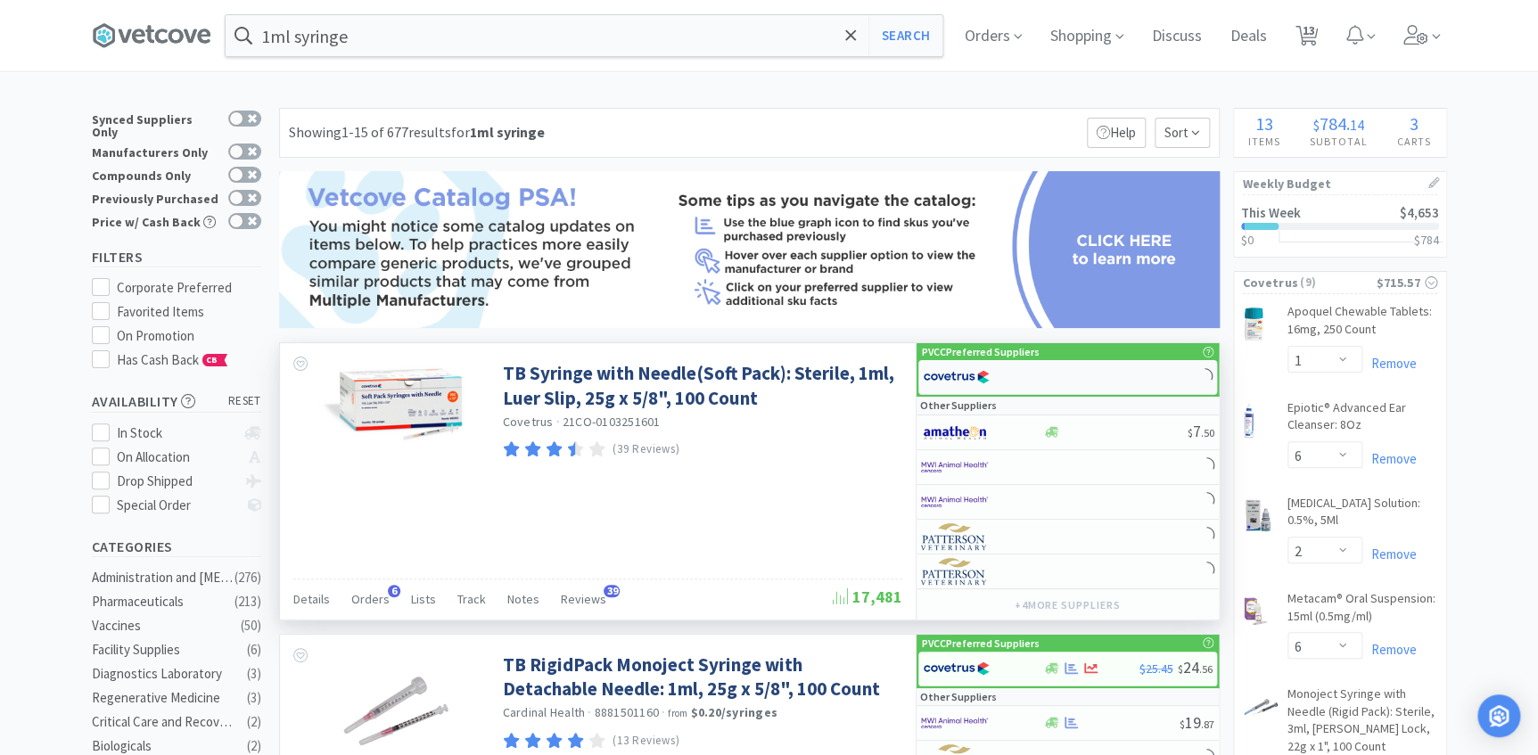
click at [977, 375] on img at bounding box center [956, 377] width 67 height 27
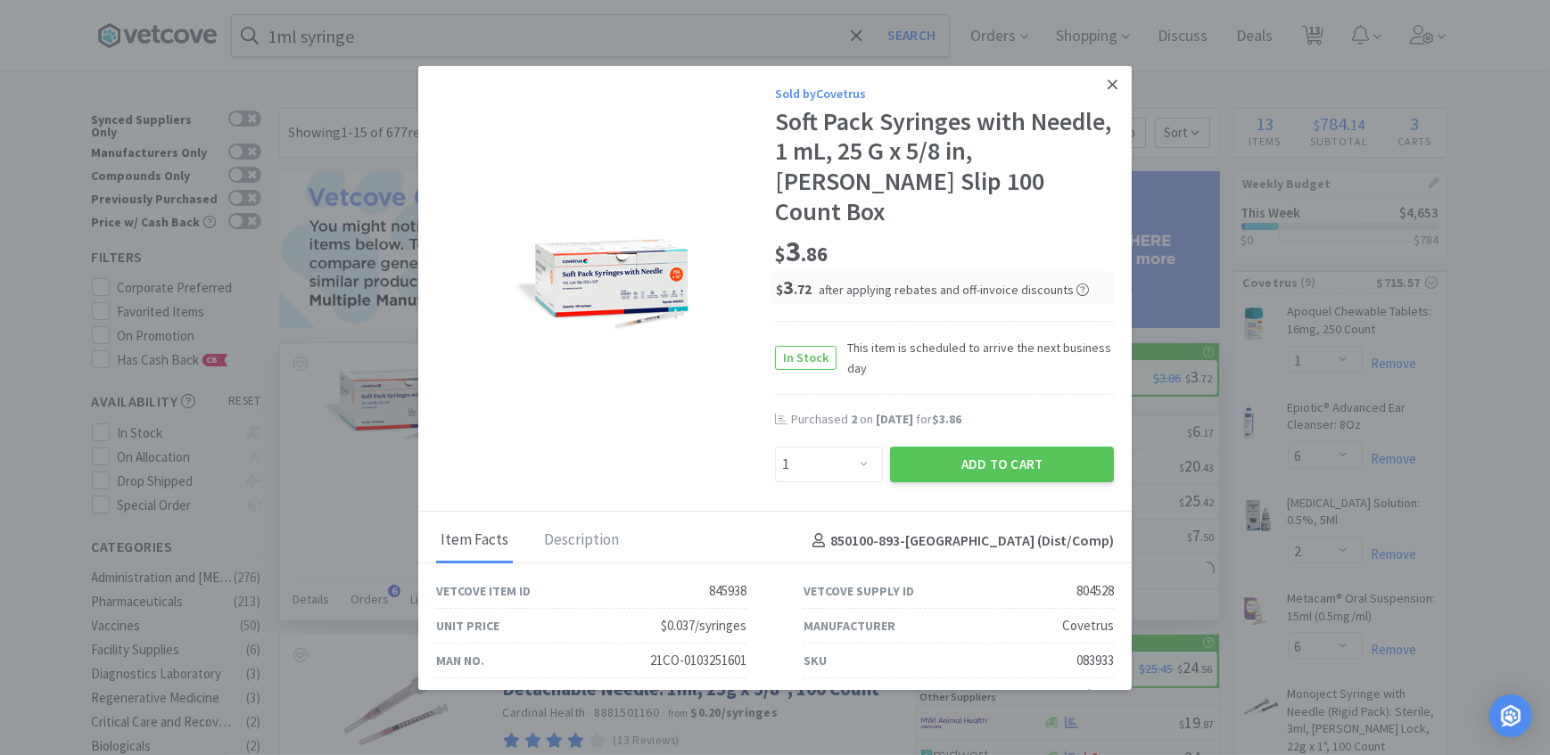
click at [1110, 173] on div "Sold by Covetrus Soft Pack Syringes with Needle, 1 mL, 25 G x 5/8 in, [PERSON_N…" at bounding box center [774, 289] width 713 height 446
drag, startPoint x: 828, startPoint y: 427, endPoint x: 835, endPoint y: 413, distance: 16.0
click at [828, 447] on select "Enter Quantity 1 2 3 4 5 6 7 8 9 10 11 12 13 14 15 16 17 18 19 20 Enter Quantity" at bounding box center [829, 465] width 108 height 36
click at [775, 447] on select "Enter Quantity 1 2 3 4 5 6 7 8 9 10 11 12 13 14 15 16 17 18 19 20 Enter Quantity" at bounding box center [829, 465] width 108 height 36
click at [831, 447] on select "Enter Quantity 1 2 3 4 5 6 7 8 9 10 11 12 13 14 15 16 17 18 19 20 Enter Quantity" at bounding box center [829, 465] width 108 height 36
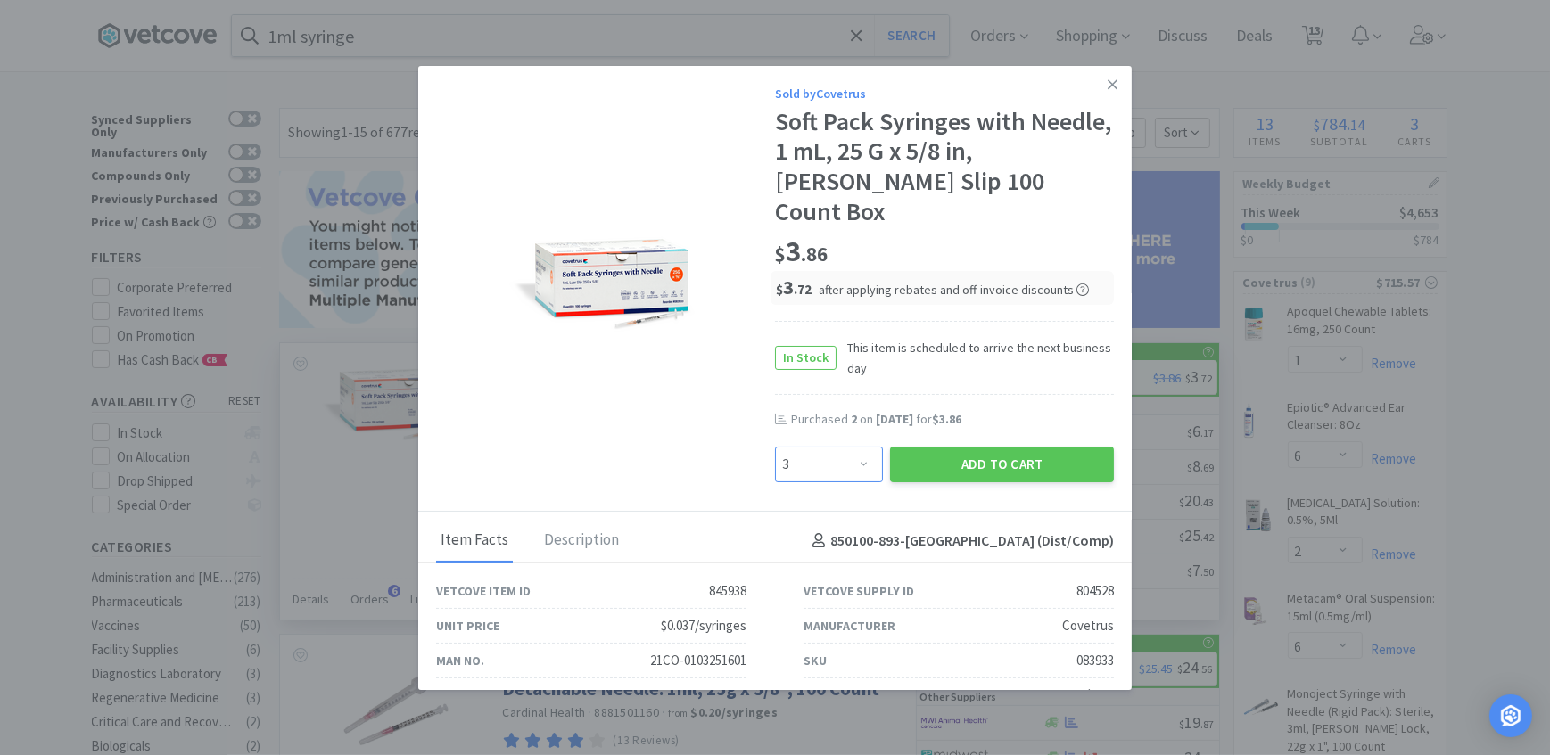
select select "2"
click at [775, 447] on select "Enter Quantity 1 2 3 4 5 6 7 8 9 10 11 12 13 14 15 16 17 18 19 20 Enter Quantity" at bounding box center [829, 465] width 108 height 36
click at [932, 447] on button "Add to Cart" at bounding box center [1002, 465] width 224 height 36
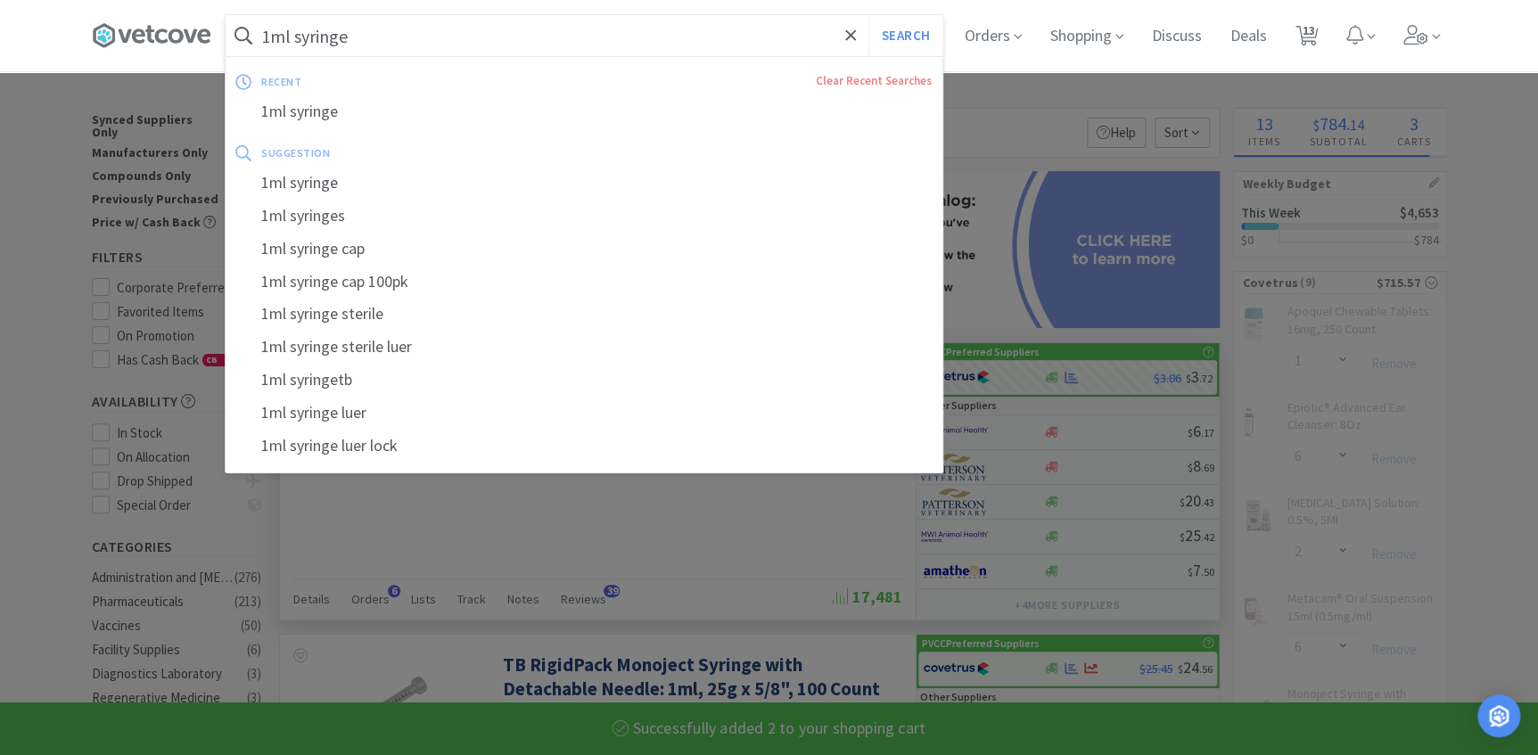
click at [381, 33] on input "1ml syringe" at bounding box center [584, 35] width 717 height 41
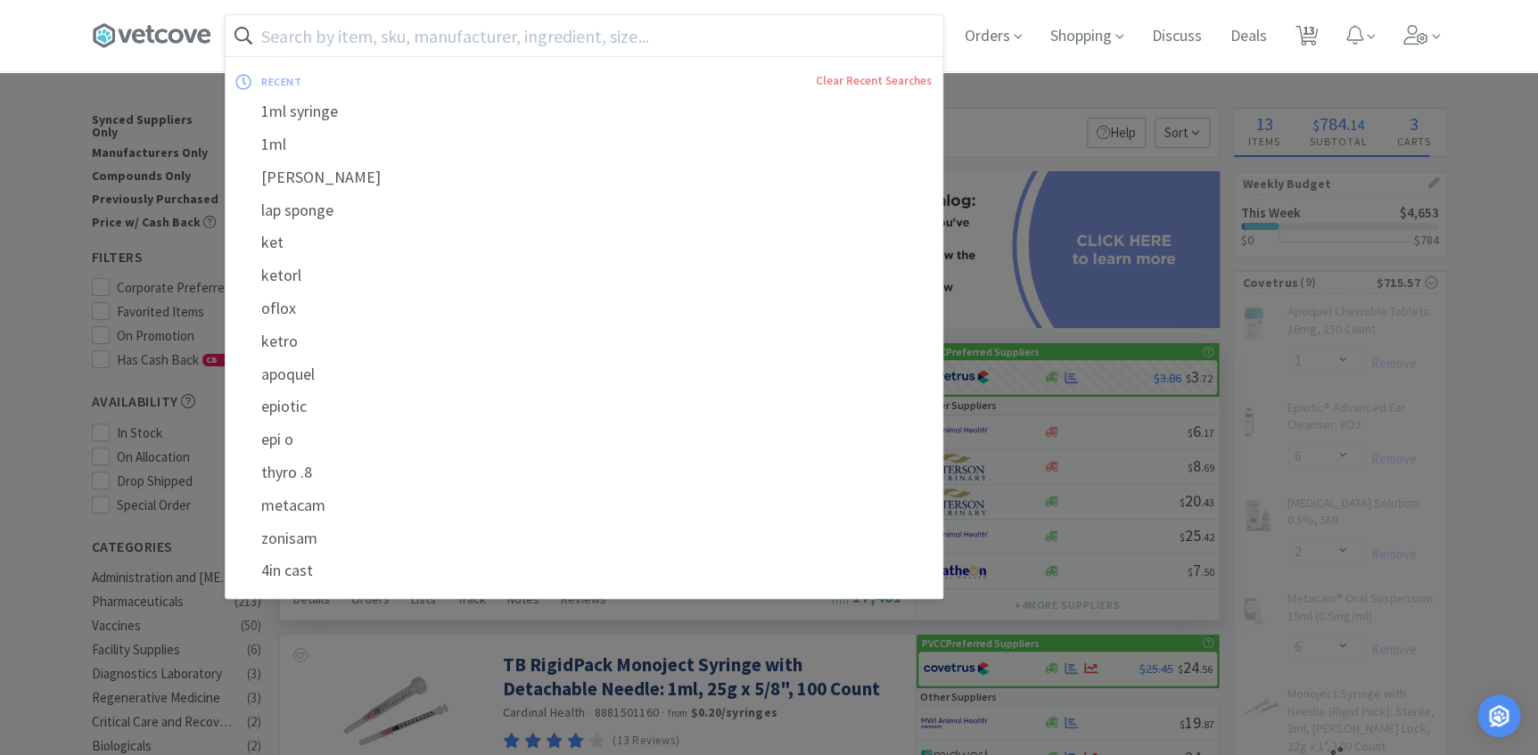
select select "2"
select select "1"
select select "3"
